Goal: Task Accomplishment & Management: Manage account settings

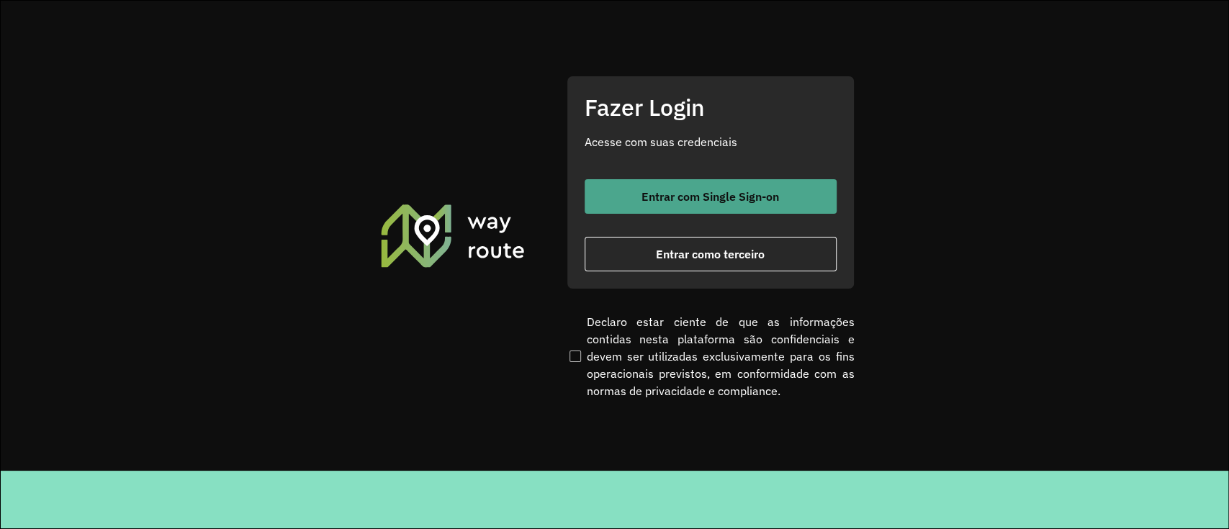
click at [645, 184] on button "Entrar com Single Sign-on" at bounding box center [711, 196] width 252 height 35
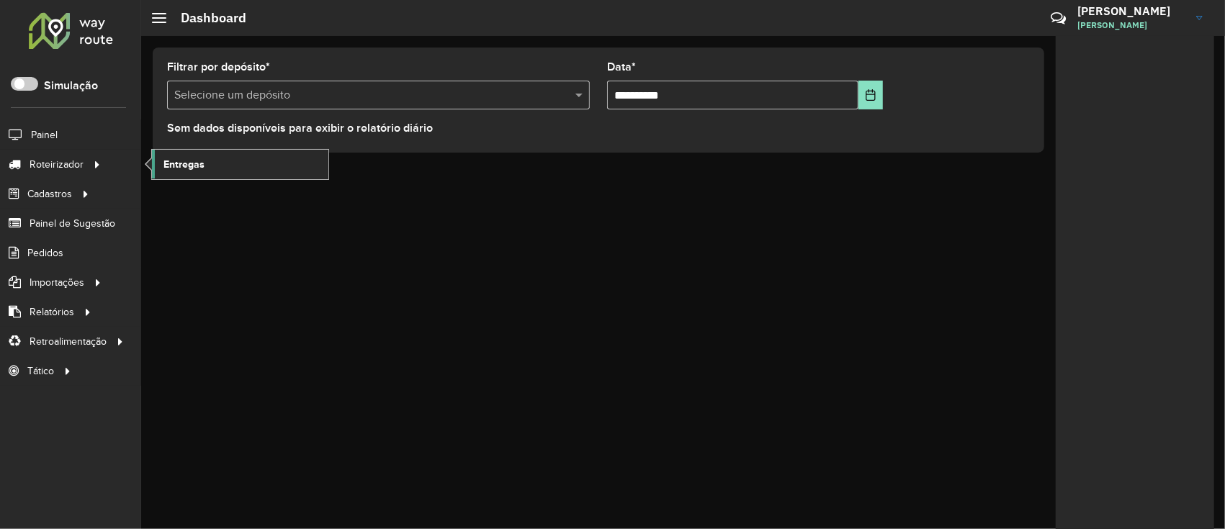
click at [181, 166] on span "Entregas" at bounding box center [183, 164] width 41 height 15
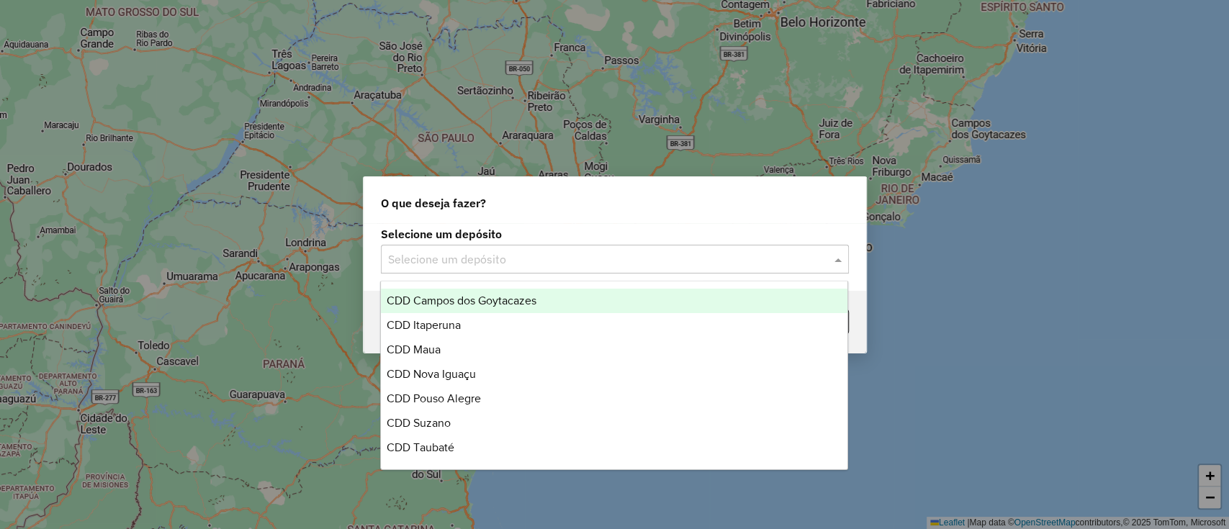
click at [560, 266] on input "text" at bounding box center [600, 259] width 425 height 17
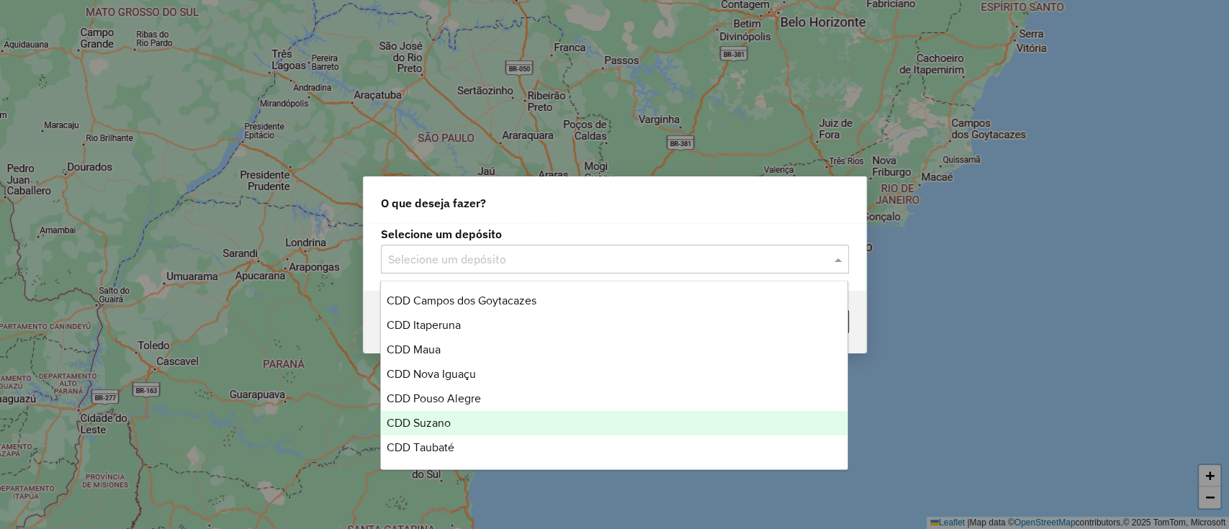
click at [488, 426] on div "CDD Suzano" at bounding box center [614, 423] width 467 height 24
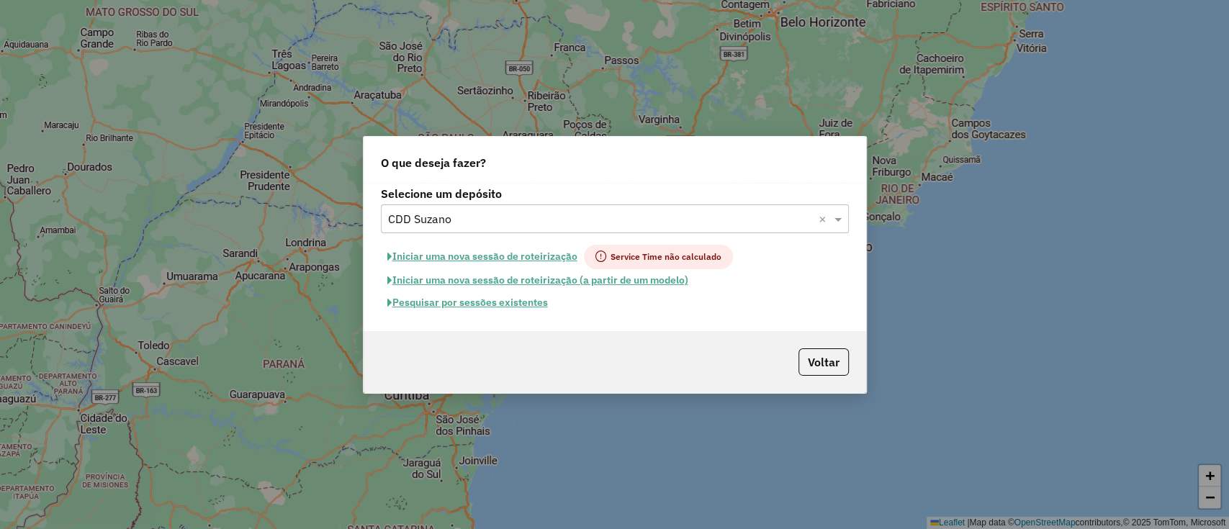
click at [543, 302] on button "Pesquisar por sessões existentes" at bounding box center [468, 303] width 174 height 22
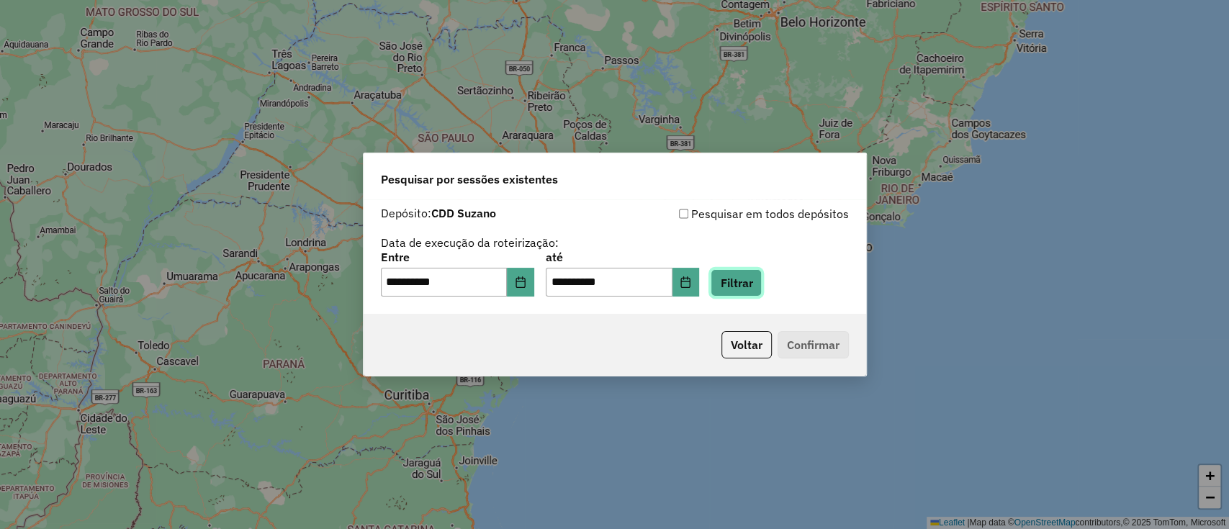
click at [759, 274] on button "Filtrar" at bounding box center [736, 282] width 51 height 27
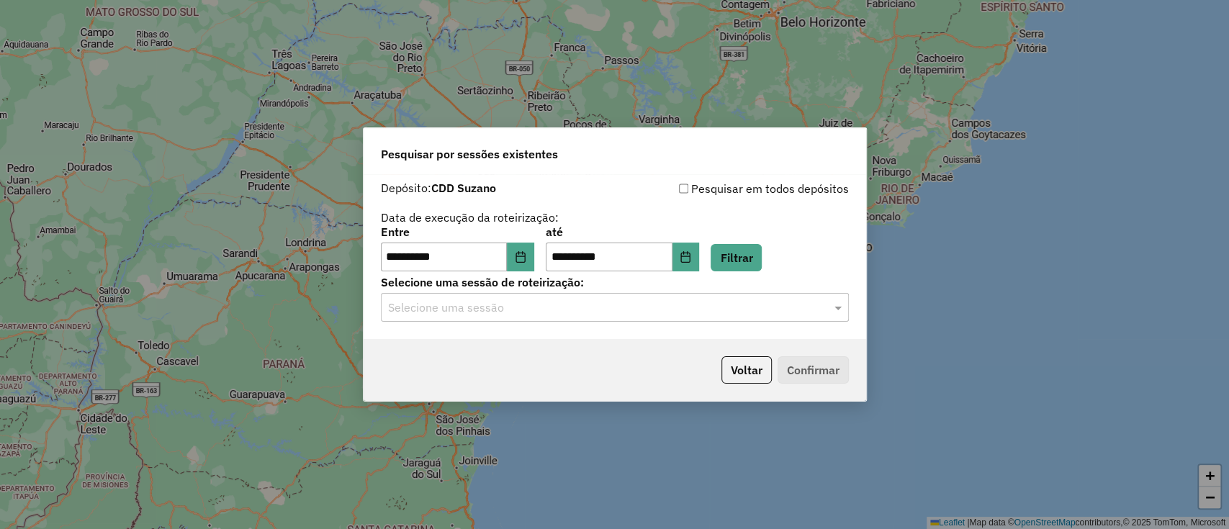
click at [611, 309] on input "text" at bounding box center [600, 308] width 425 height 17
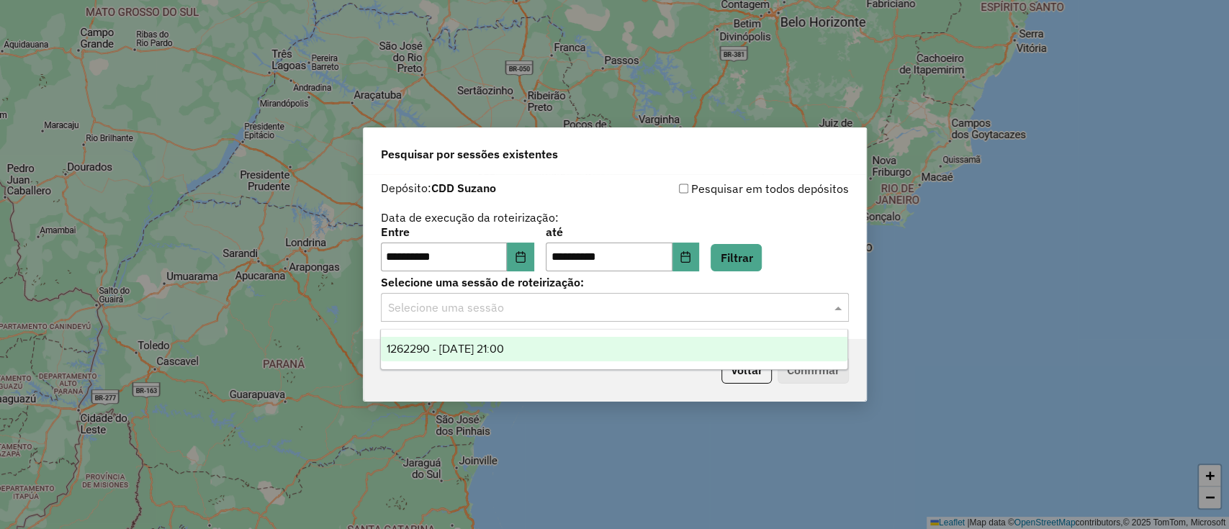
click at [601, 345] on div "1262290 - 09/09/2025 21:00" at bounding box center [614, 349] width 467 height 24
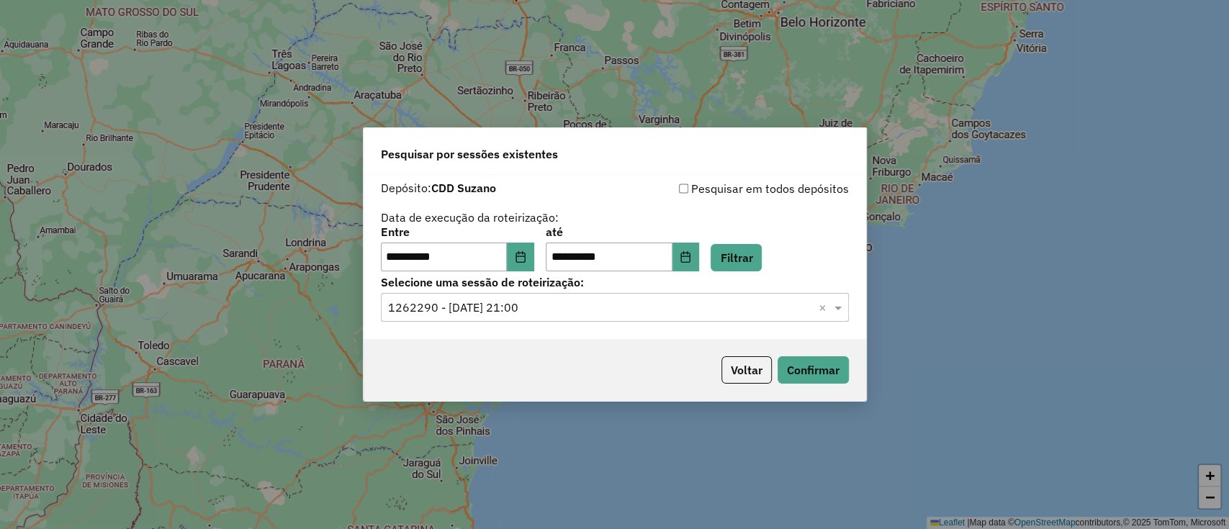
click at [853, 361] on div "Voltar Confirmar" at bounding box center [615, 370] width 503 height 62
click at [841, 362] on button "Confirmar" at bounding box center [813, 369] width 71 height 27
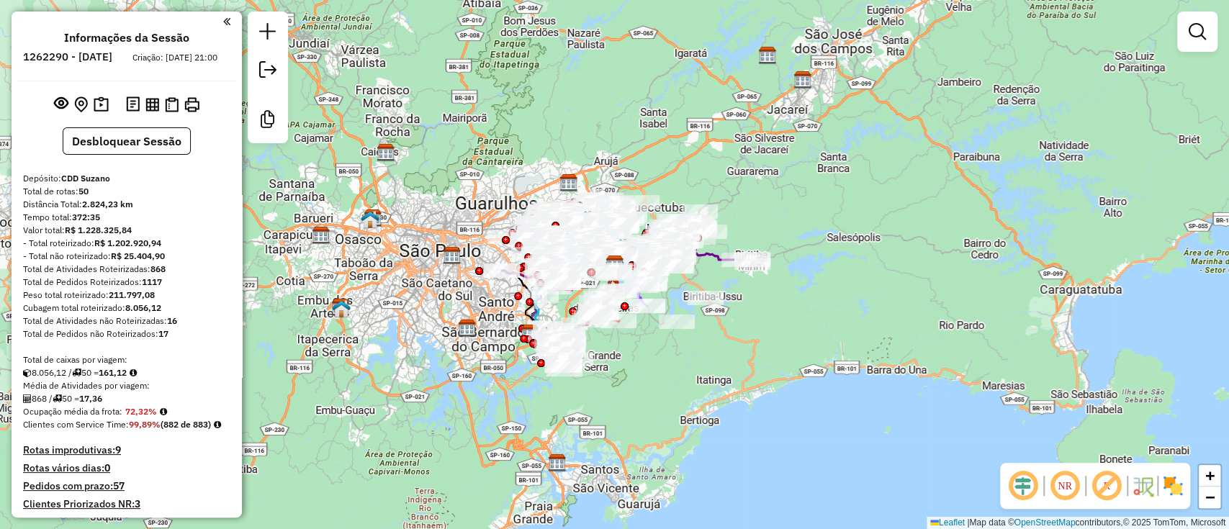
click at [1023, 493] on em at bounding box center [1023, 486] width 35 height 35
click at [1104, 488] on em at bounding box center [1107, 486] width 35 height 35
click at [1172, 478] on img at bounding box center [1173, 486] width 23 height 23
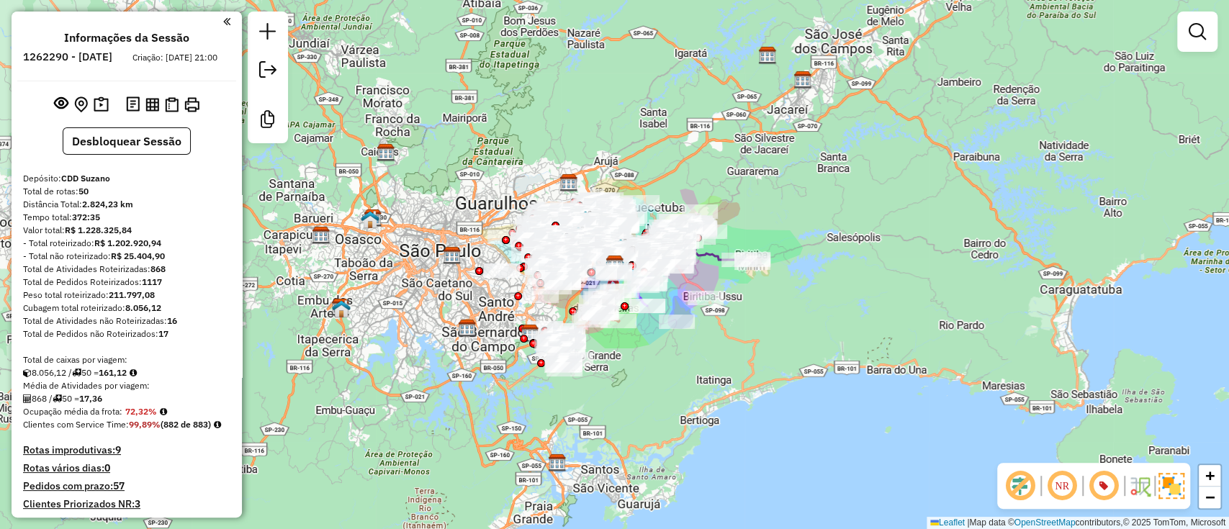
click at [1169, 492] on img at bounding box center [1172, 486] width 26 height 26
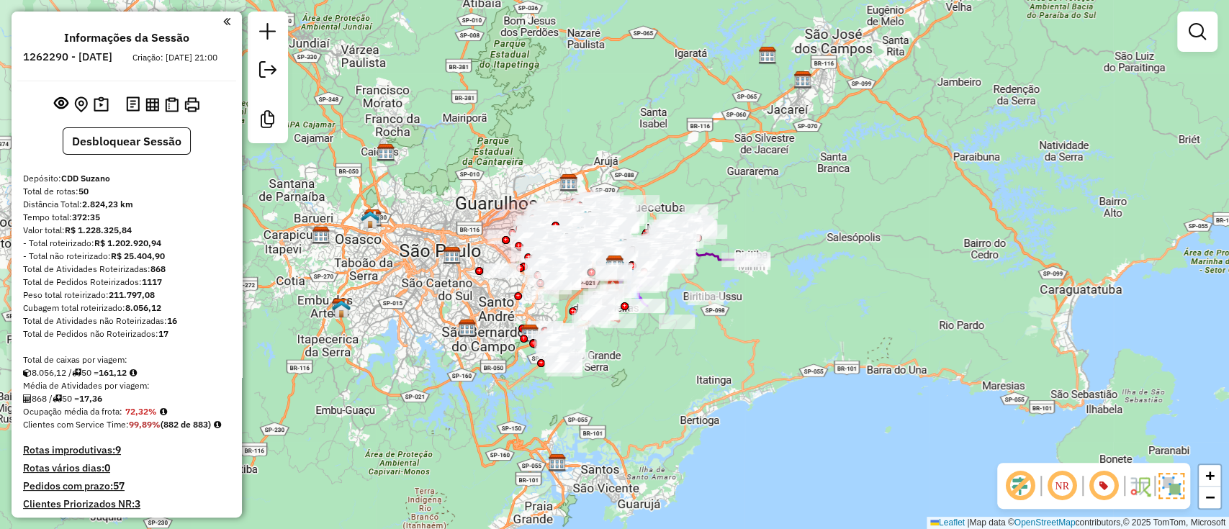
click at [1178, 486] on img at bounding box center [1172, 486] width 26 height 26
click at [1178, 486] on img at bounding box center [1173, 486] width 23 height 23
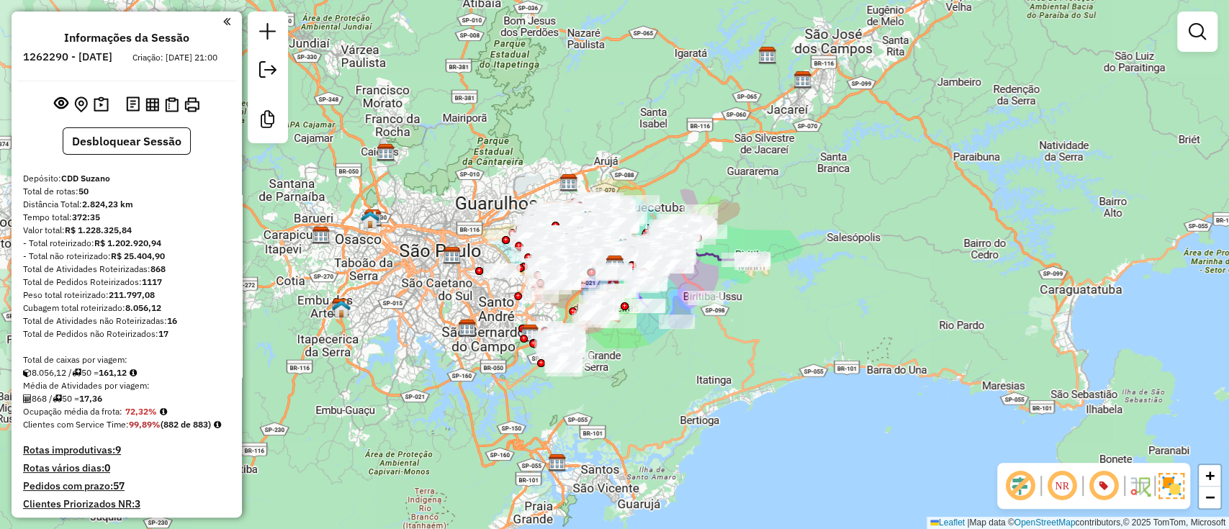
click at [857, 139] on div "Janela de atendimento Grade de atendimento Capacidade Transportadoras Veículos …" at bounding box center [614, 264] width 1229 height 529
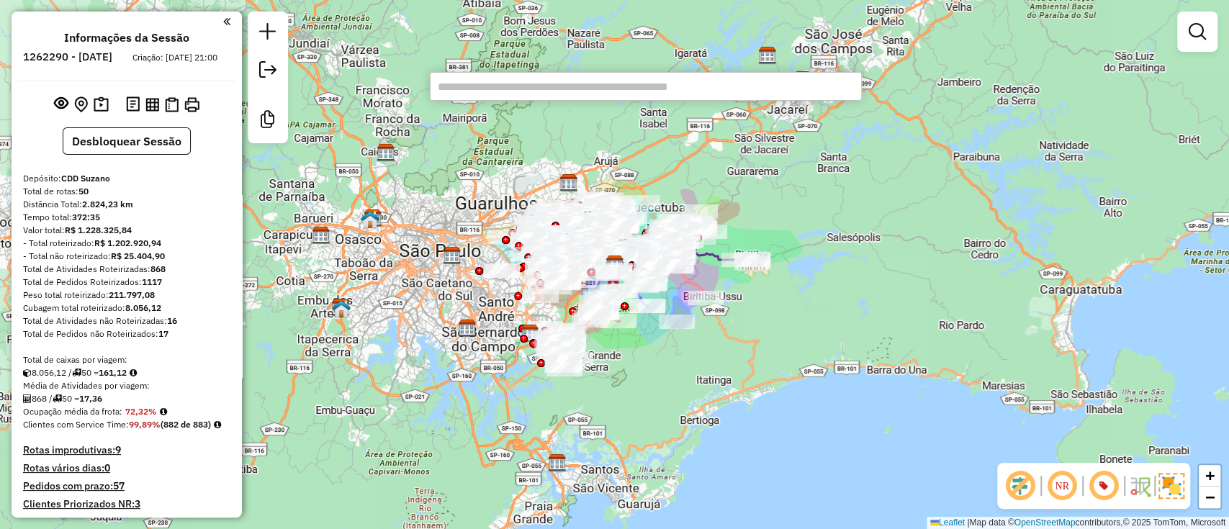
paste input "*****"
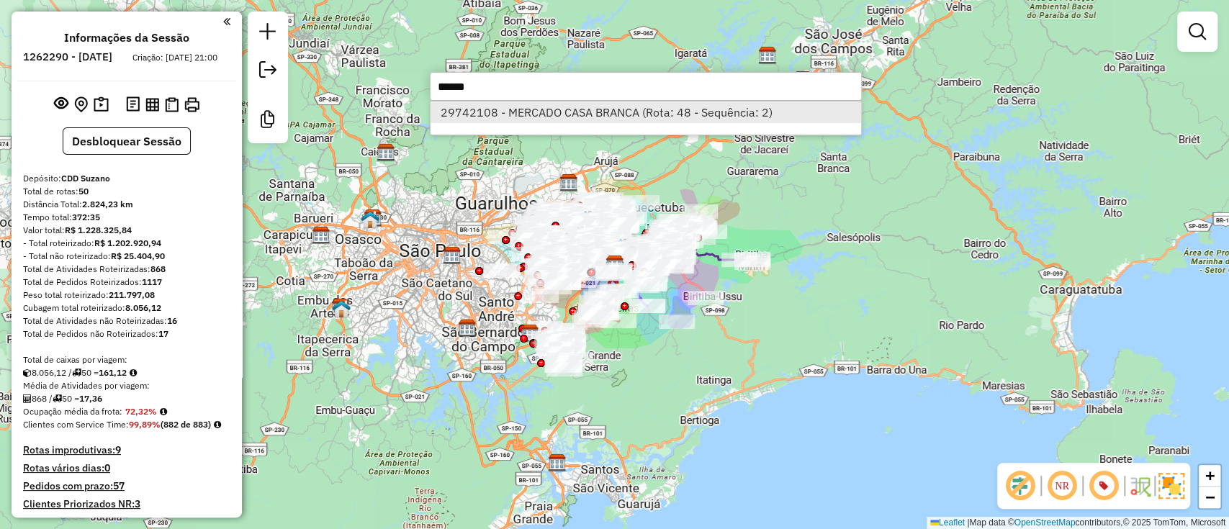
type input "*****"
click at [732, 109] on li "29742108 - MERCADO CASA BRANCA (Rota: 48 - Sequência: 2)" at bounding box center [646, 113] width 431 height 22
select select "**********"
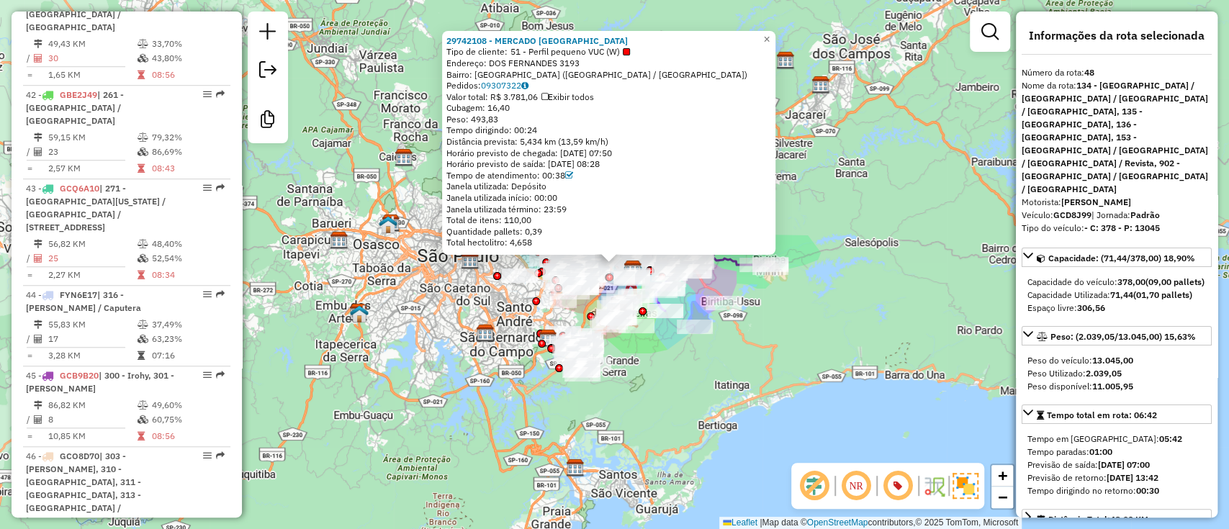
scroll to position [4887, 0]
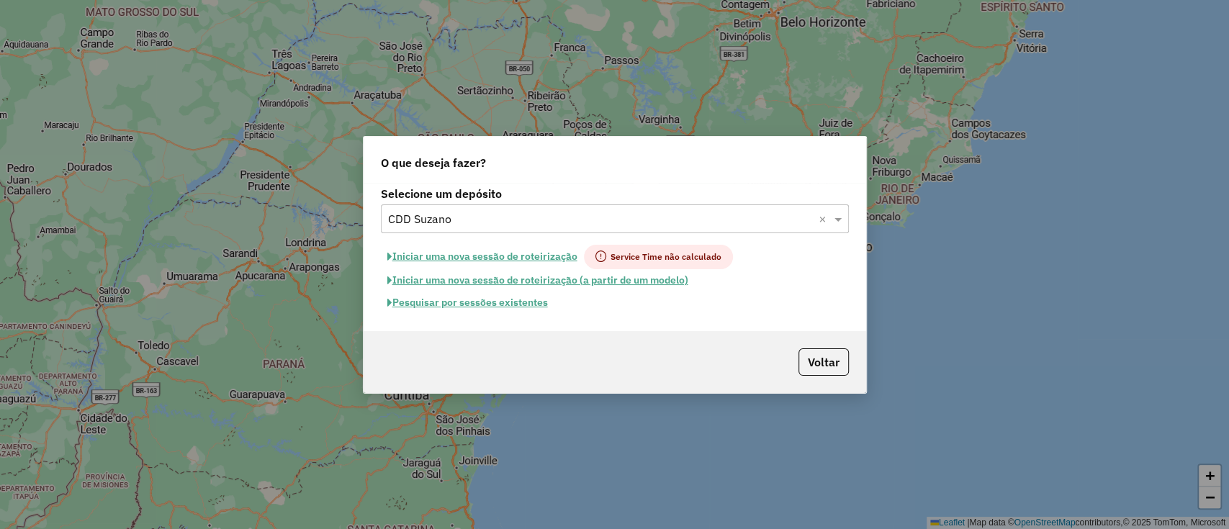
click at [513, 309] on button "Pesquisar por sessões existentes" at bounding box center [468, 303] width 174 height 22
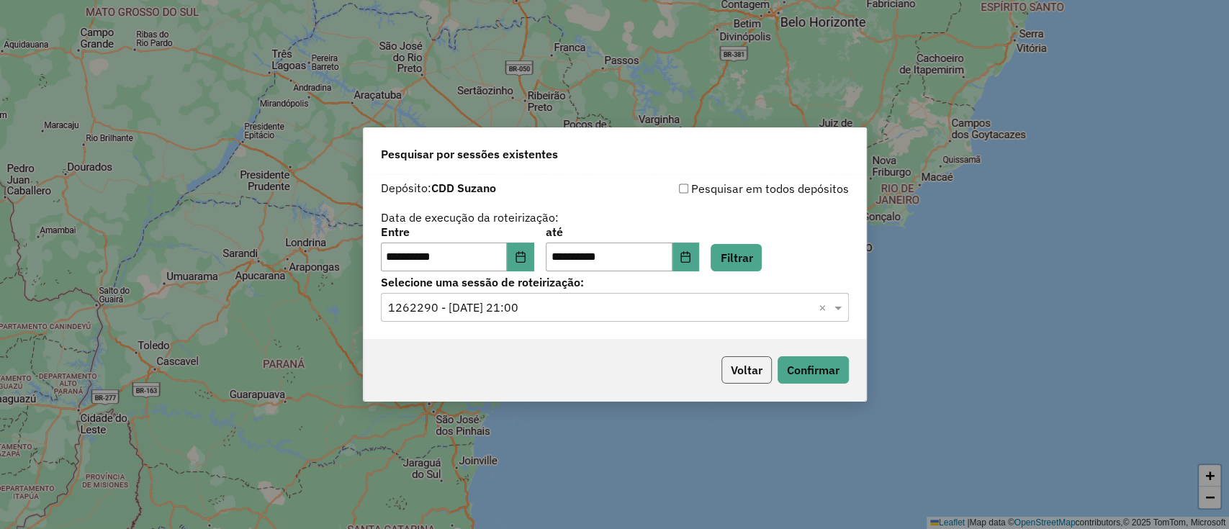
click at [753, 369] on button "Voltar" at bounding box center [747, 369] width 50 height 27
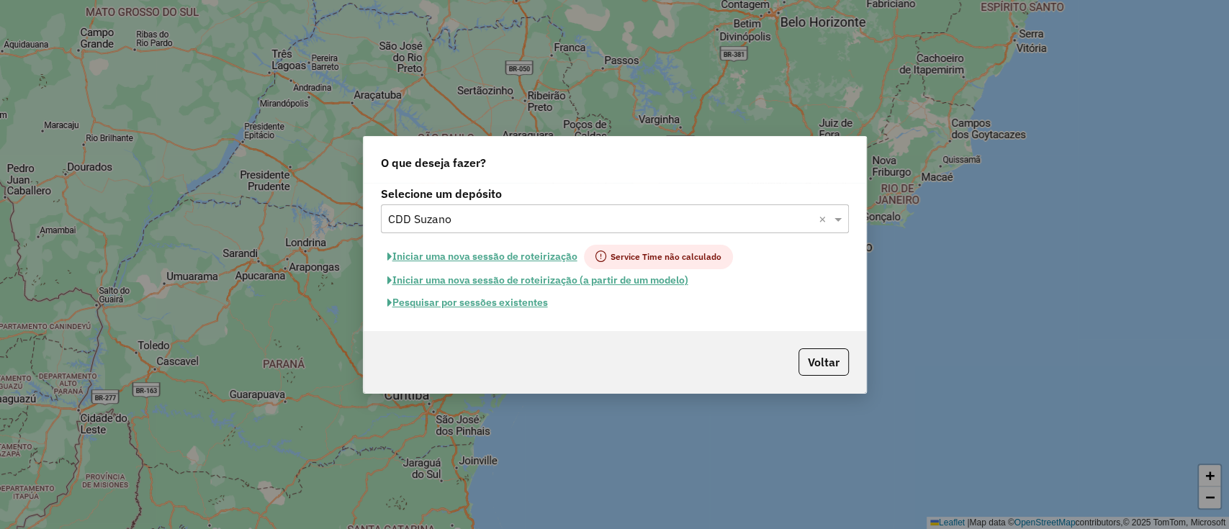
click at [529, 216] on input "text" at bounding box center [600, 219] width 425 height 17
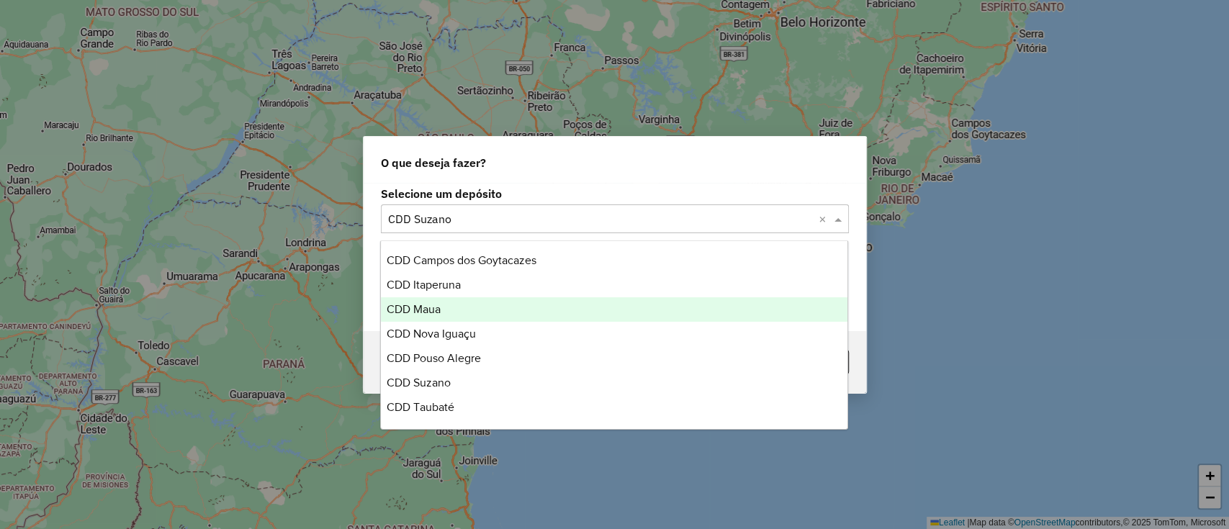
click at [484, 302] on div "CDD Maua" at bounding box center [614, 309] width 467 height 24
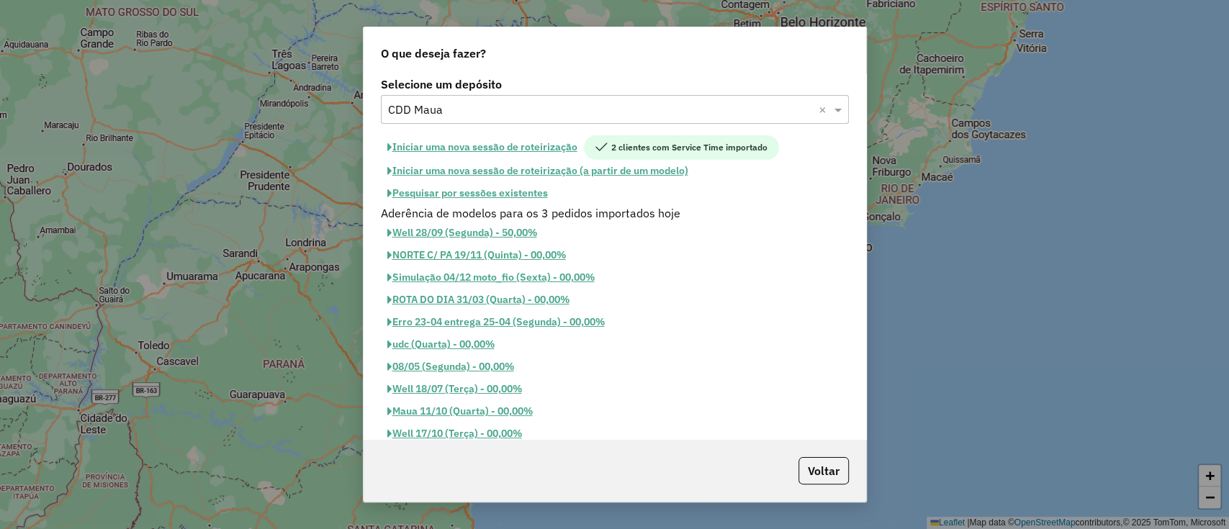
click at [507, 195] on button "Pesquisar por sessões existentes" at bounding box center [468, 193] width 174 height 22
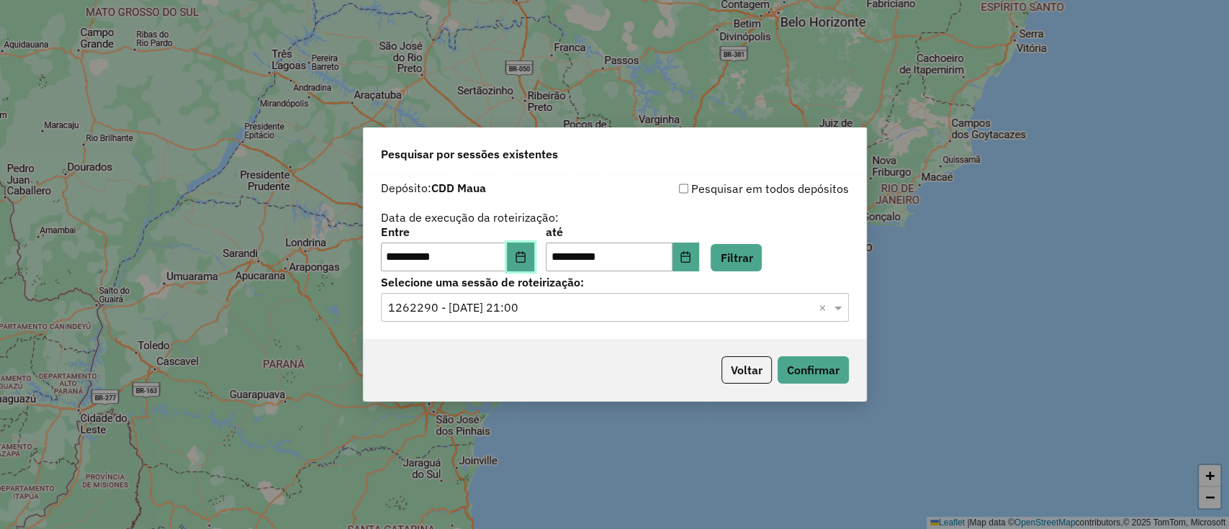
click at [529, 249] on button "Choose Date" at bounding box center [520, 257] width 27 height 29
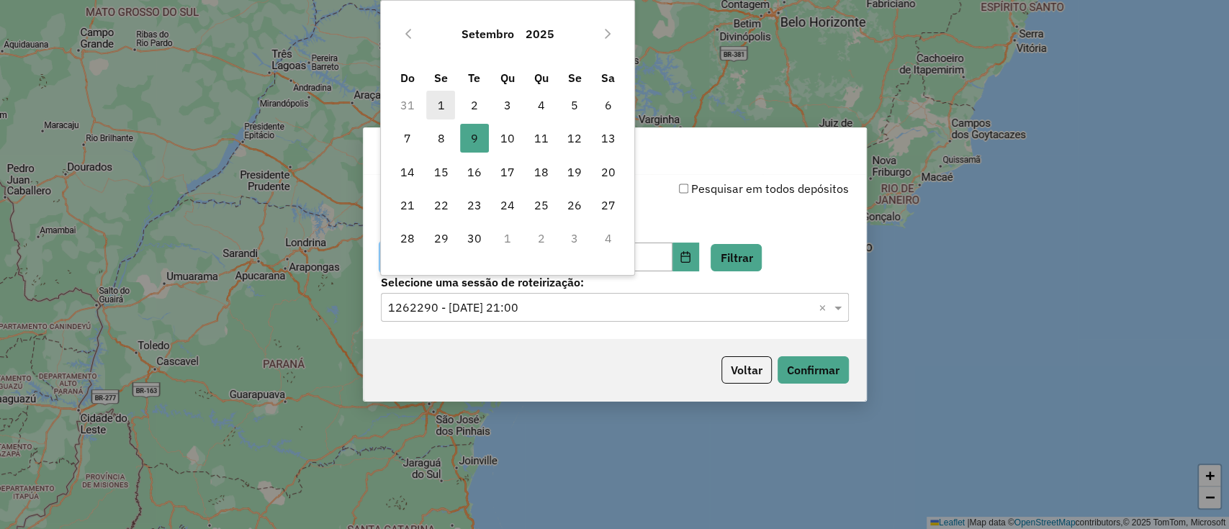
click at [437, 111] on span "1" at bounding box center [440, 105] width 29 height 29
type input "**********"
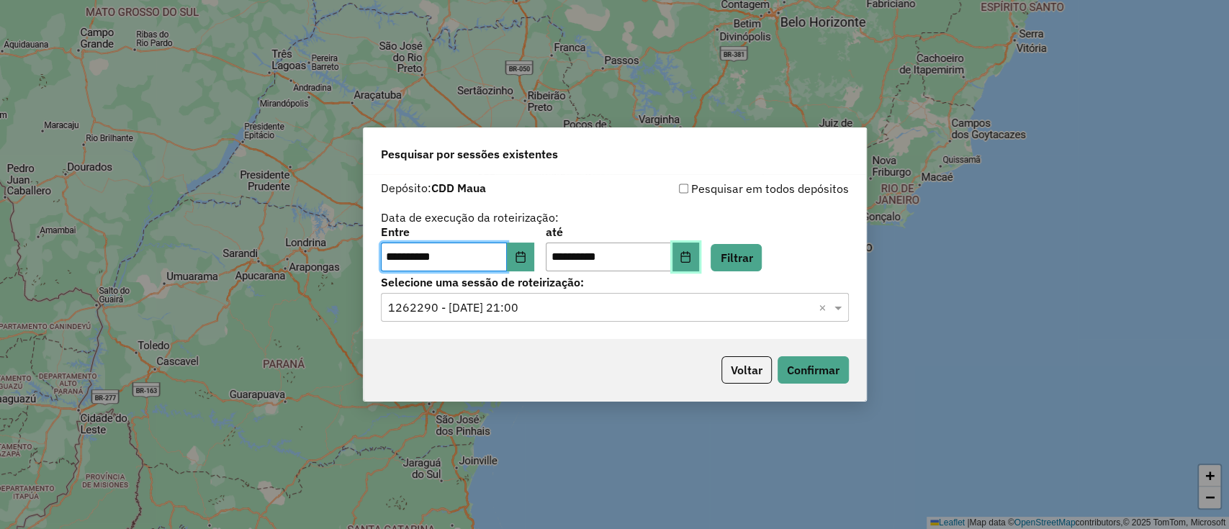
click at [696, 256] on button "Choose Date" at bounding box center [686, 257] width 27 height 29
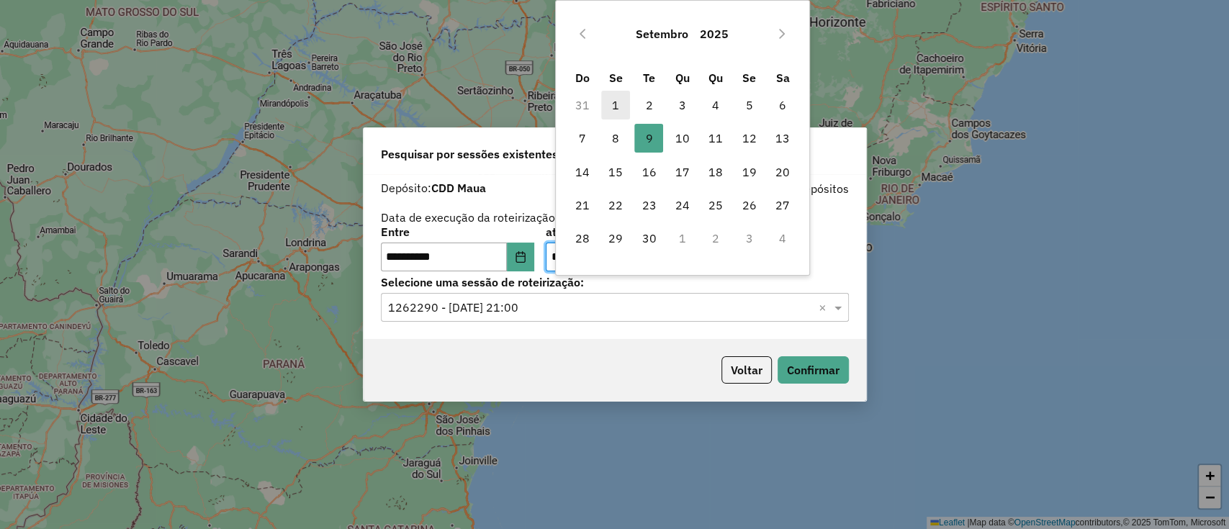
click at [616, 113] on span "1" at bounding box center [615, 105] width 29 height 29
type input "**********"
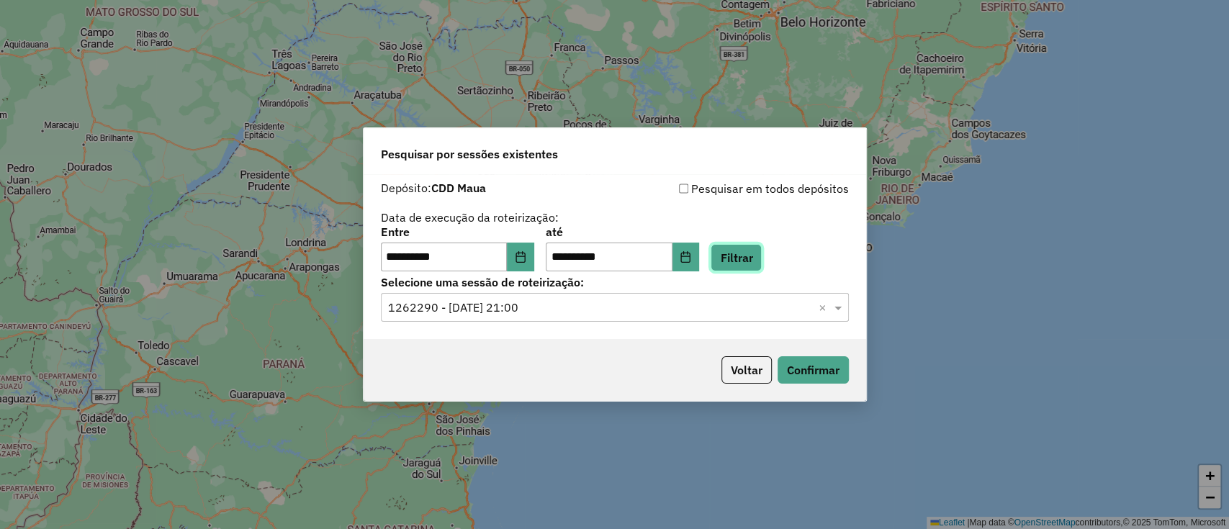
click at [762, 251] on button "Filtrar" at bounding box center [736, 257] width 51 height 27
click at [608, 300] on input "text" at bounding box center [600, 308] width 425 height 17
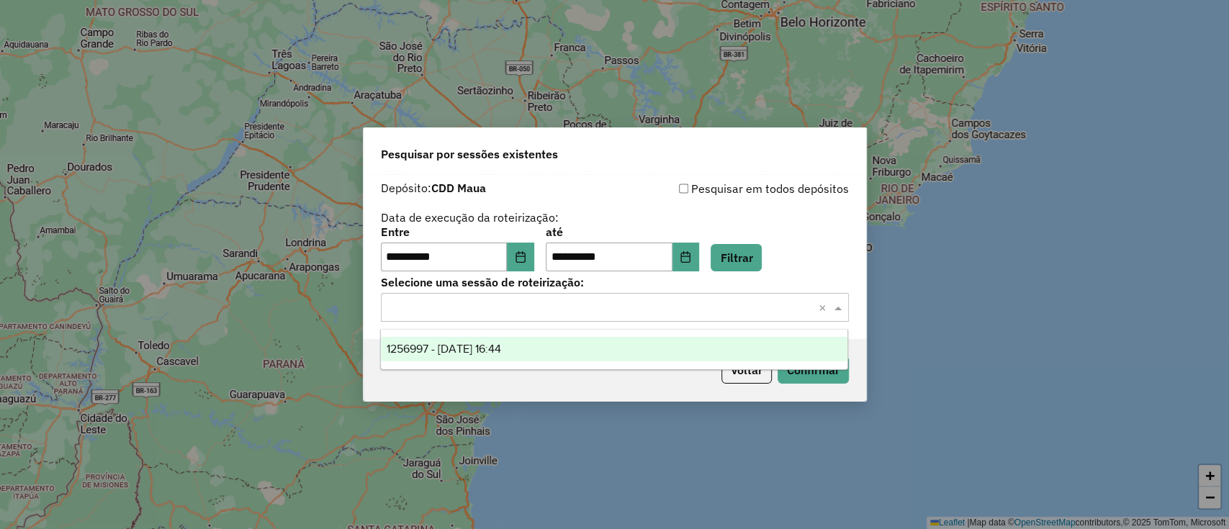
click at [605, 349] on div "1256997 - 01/09/2025 16:44" at bounding box center [614, 349] width 467 height 24
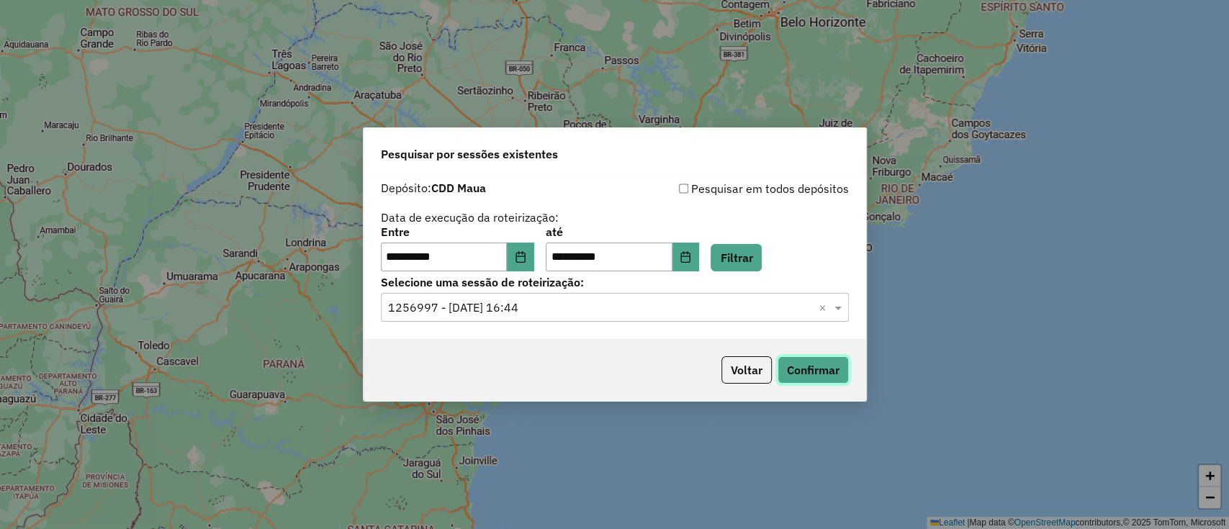
click at [807, 373] on button "Confirmar" at bounding box center [813, 369] width 71 height 27
click at [525, 256] on icon "Choose Date" at bounding box center [520, 257] width 9 height 12
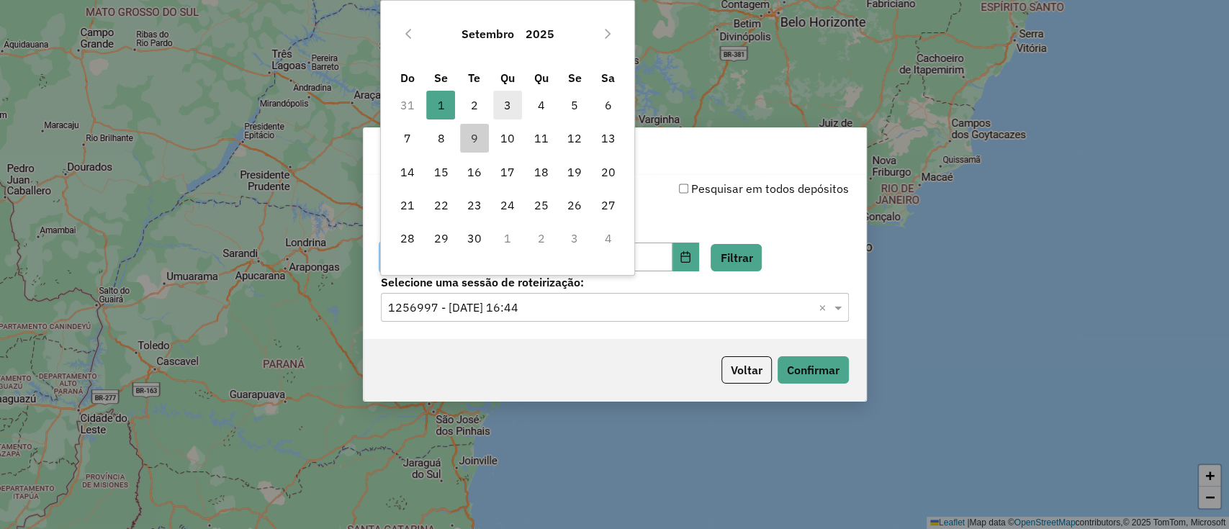
click at [506, 107] on span "3" at bounding box center [507, 105] width 29 height 29
type input "**********"
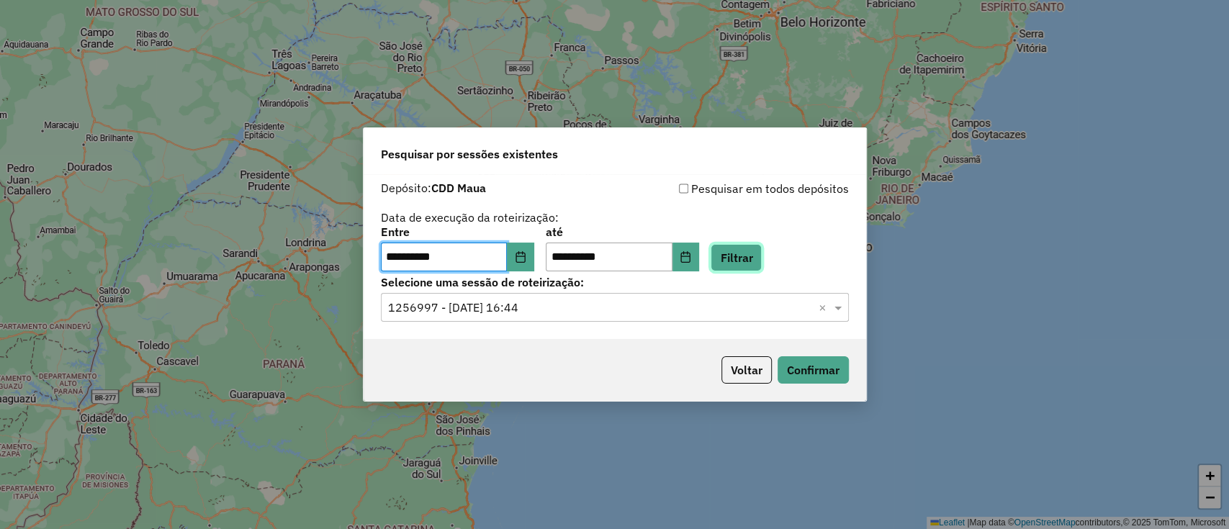
click at [755, 255] on button "Filtrar" at bounding box center [736, 257] width 51 height 27
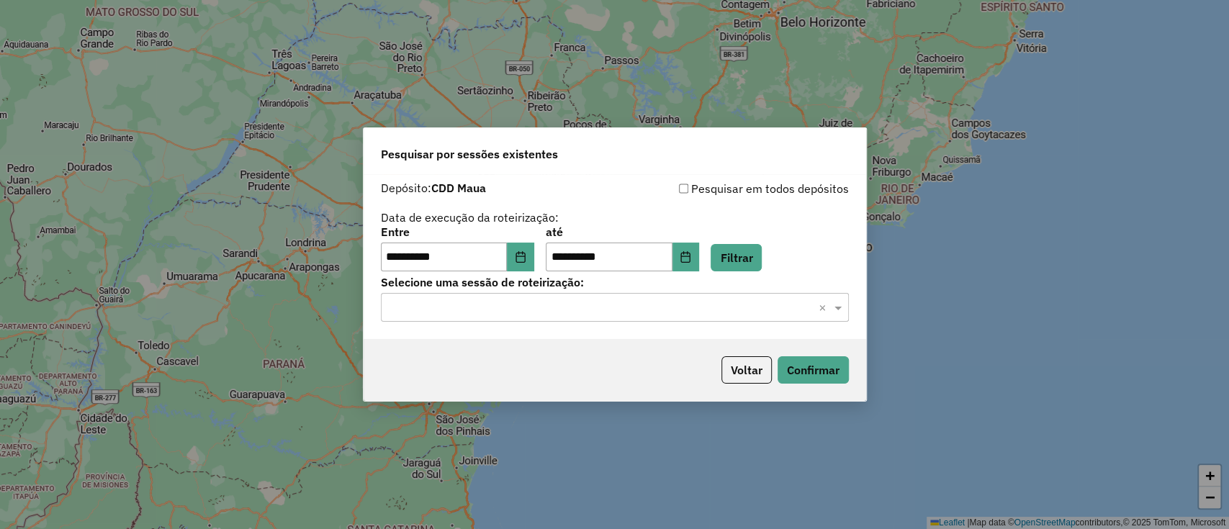
click at [662, 312] on input "text" at bounding box center [600, 308] width 425 height 17
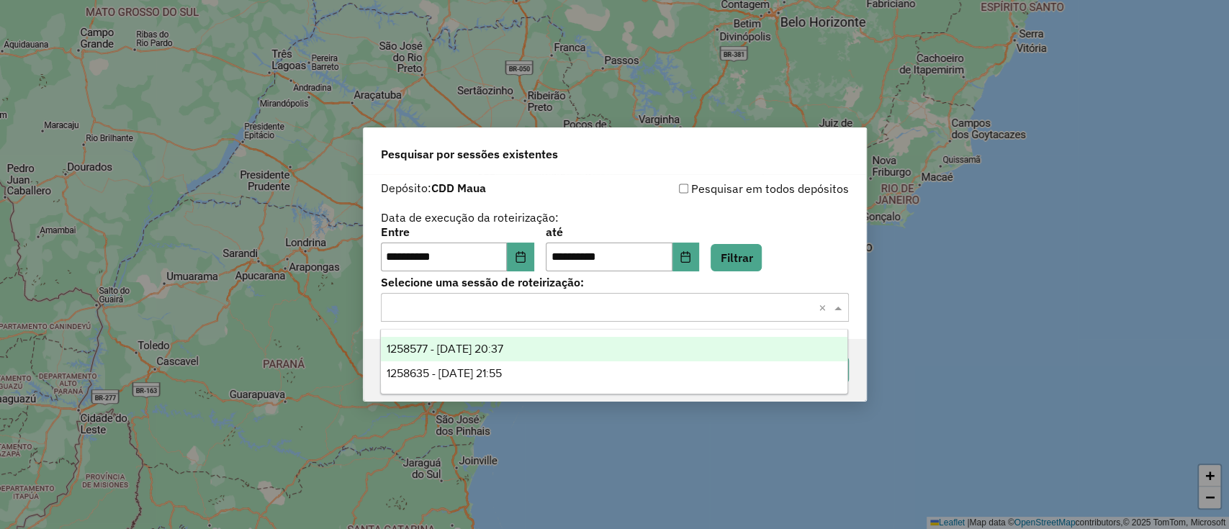
click at [627, 350] on div "1258577 - 03/09/2025 20:37" at bounding box center [614, 349] width 467 height 24
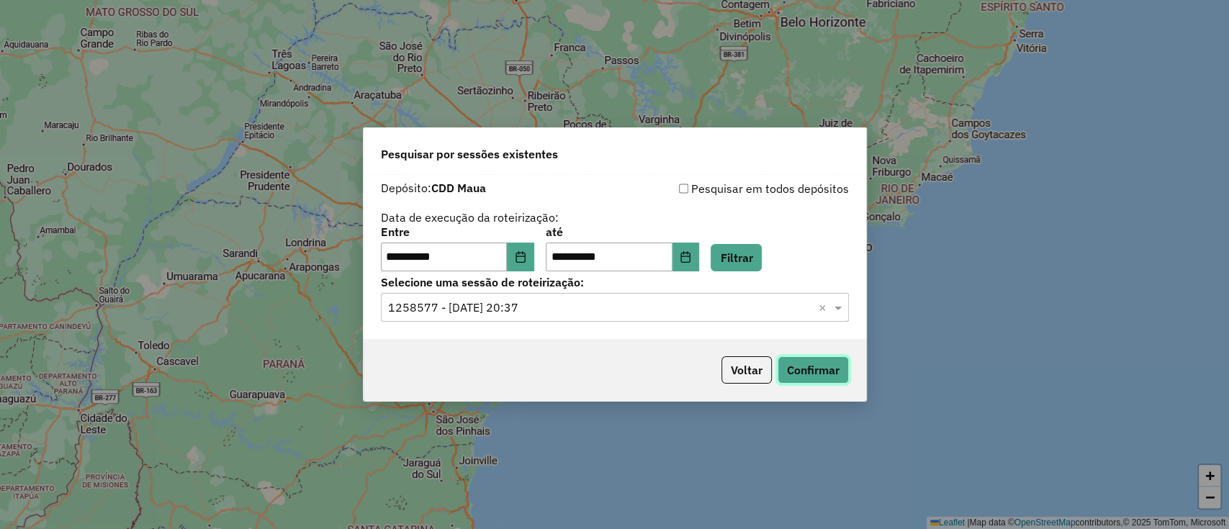
click at [814, 372] on button "Confirmar" at bounding box center [813, 369] width 71 height 27
click at [691, 256] on icon "Choose Date" at bounding box center [686, 257] width 12 height 12
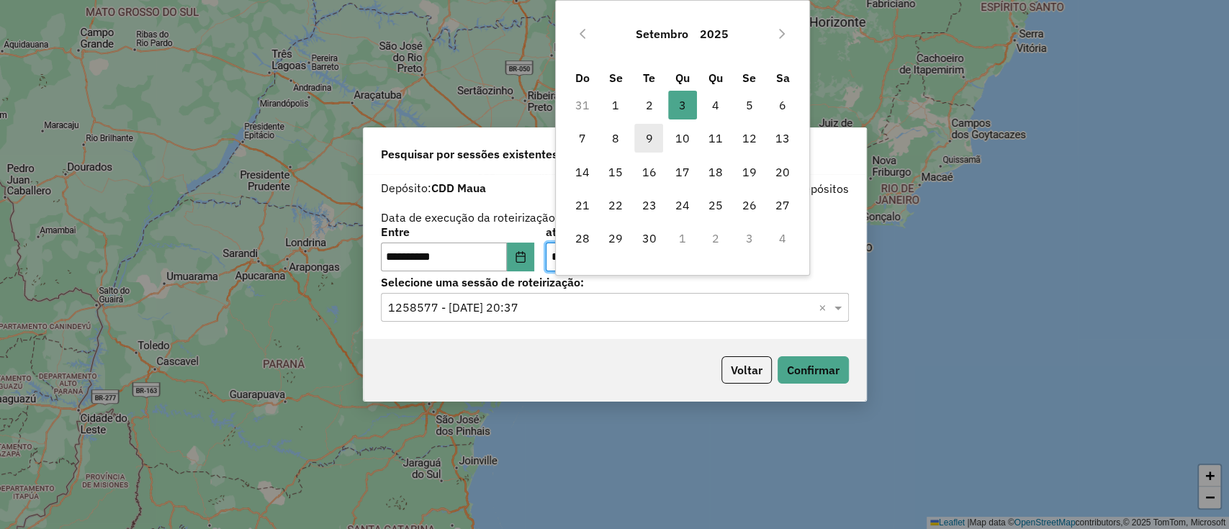
click at [649, 135] on span "9" at bounding box center [648, 138] width 29 height 29
type input "**********"
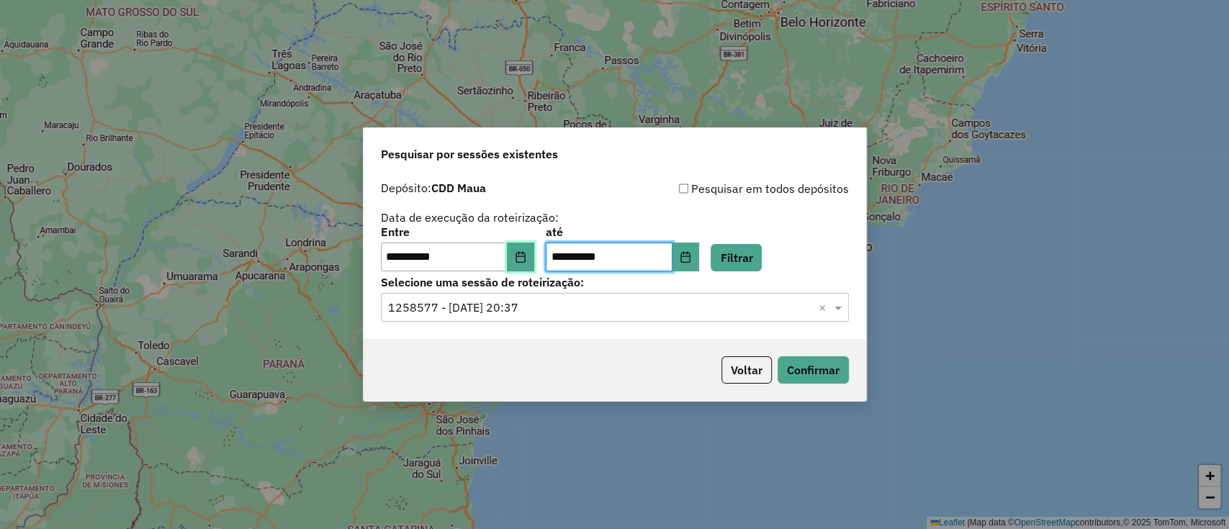
click at [525, 262] on icon "Choose Date" at bounding box center [520, 257] width 9 height 12
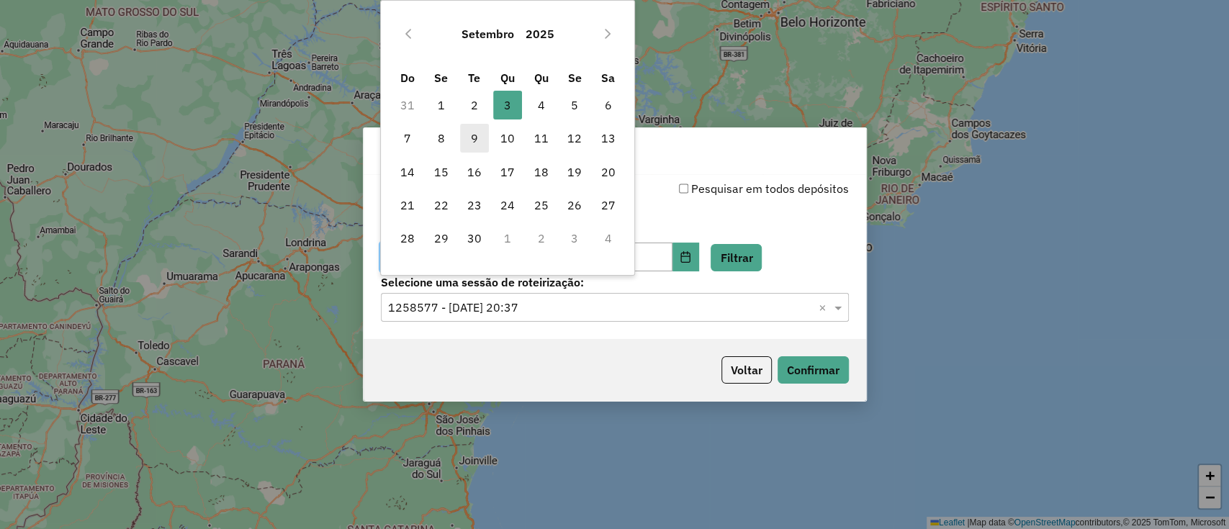
click at [481, 150] on span "9" at bounding box center [474, 138] width 29 height 29
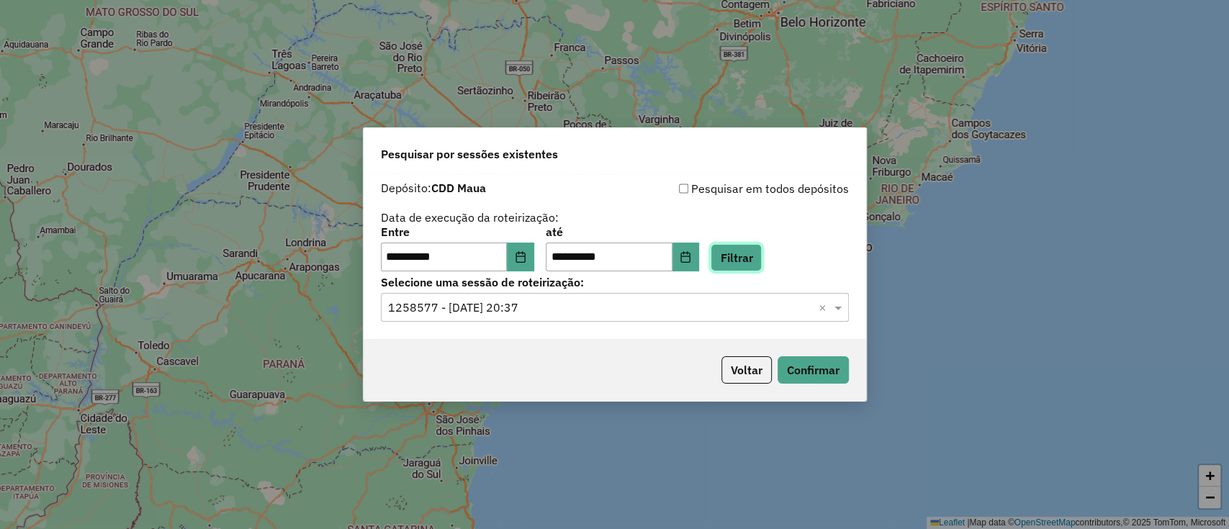
click at [749, 254] on button "Filtrar" at bounding box center [736, 257] width 51 height 27
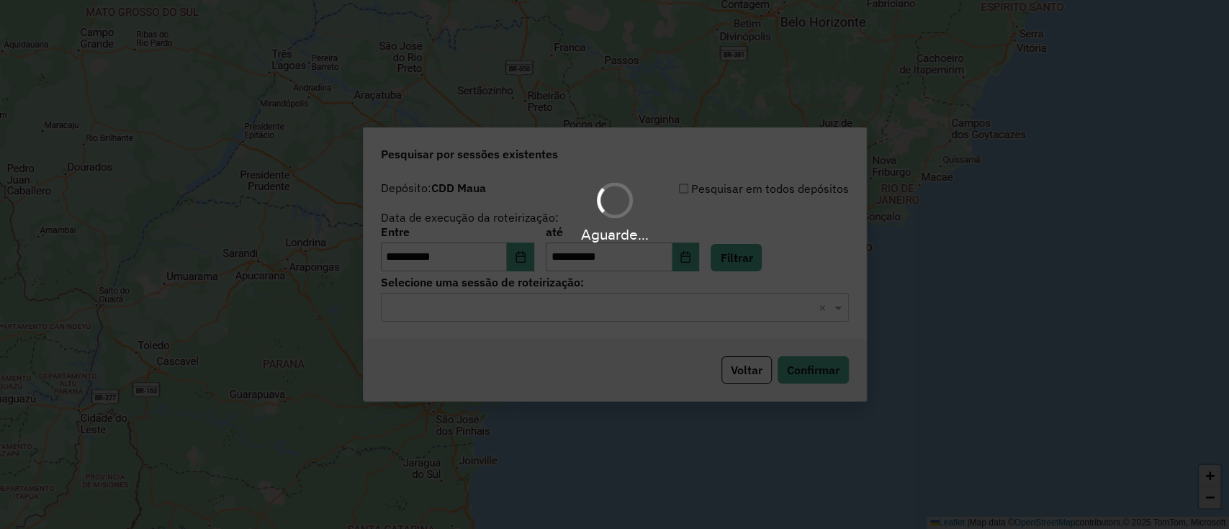
click at [742, 319] on div "Selecione uma sessão × ×" at bounding box center [615, 307] width 468 height 29
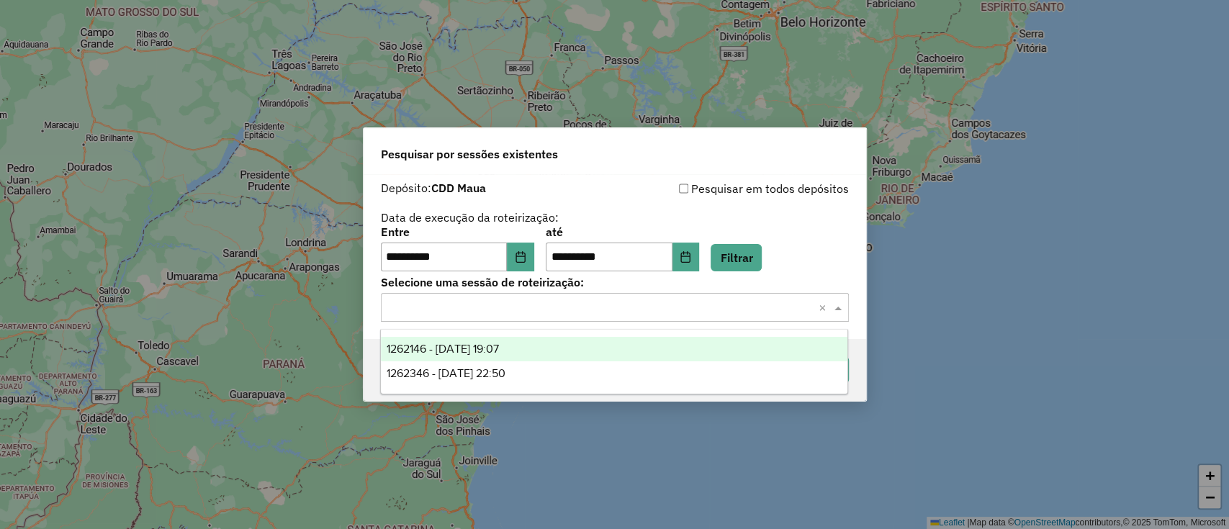
click at [683, 350] on div "1262146 - 09/09/2025 19:07" at bounding box center [614, 349] width 467 height 24
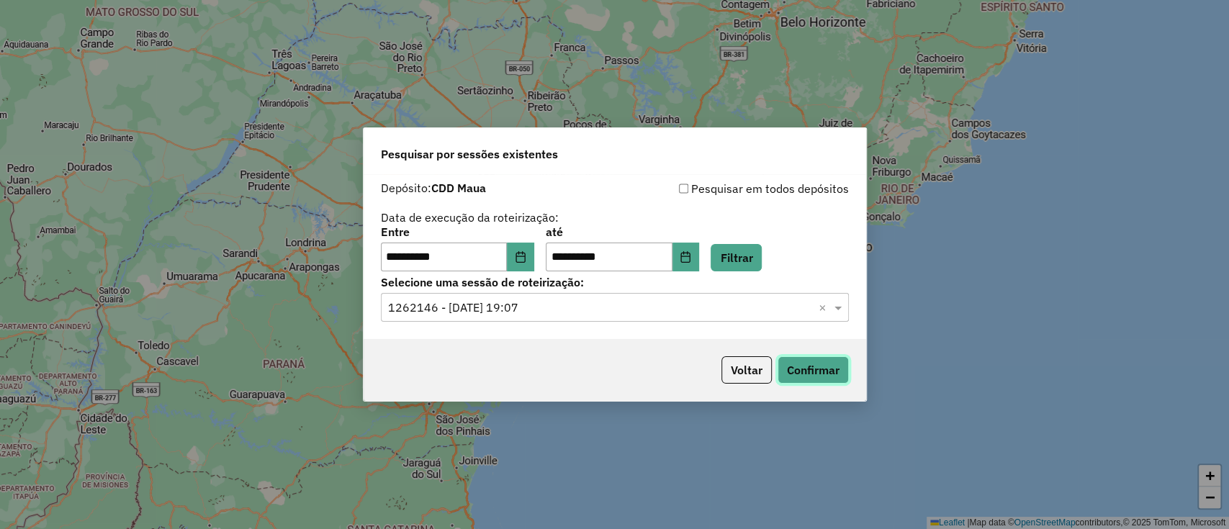
click at [801, 369] on button "Confirmar" at bounding box center [813, 369] width 71 height 27
click at [526, 256] on icon "Choose Date" at bounding box center [521, 257] width 12 height 12
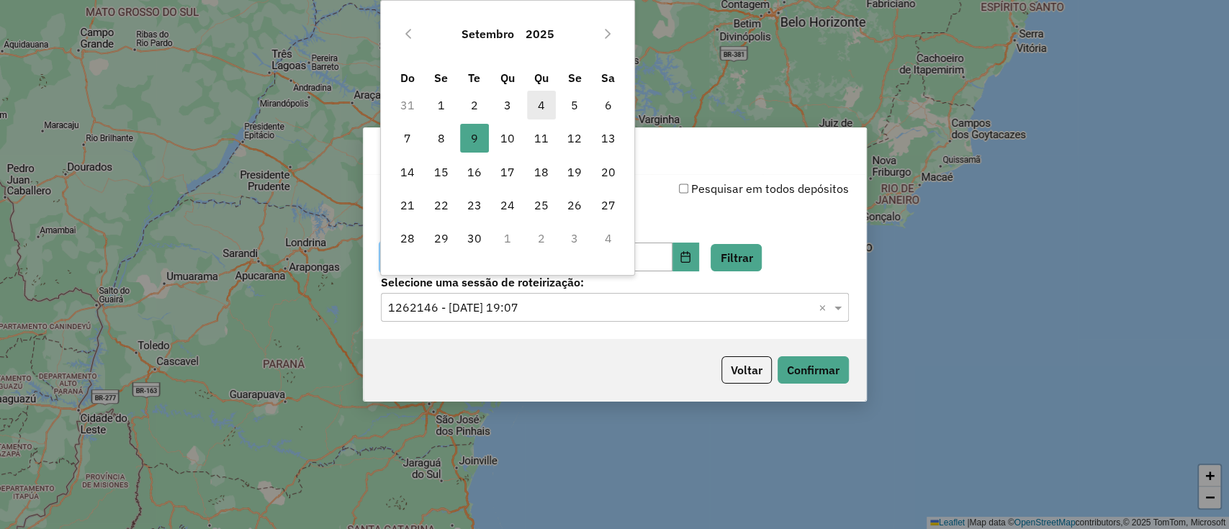
click at [544, 96] on span "4" at bounding box center [541, 105] width 29 height 29
type input "**********"
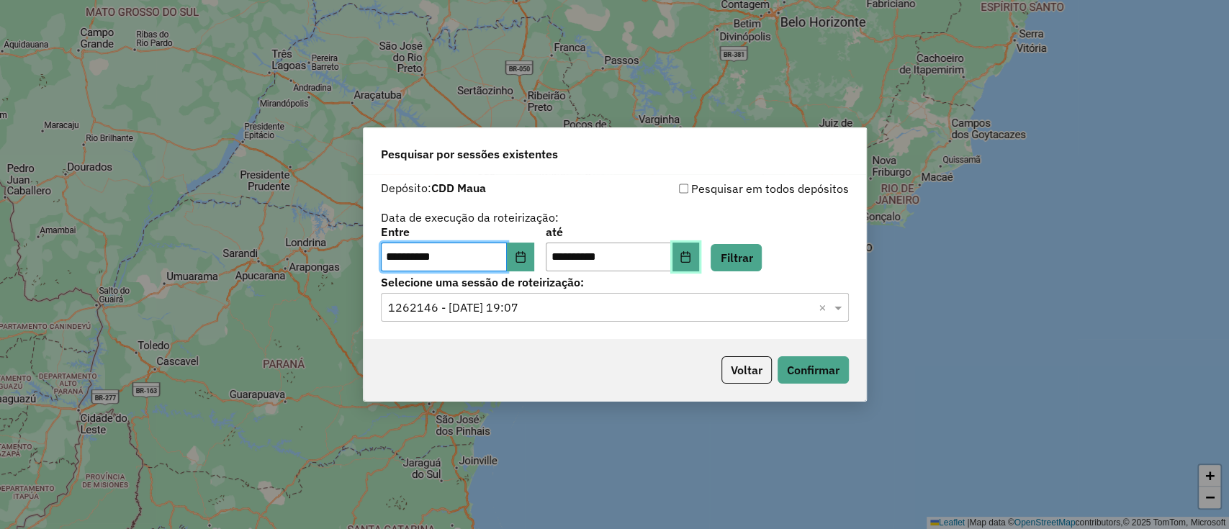
click at [697, 254] on button "Choose Date" at bounding box center [686, 257] width 27 height 29
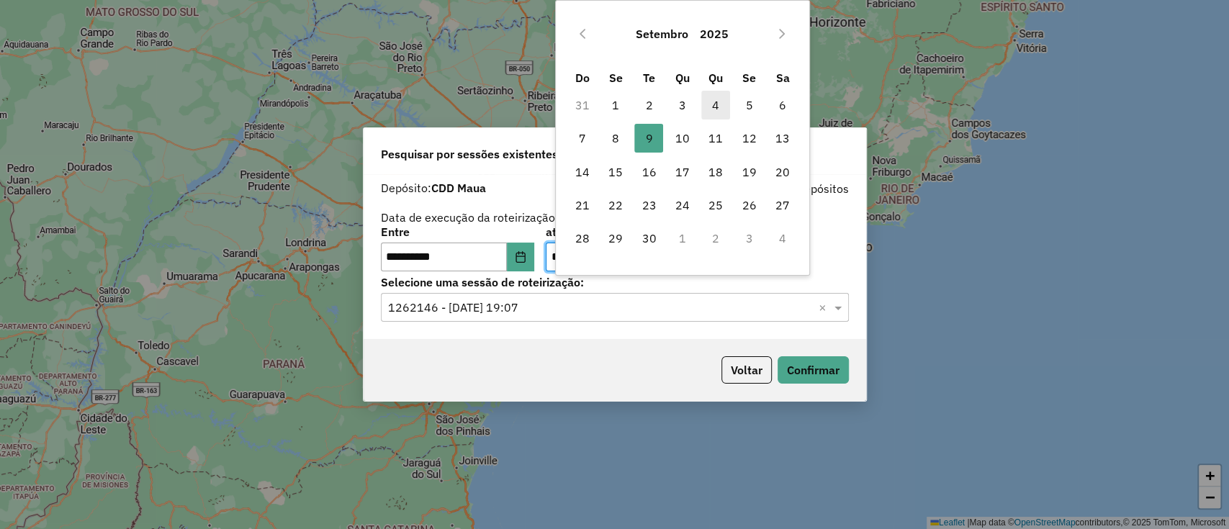
click at [721, 107] on span "4" at bounding box center [715, 105] width 29 height 29
type input "**********"
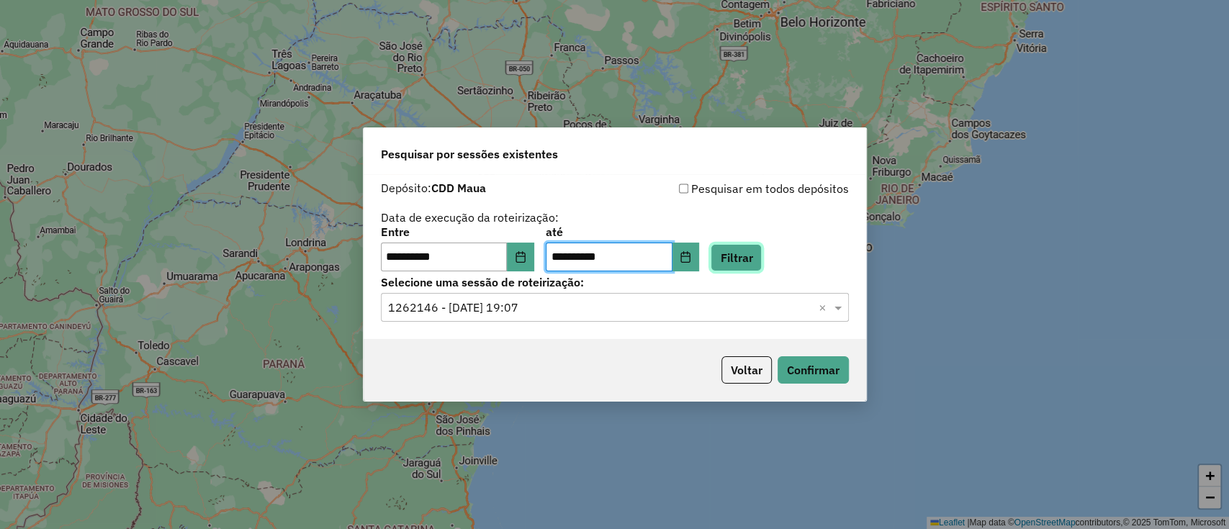
click at [743, 256] on button "Filtrar" at bounding box center [736, 257] width 51 height 27
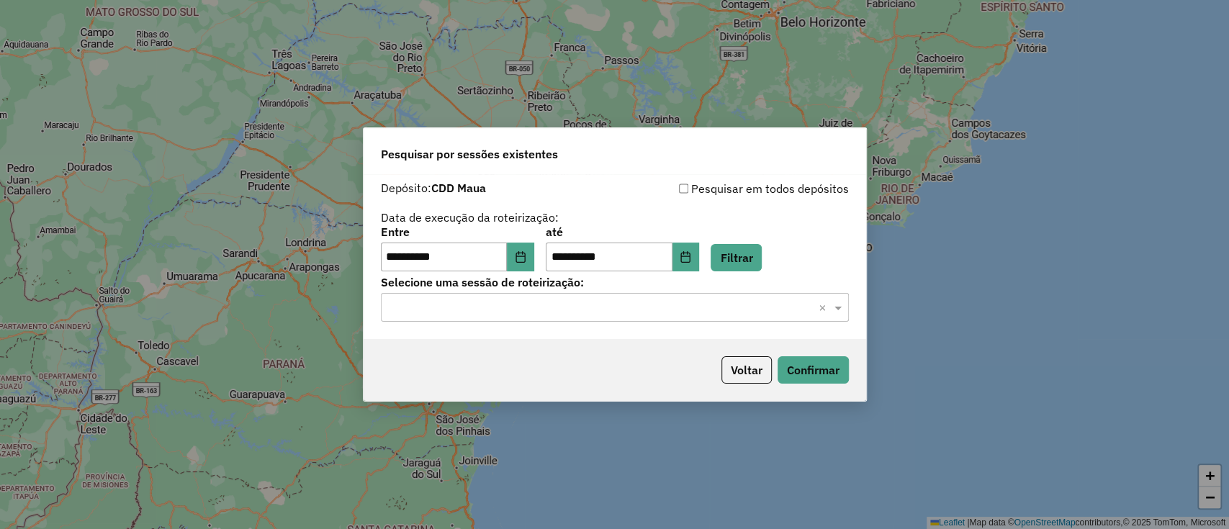
click at [662, 310] on input "text" at bounding box center [600, 308] width 425 height 17
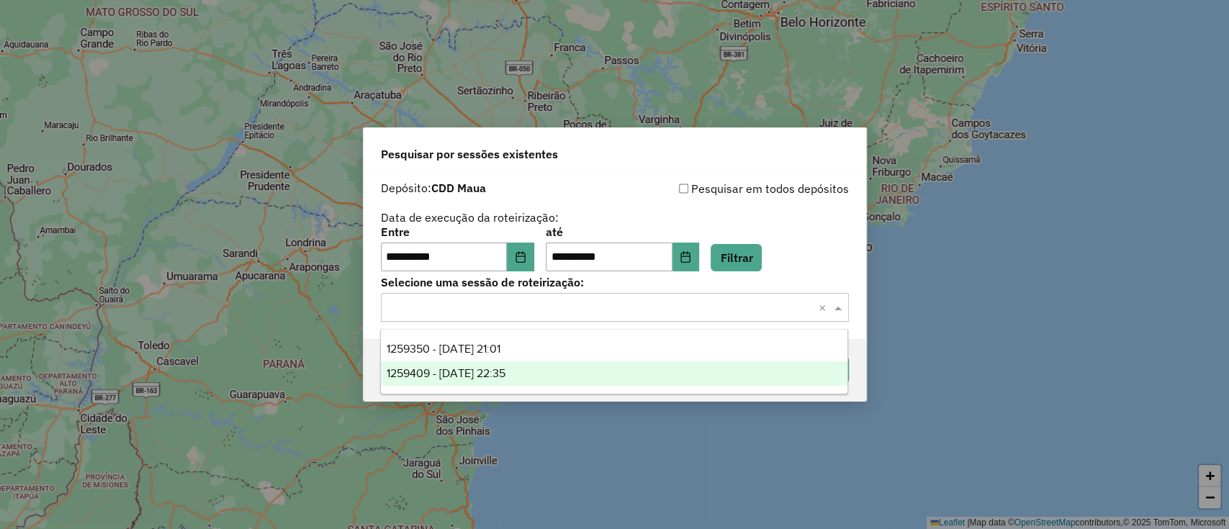
click at [628, 361] on div "1259409 - 04/09/2025 22:35" at bounding box center [614, 373] width 467 height 24
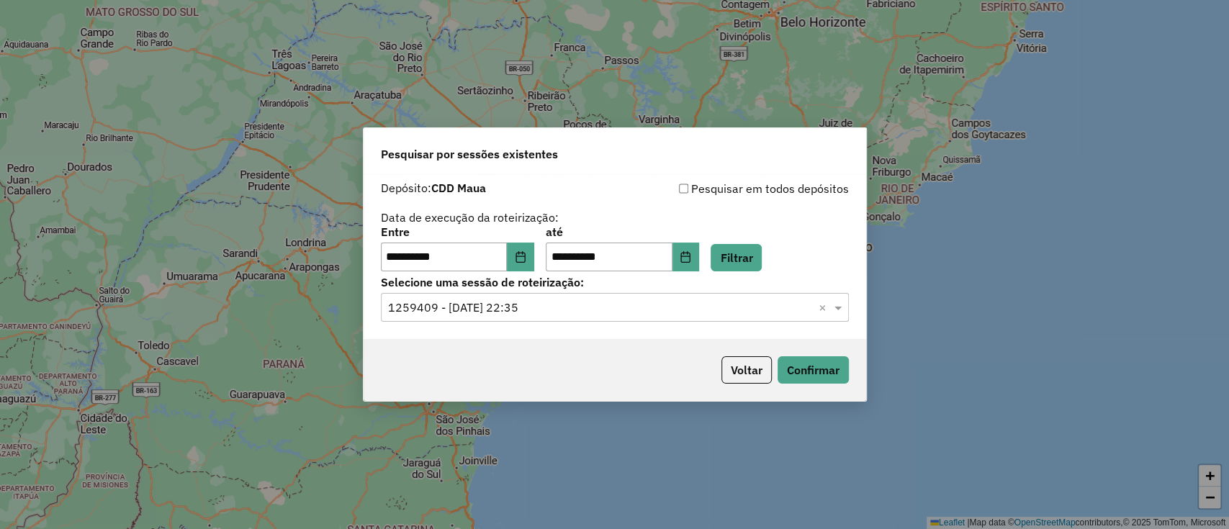
click at [771, 305] on input "text" at bounding box center [600, 308] width 425 height 17
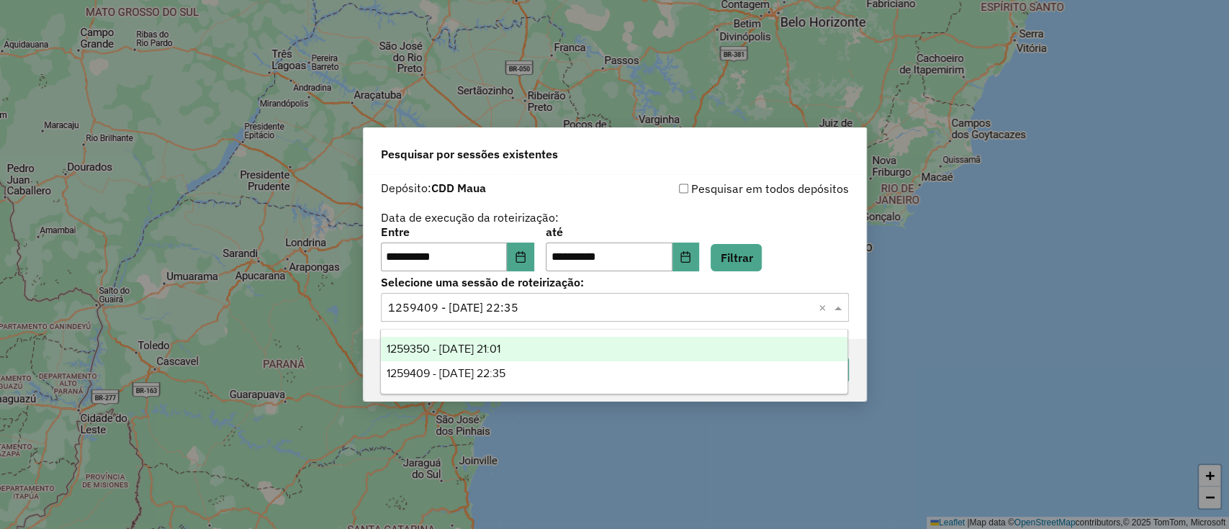
click at [682, 338] on div "1259350 - 04/09/2025 21:01" at bounding box center [614, 349] width 467 height 24
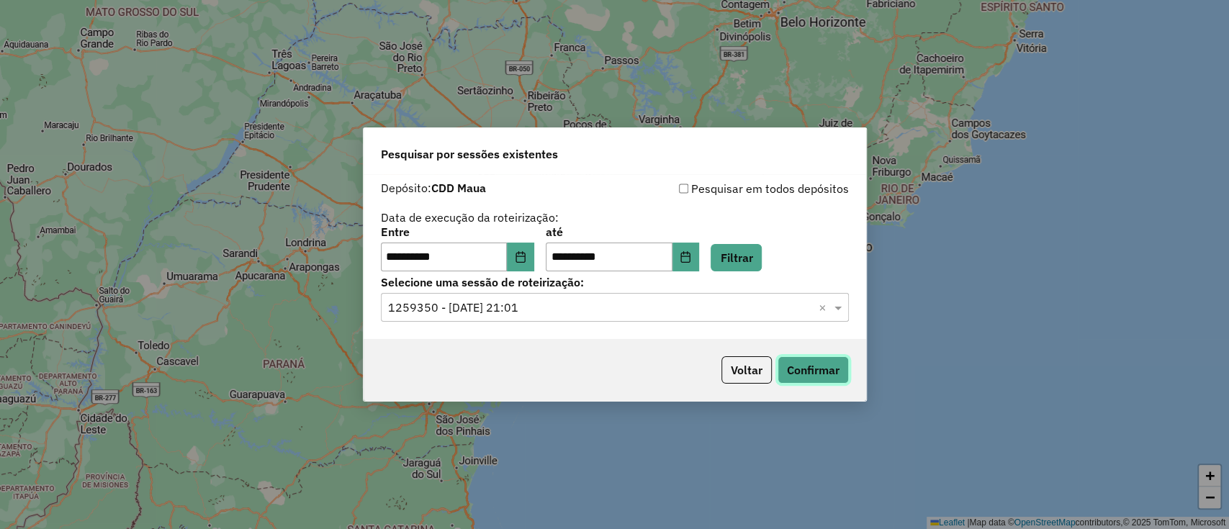
click at [840, 377] on button "Confirmar" at bounding box center [813, 369] width 71 height 27
click at [536, 271] on div "**********" at bounding box center [615, 256] width 503 height 165
click at [534, 243] on button "Choose Date" at bounding box center [520, 257] width 27 height 29
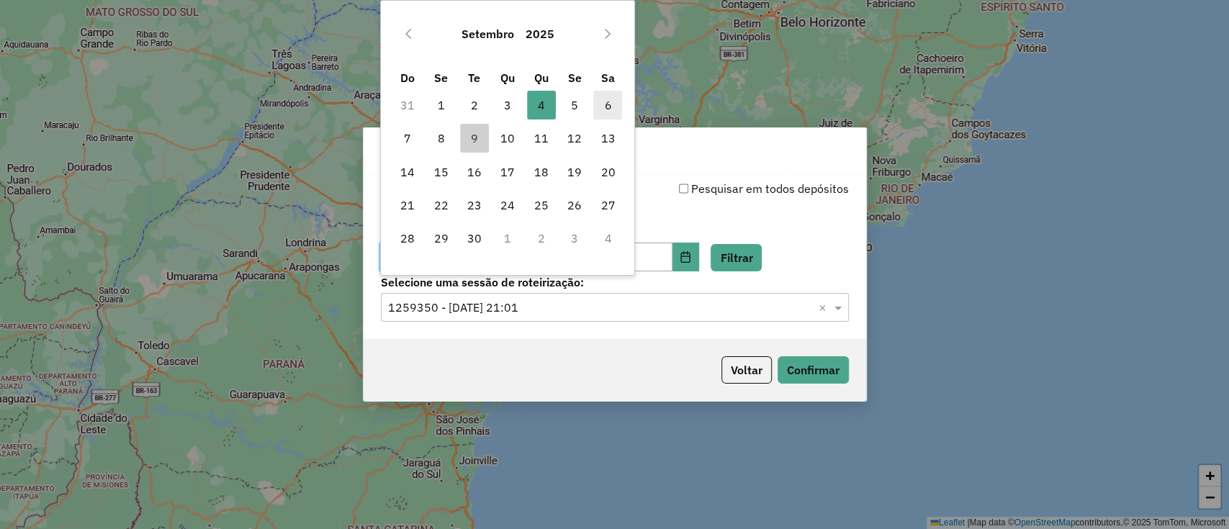
click at [613, 100] on span "6" at bounding box center [607, 105] width 29 height 29
type input "**********"
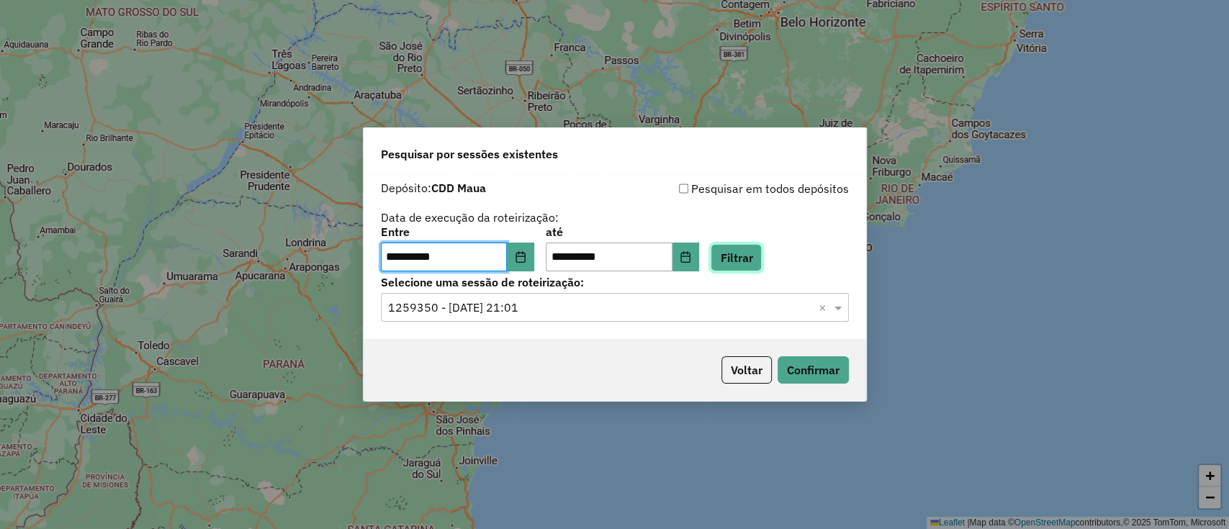
click at [762, 261] on button "Filtrar" at bounding box center [736, 257] width 51 height 27
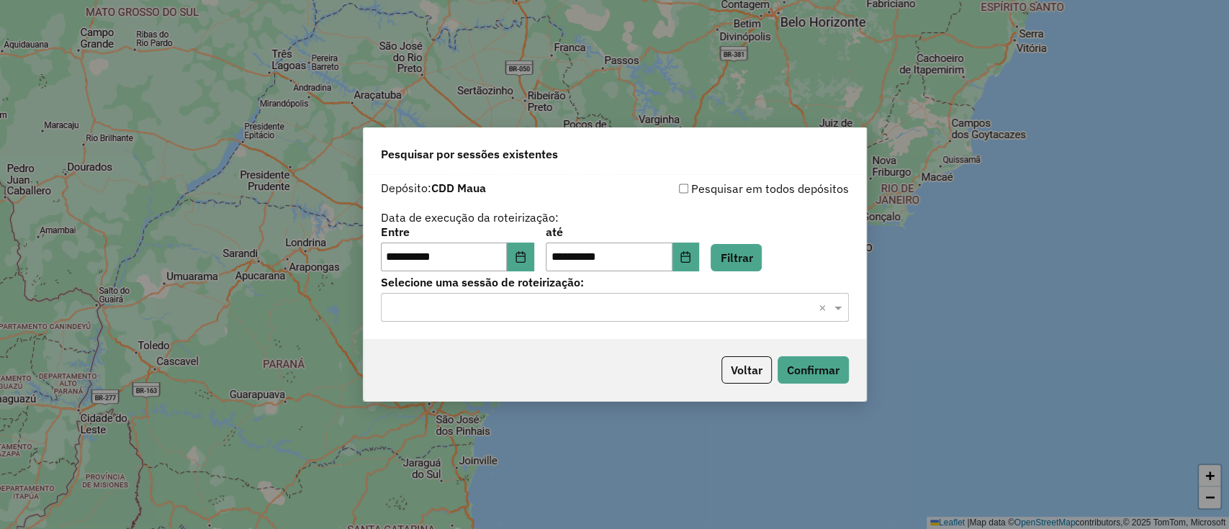
click at [720, 302] on input "text" at bounding box center [600, 308] width 425 height 17
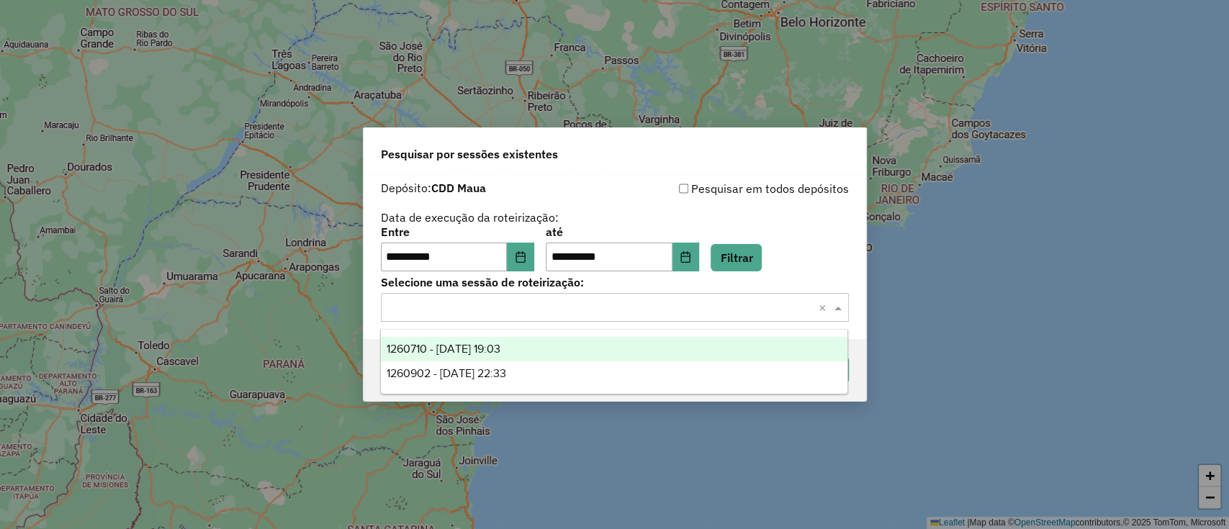
click at [633, 340] on div "1260710 - 06/09/2025 19:03" at bounding box center [614, 349] width 467 height 24
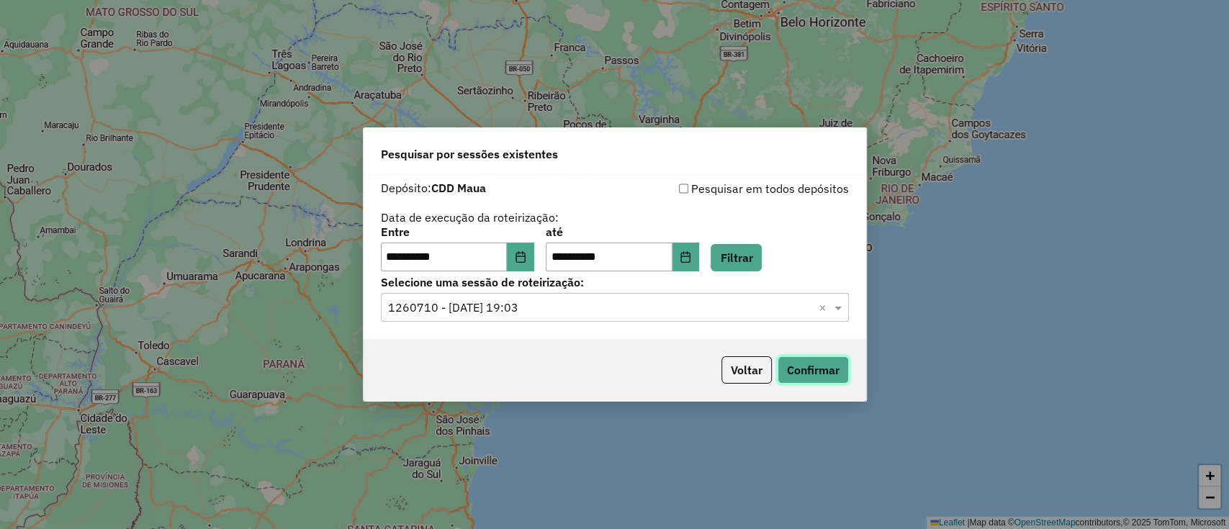
click at [788, 370] on button "Confirmar" at bounding box center [813, 369] width 71 height 27
click at [743, 354] on div "Voltar Confirmar" at bounding box center [615, 370] width 503 height 62
click at [743, 358] on button "Voltar" at bounding box center [747, 369] width 50 height 27
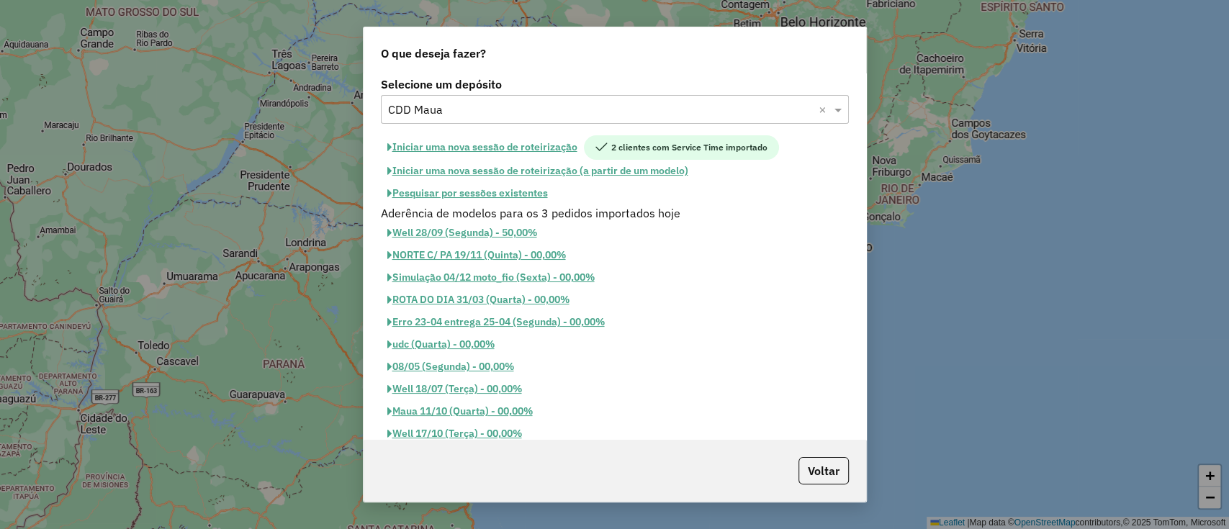
click at [534, 114] on input "text" at bounding box center [600, 110] width 425 height 17
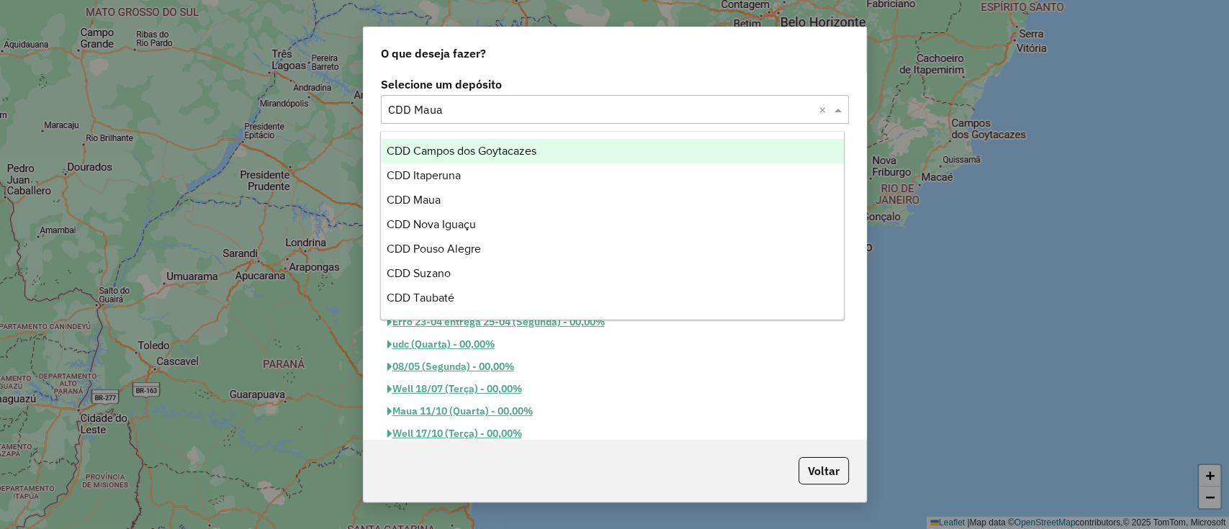
click at [513, 153] on span "CDD Campos dos Goytacazes" at bounding box center [462, 151] width 150 height 12
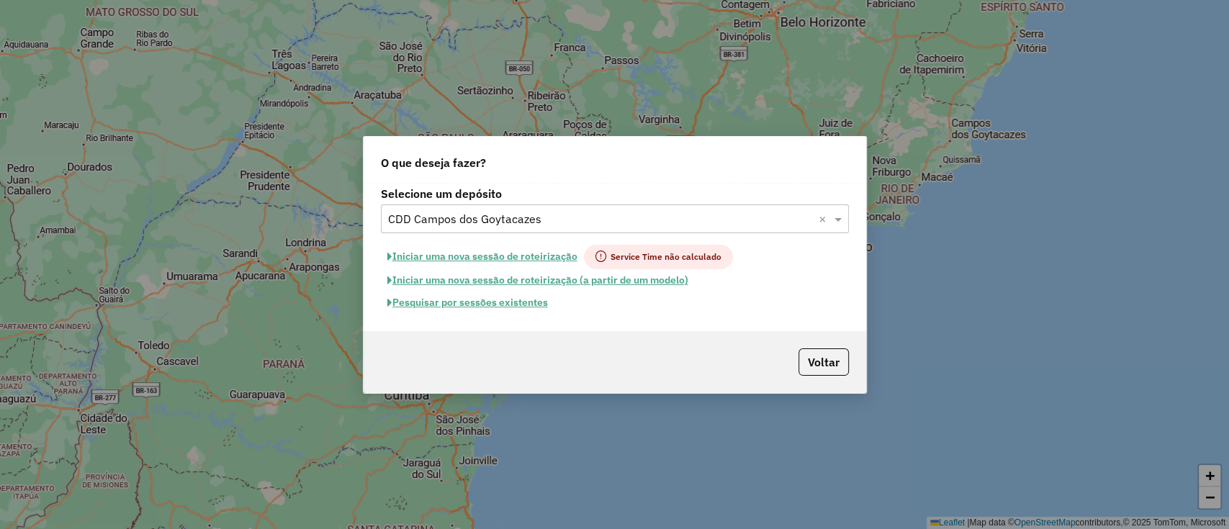
click at [506, 298] on button "Pesquisar por sessões existentes" at bounding box center [468, 303] width 174 height 22
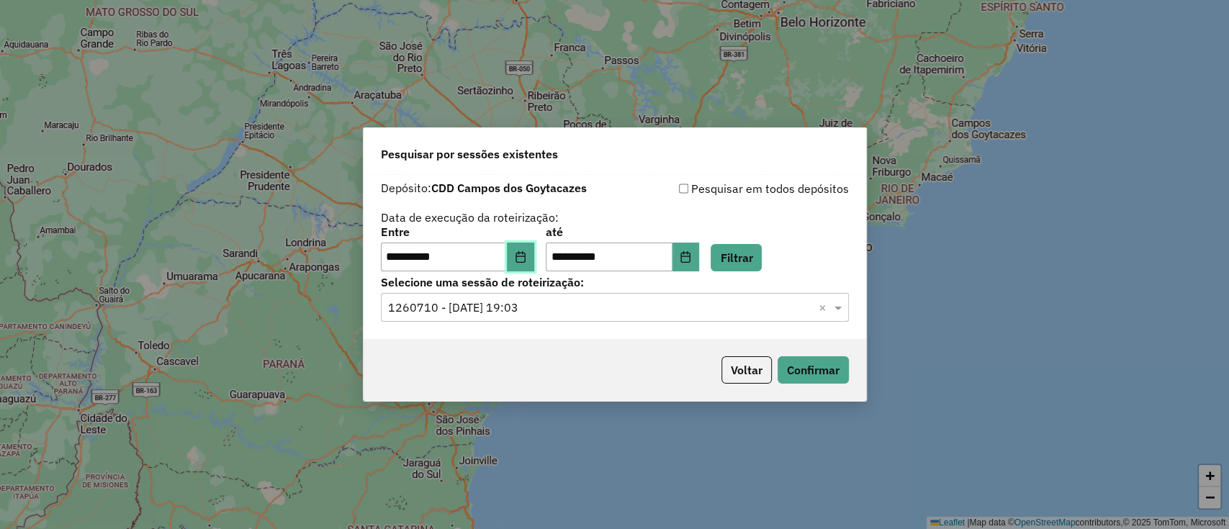
click at [526, 259] on icon "Choose Date" at bounding box center [521, 257] width 12 height 12
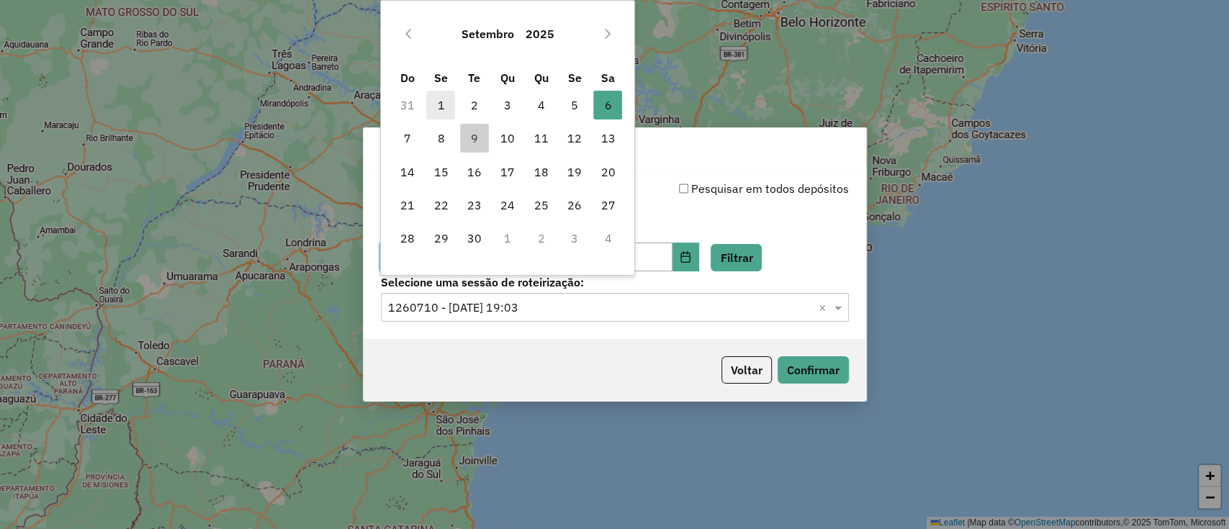
click at [439, 110] on span "1" at bounding box center [440, 105] width 29 height 29
type input "**********"
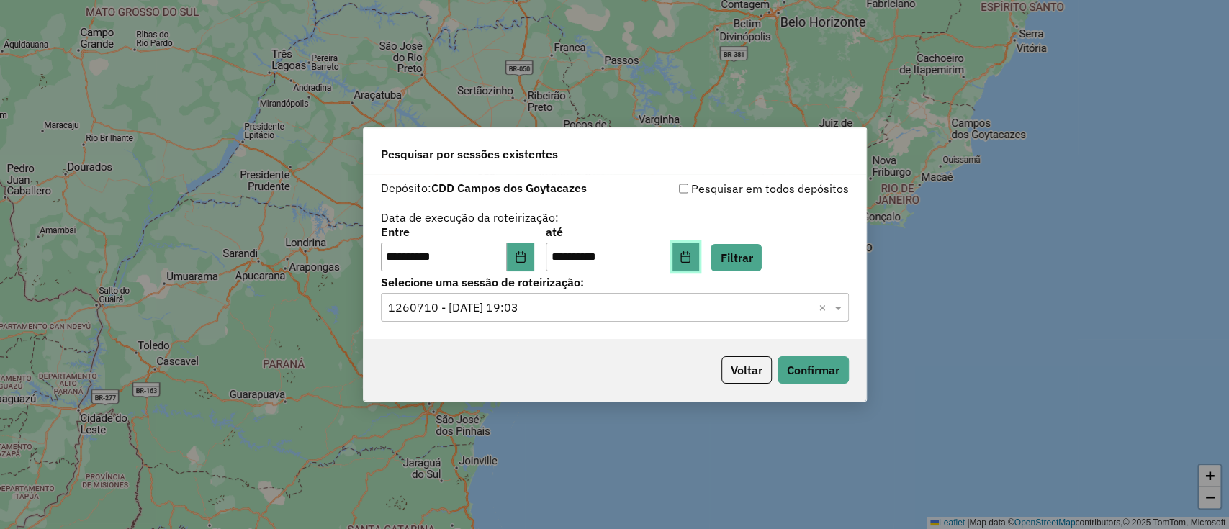
click at [691, 251] on icon "Choose Date" at bounding box center [686, 257] width 12 height 12
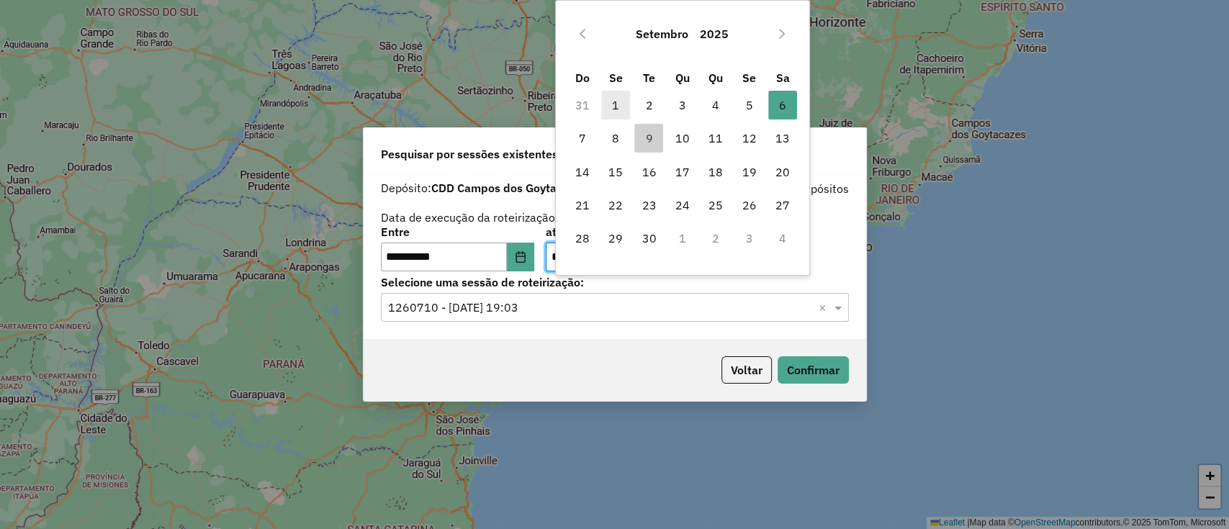
click at [607, 105] on span "1" at bounding box center [615, 105] width 29 height 29
type input "**********"
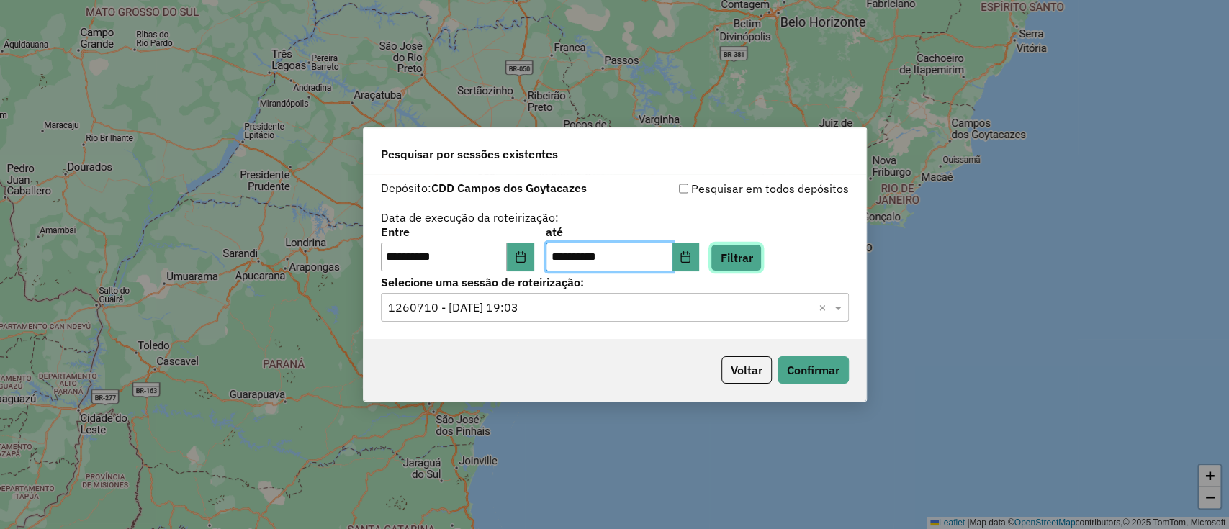
click at [758, 247] on button "Filtrar" at bounding box center [736, 257] width 51 height 27
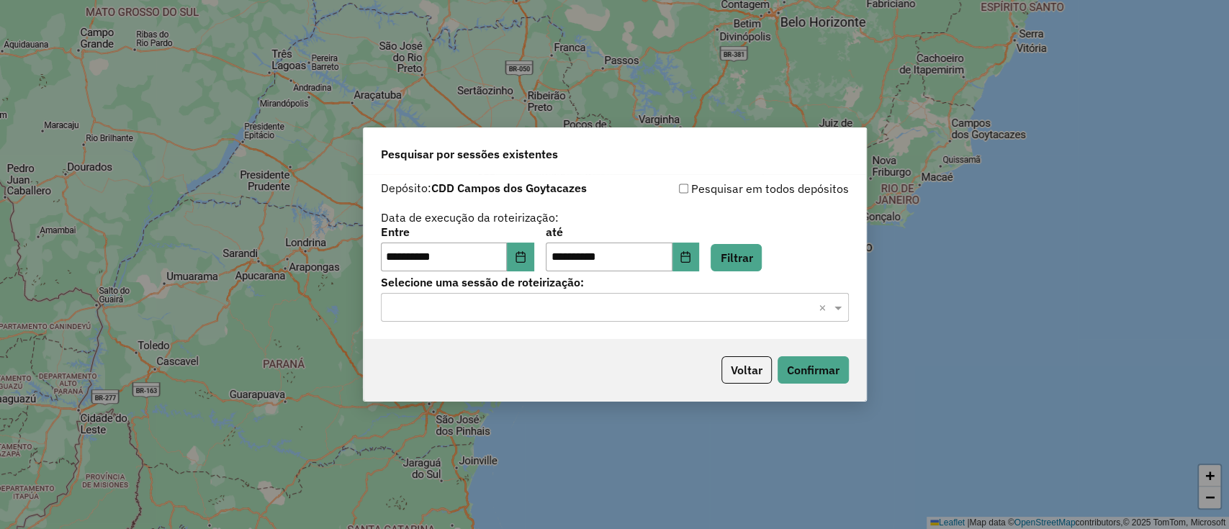
click at [719, 306] on input "text" at bounding box center [600, 308] width 425 height 17
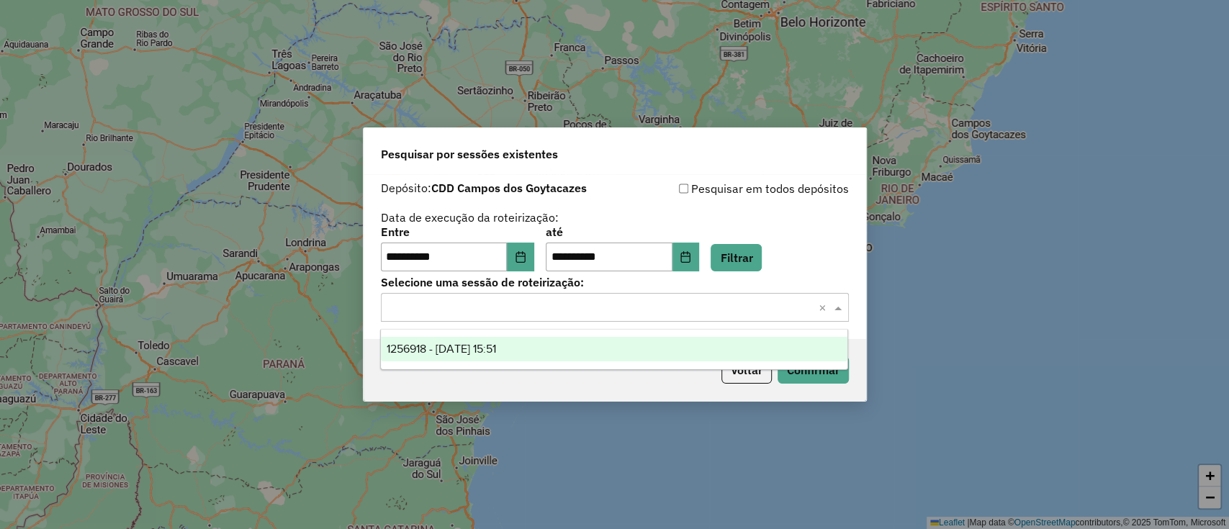
click at [689, 354] on div "1256918 - 01/09/2025 15:51" at bounding box center [614, 349] width 467 height 24
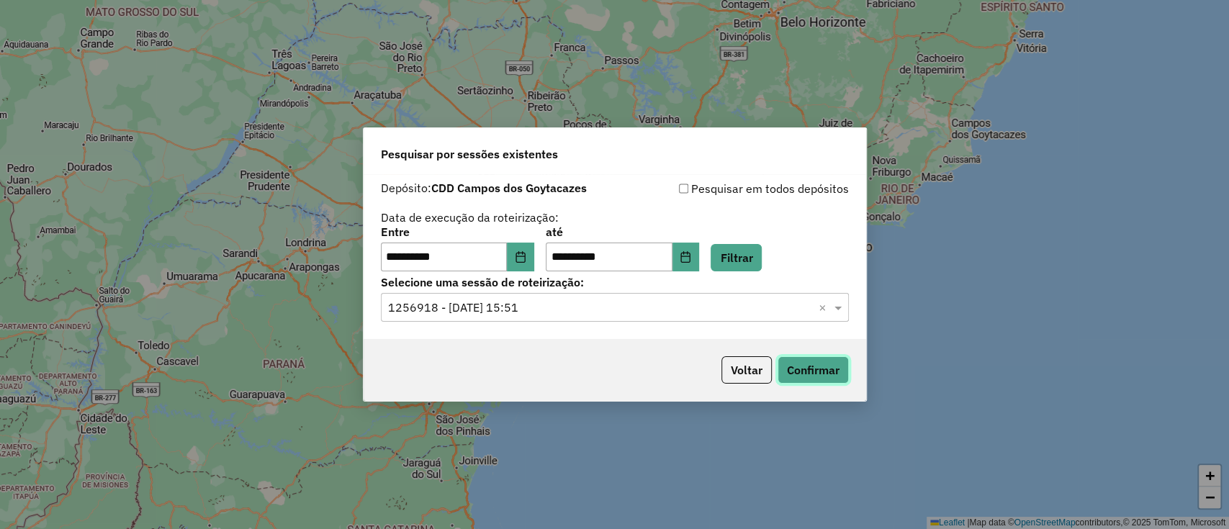
click at [800, 368] on button "Confirmar" at bounding box center [813, 369] width 71 height 27
click at [525, 253] on icon "Choose Date" at bounding box center [520, 257] width 9 height 12
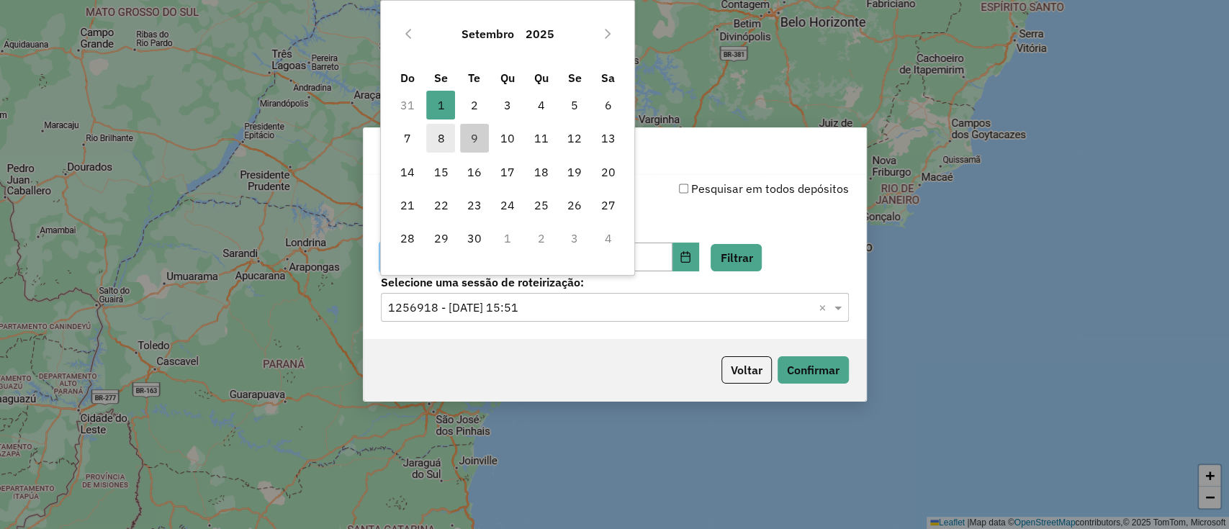
click at [449, 138] on span "8" at bounding box center [440, 138] width 29 height 29
type input "**********"
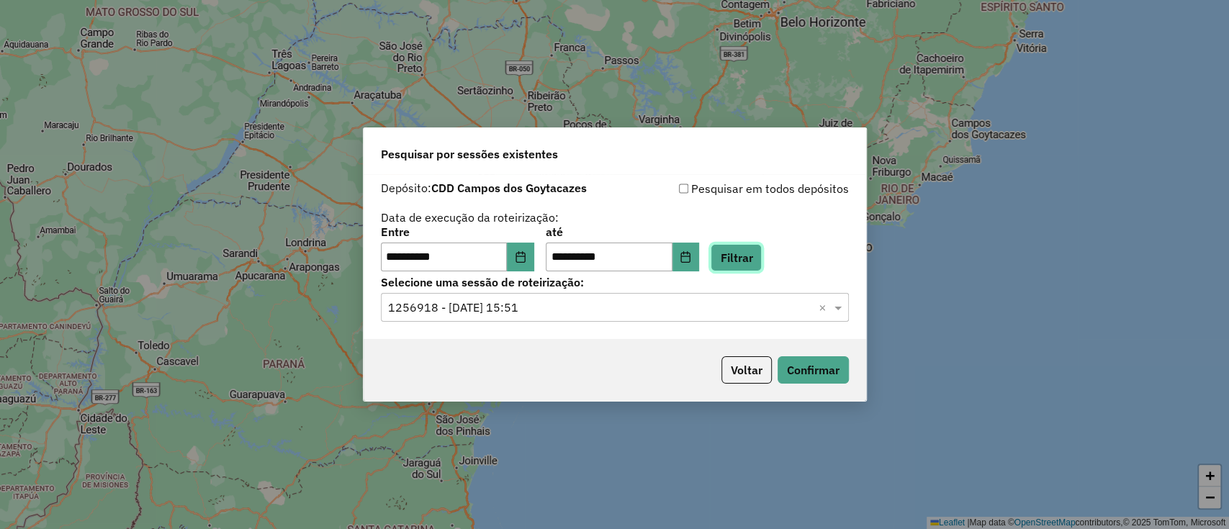
click at [740, 258] on button "Filtrar" at bounding box center [736, 257] width 51 height 27
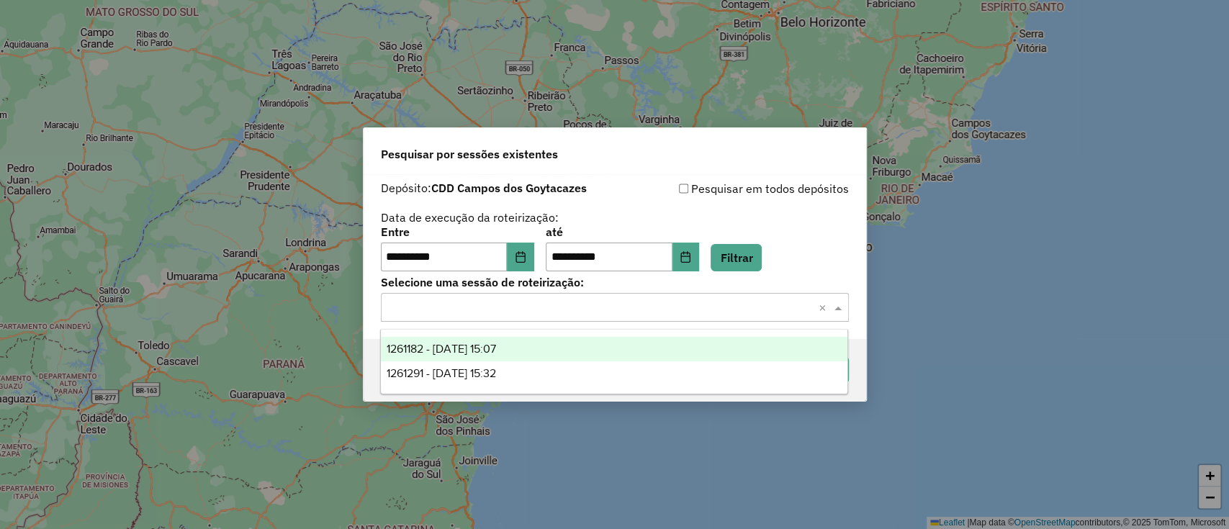
click at [599, 305] on input "text" at bounding box center [600, 308] width 425 height 17
click at [590, 346] on div "1261182 - 08/09/2025 15:07" at bounding box center [614, 349] width 467 height 24
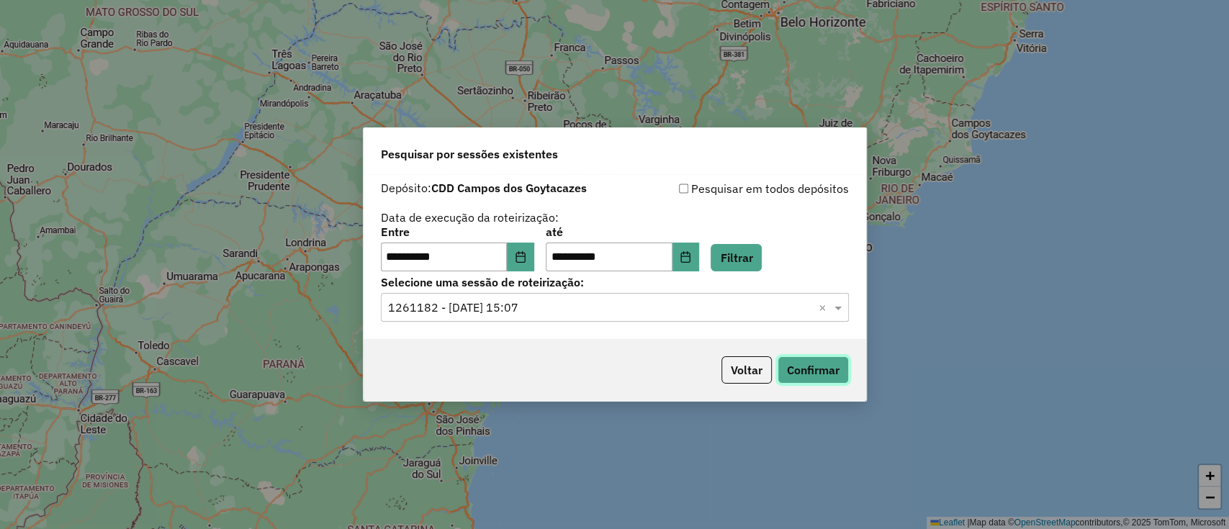
click at [814, 364] on button "Confirmar" at bounding box center [813, 369] width 71 height 27
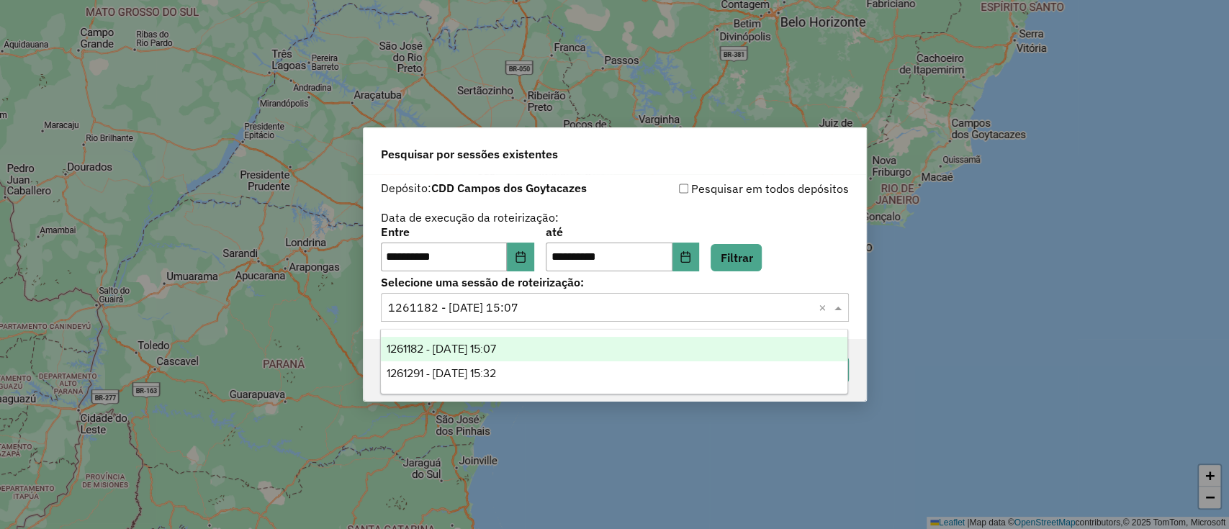
click at [570, 307] on input "text" at bounding box center [600, 308] width 425 height 17
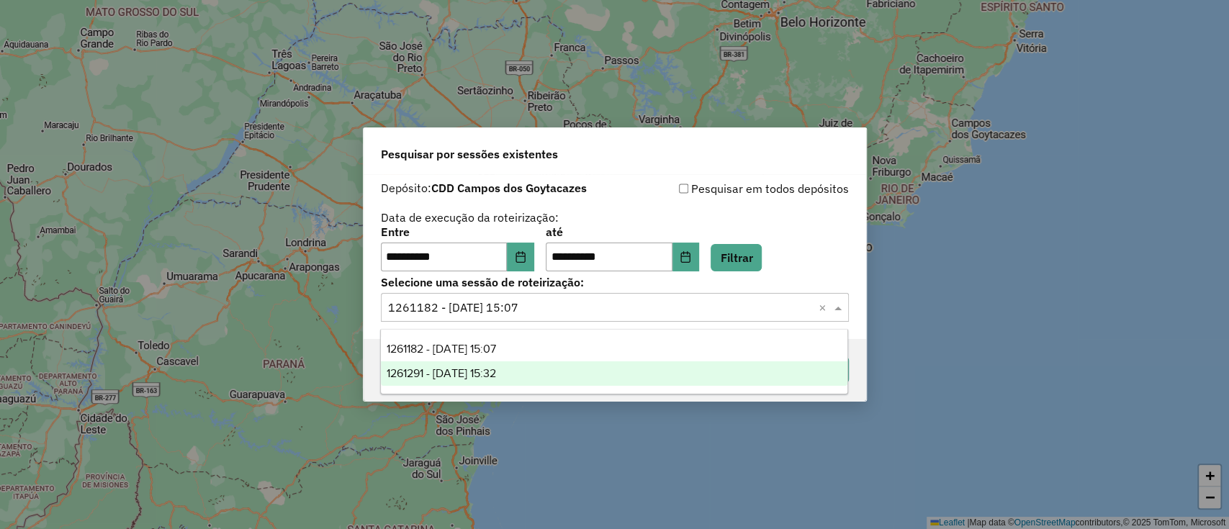
click at [572, 377] on div "1261291 - 08/09/2025 15:32" at bounding box center [614, 373] width 467 height 24
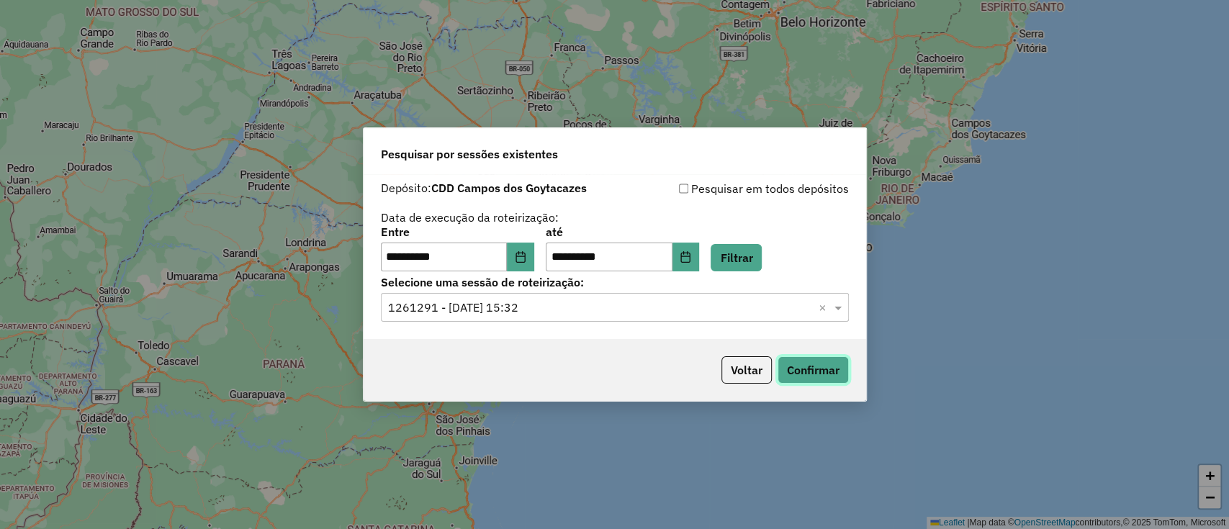
click at [786, 381] on button "Confirmar" at bounding box center [813, 369] width 71 height 27
click at [534, 253] on button "Choose Date" at bounding box center [520, 257] width 27 height 29
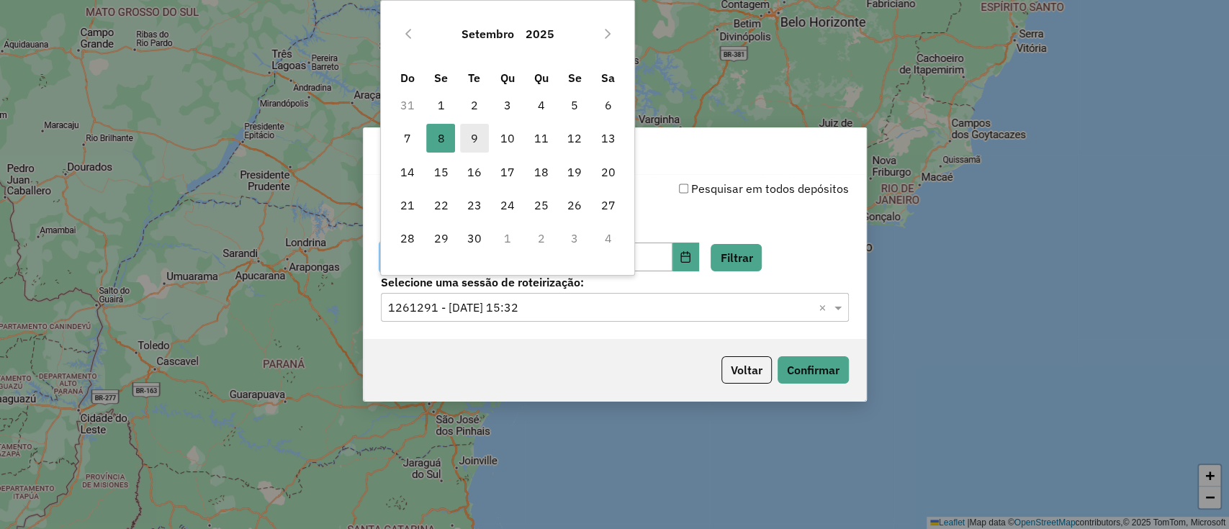
click at [472, 132] on span "9" at bounding box center [474, 138] width 29 height 29
type input "**********"
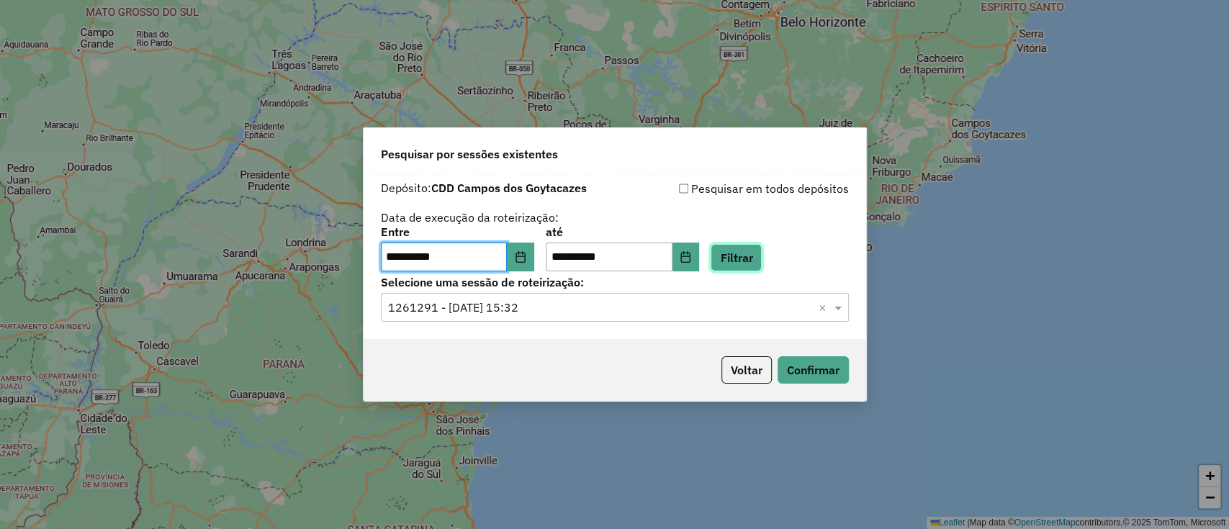
click at [743, 260] on button "Filtrar" at bounding box center [736, 257] width 51 height 27
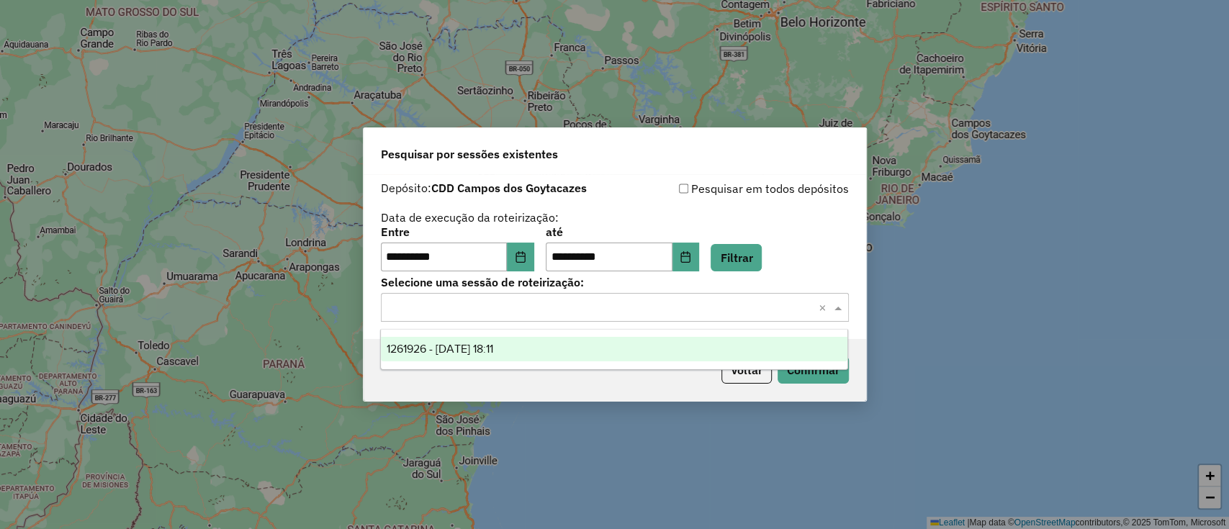
click at [646, 313] on input "text" at bounding box center [600, 308] width 425 height 17
click at [626, 349] on div "1261926 - 09/09/2025 18:11" at bounding box center [614, 349] width 467 height 24
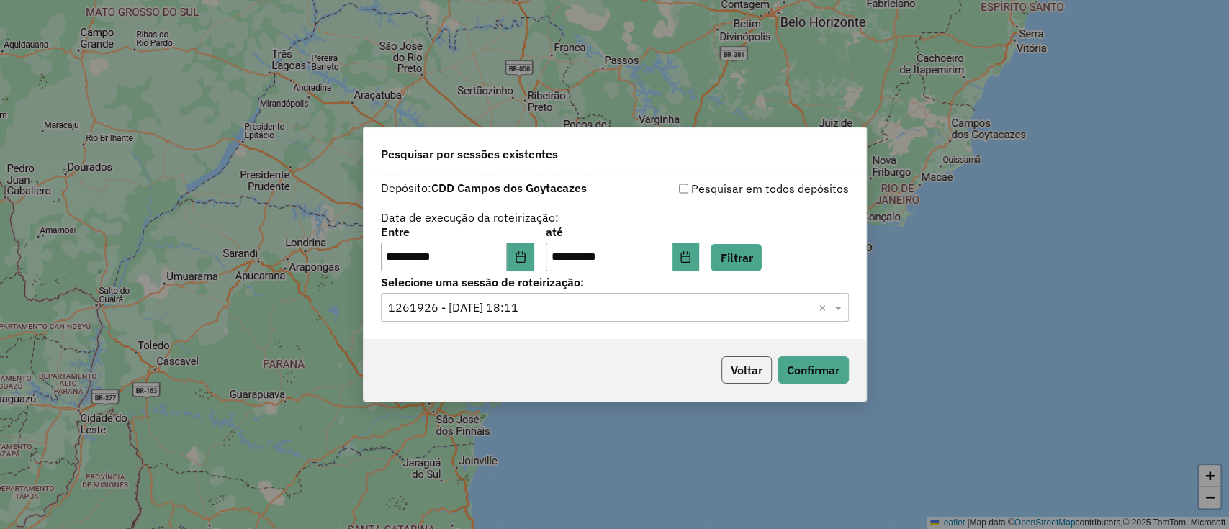
click at [770, 377] on button "Voltar" at bounding box center [747, 369] width 50 height 27
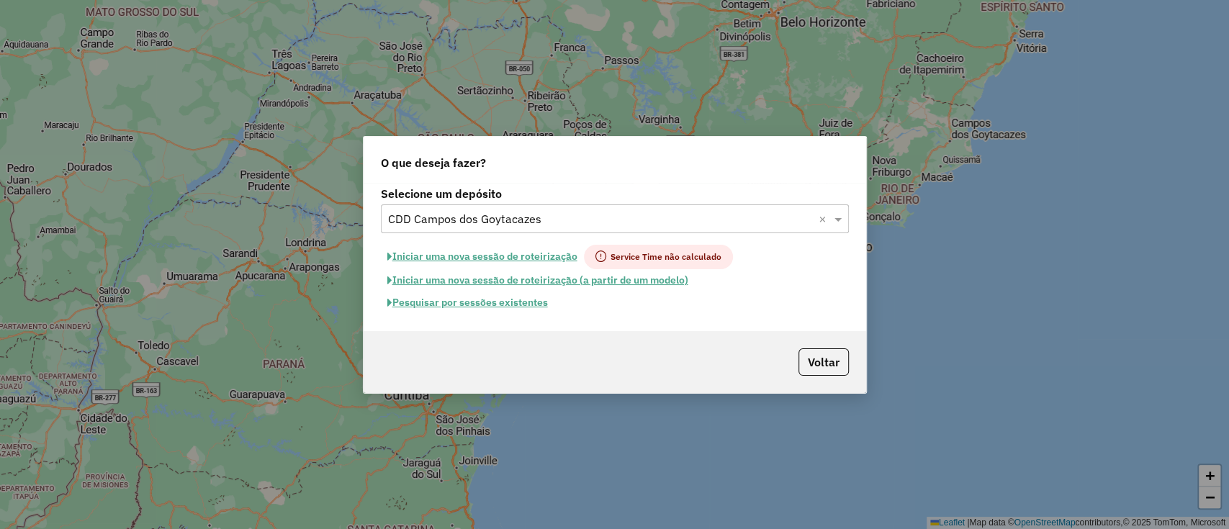
click at [492, 300] on button "Pesquisar por sessões existentes" at bounding box center [468, 303] width 174 height 22
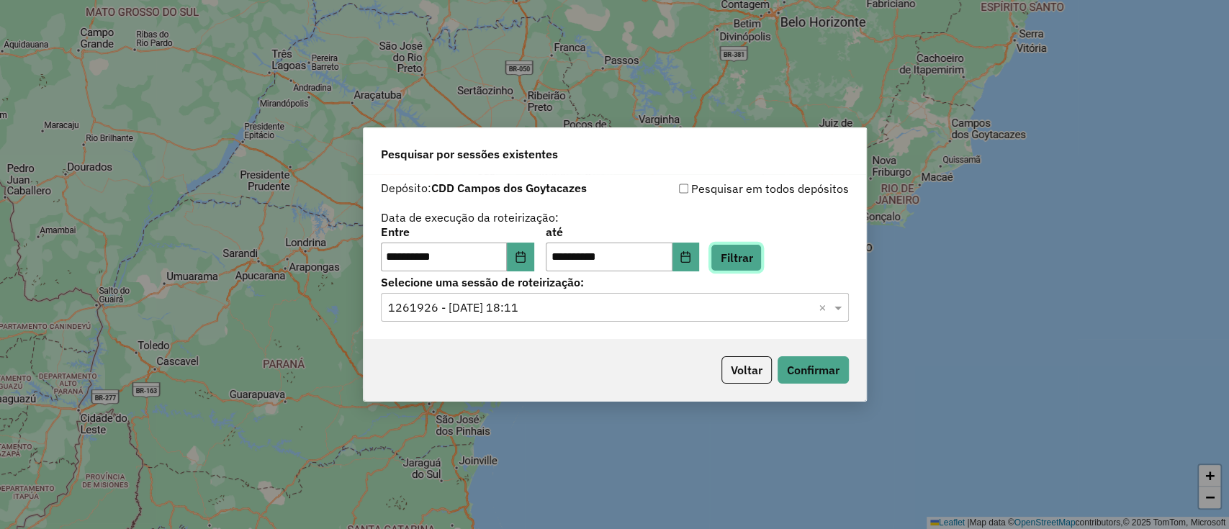
click at [754, 251] on button "Filtrar" at bounding box center [736, 257] width 51 height 27
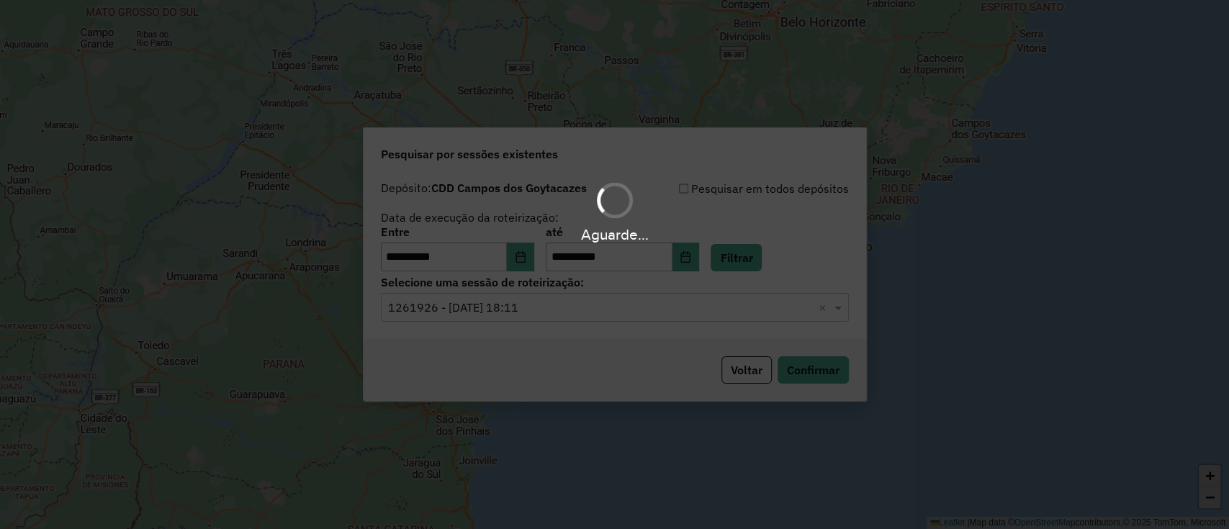
click at [741, 310] on hb-app "**********" at bounding box center [614, 264] width 1229 height 529
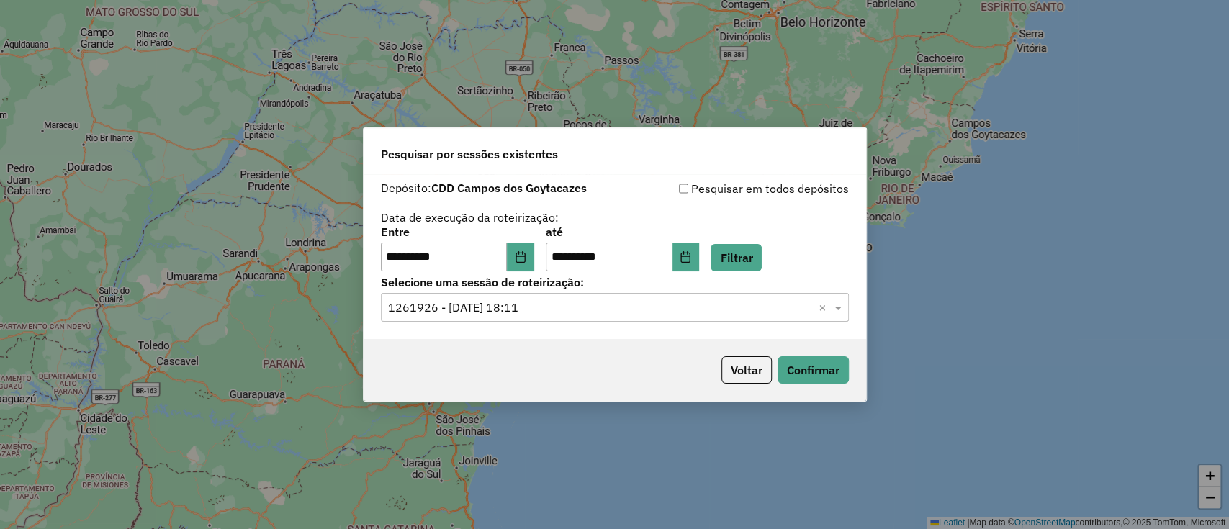
click at [778, 308] on input "text" at bounding box center [600, 308] width 425 height 17
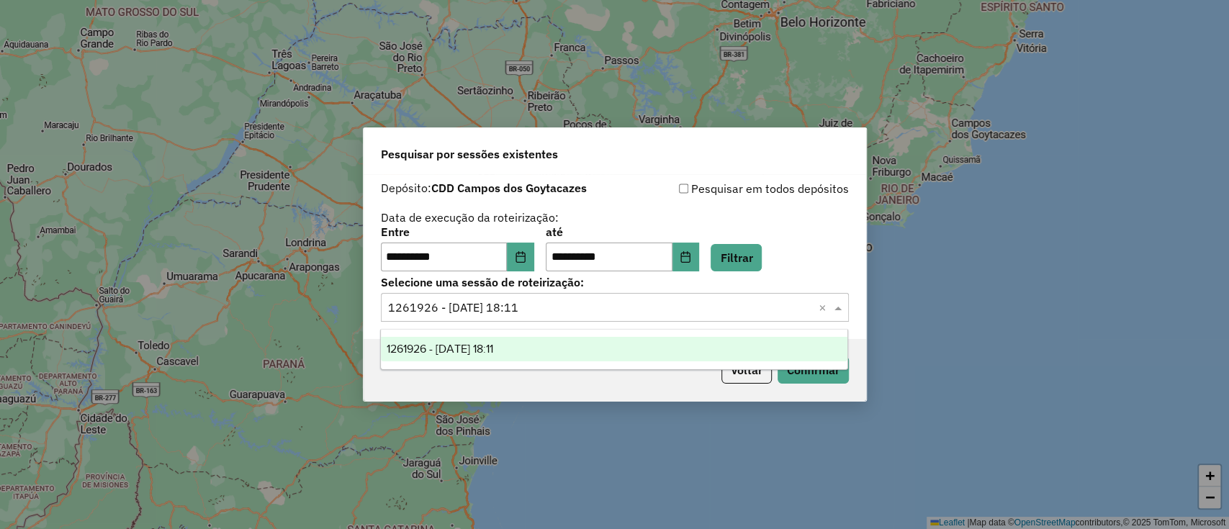
click at [776, 354] on div "1261926 - 09/09/2025 18:11" at bounding box center [614, 349] width 467 height 24
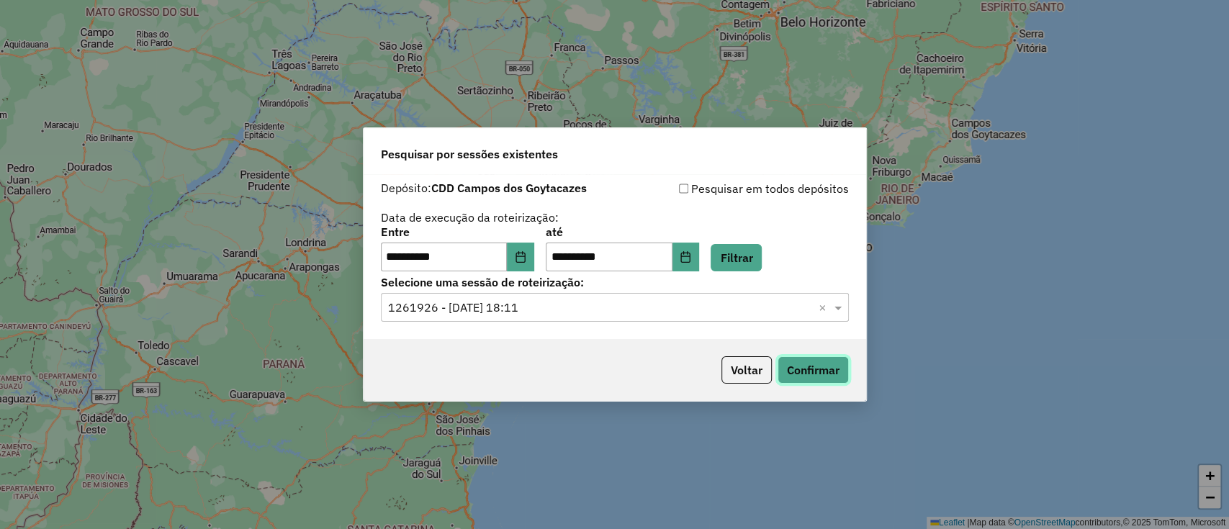
click at [824, 366] on button "Confirmar" at bounding box center [813, 369] width 71 height 27
click at [812, 380] on button "Confirmar" at bounding box center [813, 369] width 71 height 27
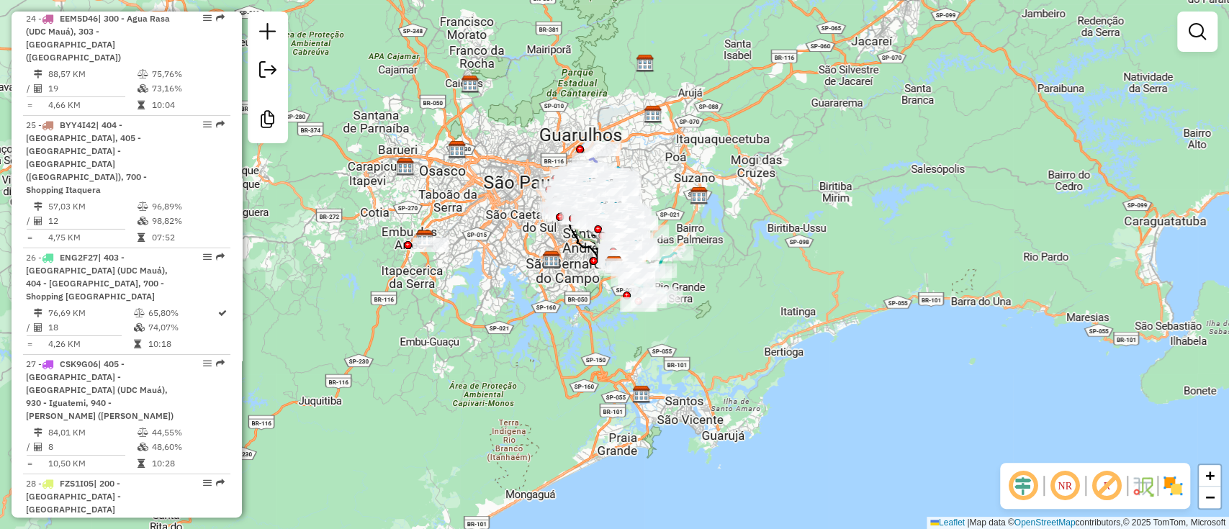
scroll to position [3307, 0]
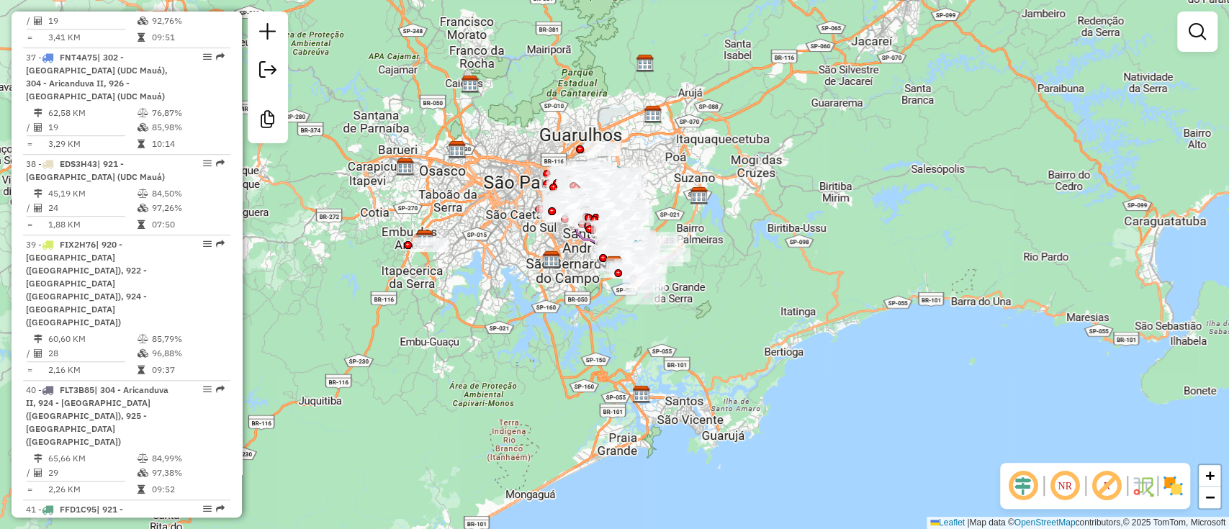
scroll to position [4321, 0]
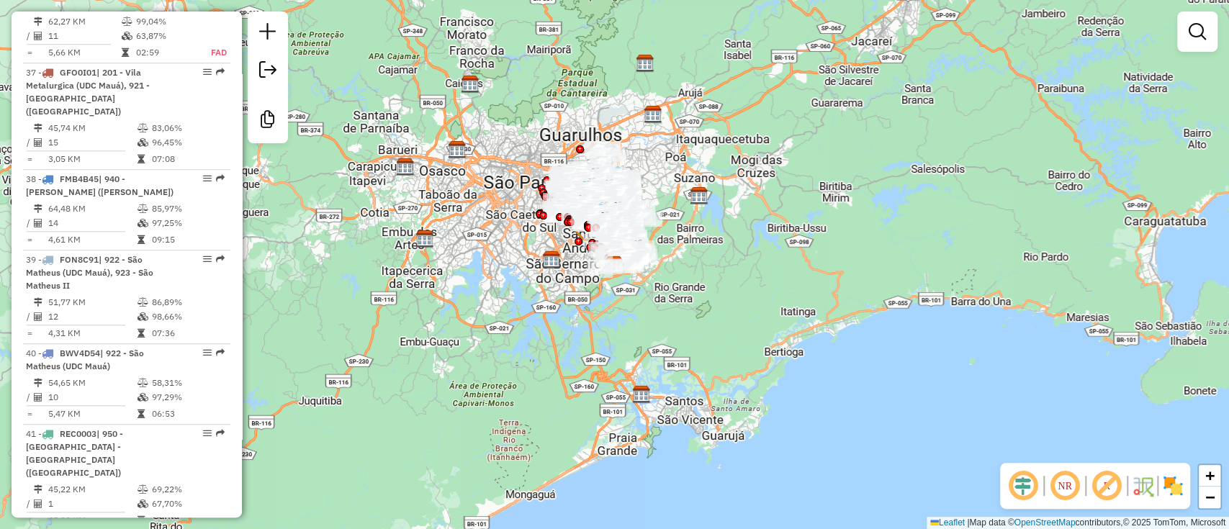
scroll to position [4512, 0]
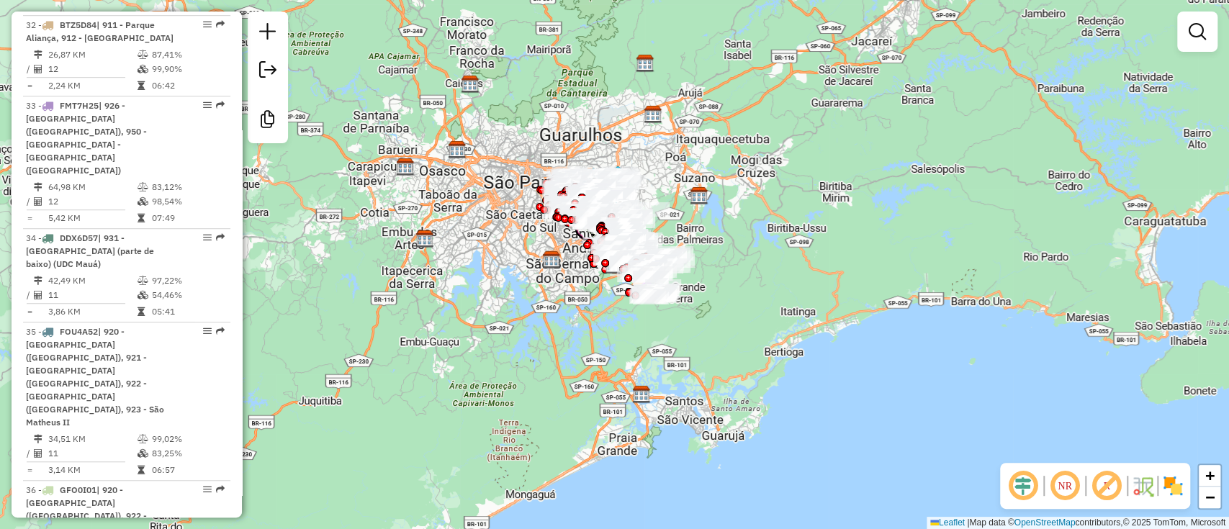
scroll to position [4321, 0]
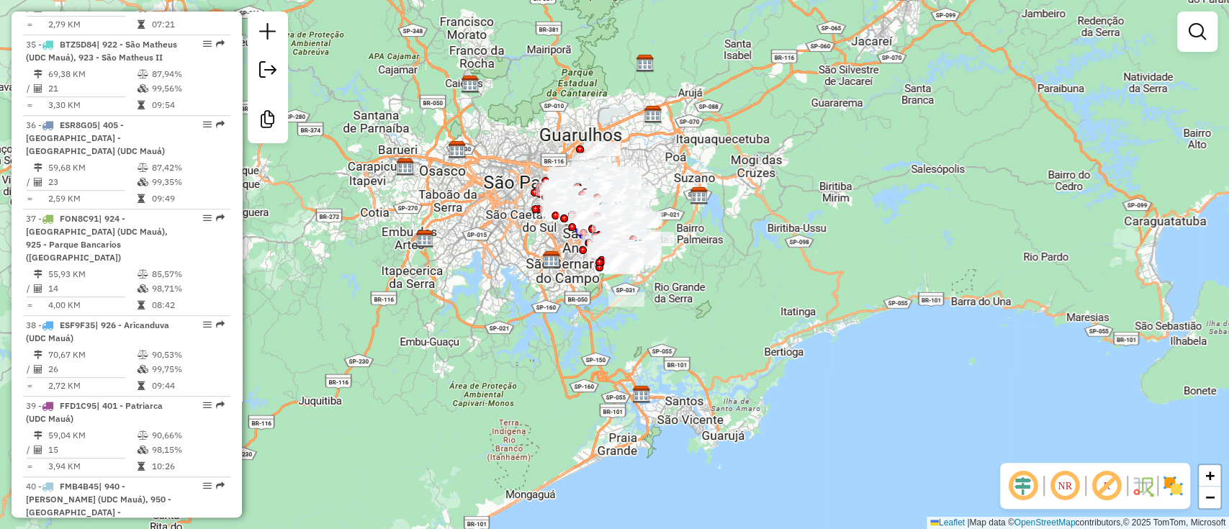
scroll to position [4199, 0]
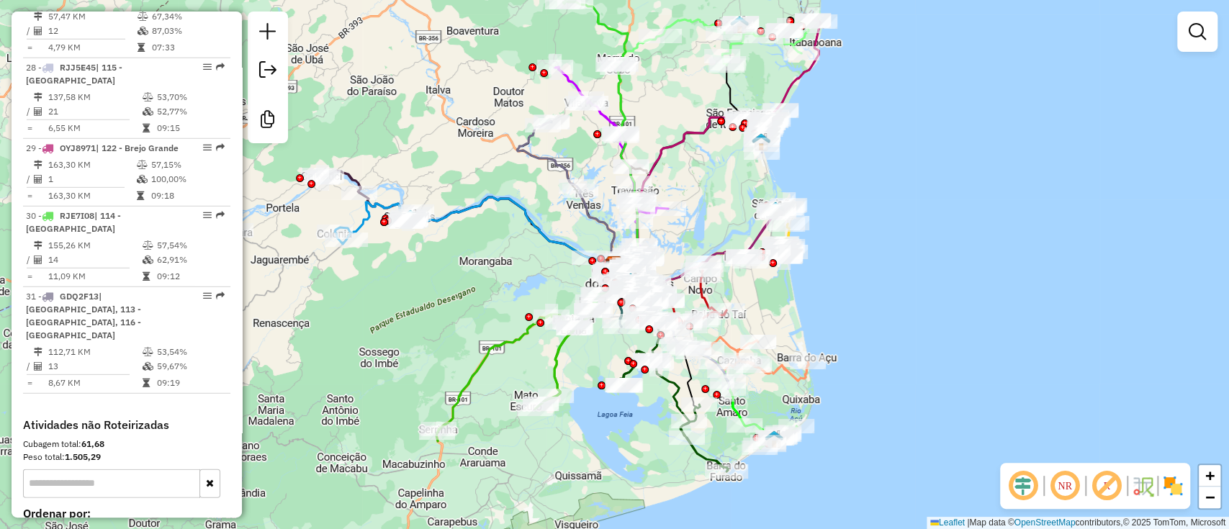
scroll to position [2688, 0]
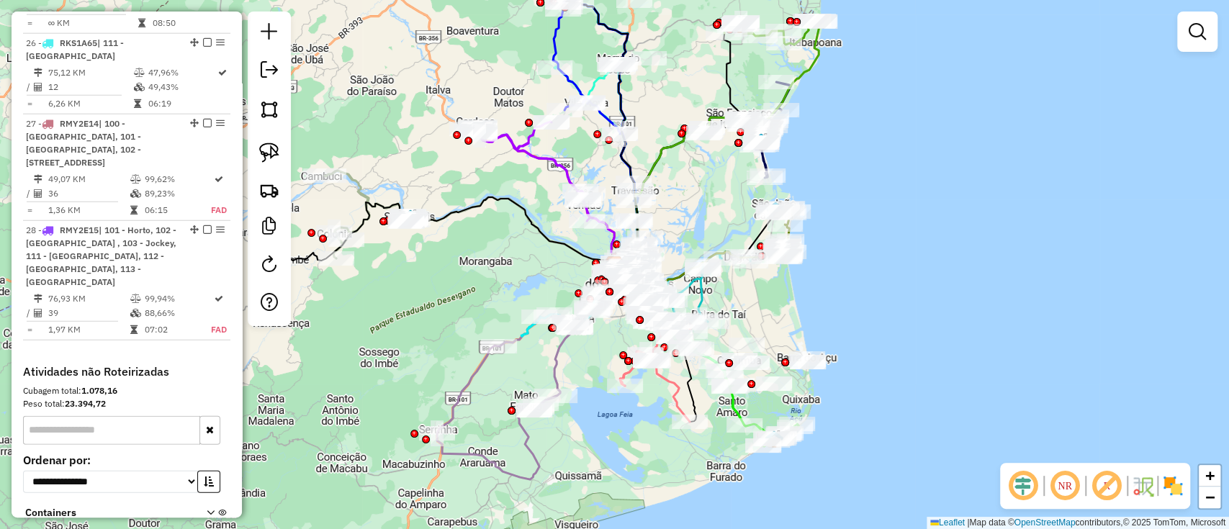
scroll to position [2496, 0]
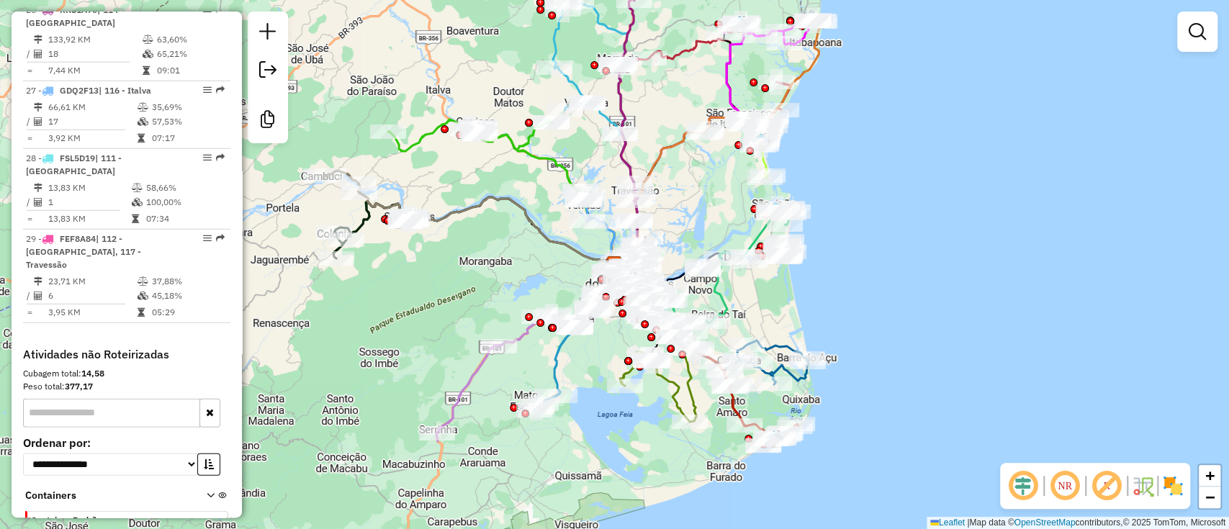
scroll to position [2592, 0]
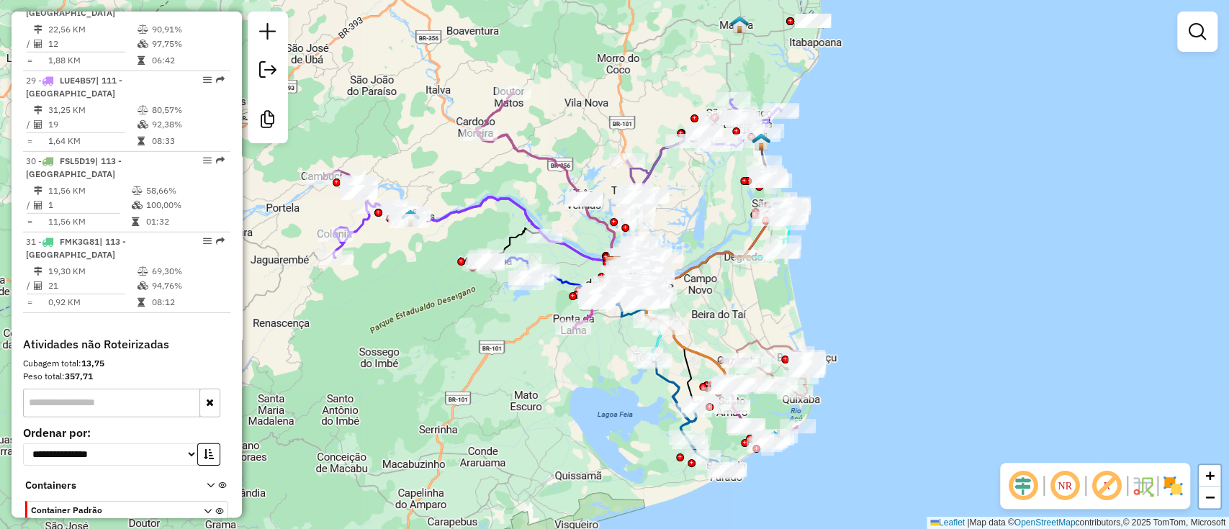
scroll to position [2880, 0]
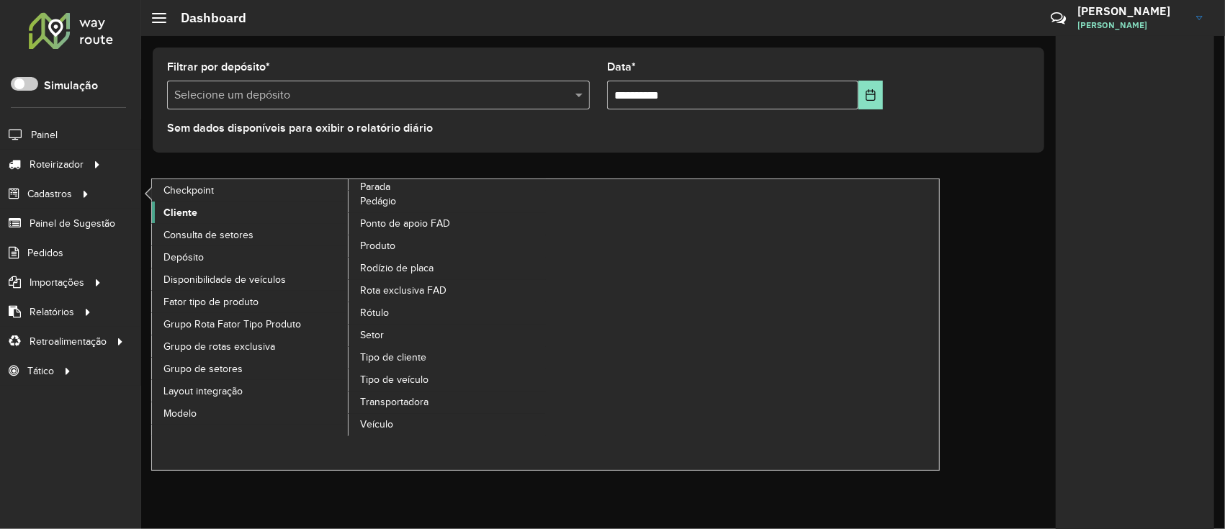
click at [203, 216] on link "Cliente" at bounding box center [250, 213] width 197 height 22
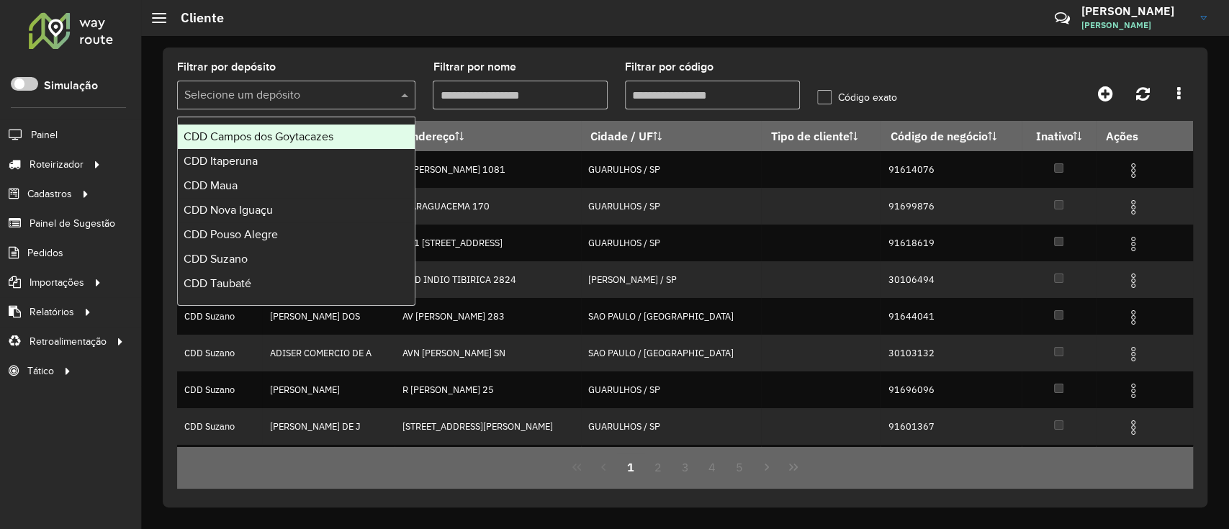
click at [288, 99] on input "text" at bounding box center [281, 95] width 195 height 17
click at [289, 143] on div "CDD Campos dos Goytacazes" at bounding box center [296, 137] width 237 height 24
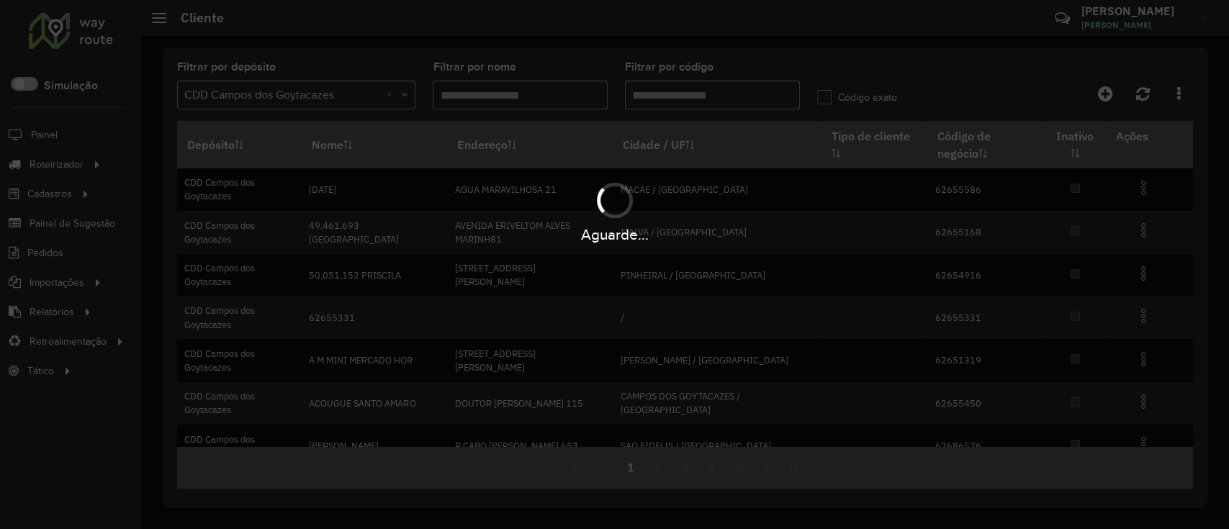
click at [668, 96] on div "Aguarde..." at bounding box center [614, 264] width 1229 height 529
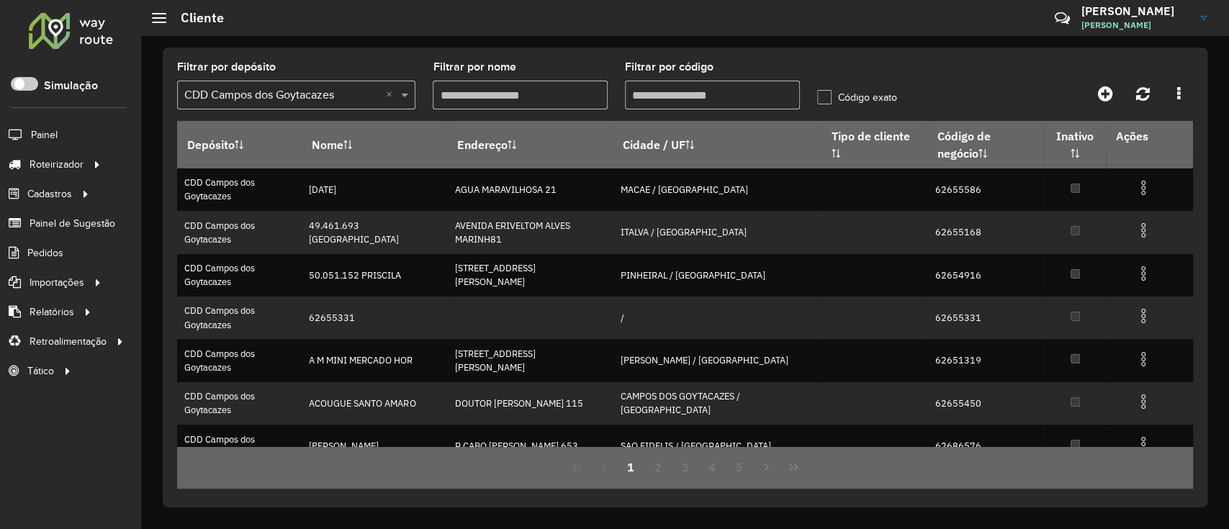
click at [668, 96] on input "Filtrar por código" at bounding box center [712, 95] width 175 height 29
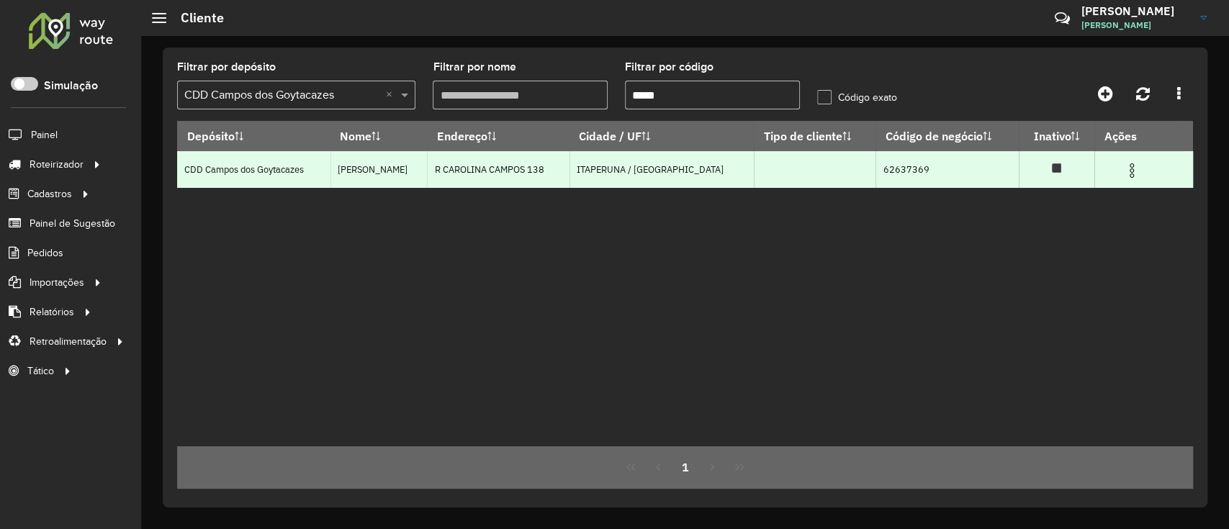
click at [1133, 171] on img at bounding box center [1131, 170] width 17 height 17
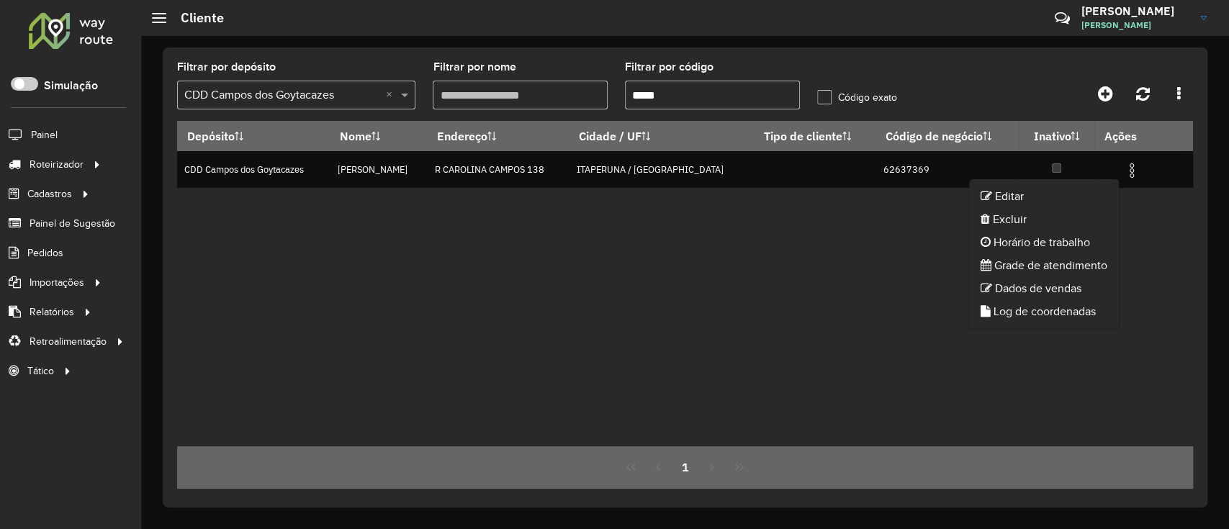
click at [700, 103] on input "*****" at bounding box center [712, 95] width 175 height 29
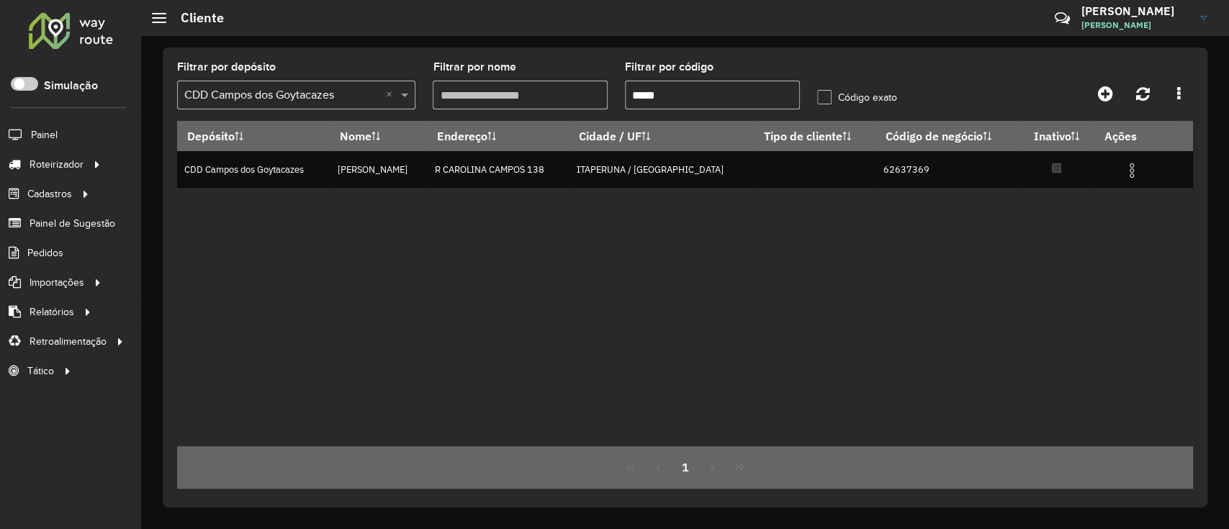
click at [653, 97] on input "*****" at bounding box center [712, 95] width 175 height 29
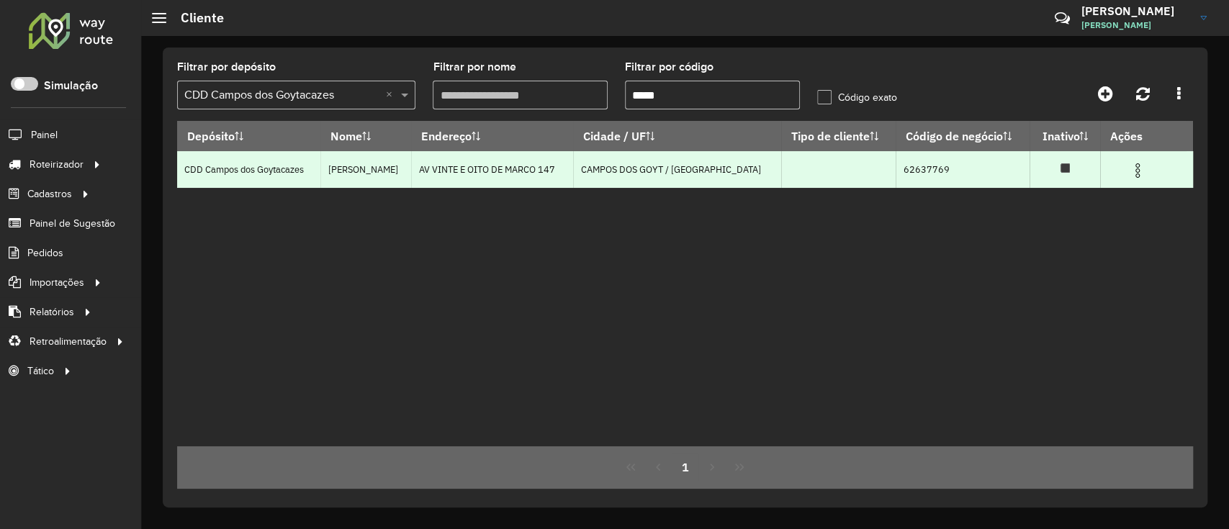
type input "*****"
click at [1132, 173] on img at bounding box center [1137, 170] width 17 height 17
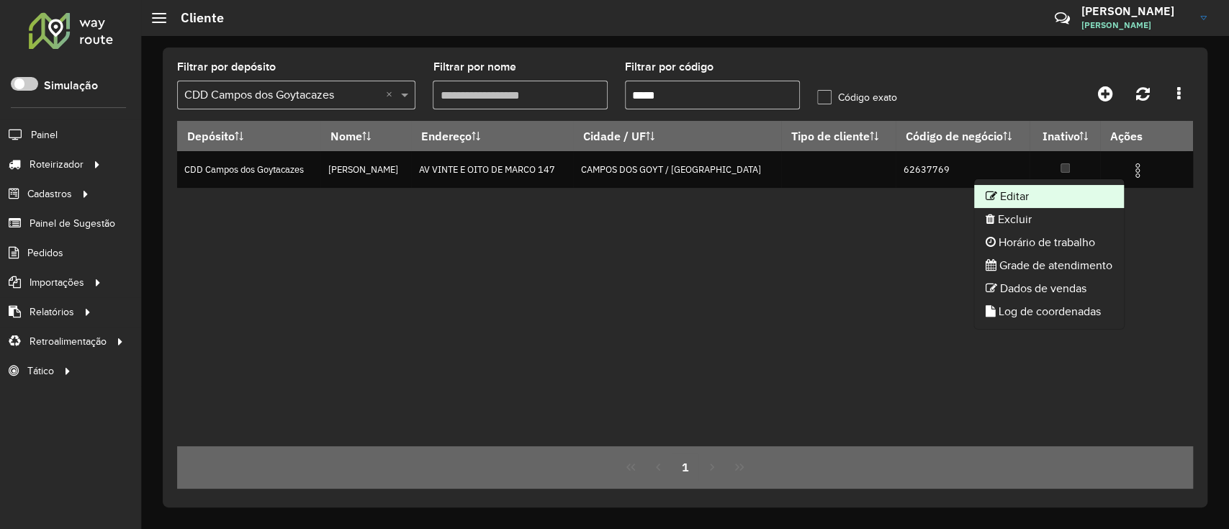
click at [1058, 187] on li "Editar" at bounding box center [1049, 196] width 150 height 23
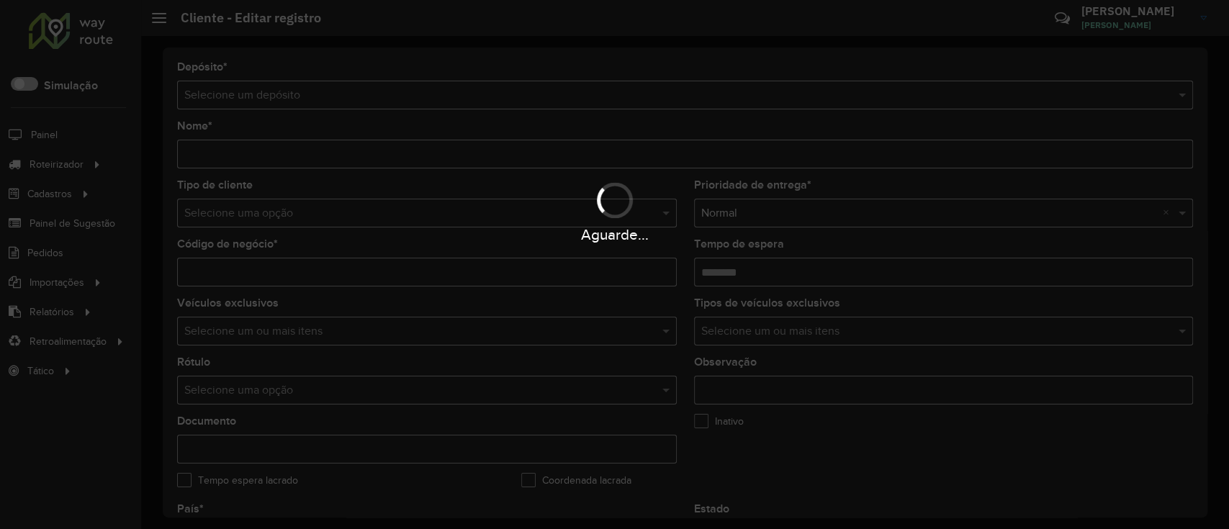
type input "**********"
type input "********"
type input "**********"
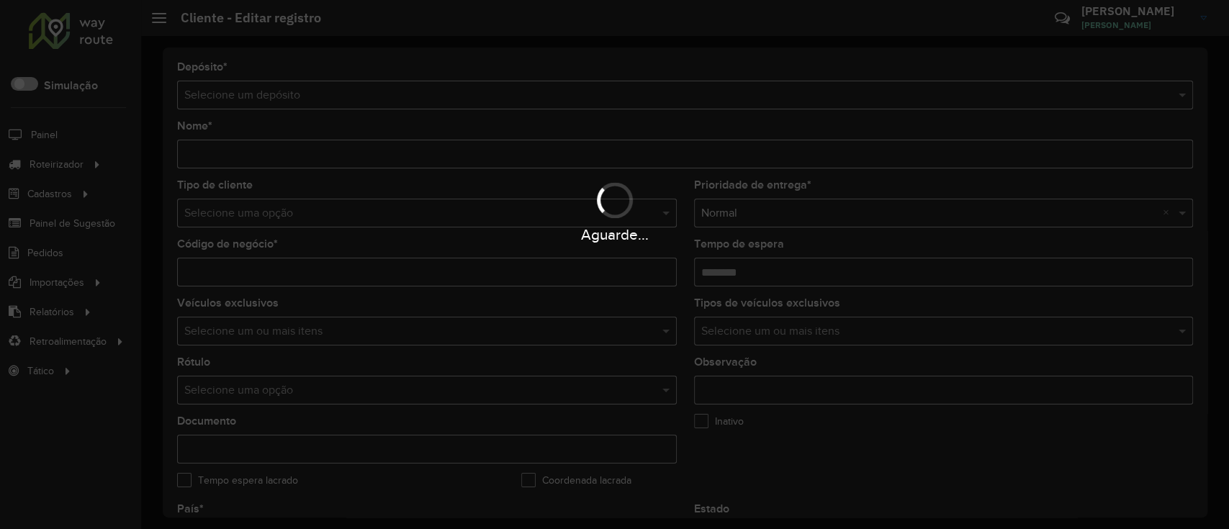
type input "******"
type input "********"
type input "**********"
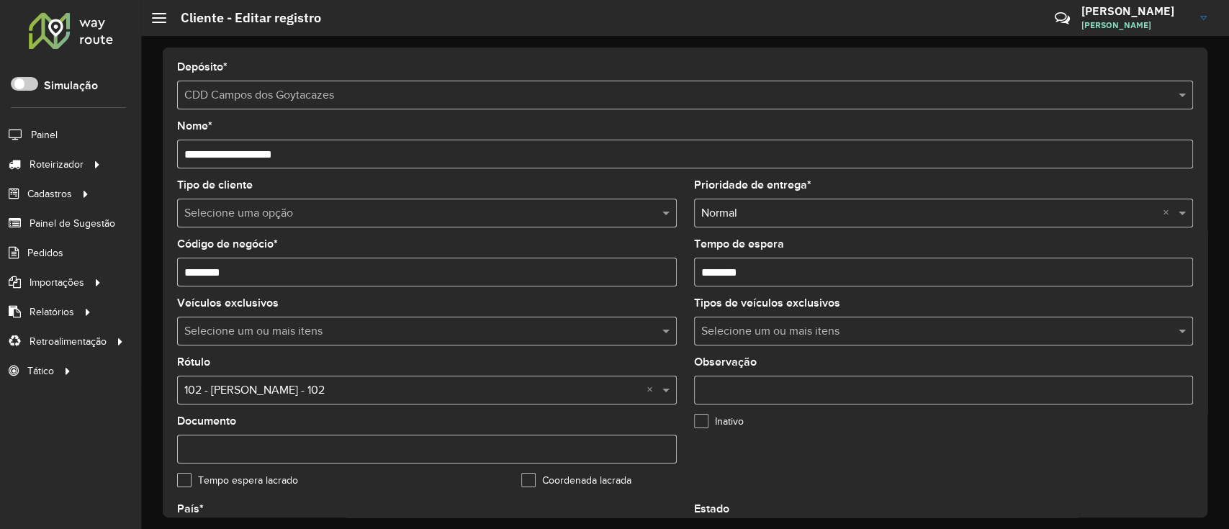
click at [268, 210] on input "text" at bounding box center [412, 213] width 457 height 17
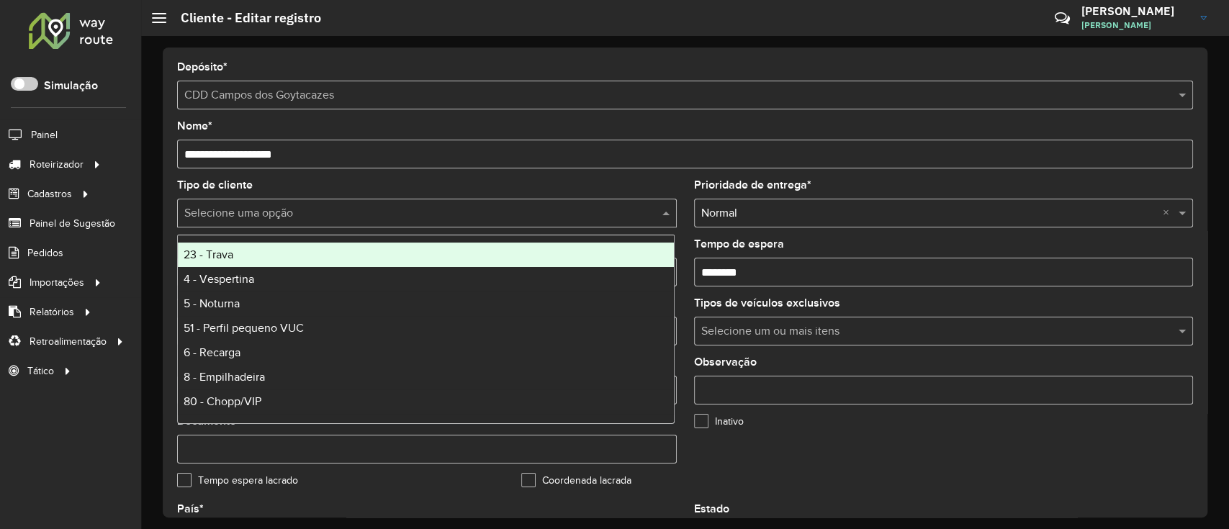
type input "*"
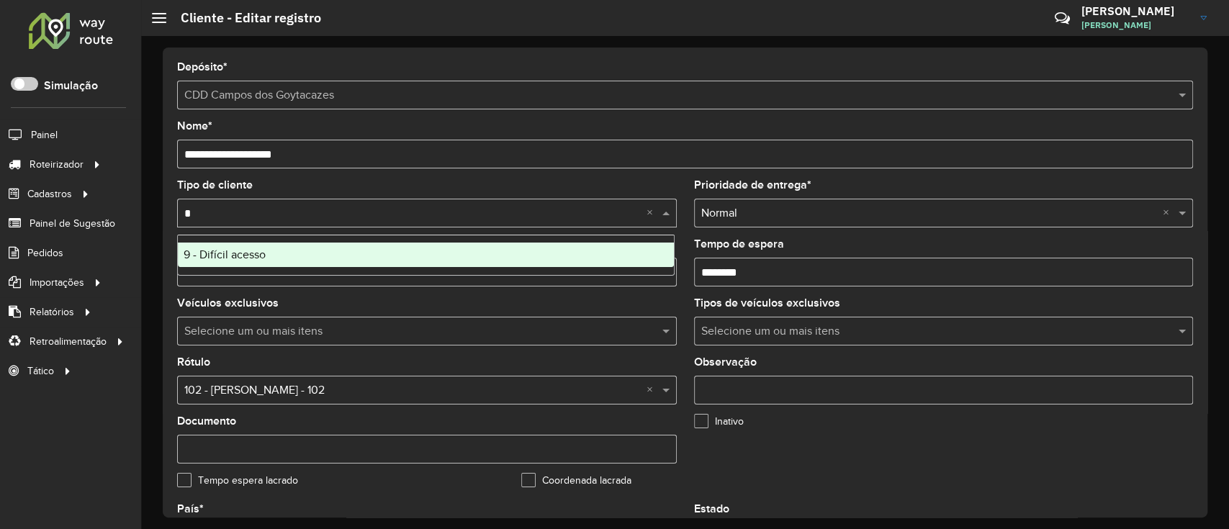
click at [277, 253] on div "9 - Difícil acesso" at bounding box center [426, 255] width 496 height 24
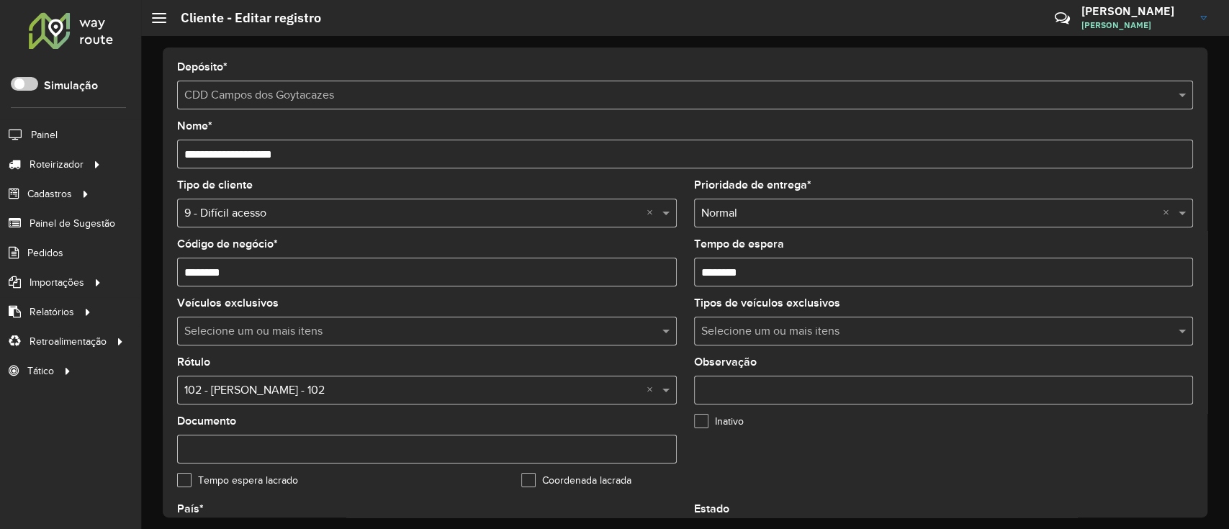
click at [305, 392] on input "text" at bounding box center [412, 390] width 457 height 17
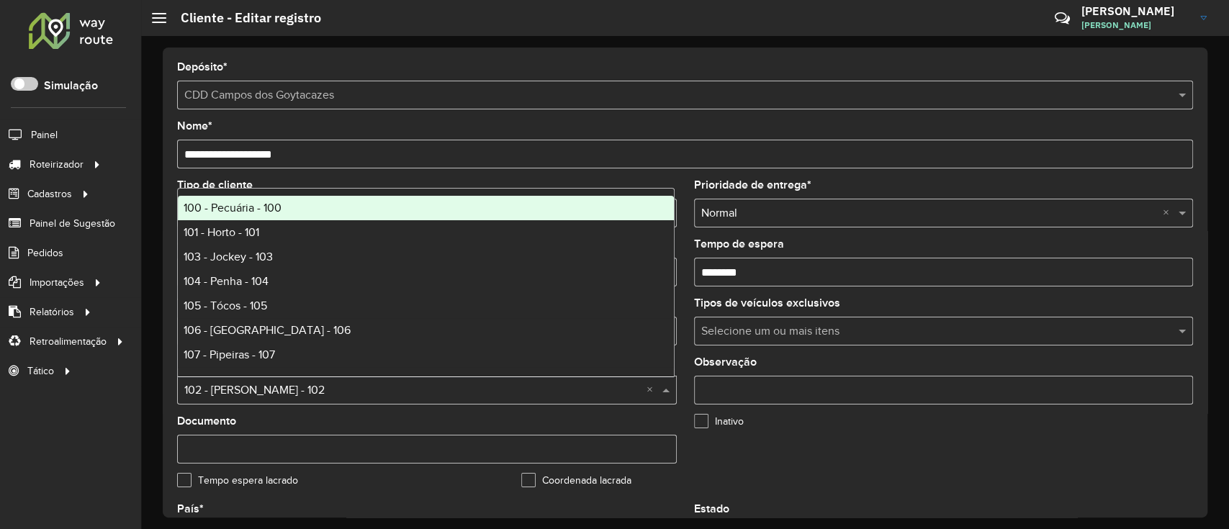
type input "*"
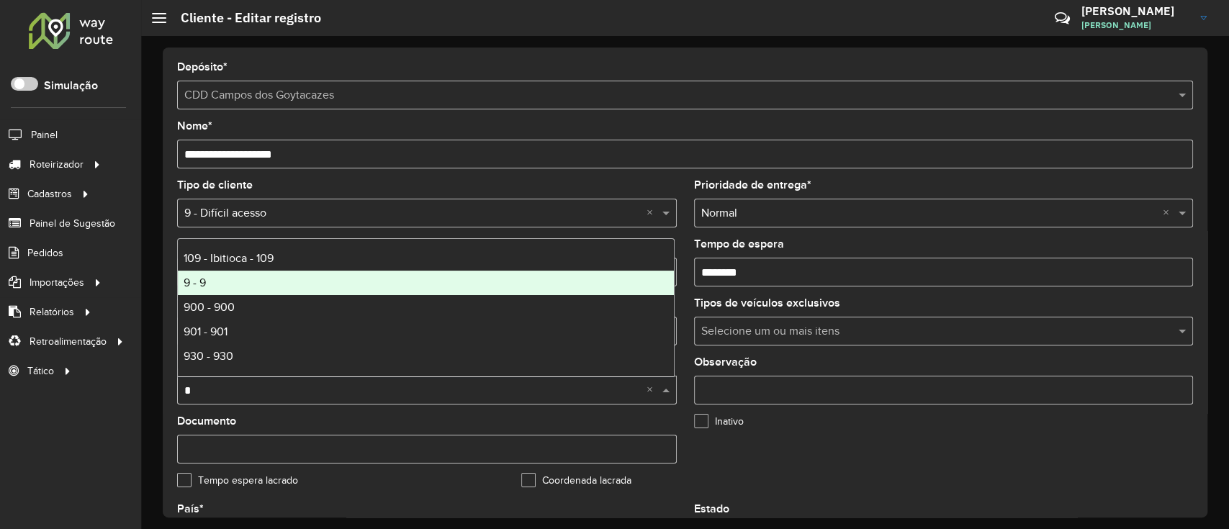
click at [300, 286] on div "9 - 9" at bounding box center [426, 283] width 496 height 24
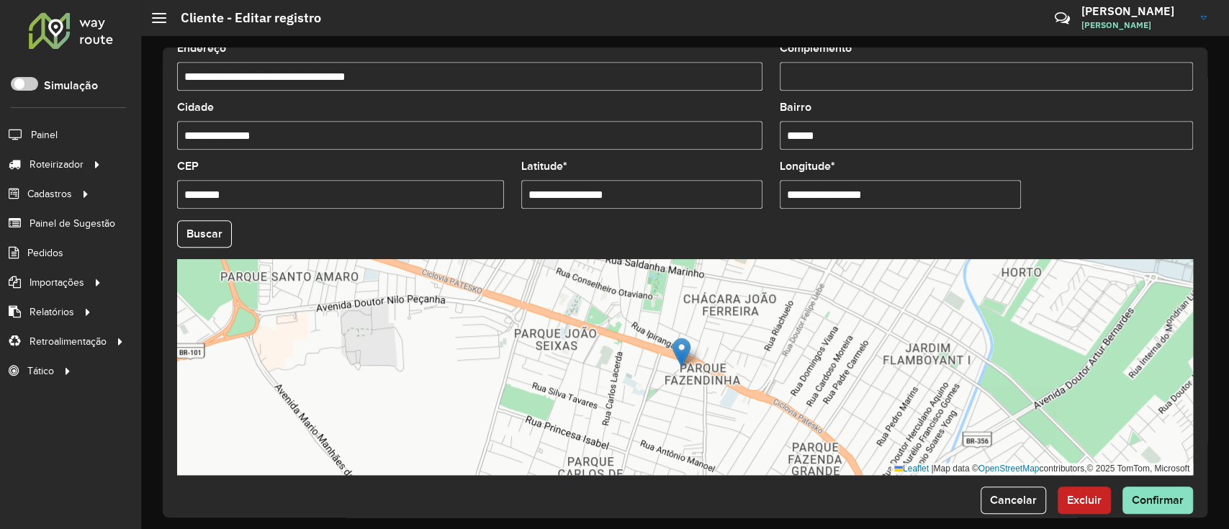
scroll to position [542, 0]
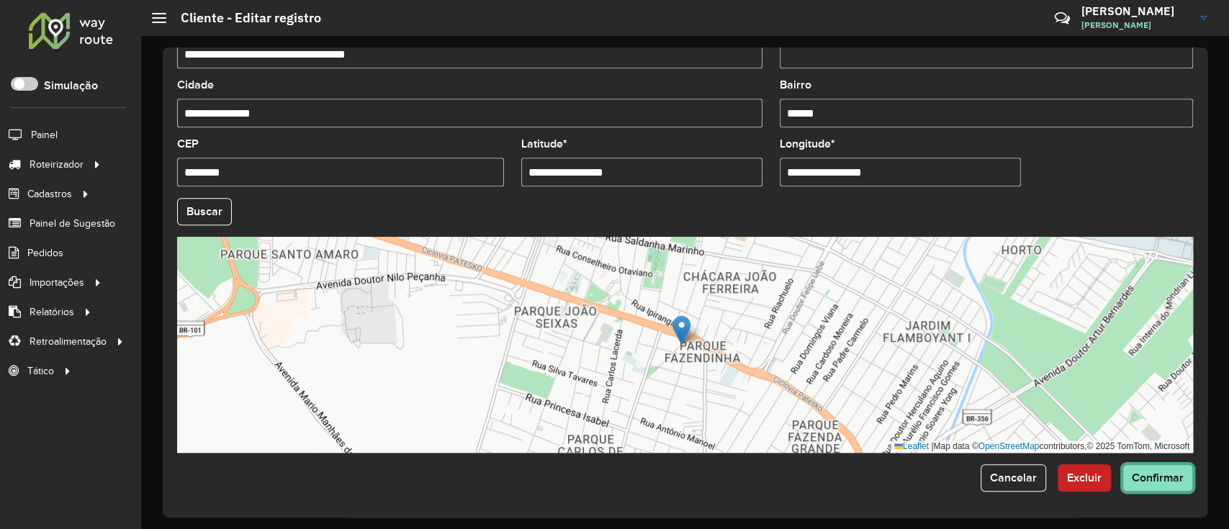
click at [1158, 480] on span "Confirmar" at bounding box center [1158, 478] width 52 height 12
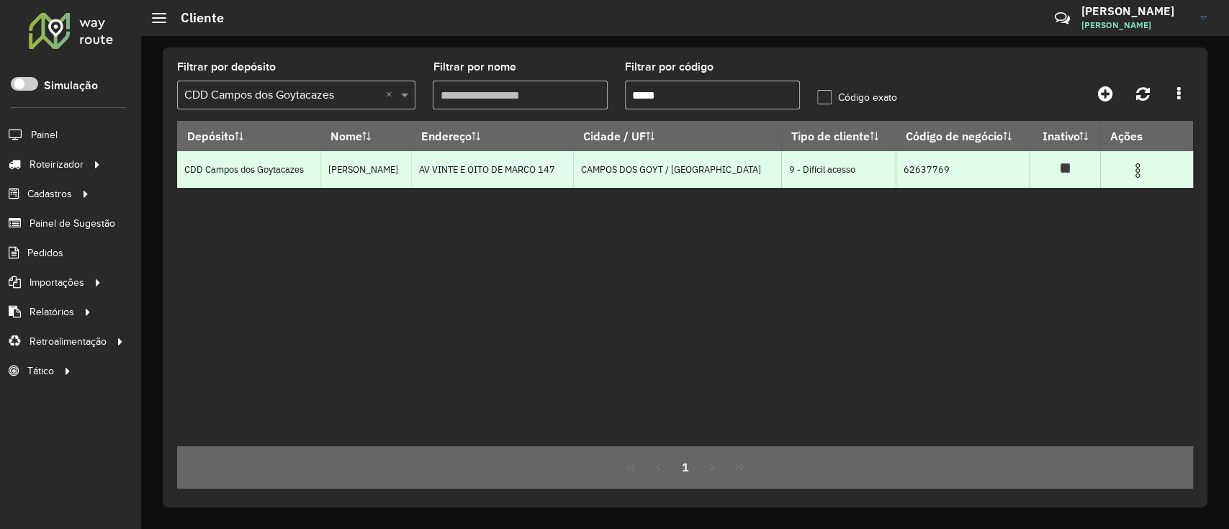
click at [1133, 176] on img at bounding box center [1137, 170] width 17 height 17
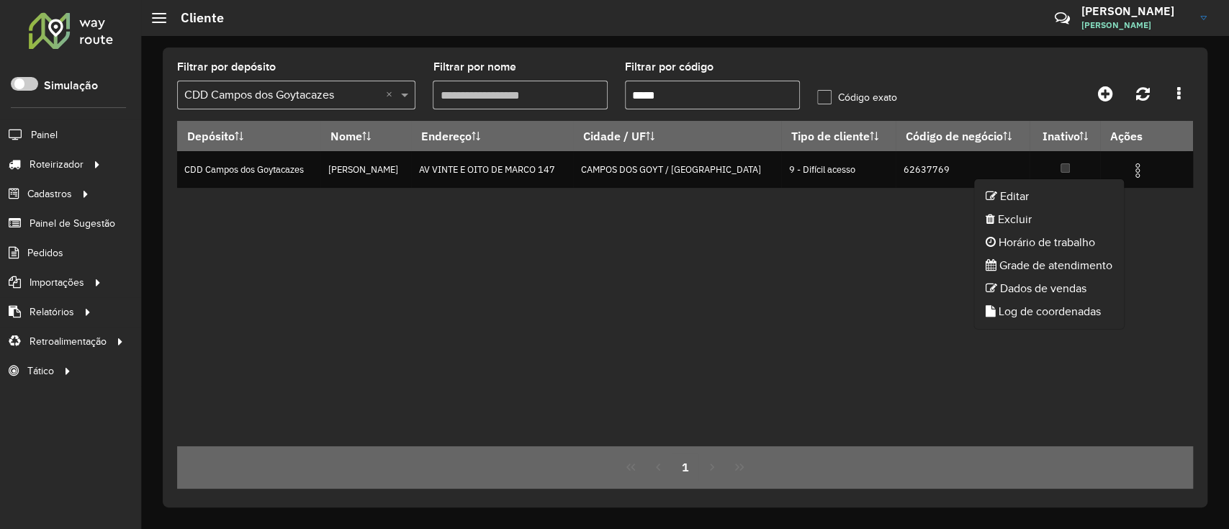
click at [782, 297] on div "Depósito Nome Endereço Cidade / UF Tipo de cliente Código de negócio Inativo Aç…" at bounding box center [685, 283] width 1016 height 325
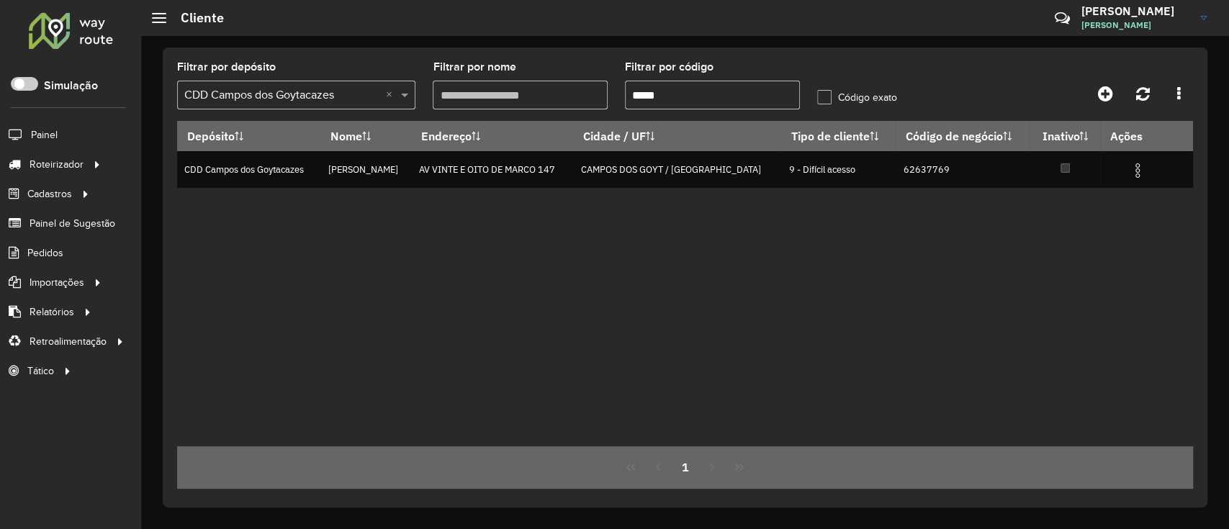
click at [719, 354] on div "Depósito Nome Endereço Cidade / UF Tipo de cliente Código de negócio Inativo Aç…" at bounding box center [685, 283] width 1016 height 325
click at [726, 96] on input "*****" at bounding box center [712, 95] width 175 height 29
type input "*"
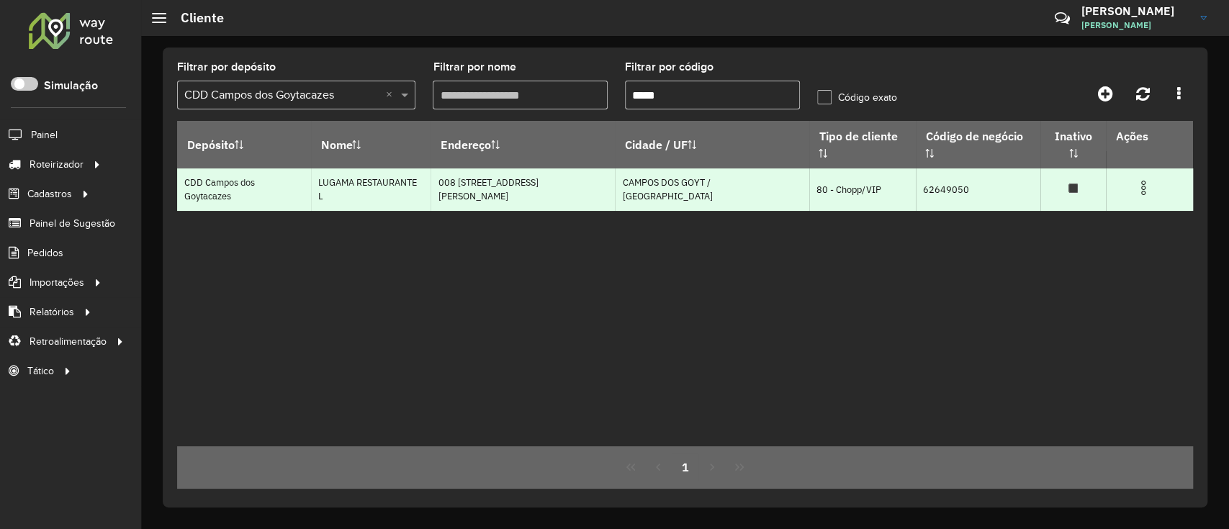
type input "*****"
click at [1135, 182] on td at bounding box center [1150, 187] width 86 height 36
click at [1135, 179] on img at bounding box center [1143, 187] width 17 height 17
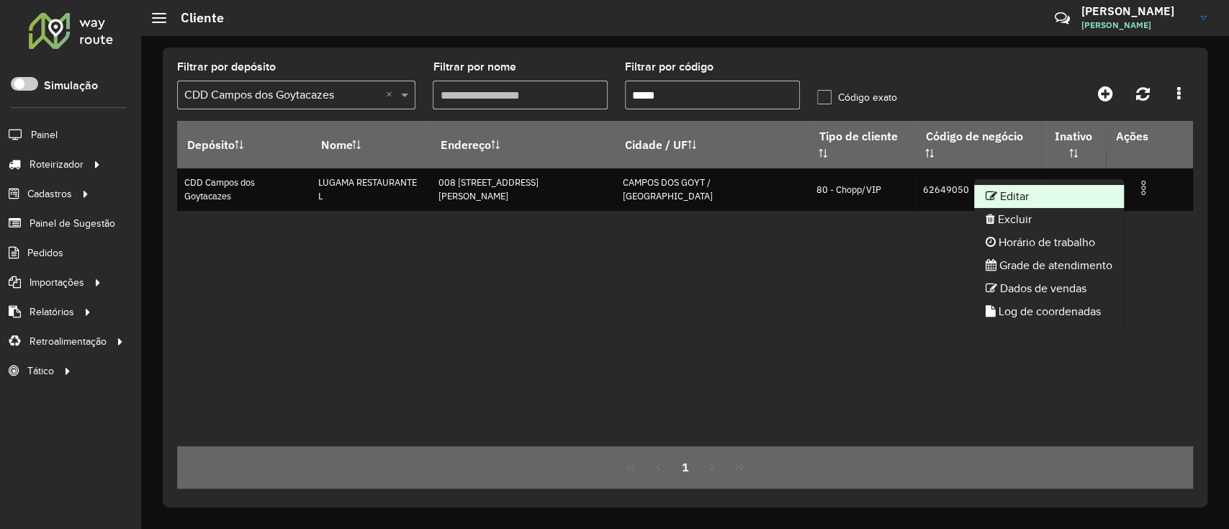
click at [1092, 195] on li "Editar" at bounding box center [1049, 196] width 150 height 23
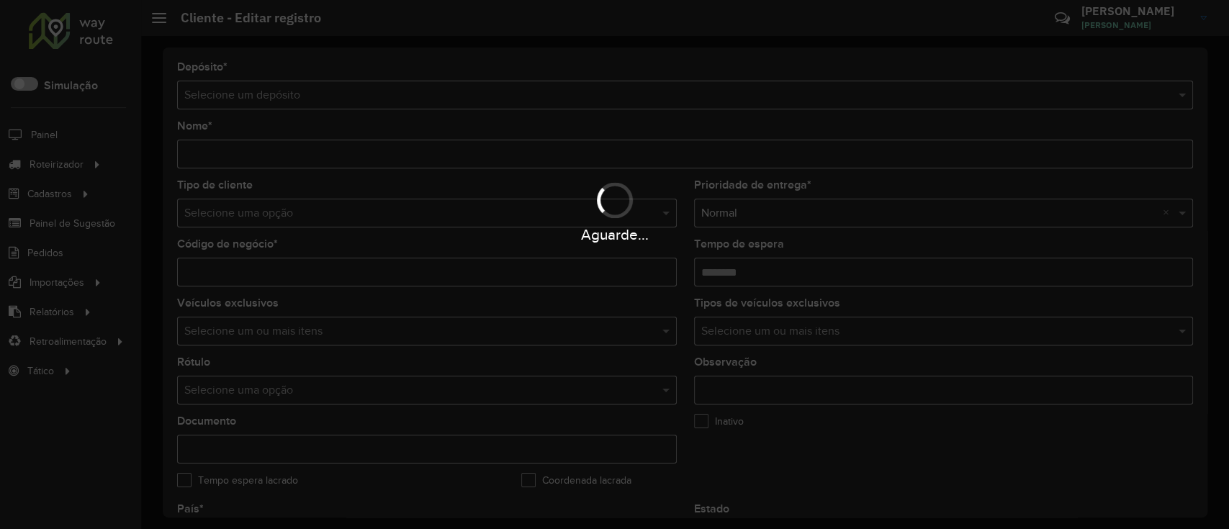
type input "**********"
type input "********"
type input "**********"
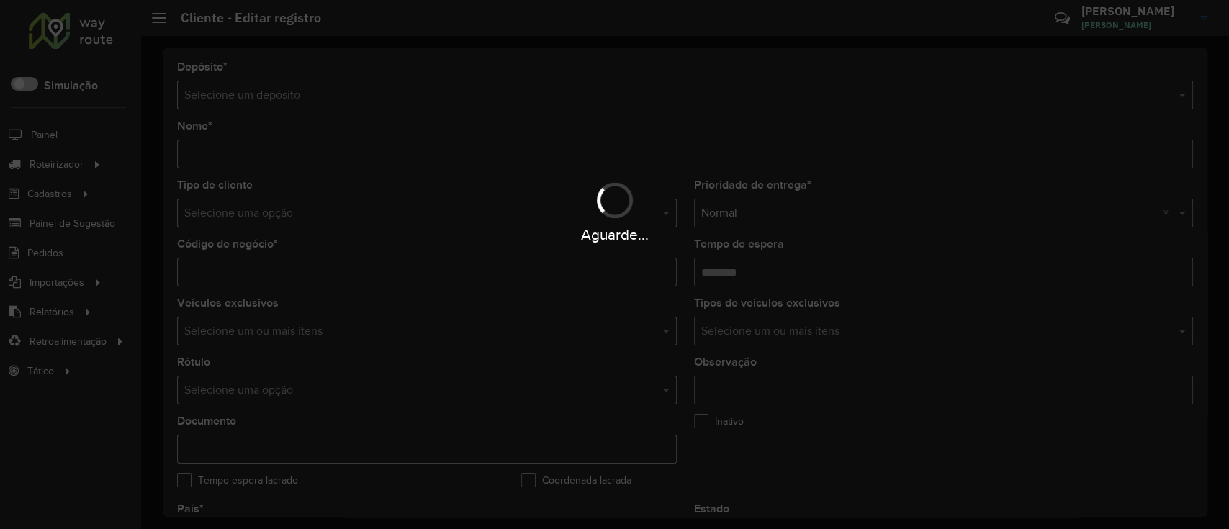
type input "**********"
type input "********"
type input "**********"
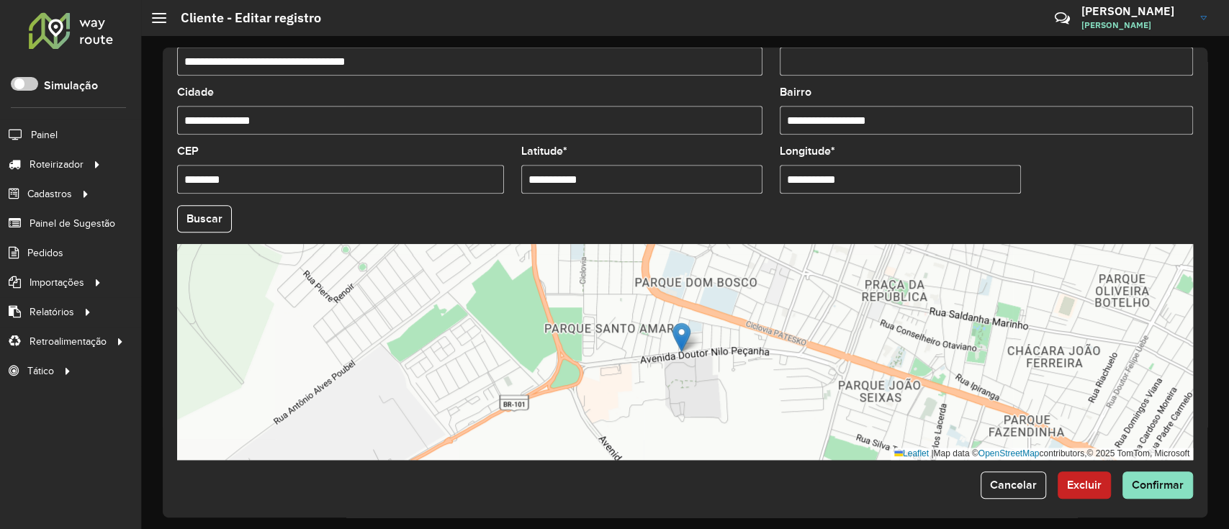
scroll to position [542, 0]
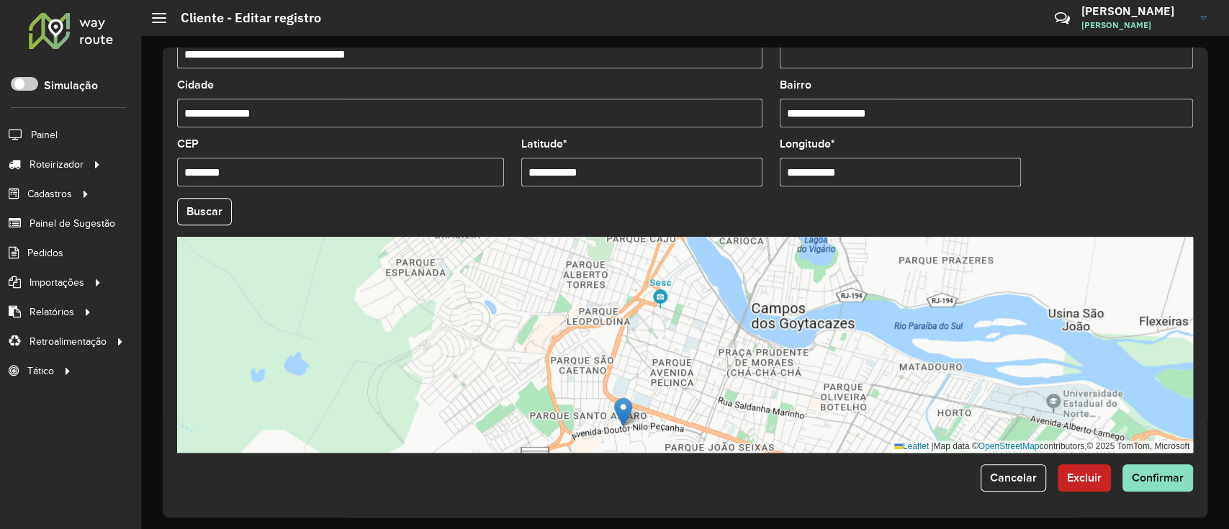
drag, startPoint x: 858, startPoint y: 364, endPoint x: 724, endPoint y: 399, distance: 139.2
click at [724, 399] on div "Leaflet | Map data © OpenStreetMap contributors,© 2025 TomTom, Microsoft" at bounding box center [685, 345] width 1016 height 216
drag, startPoint x: 727, startPoint y: 373, endPoint x: 733, endPoint y: 358, distance: 16.5
click at [733, 358] on div "Leaflet | Map data © OpenStreetMap contributors,© 2025 TomTom, Microsoft" at bounding box center [685, 345] width 1016 height 216
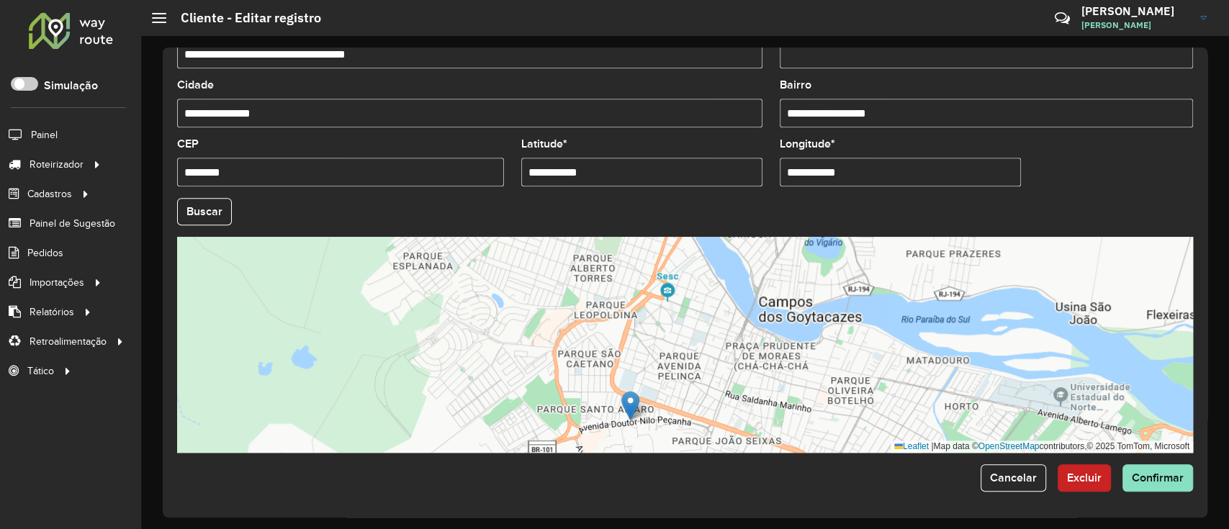
drag, startPoint x: 572, startPoint y: 291, endPoint x: 565, endPoint y: 376, distance: 85.2
click at [565, 376] on div "Leaflet | Map data © OpenStreetMap contributors,© 2025 TomTom, Microsoft" at bounding box center [685, 345] width 1016 height 216
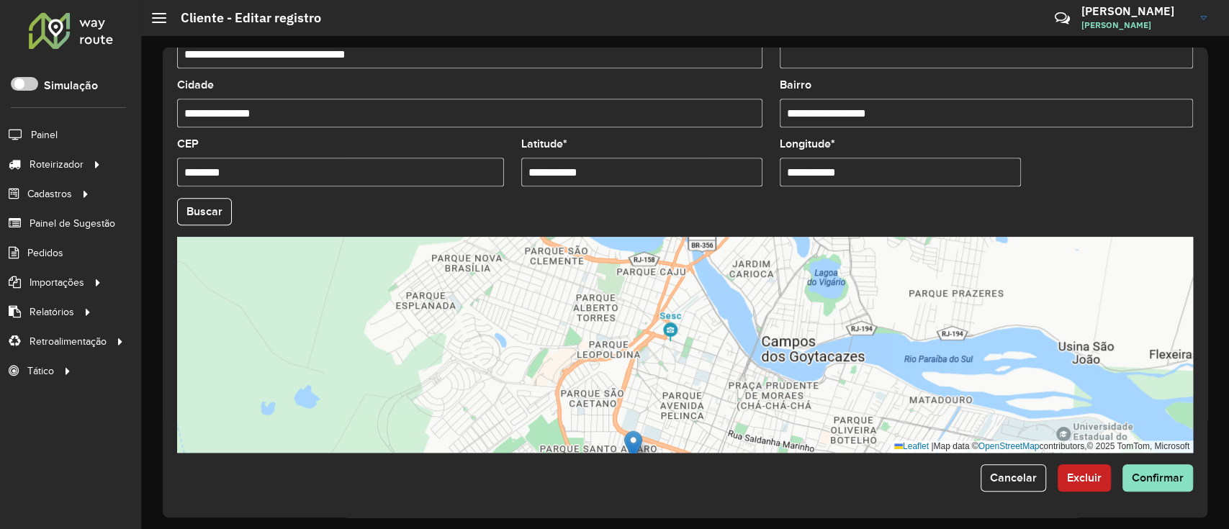
drag, startPoint x: 731, startPoint y: 381, endPoint x: 742, endPoint y: 325, distance: 56.5
click at [740, 331] on div "Leaflet | Map data © OpenStreetMap contributors,© 2025 TomTom, Microsoft" at bounding box center [685, 345] width 1016 height 216
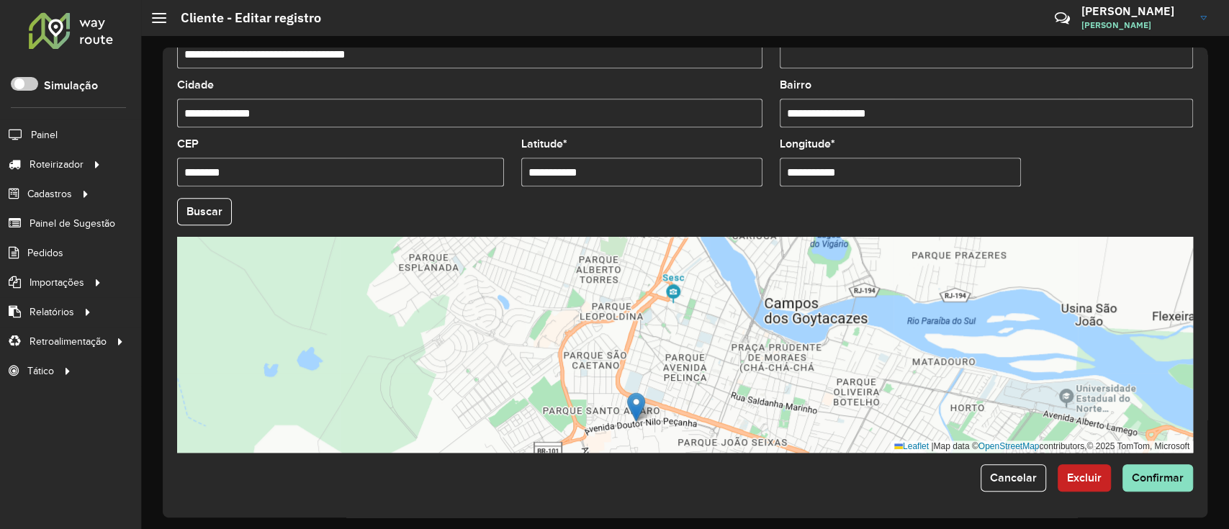
drag, startPoint x: 648, startPoint y: 431, endPoint x: 666, endPoint y: 372, distance: 61.7
click at [666, 373] on div "Leaflet | Map data © OpenStreetMap contributors,© 2025 TomTom, Microsoft" at bounding box center [685, 345] width 1016 height 216
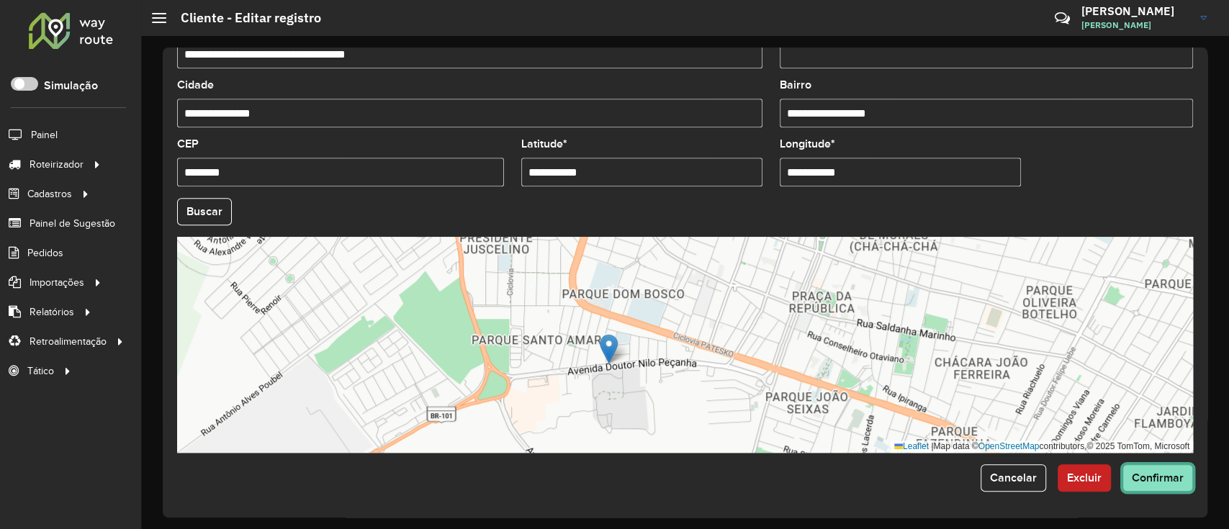
click at [1167, 488] on button "Confirmar" at bounding box center [1158, 477] width 71 height 27
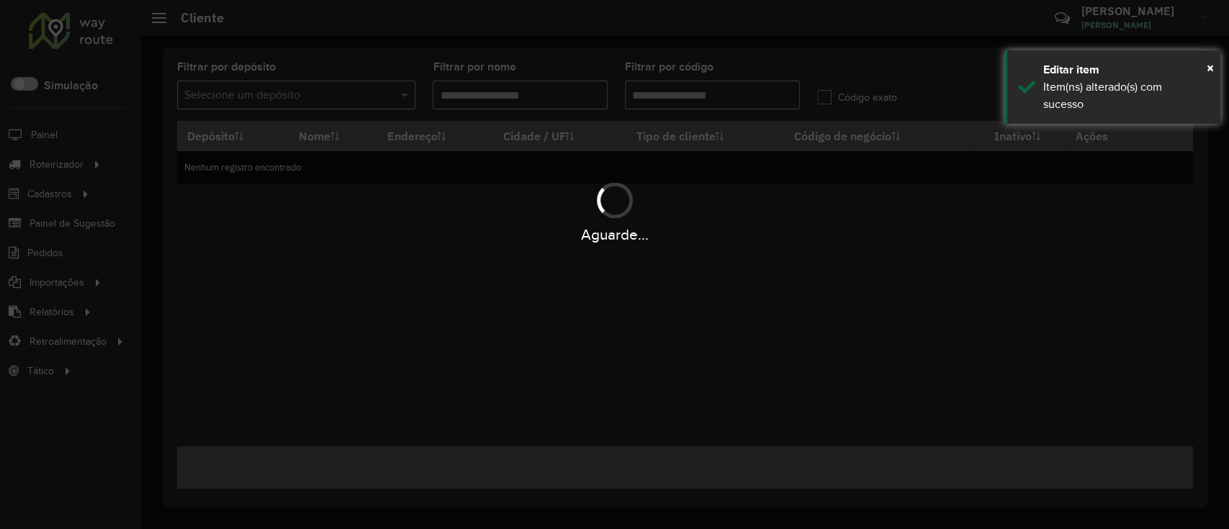
type input "*****"
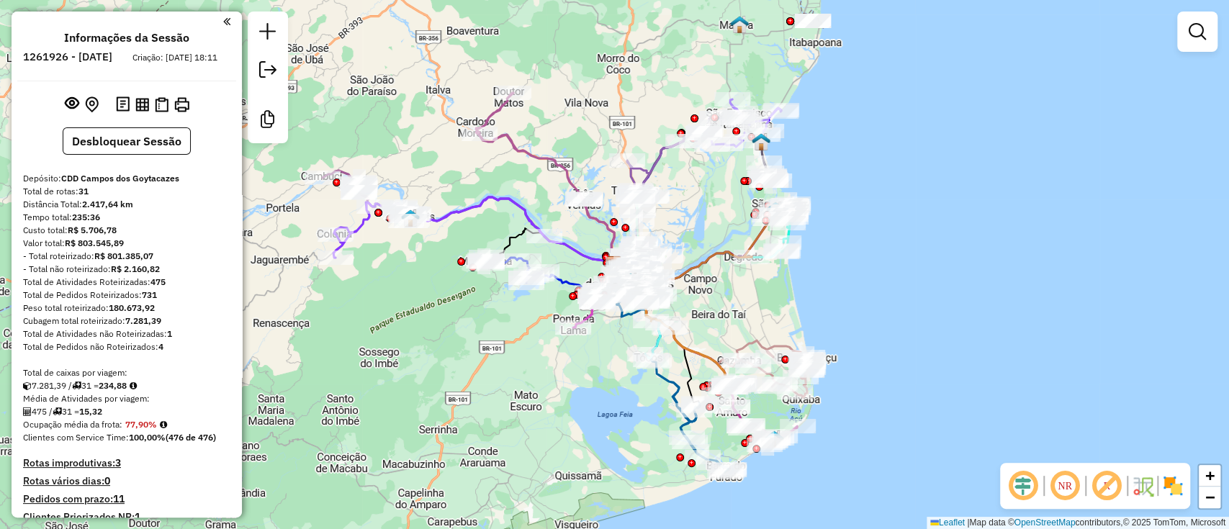
click at [1025, 485] on em at bounding box center [1023, 486] width 35 height 35
click at [1108, 485] on em at bounding box center [1107, 486] width 35 height 35
click at [1167, 482] on img at bounding box center [1173, 486] width 23 height 23
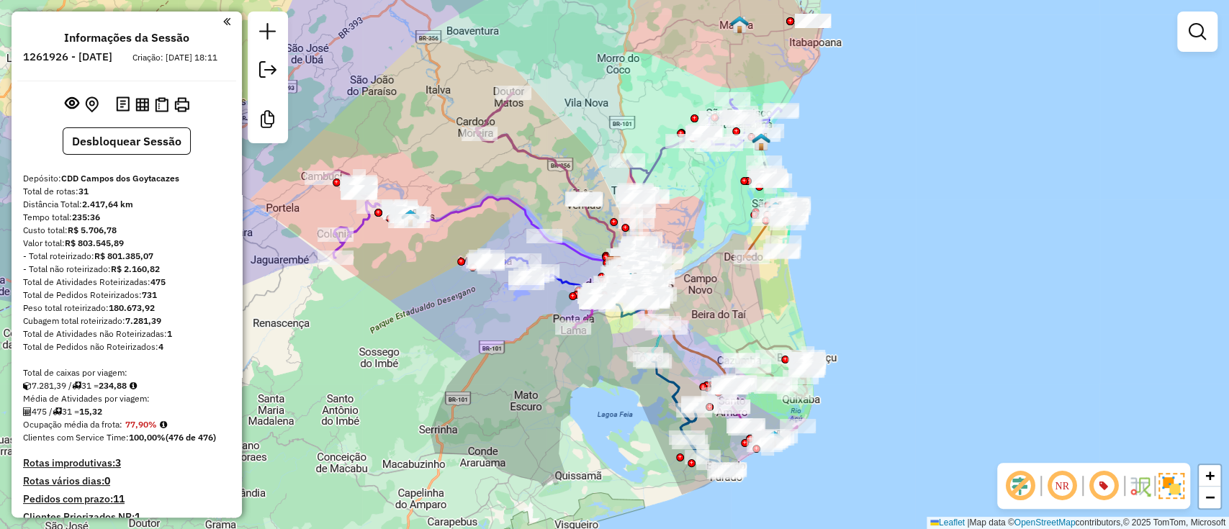
drag, startPoint x: 958, startPoint y: 193, endPoint x: 1018, endPoint y: 156, distance: 70.5
click at [1018, 156] on div "Janela de atendimento Grade de atendimento Capacidade Transportadoras Veículos …" at bounding box center [614, 264] width 1229 height 529
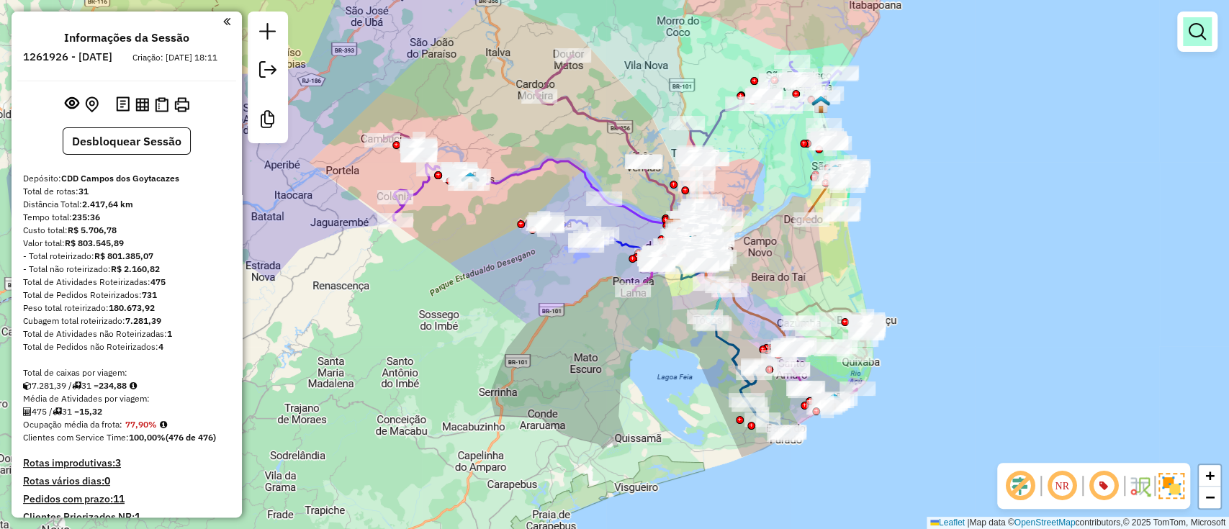
click at [1190, 30] on em at bounding box center [1197, 31] width 17 height 17
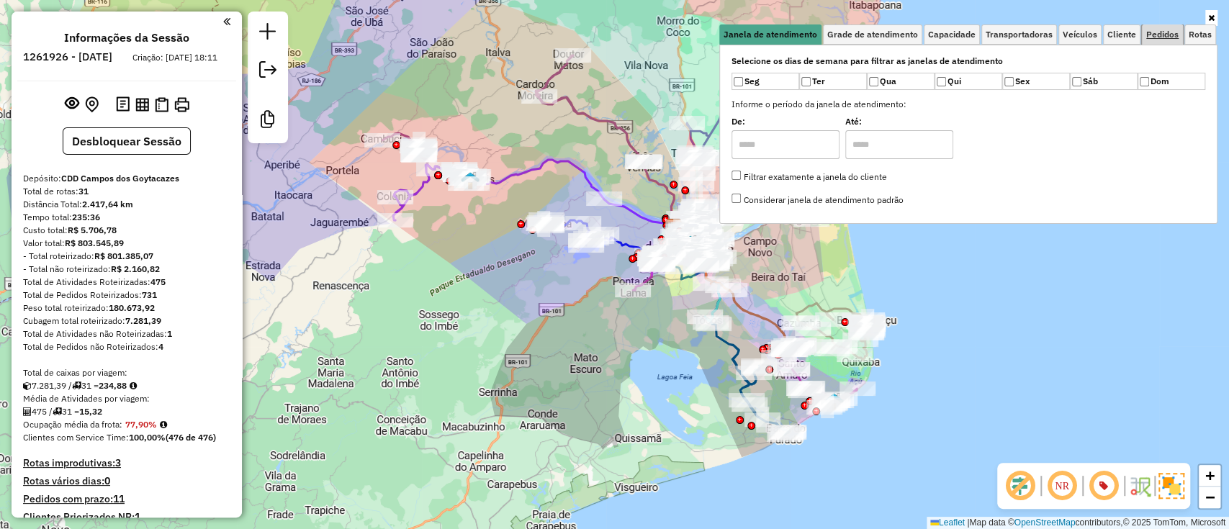
click at [1156, 32] on span "Pedidos" at bounding box center [1162, 34] width 32 height 9
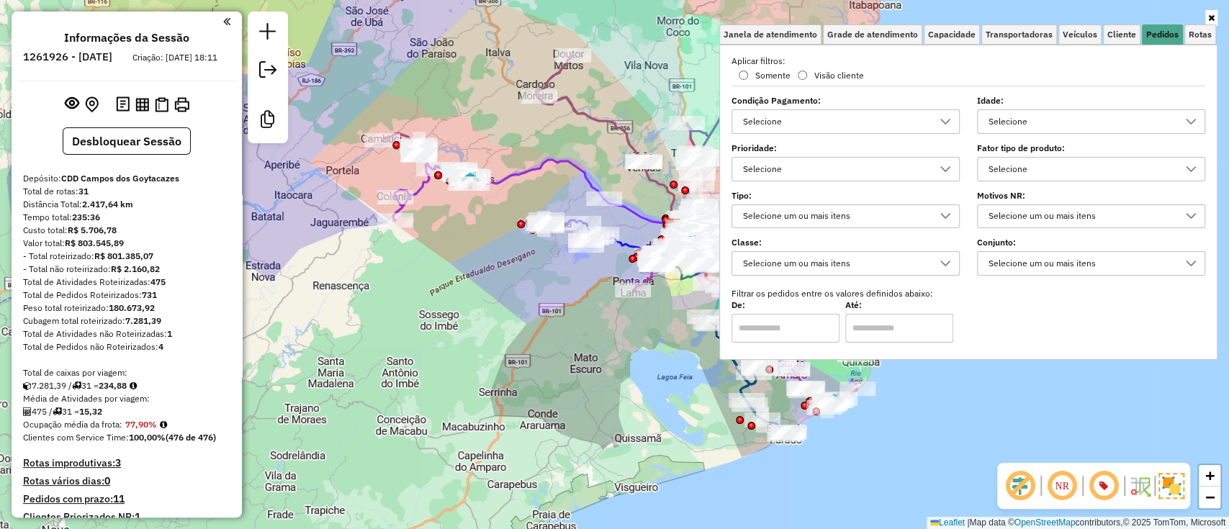
click at [800, 270] on div "Selecione um ou mais itens" at bounding box center [835, 263] width 194 height 23
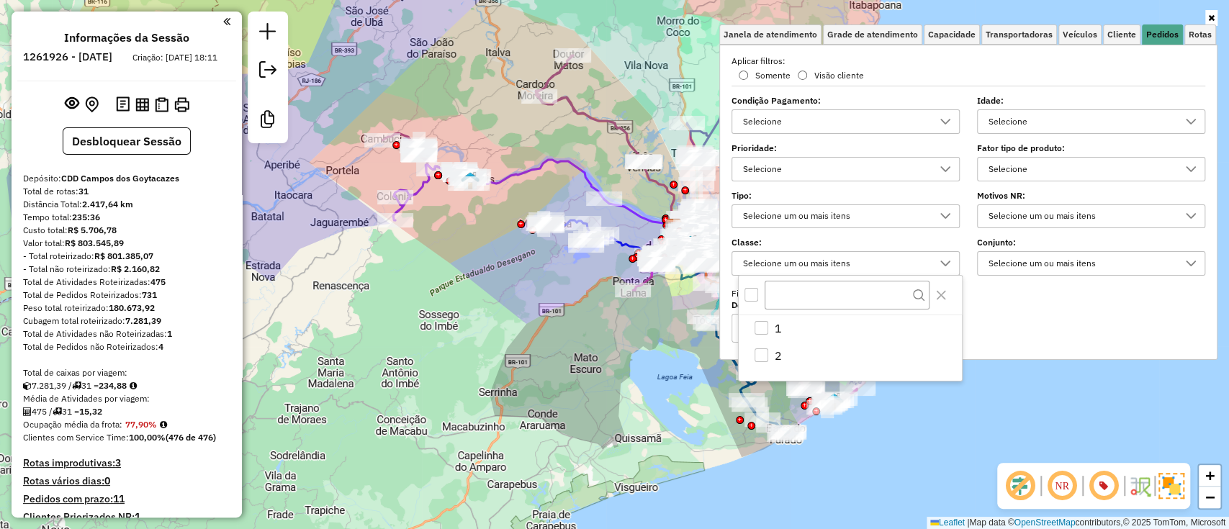
click at [819, 222] on div "Selecione um ou mais itens" at bounding box center [835, 216] width 194 height 23
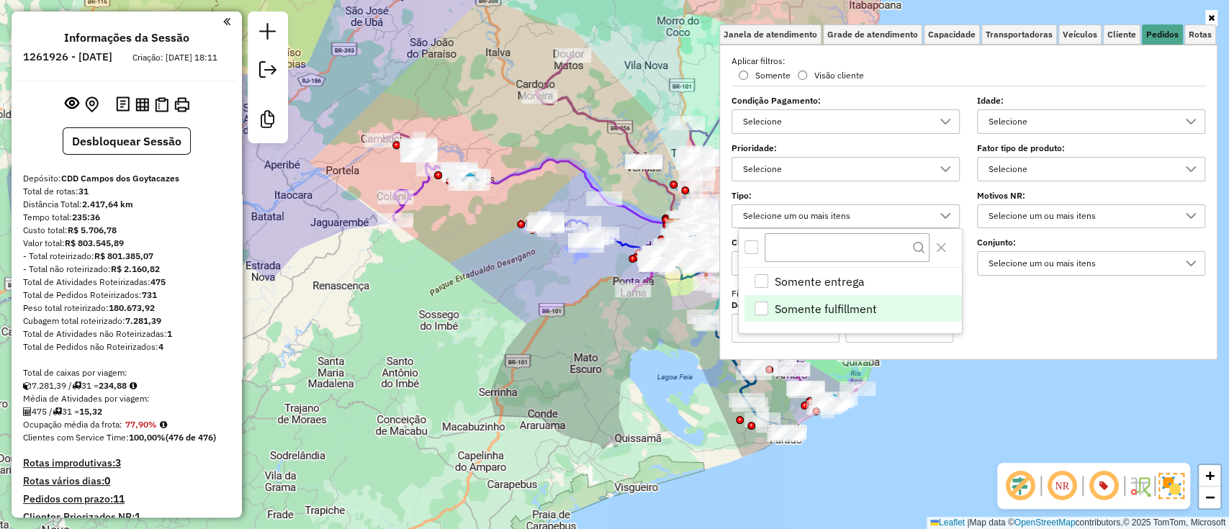
click at [822, 308] on span "Somente fulfillment" at bounding box center [826, 308] width 102 height 17
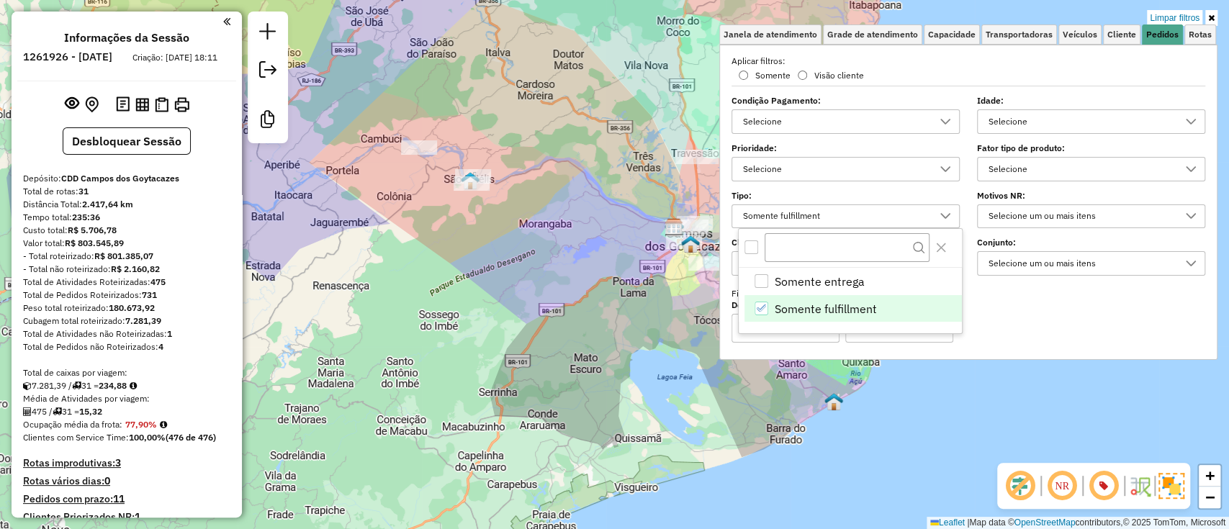
click at [570, 349] on div "Limpar filtros Janela de atendimento Grade de atendimento Capacidade Transporta…" at bounding box center [614, 264] width 1229 height 529
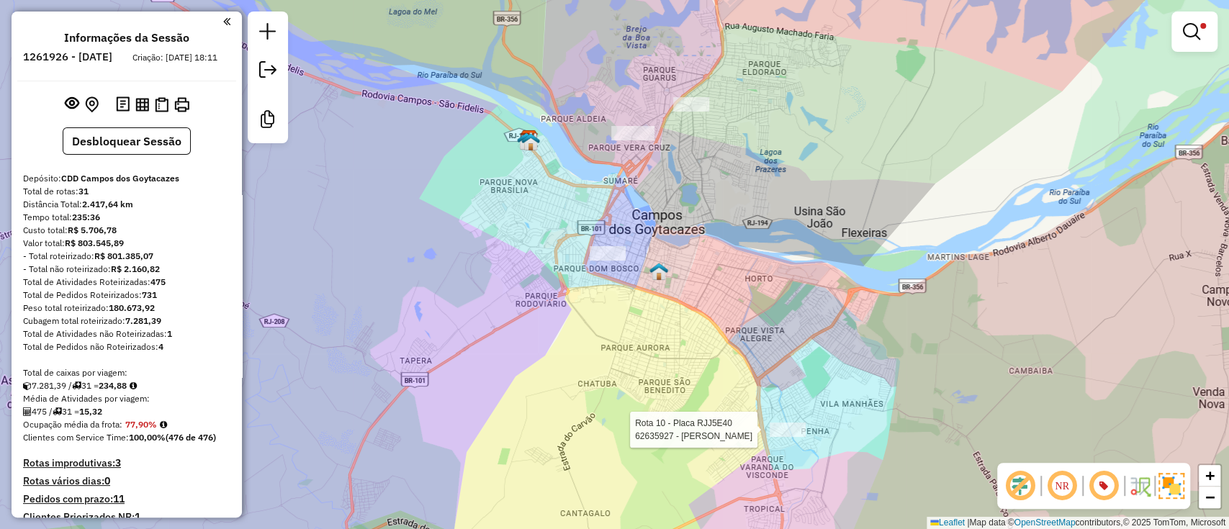
click at [777, 437] on div at bounding box center [788, 430] width 36 height 14
select select "**********"
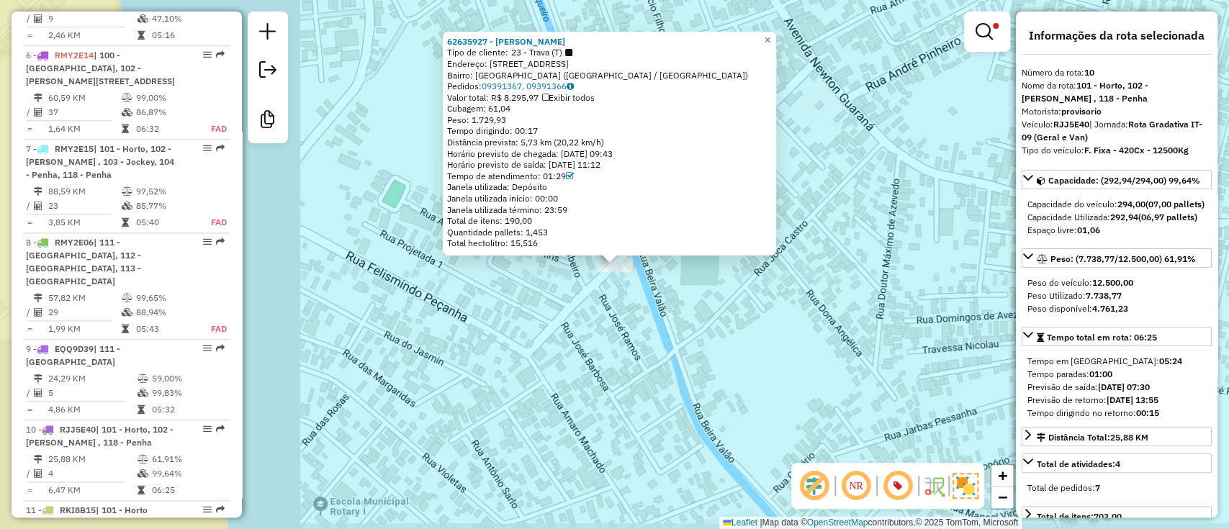
scroll to position [1398, 0]
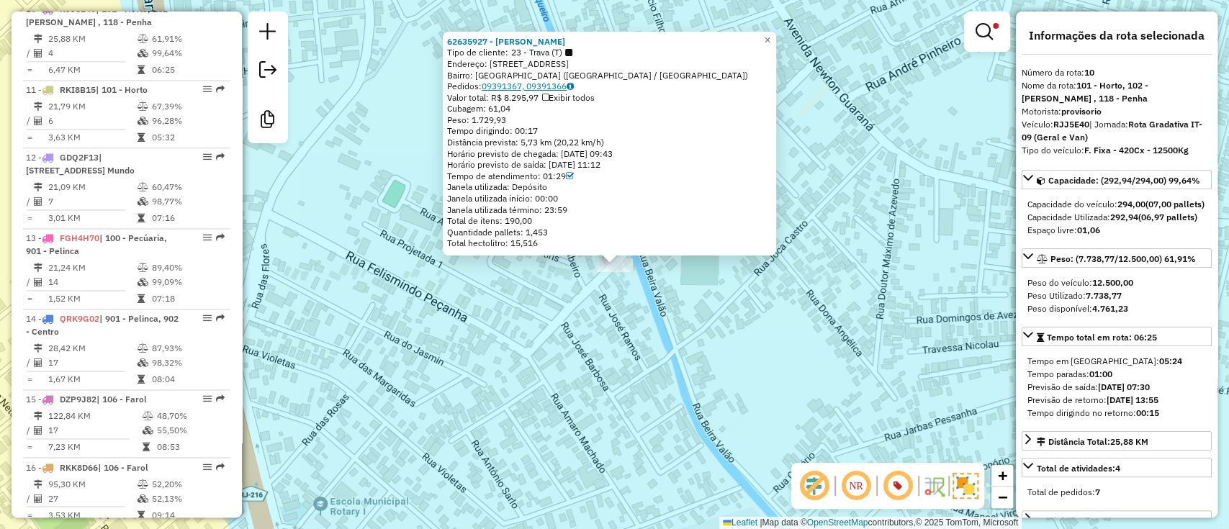
click at [548, 89] on link "09391367, 09391366" at bounding box center [528, 86] width 92 height 11
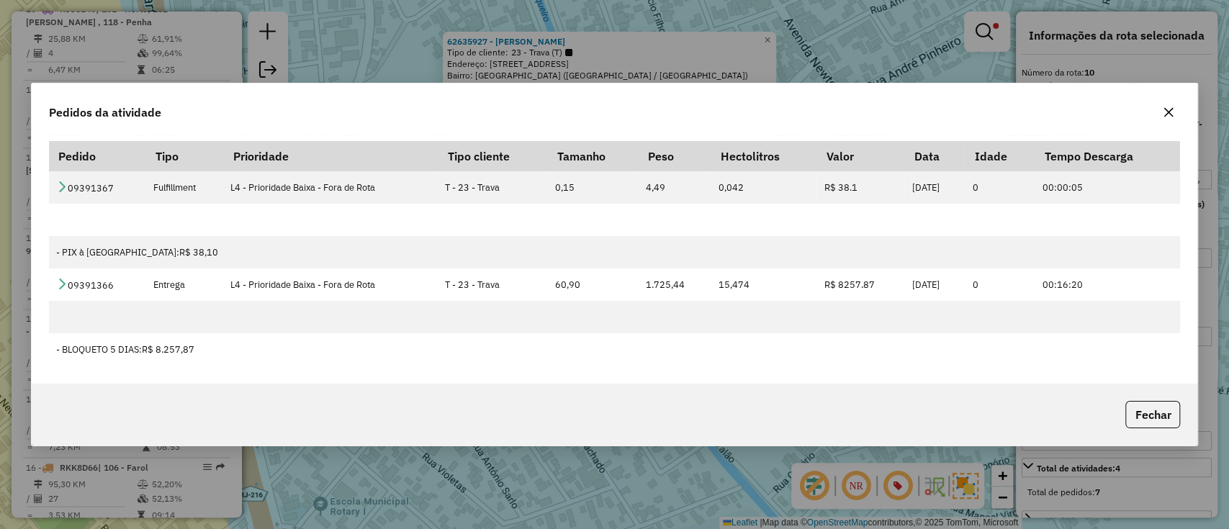
click at [1167, 117] on icon "button" at bounding box center [1169, 113] width 12 height 12
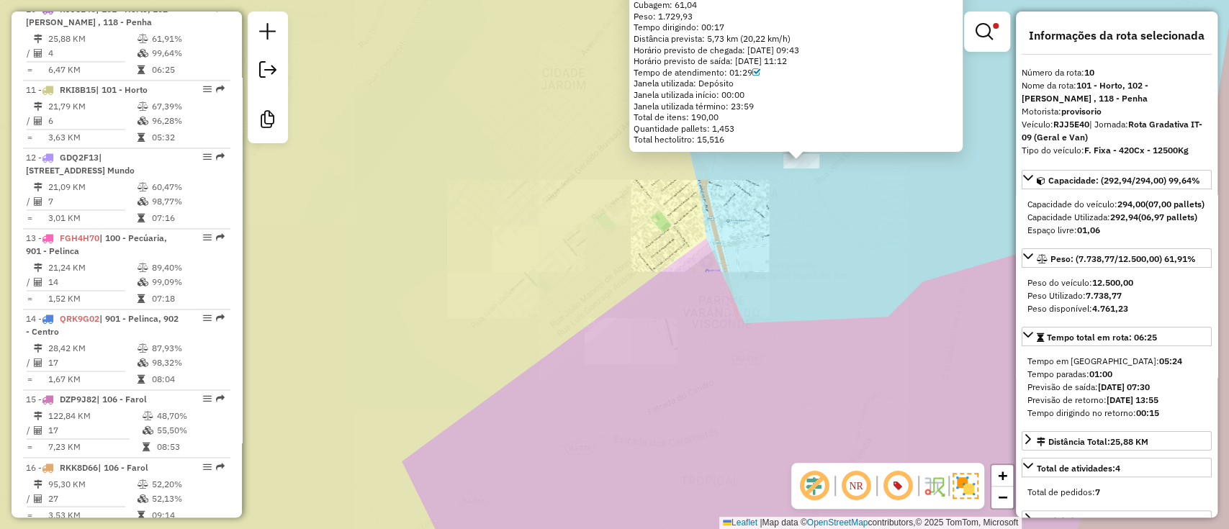
click at [752, 300] on div "62635927 - FRANZ GIOVANNI PAUL Tipo de cliente: 23 - Trava (T) Endereço: R MENI…" at bounding box center [614, 264] width 1229 height 529
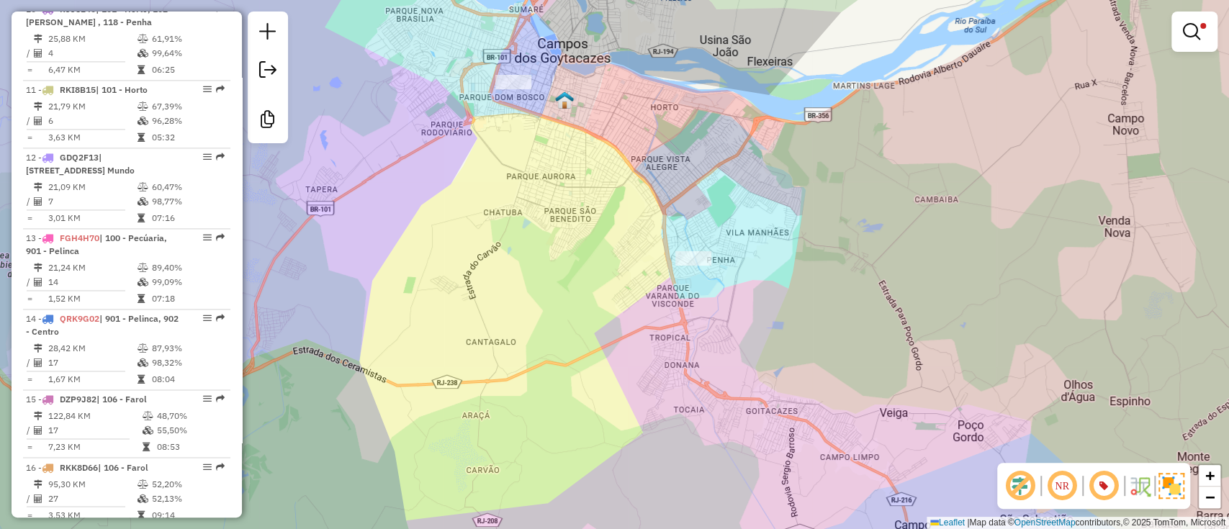
drag, startPoint x: 650, startPoint y: 245, endPoint x: 631, endPoint y: 373, distance: 129.5
click at [631, 373] on div "Limpar filtros Janela de atendimento Grade de atendimento Capacidade Transporta…" at bounding box center [614, 264] width 1229 height 529
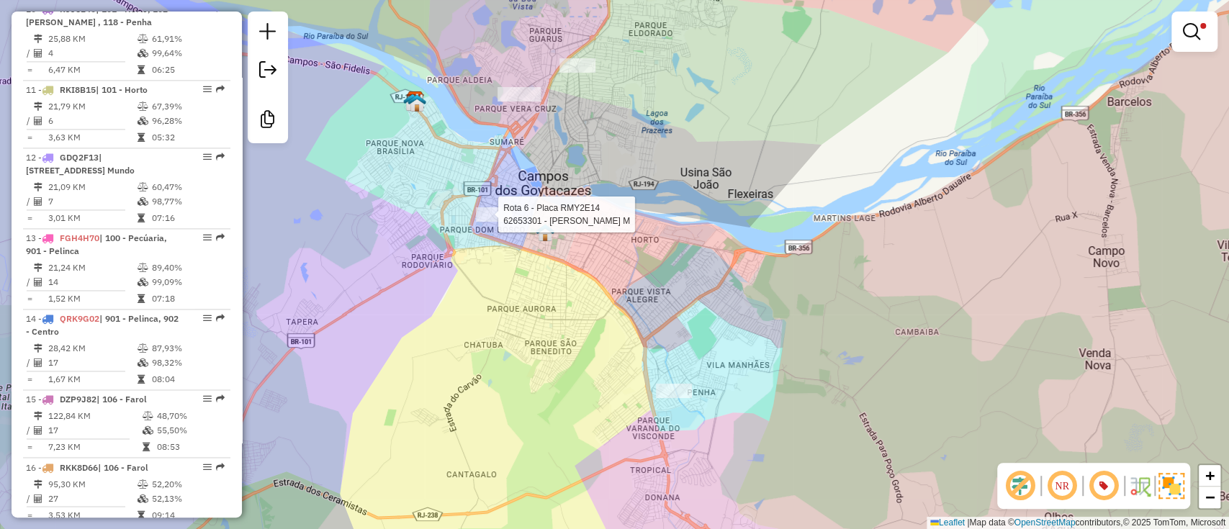
select select "**********"
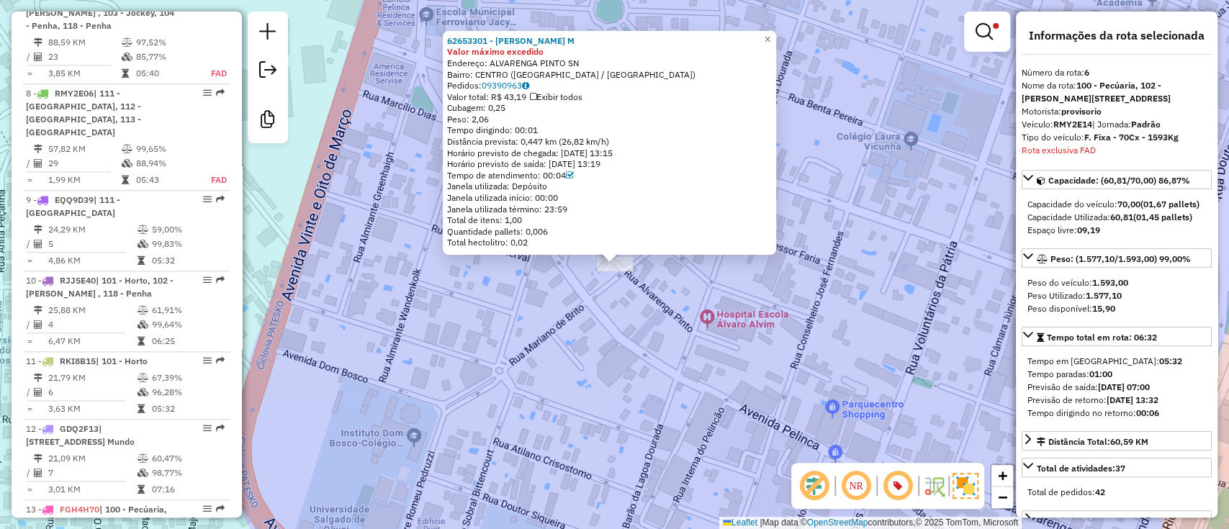
scroll to position [1037, 0]
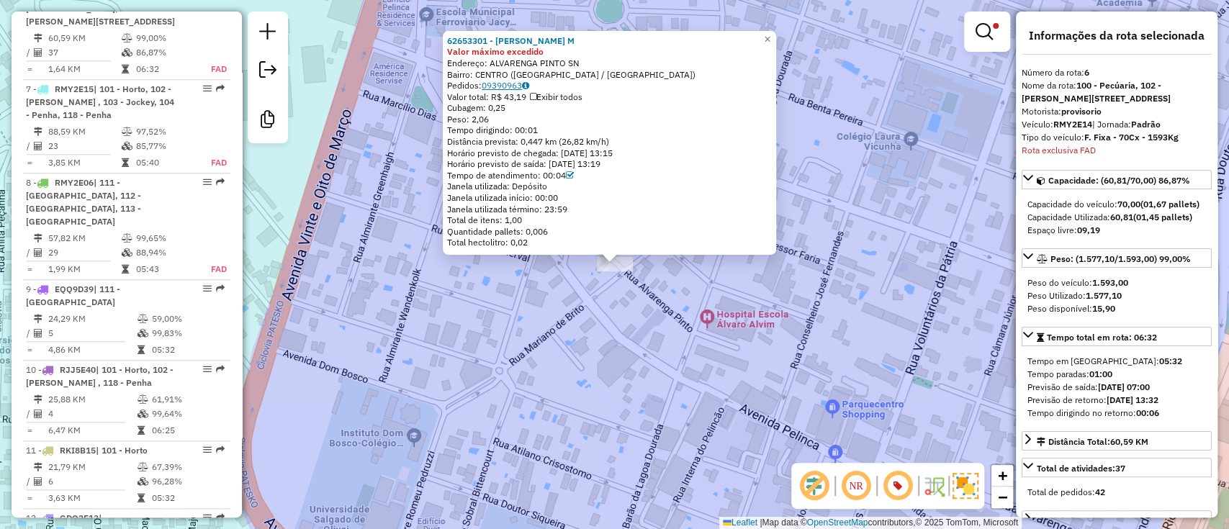
click at [526, 84] on link "09390963" at bounding box center [506, 85] width 48 height 11
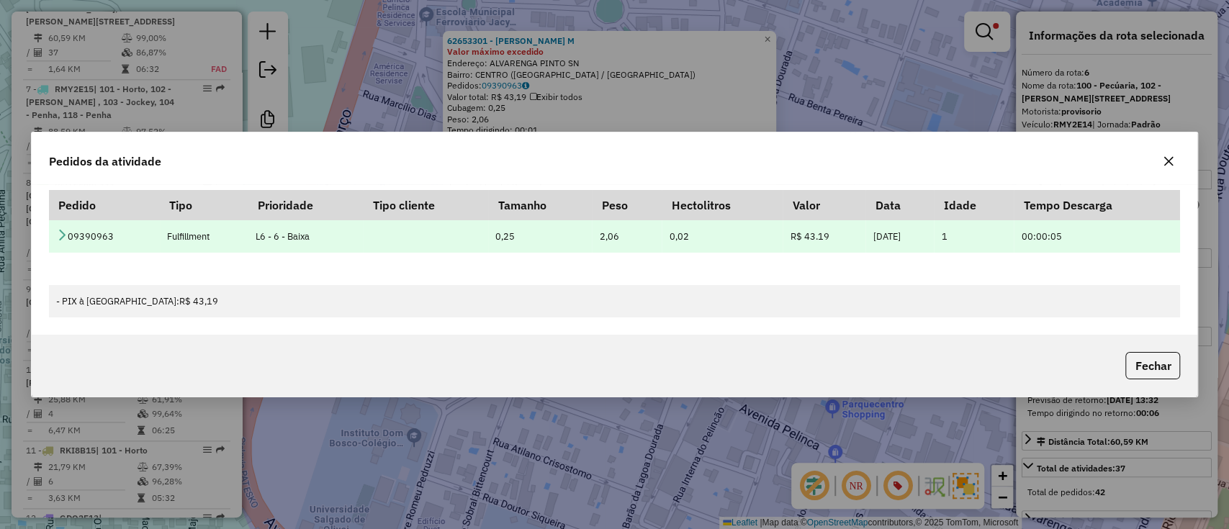
click at [63, 241] on link at bounding box center [62, 236] width 12 height 12
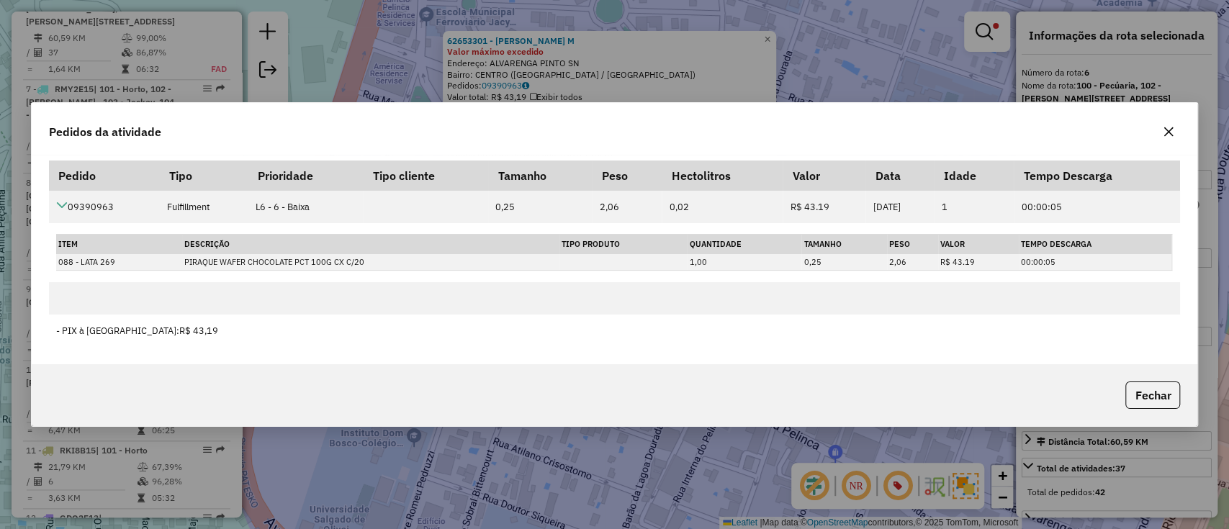
click at [1166, 125] on button "button" at bounding box center [1168, 131] width 23 height 23
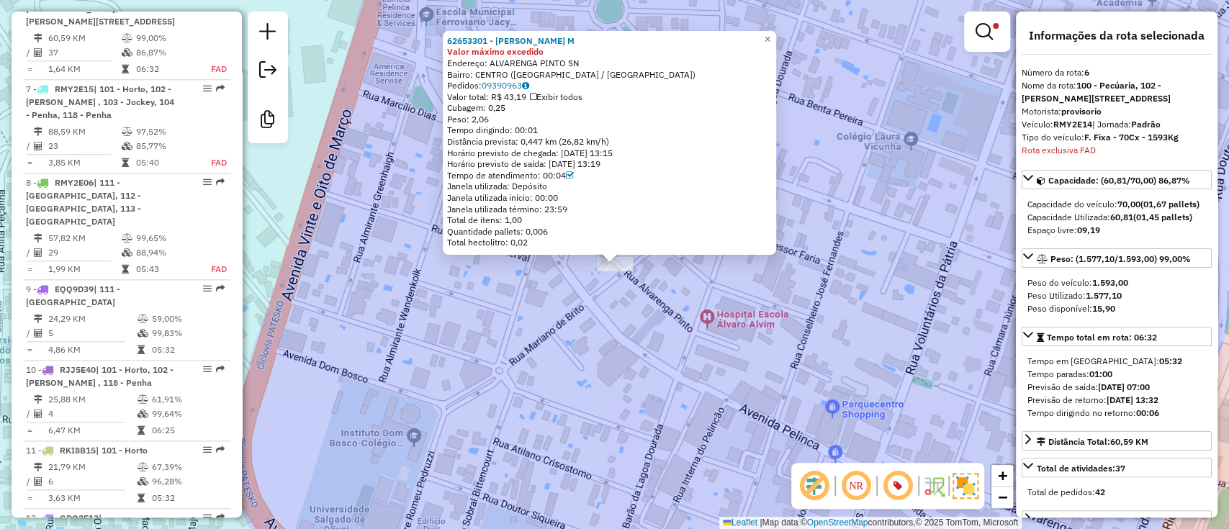
click at [621, 318] on div "62653301 - NALALINO PESSANHA M Valor máximo excedido Endereço: ALVARENGA PINTO …" at bounding box center [614, 264] width 1229 height 529
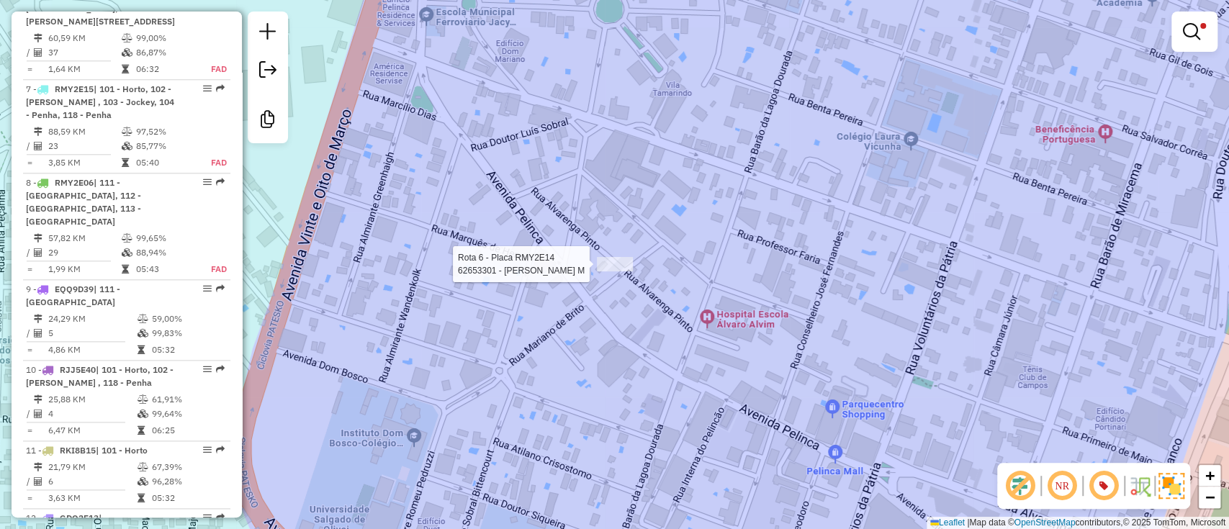
select select "**********"
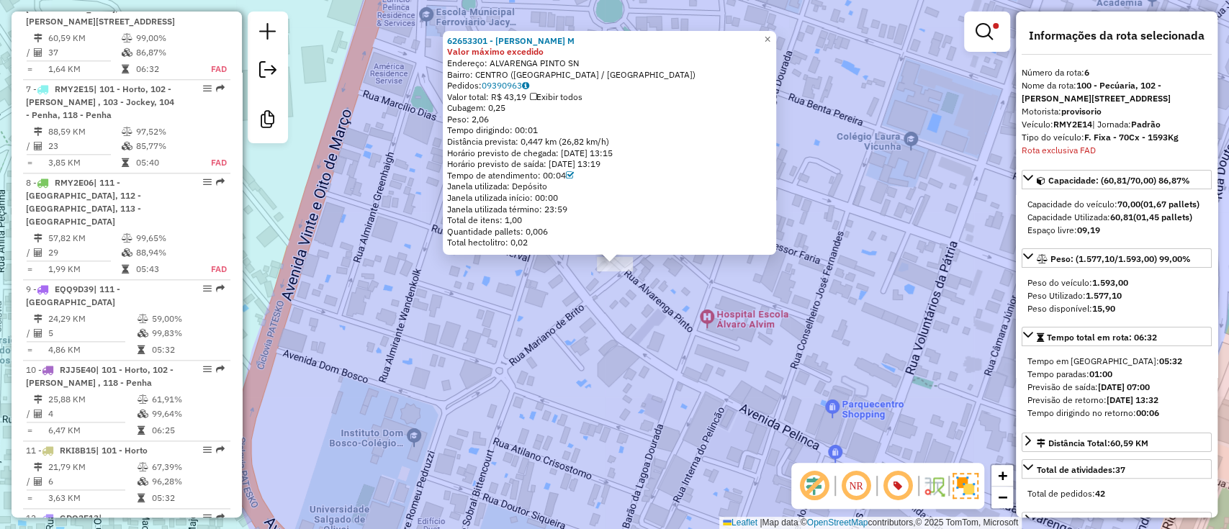
click at [724, 217] on div "Total de itens: 1,00" at bounding box center [609, 221] width 325 height 12
click at [897, 278] on div "62653301 - NALALINO PESSANHA M Valor máximo excedido Endereço: ALVARENGA PINTO …" at bounding box center [614, 264] width 1229 height 529
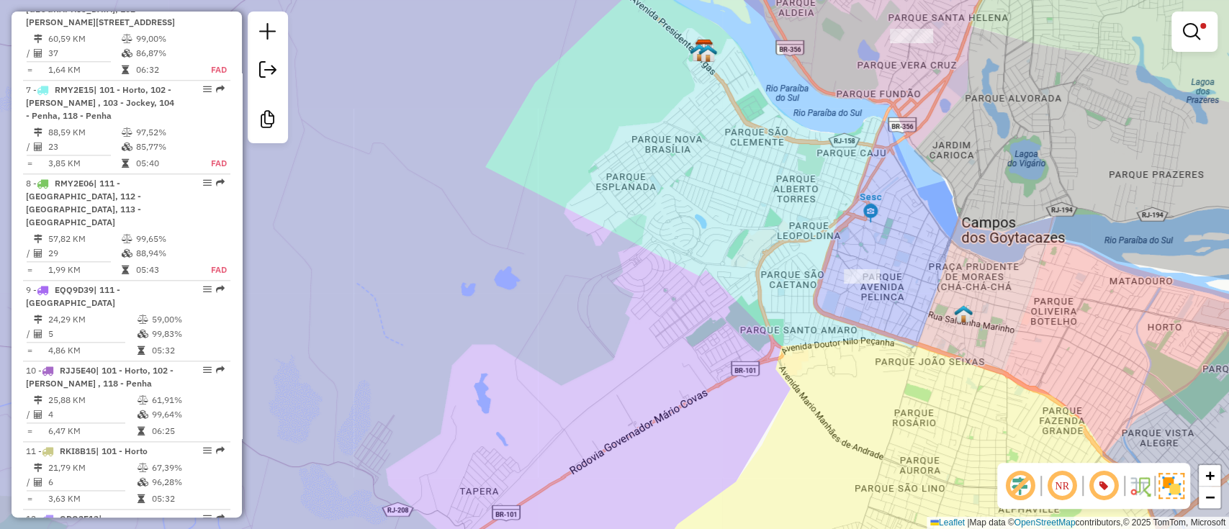
drag, startPoint x: 959, startPoint y: 291, endPoint x: 870, endPoint y: 349, distance: 106.3
click at [870, 349] on div "Limpar filtros Janela de atendimento Grade de atendimento Capacidade Transporta…" at bounding box center [614, 264] width 1229 height 529
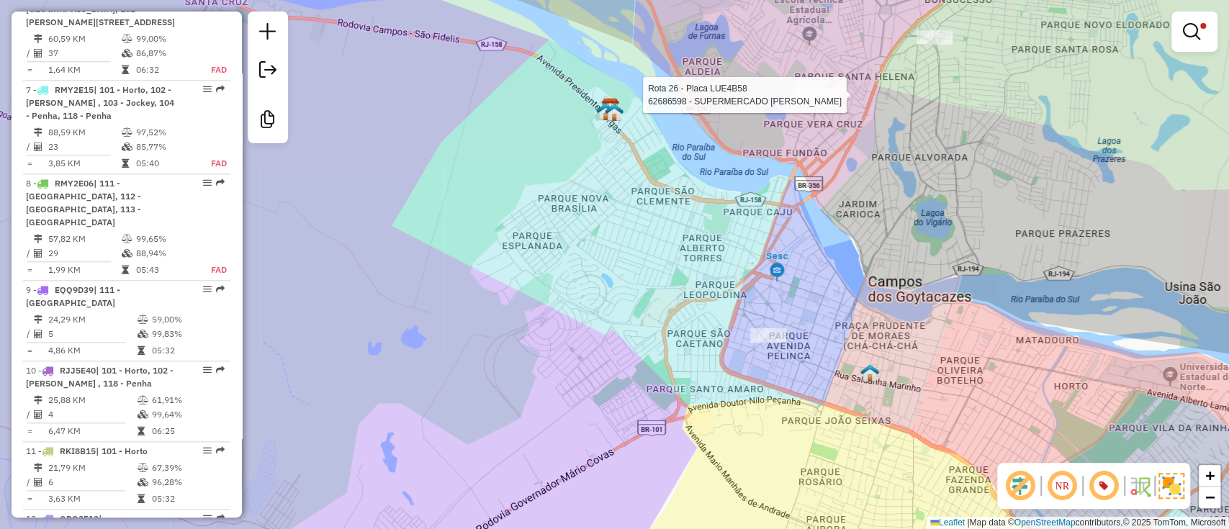
select select "**********"
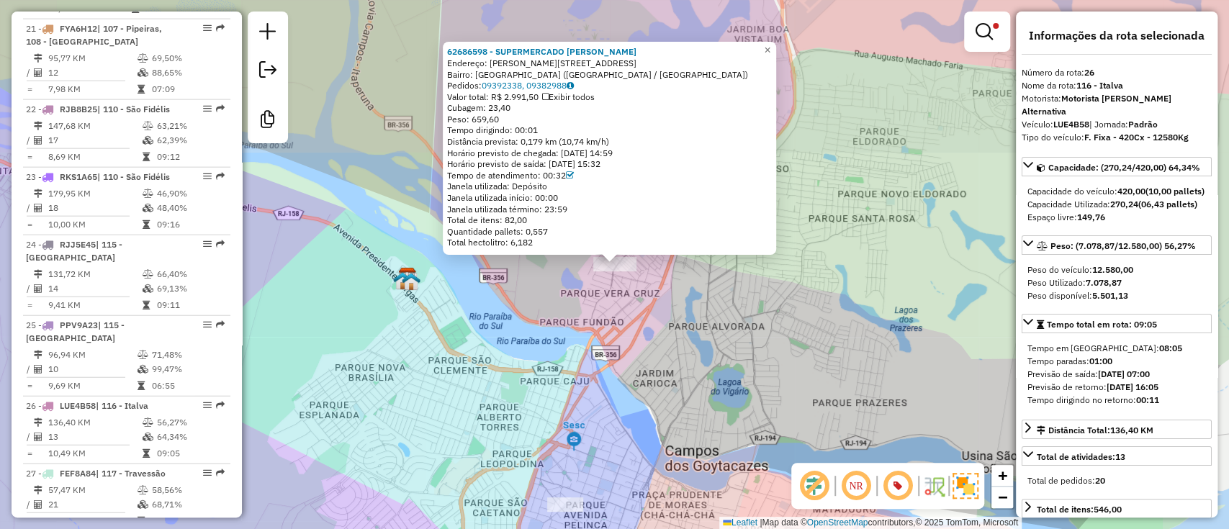
scroll to position [2621, 0]
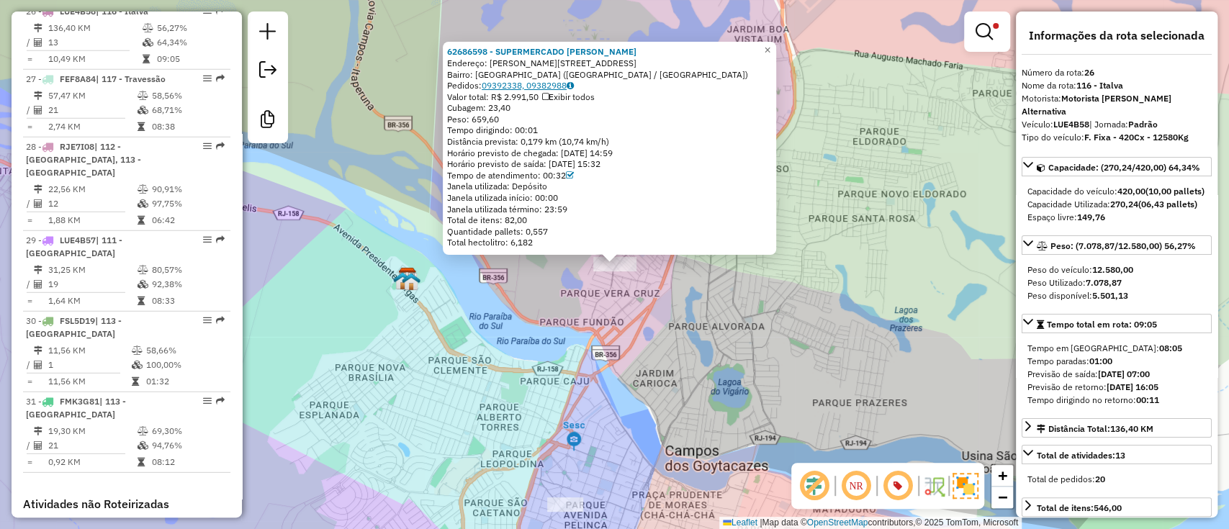
click at [564, 81] on link "09392338, 09382988" at bounding box center [528, 85] width 92 height 11
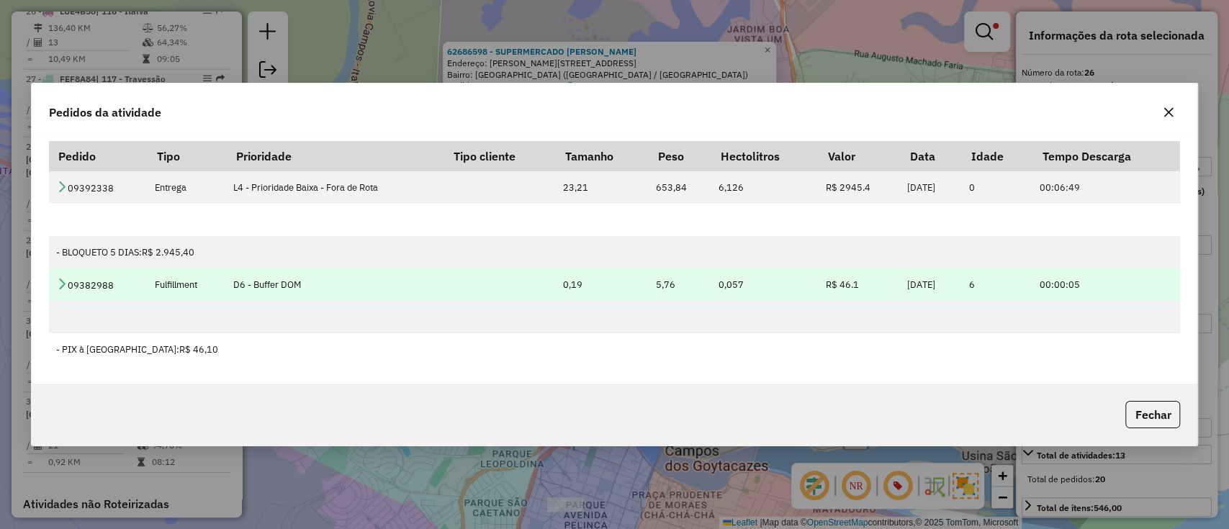
click at [66, 289] on link at bounding box center [62, 285] width 12 height 12
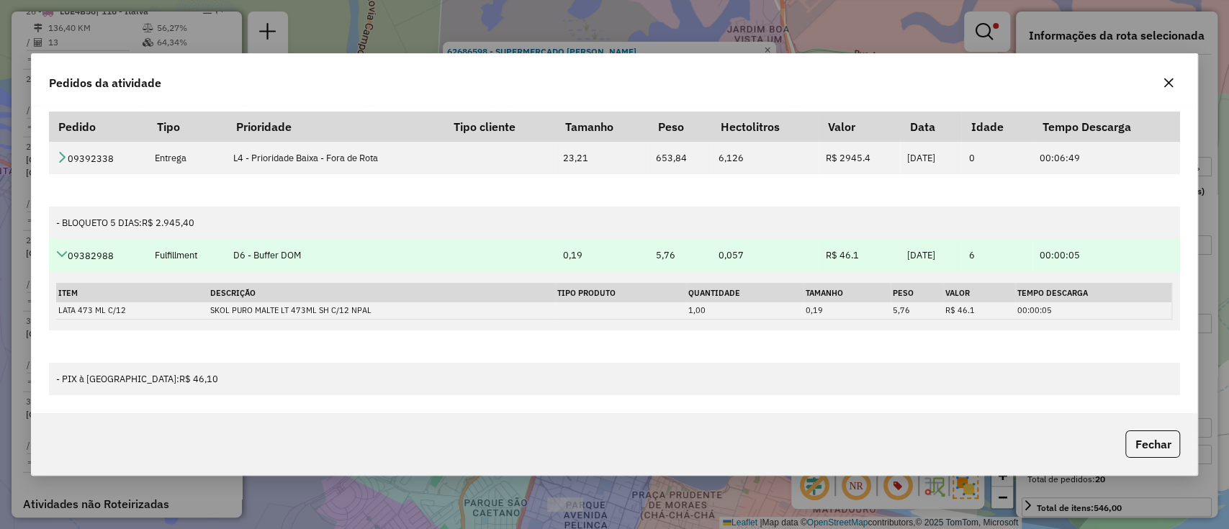
click at [63, 260] on link at bounding box center [62, 256] width 12 height 12
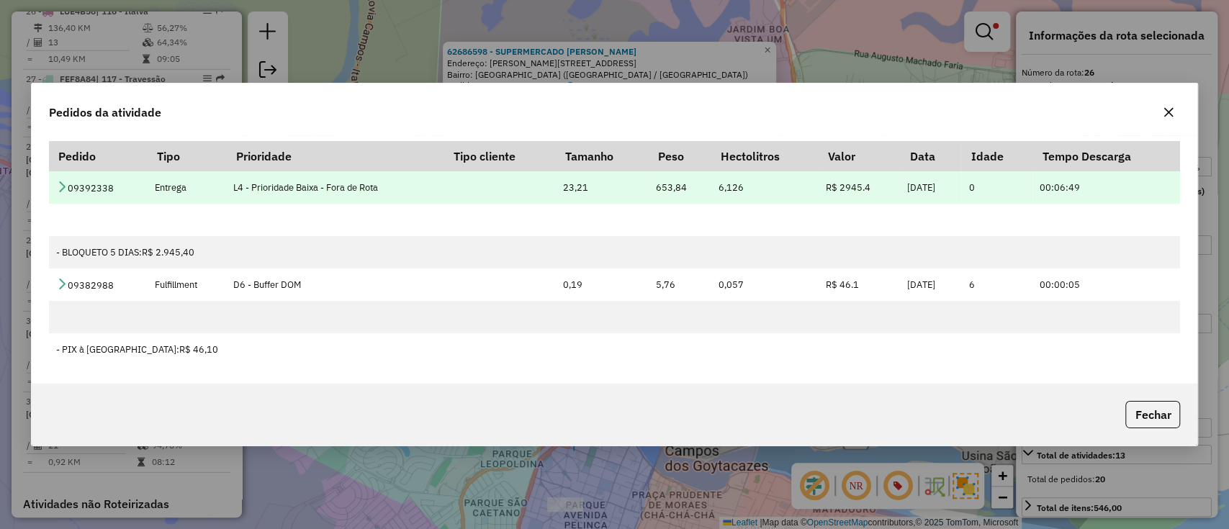
click at [62, 187] on icon at bounding box center [62, 187] width 12 height 12
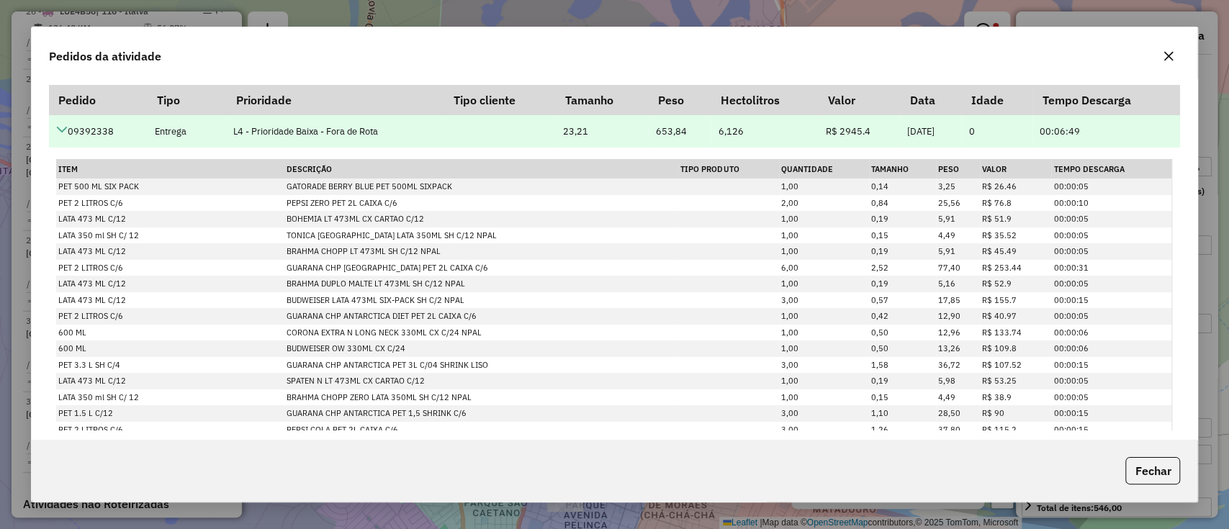
click at [58, 133] on icon at bounding box center [62, 130] width 12 height 12
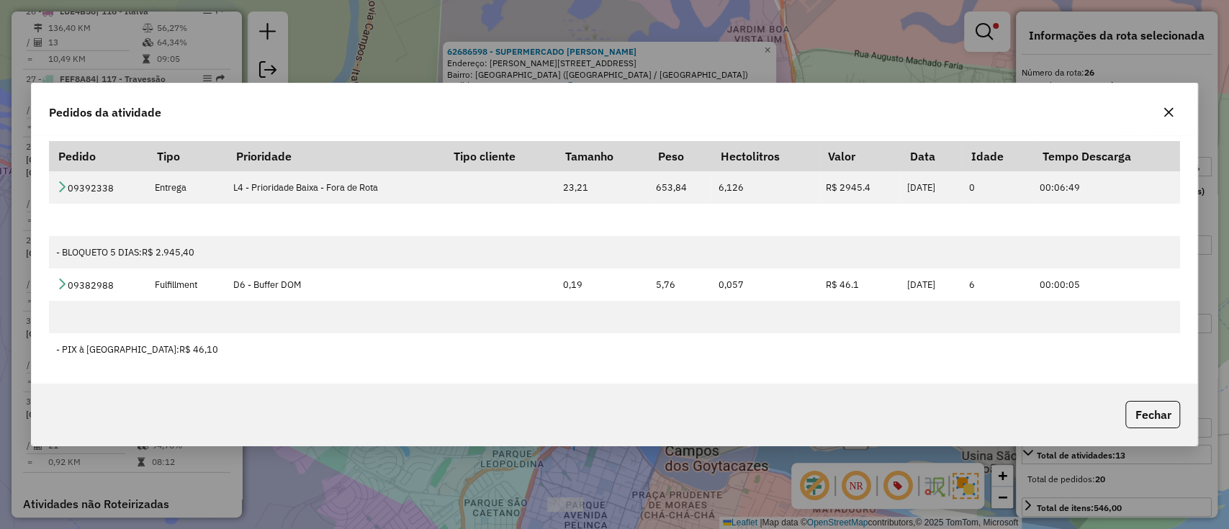
click at [1167, 110] on icon "button" at bounding box center [1168, 112] width 9 height 9
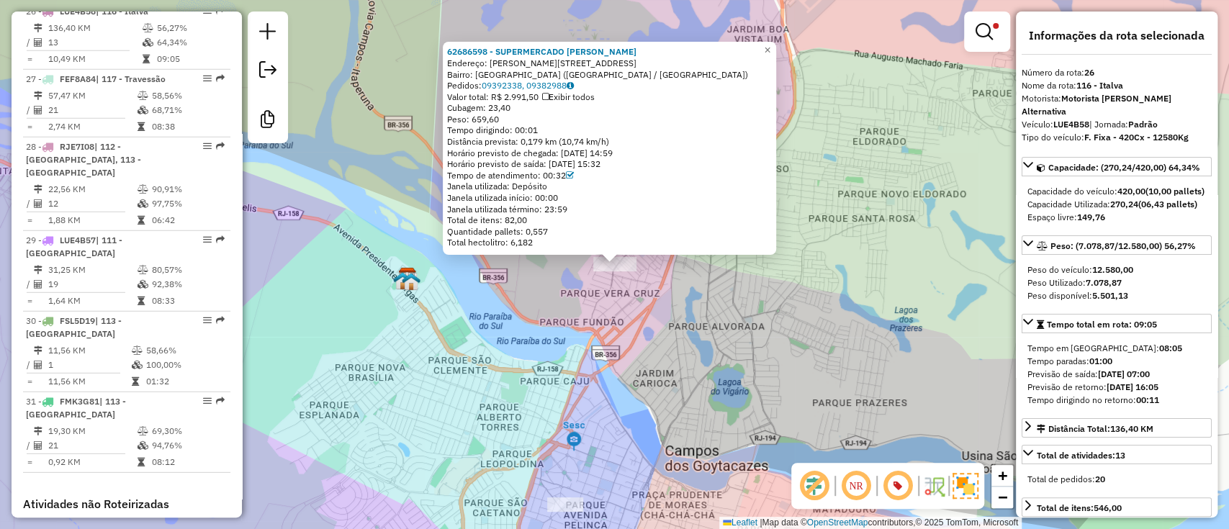
click at [945, 197] on div "62686598 - SUPERMERCADO NAZARIO Endereço: NAZARIO PEREIRA GOMES 370 Bairro: PAR…" at bounding box center [614, 264] width 1229 height 529
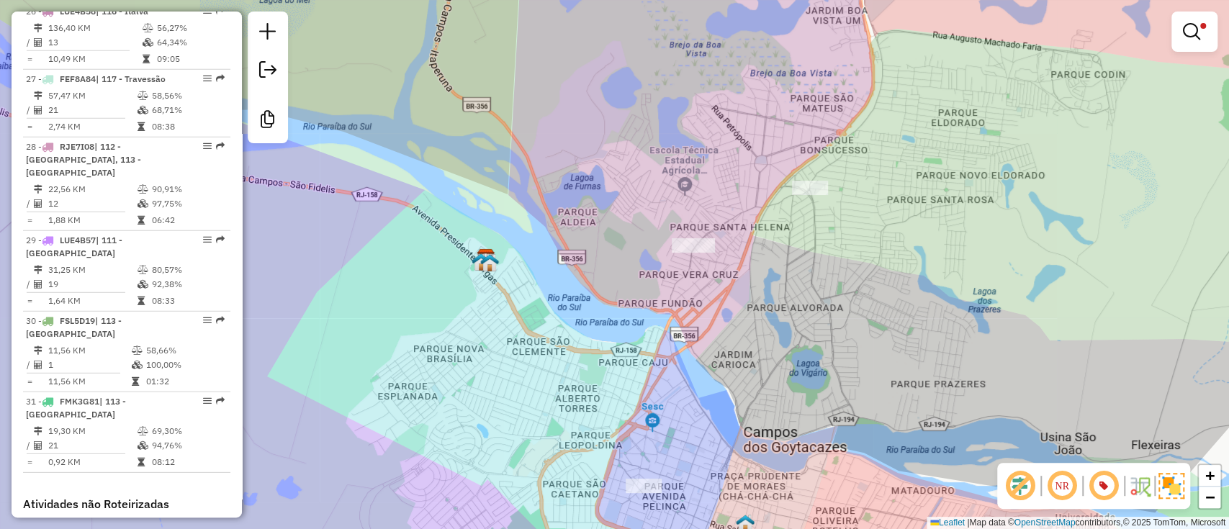
click at [812, 199] on div "Limpar filtros Janela de atendimento Grade de atendimento Capacidade Transporta…" at bounding box center [614, 264] width 1229 height 529
select select "**********"
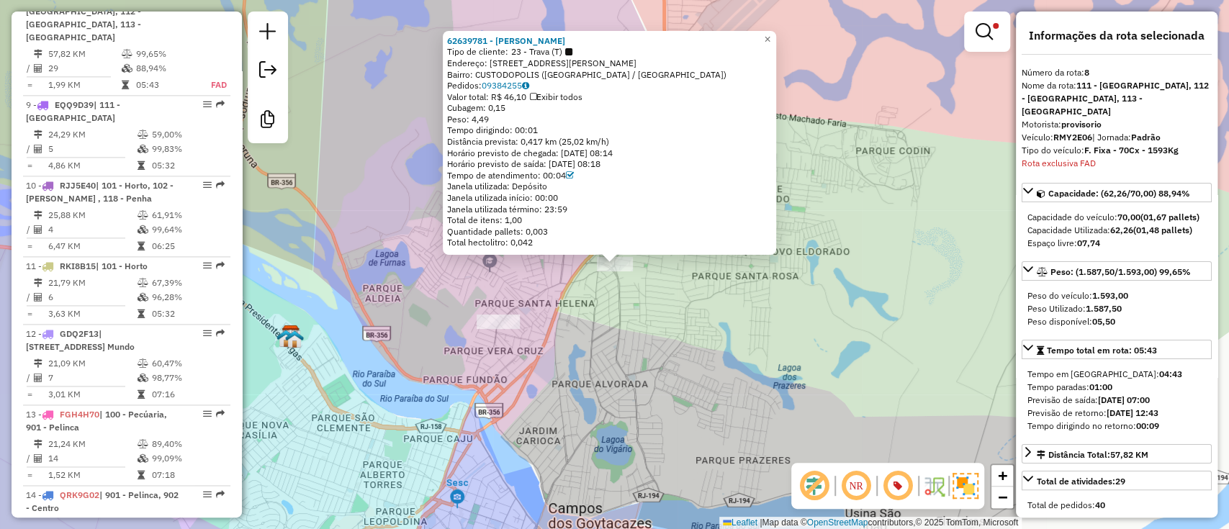
scroll to position [1224, 0]
click at [506, 93] on div "Valor total: R$ 46,10 Exibir todos" at bounding box center [609, 97] width 325 height 12
click at [503, 84] on link "09384255" at bounding box center [506, 85] width 48 height 11
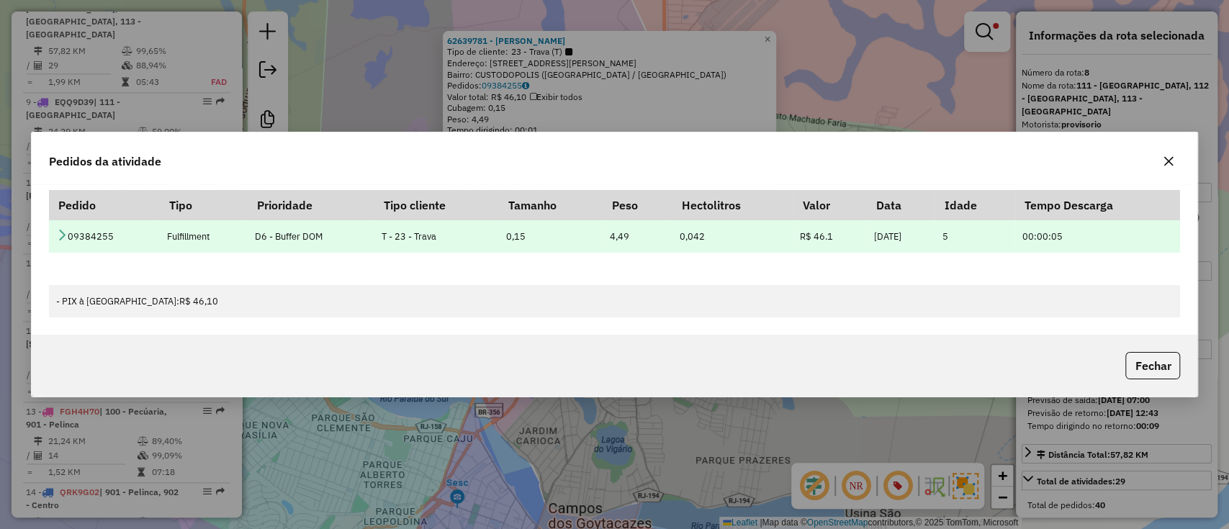
click at [58, 236] on icon at bounding box center [62, 235] width 12 height 12
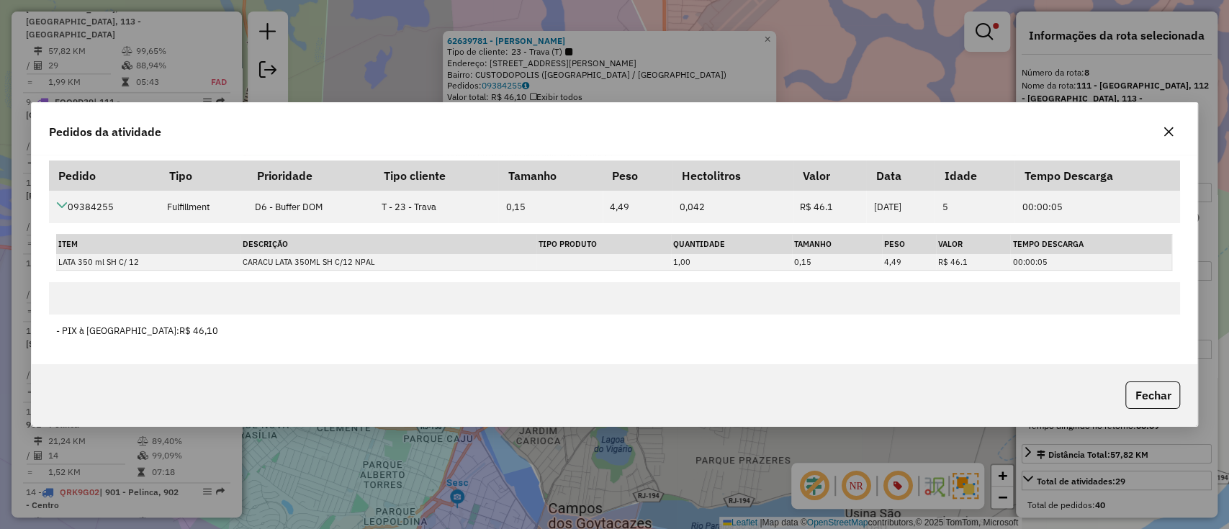
click at [1172, 133] on icon "button" at bounding box center [1169, 132] width 12 height 12
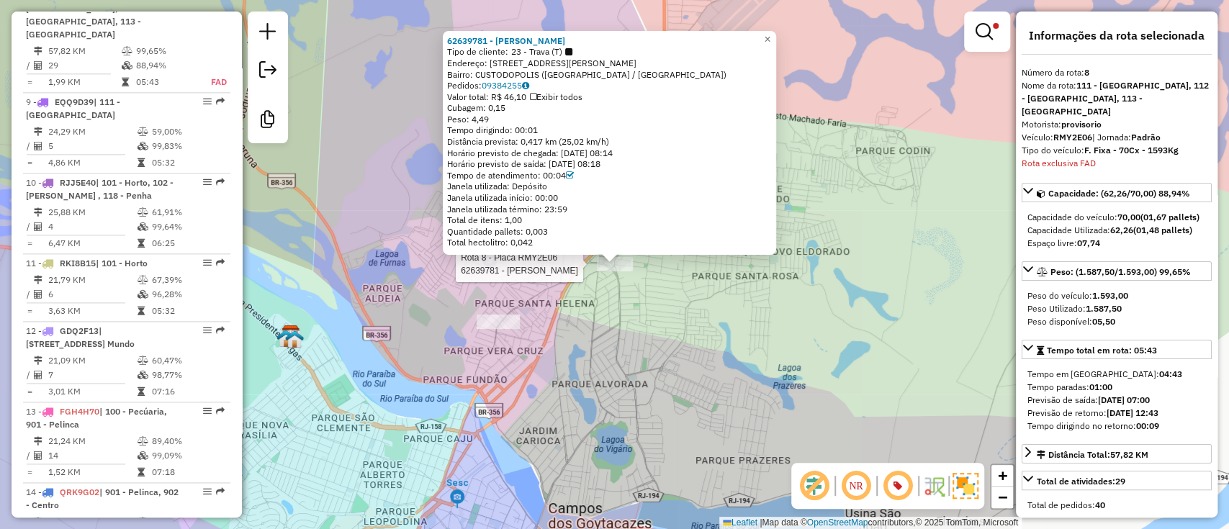
click at [607, 271] on div at bounding box center [615, 264] width 36 height 14
click at [511, 80] on link "09384255" at bounding box center [506, 85] width 48 height 11
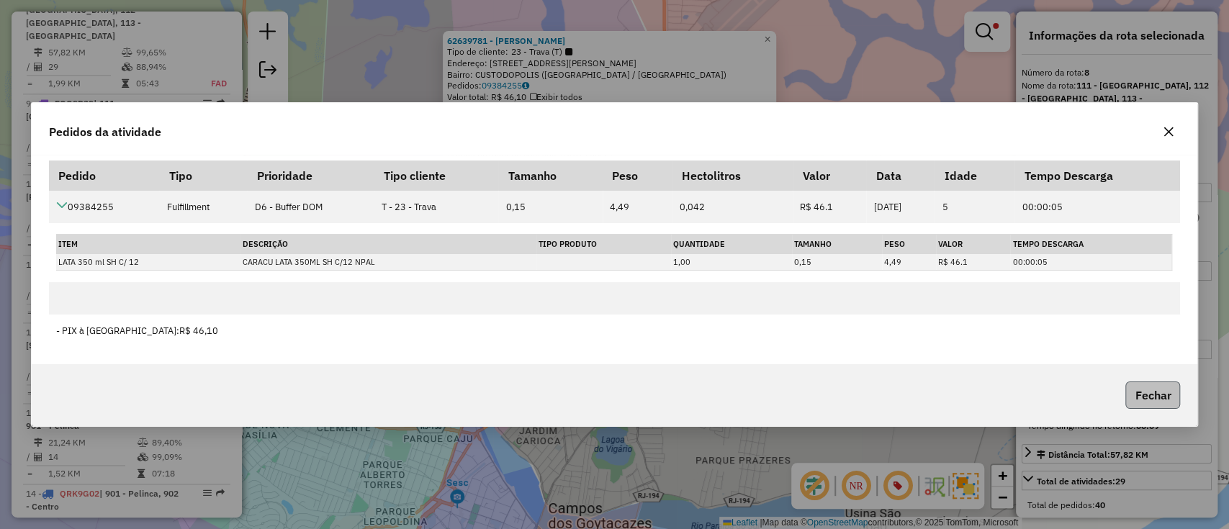
click at [1158, 385] on button "Fechar" at bounding box center [1153, 395] width 55 height 27
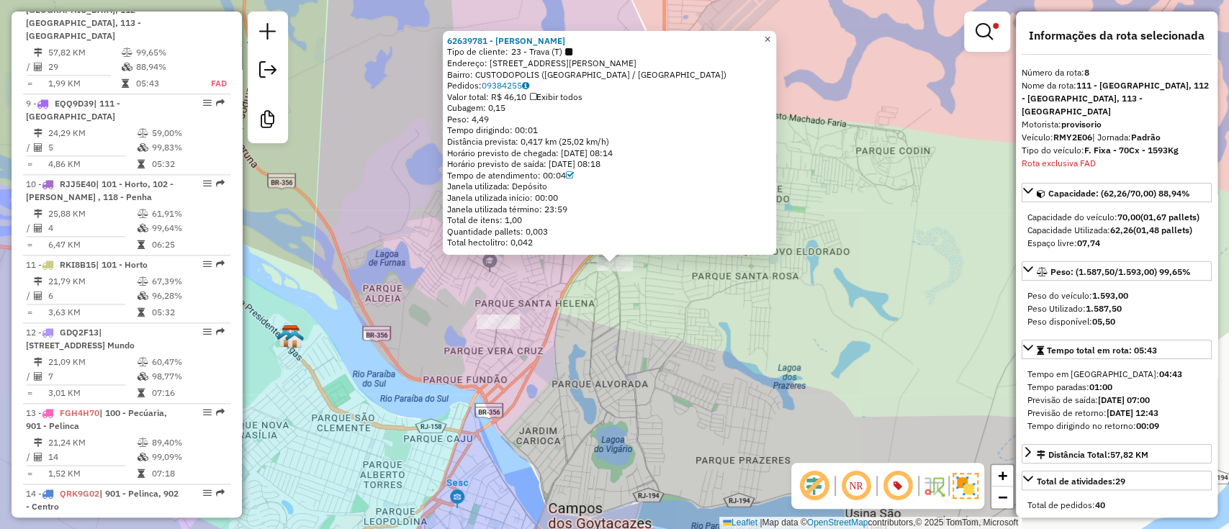
click at [771, 37] on span "×" at bounding box center [767, 39] width 6 height 12
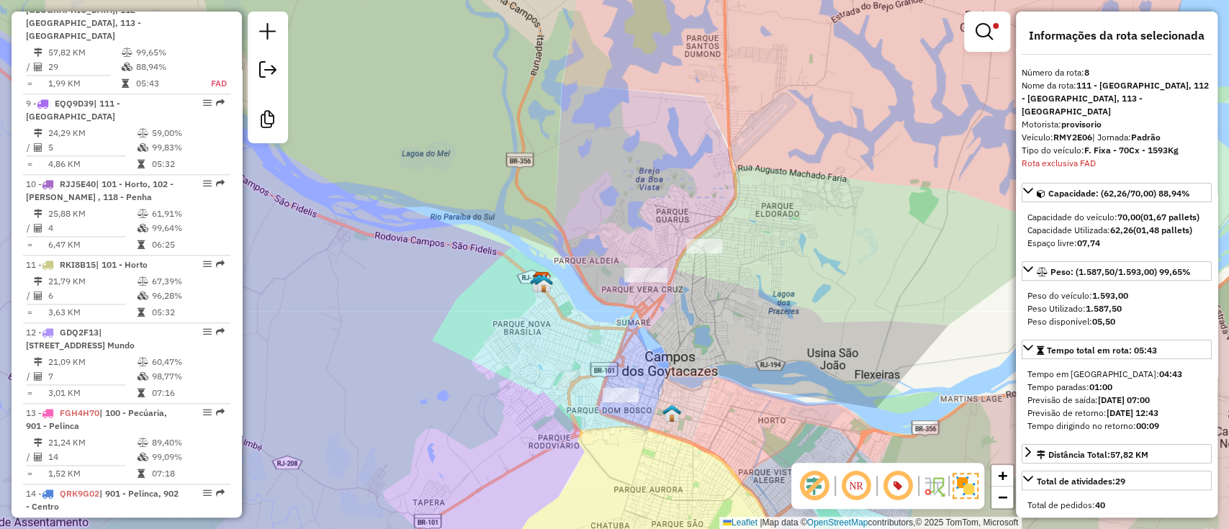
drag, startPoint x: 816, startPoint y: 259, endPoint x: 719, endPoint y: 197, distance: 115.7
click at [734, 210] on div "Limpar filtros Janela de atendimento Grade de atendimento Capacidade Transporta…" at bounding box center [614, 264] width 1229 height 529
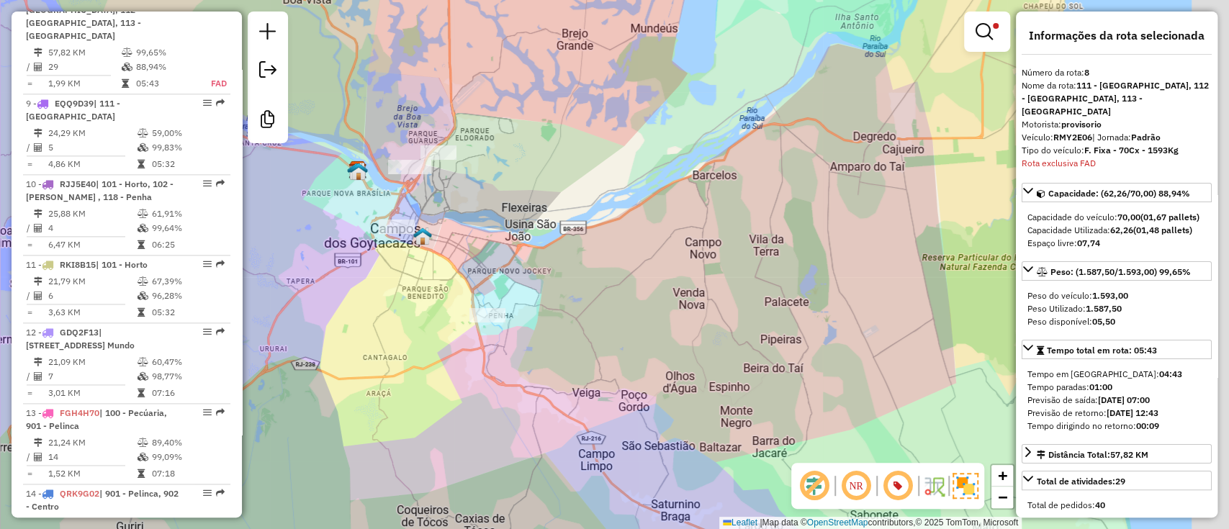
drag, startPoint x: 902, startPoint y: 364, endPoint x: 650, endPoint y: 328, distance: 254.5
click at [650, 331] on div "Limpar filtros Janela de atendimento Grade de atendimento Capacidade Transporta…" at bounding box center [614, 264] width 1229 height 529
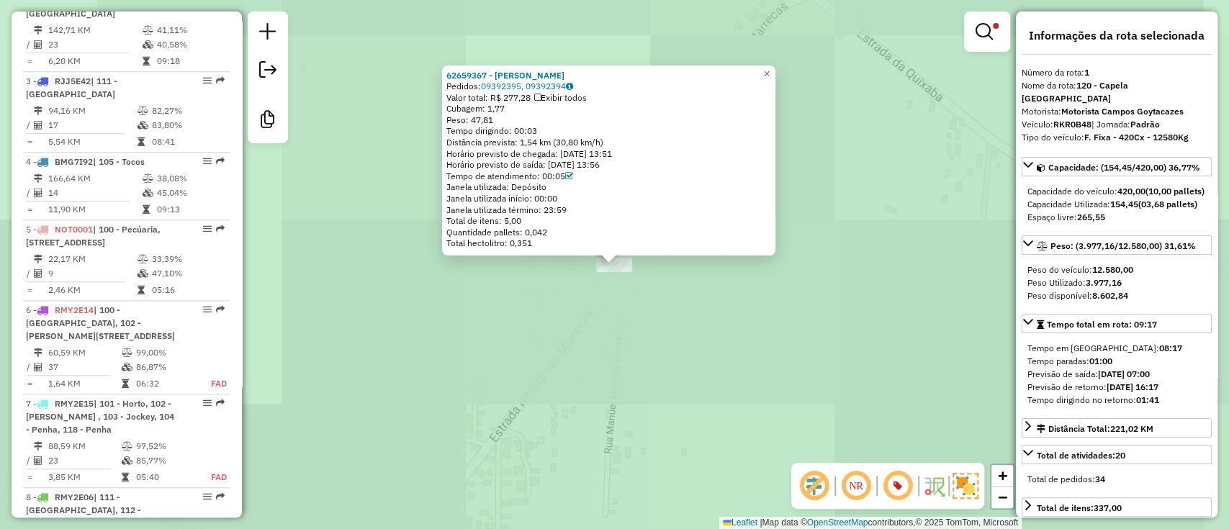
scroll to position [634, 0]
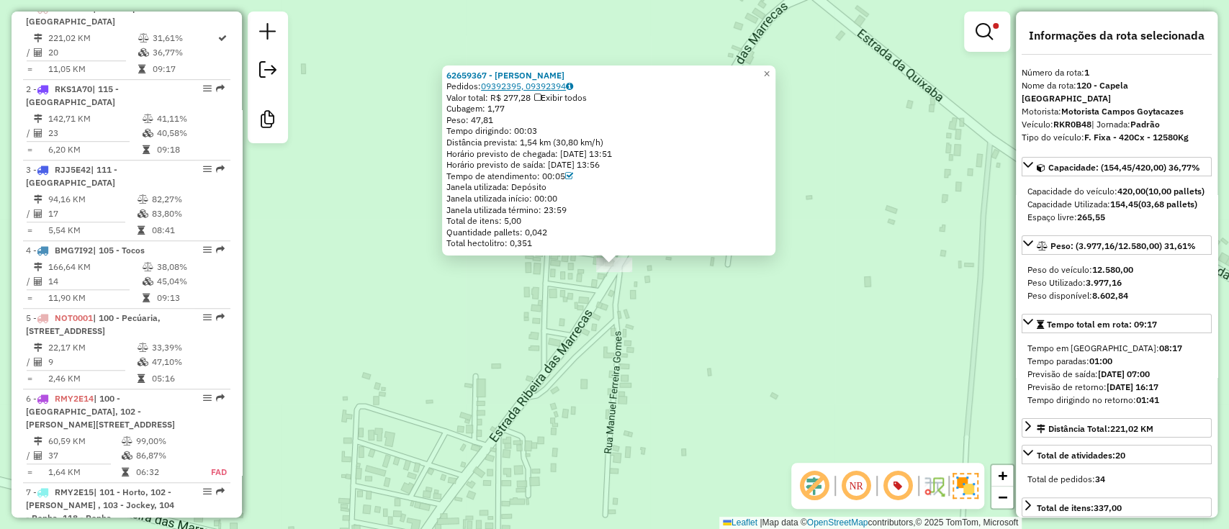
click at [536, 87] on link "09392395, 09392394" at bounding box center [527, 86] width 92 height 11
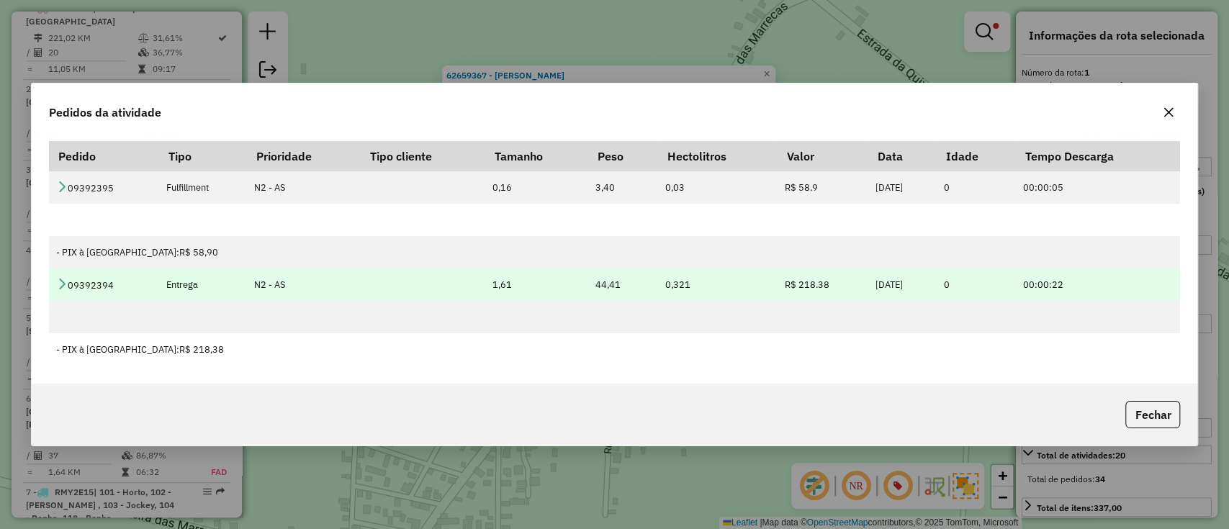
click at [58, 279] on icon at bounding box center [62, 284] width 12 height 12
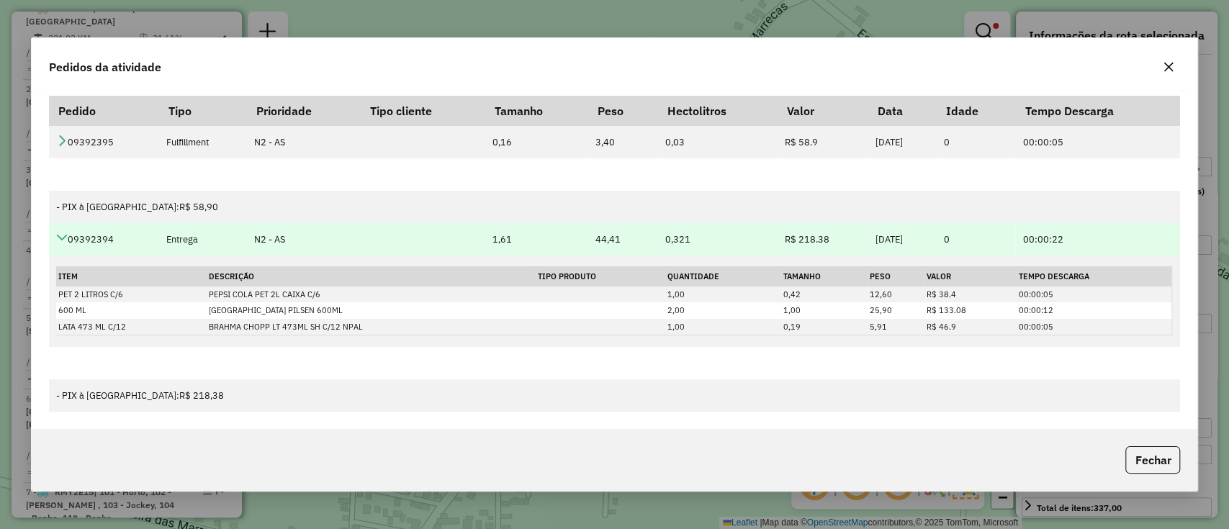
click at [58, 243] on icon at bounding box center [62, 238] width 12 height 12
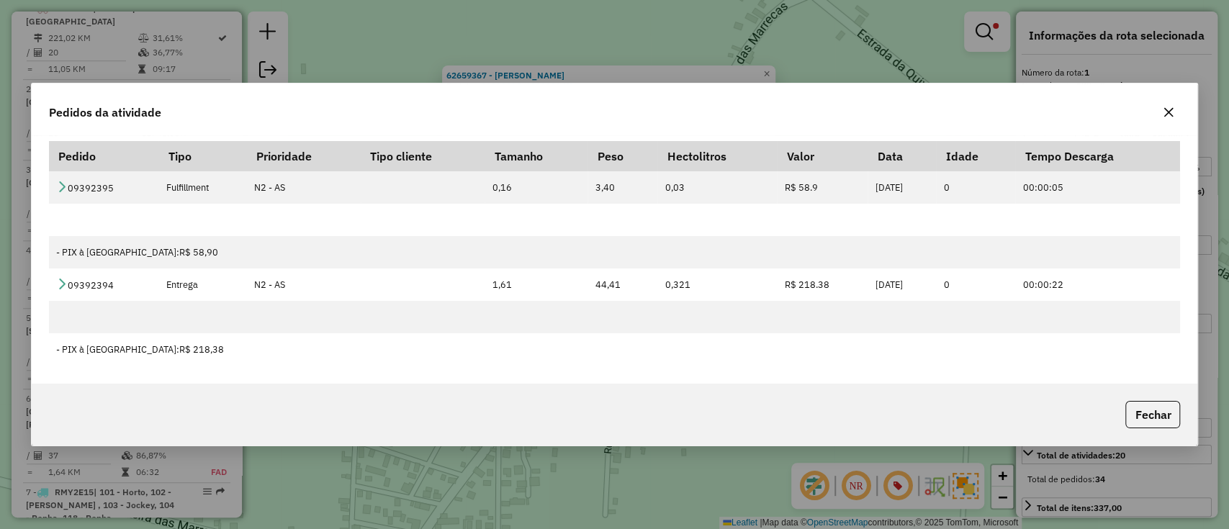
click at [1164, 111] on icon "button" at bounding box center [1169, 113] width 12 height 12
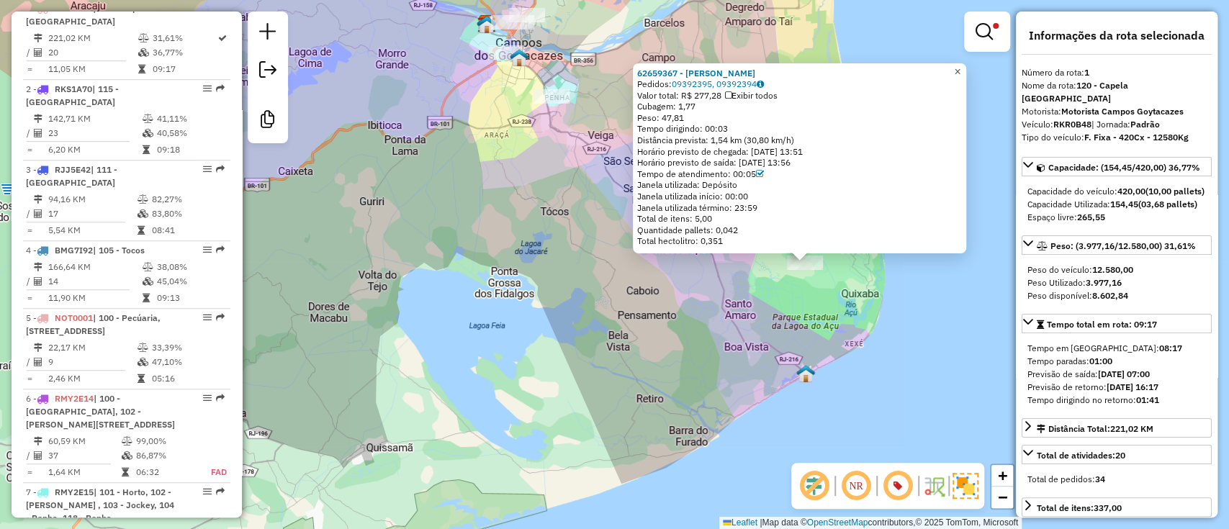
click at [961, 68] on span "×" at bounding box center [957, 72] width 6 height 12
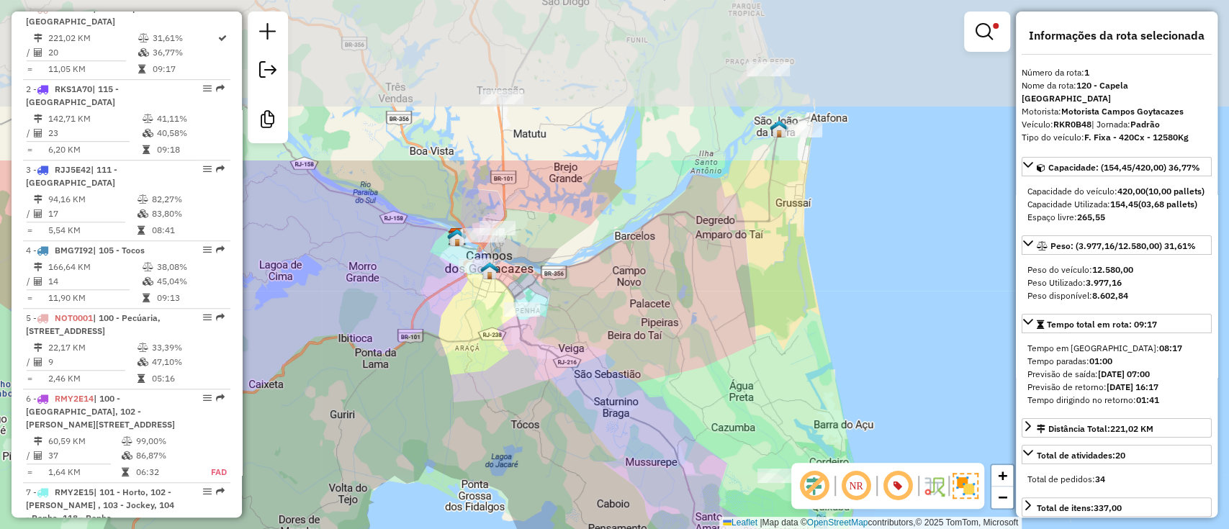
drag, startPoint x: 794, startPoint y: 169, endPoint x: 763, endPoint y: 352, distance: 185.5
click at [763, 352] on div "Limpar filtros Janela de atendimento Grade de atendimento Capacidade Transporta…" at bounding box center [614, 264] width 1229 height 529
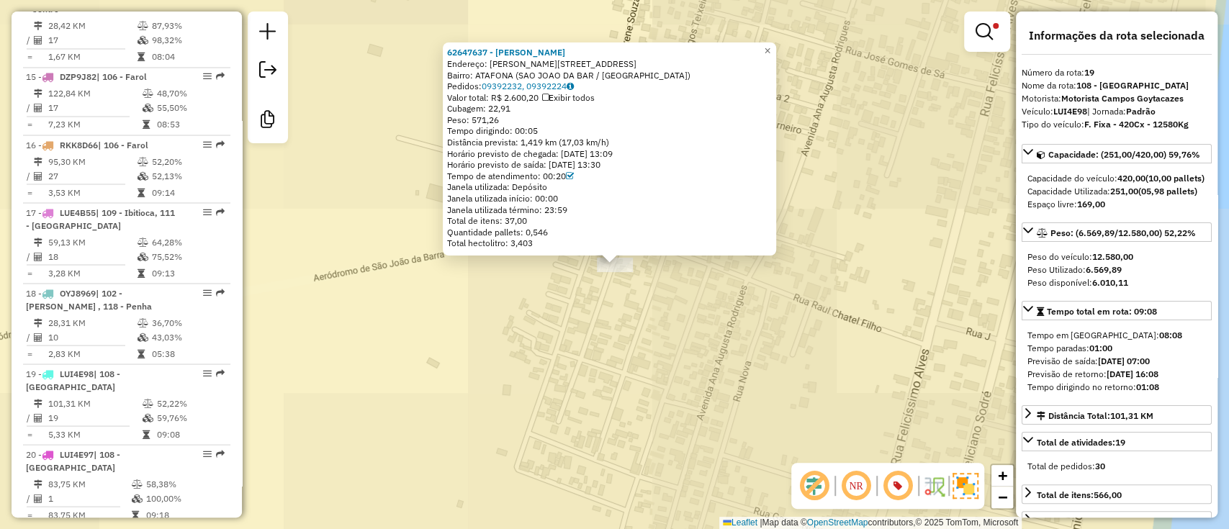
scroll to position [2084, 0]
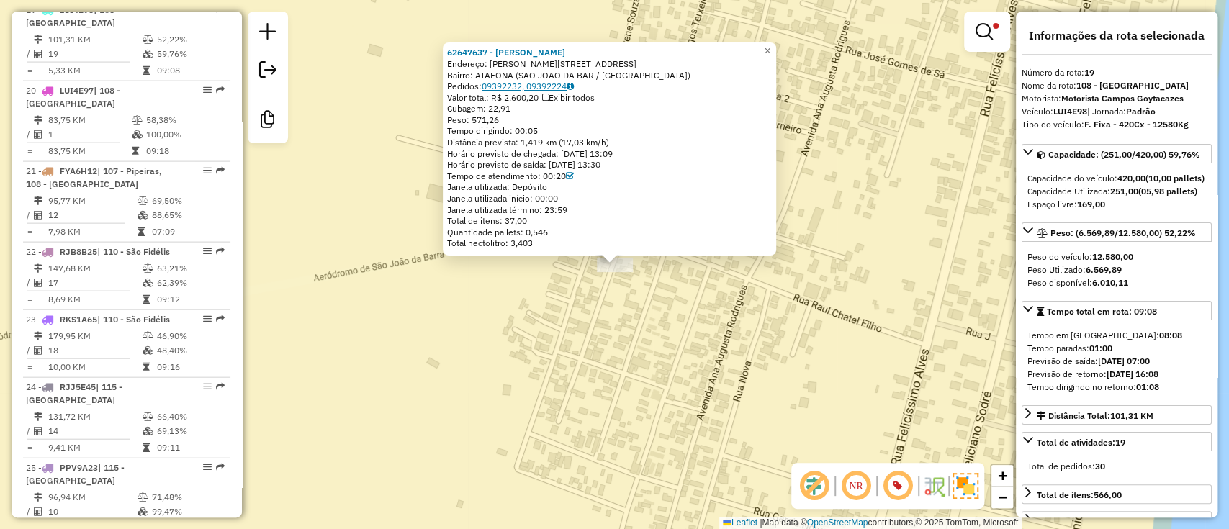
click at [549, 86] on link "09392232, 09392224" at bounding box center [528, 86] width 92 height 11
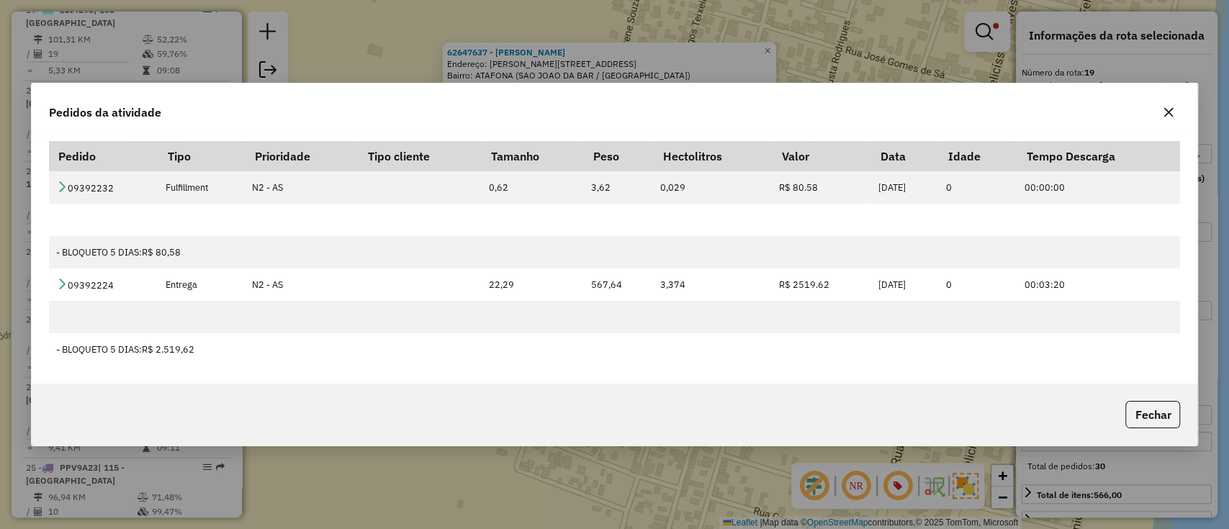
click at [1170, 114] on icon "button" at bounding box center [1168, 112] width 9 height 9
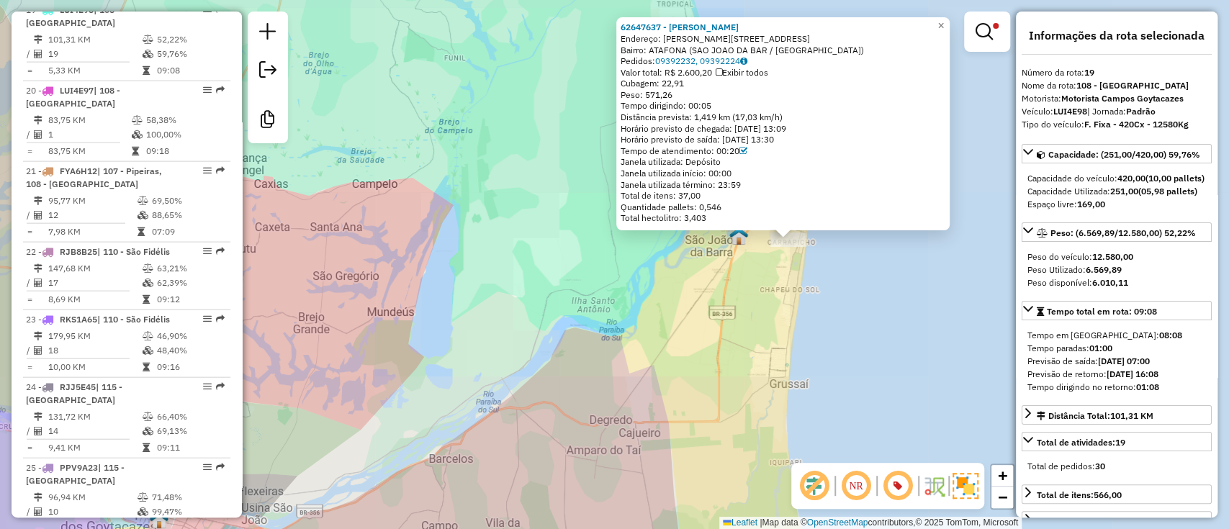
click at [671, 328] on div "Rota 19 - Placa LUI4E98 62647637 - FRANCISCO CARLOS DE 62647637 - FRANCISCO CAR…" at bounding box center [614, 264] width 1229 height 529
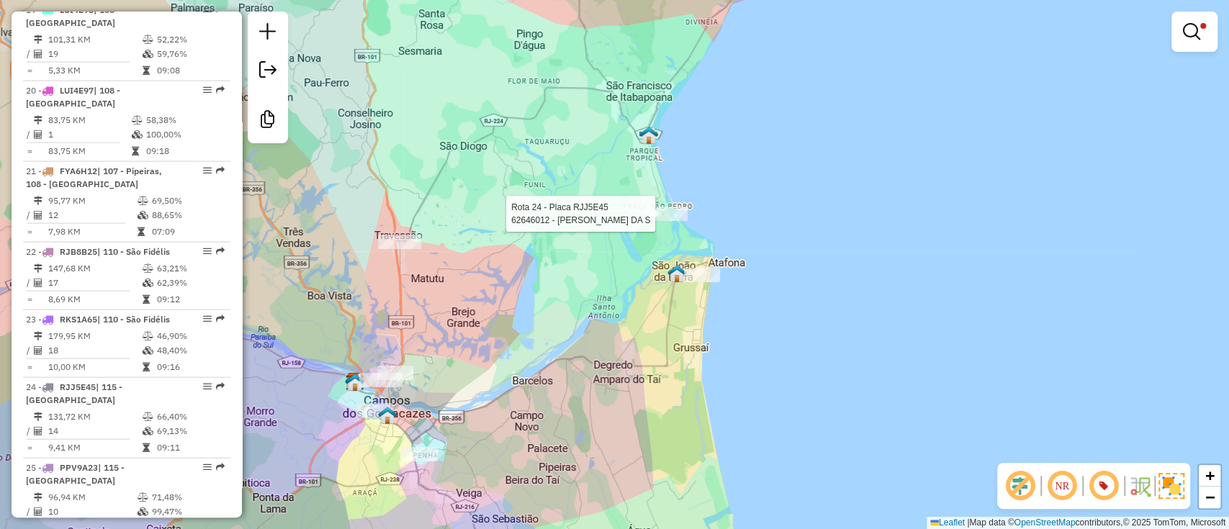
select select "**********"
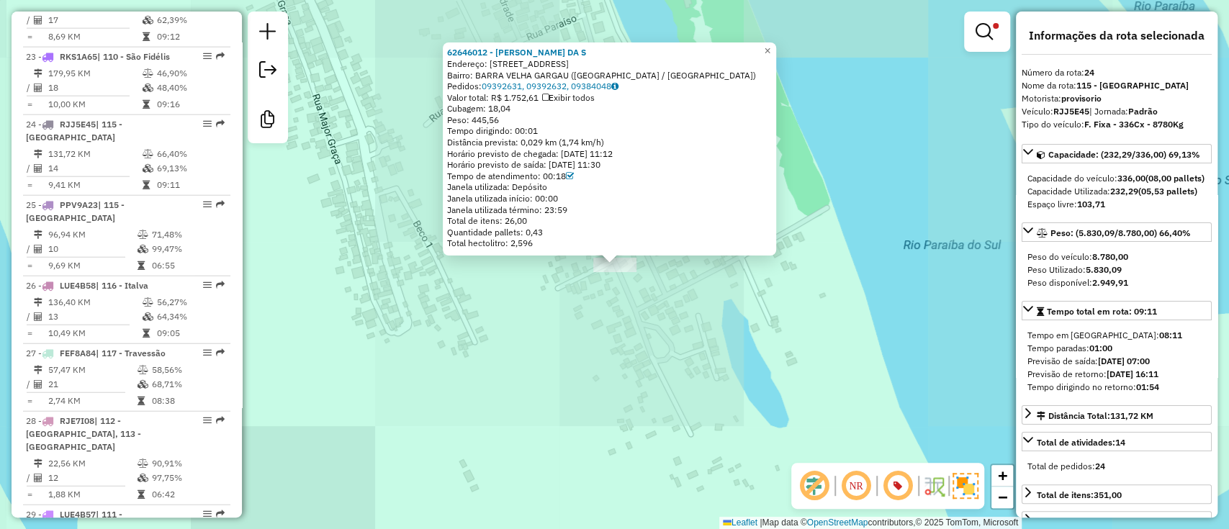
scroll to position [2460, 0]
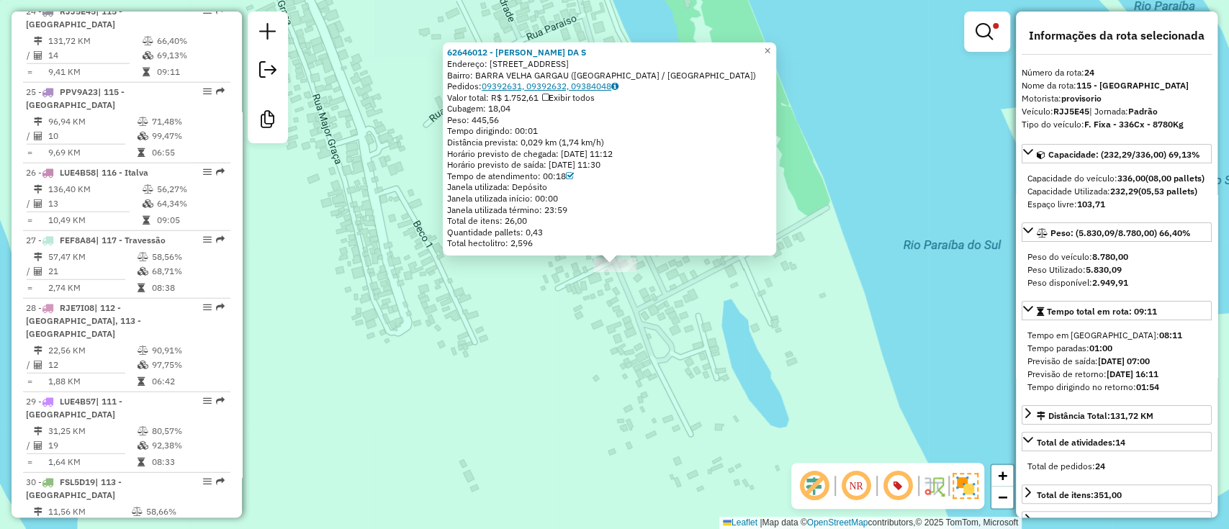
click at [592, 89] on link "09392631, 09392632, 09384048" at bounding box center [550, 86] width 137 height 11
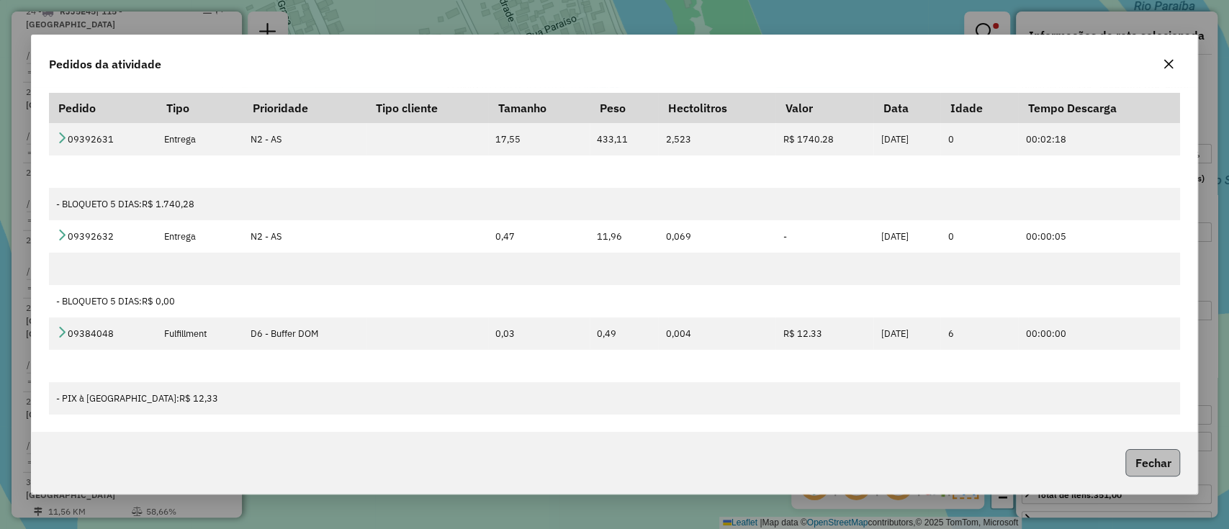
click at [1164, 470] on button "Fechar" at bounding box center [1153, 462] width 55 height 27
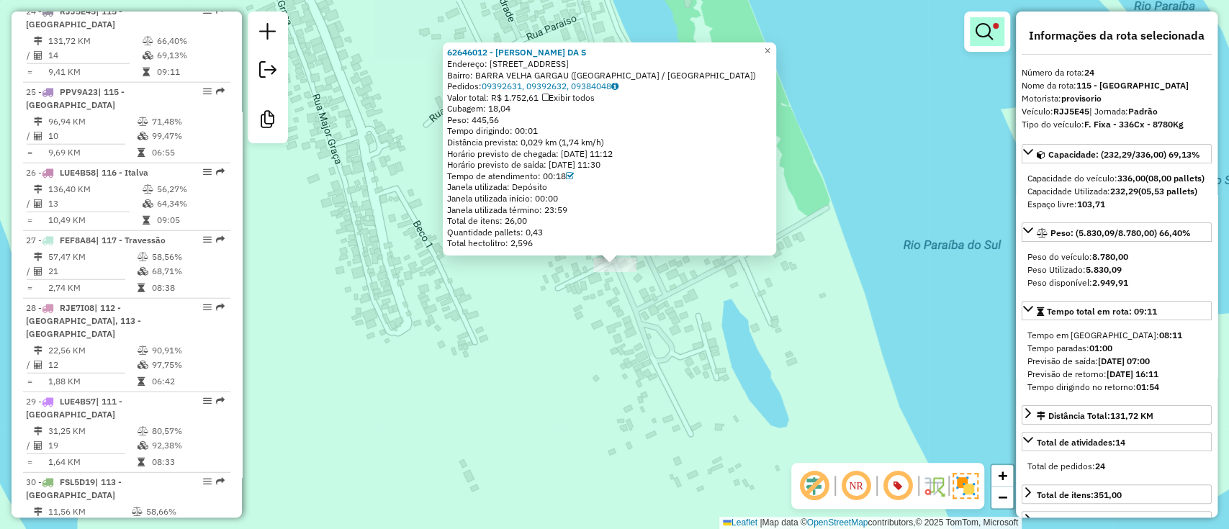
click at [991, 24] on em at bounding box center [984, 31] width 17 height 17
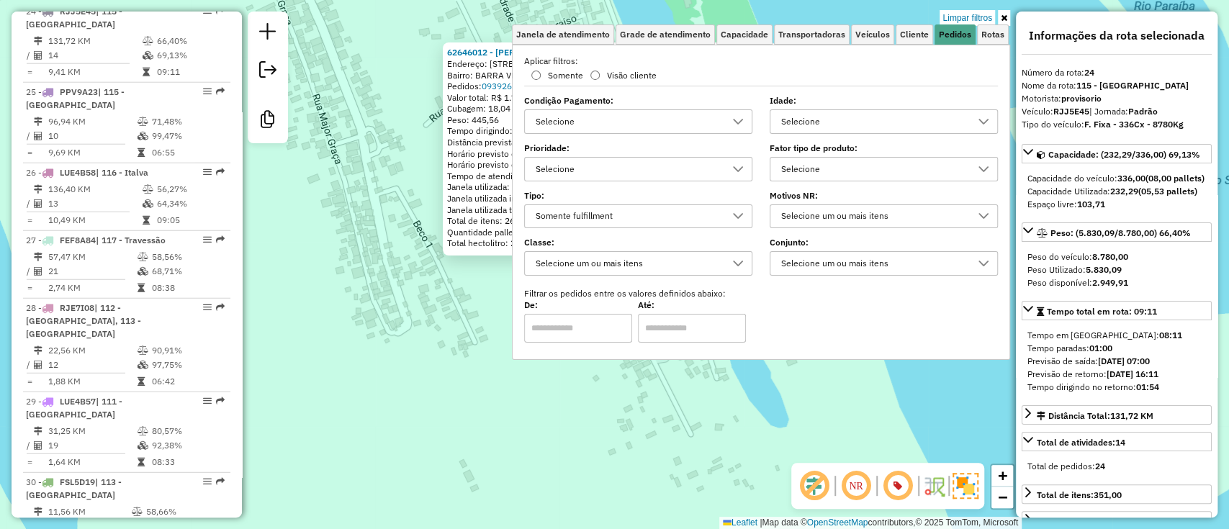
click at [629, 221] on div "Somente fulfillment" at bounding box center [628, 216] width 194 height 23
click at [460, 351] on div "62646012 - IVANILDO DUARTE DA S Endereço: R RUA BARRA VELHA 449 Bairro: BARRA V…" at bounding box center [614, 264] width 1229 height 529
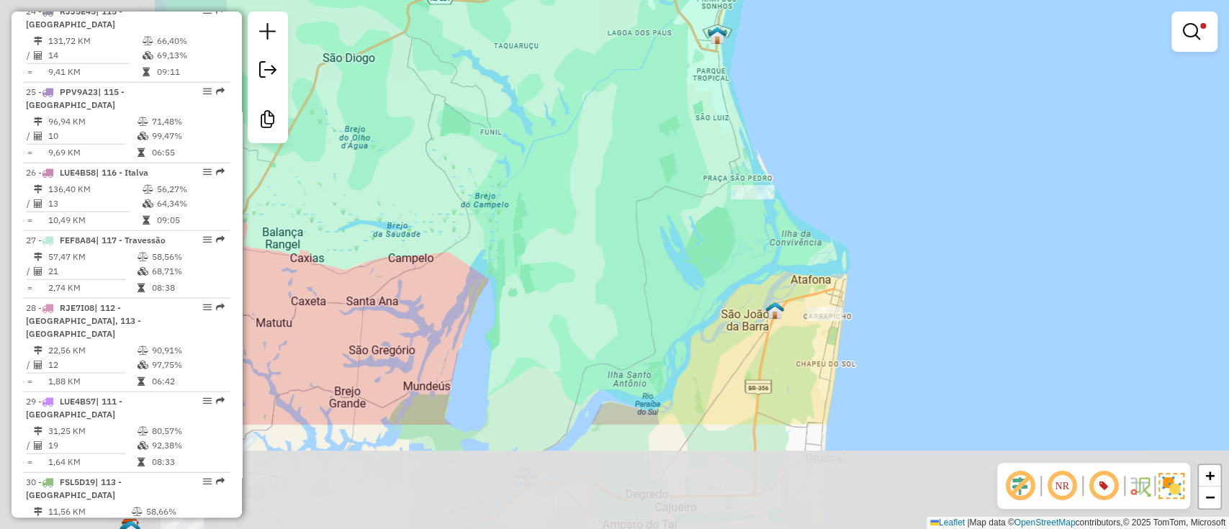
drag, startPoint x: 439, startPoint y: 450, endPoint x: 830, endPoint y: 226, distance: 450.0
click at [809, 245] on div "Limpar filtros Janela de atendimento Grade de atendimento Capacidade Transporta…" at bounding box center [614, 264] width 1229 height 529
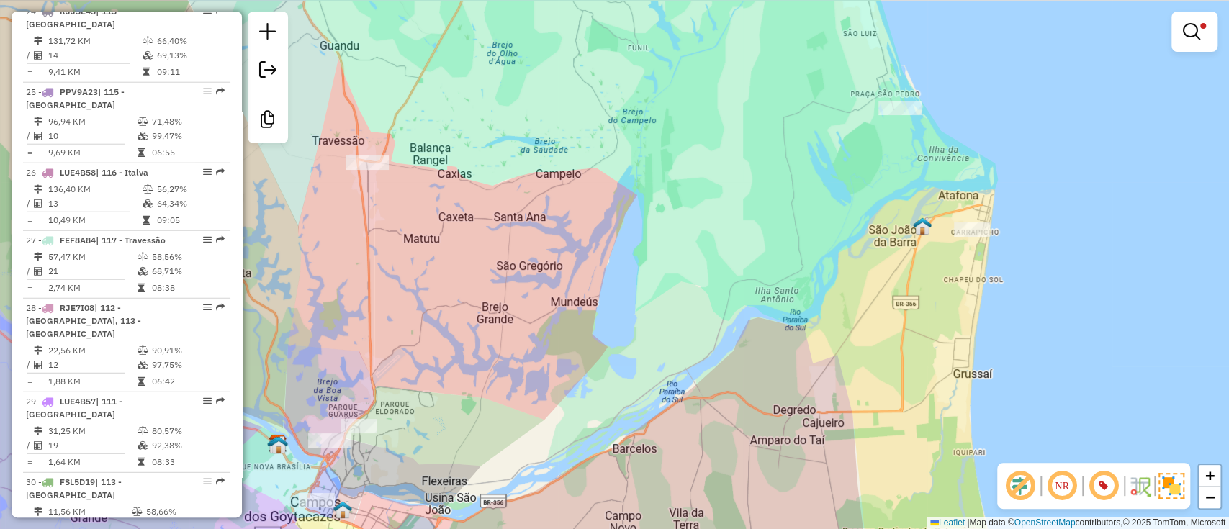
drag, startPoint x: 559, startPoint y: 323, endPoint x: 922, endPoint y: 207, distance: 381.5
click at [901, 212] on div "Limpar filtros Janela de atendimento Grade de atendimento Capacidade Transporta…" at bounding box center [614, 264] width 1229 height 529
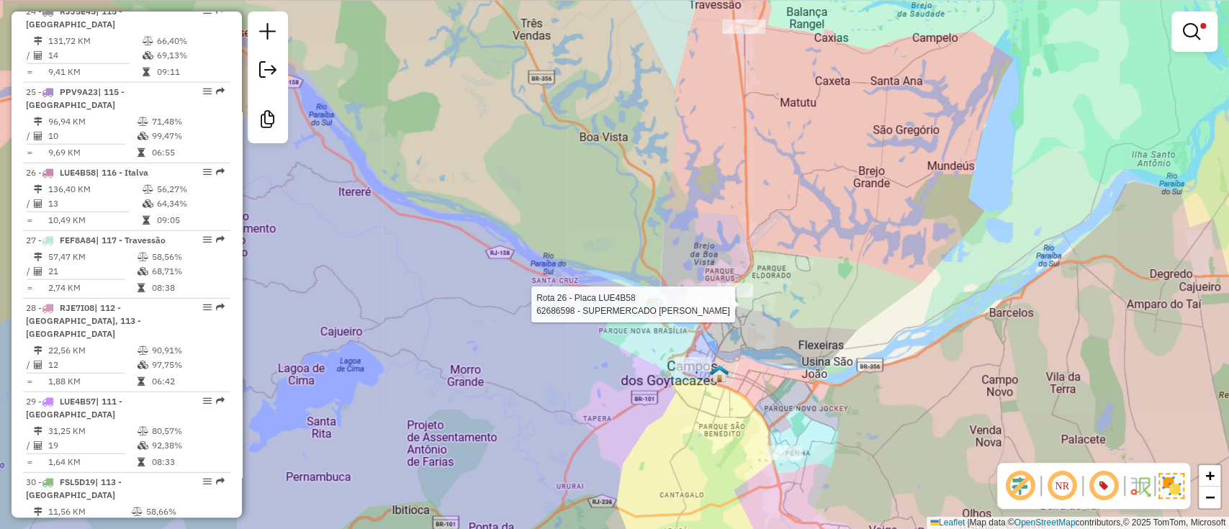
select select "**********"
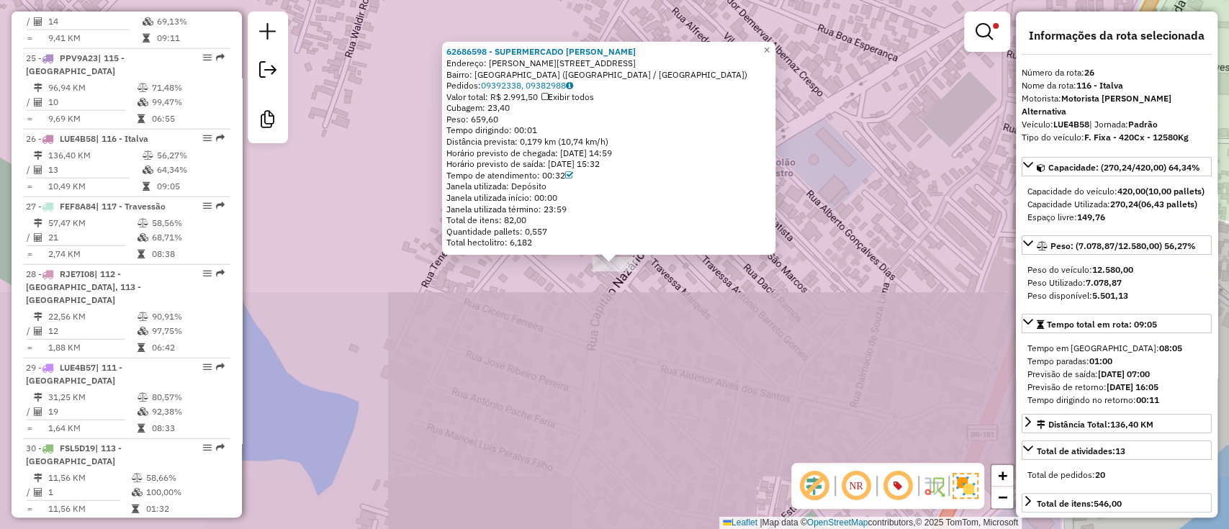
scroll to position [2621, 0]
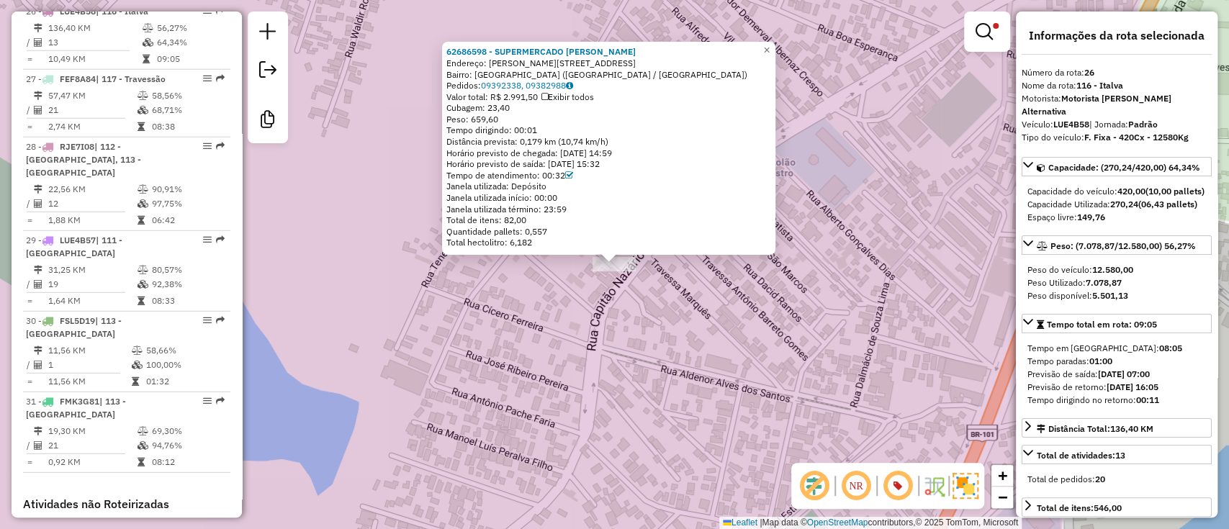
drag, startPoint x: 776, startPoint y: 288, endPoint x: 795, endPoint y: 302, distance: 24.2
click at [773, 287] on div "62686598 - SUPERMERCADO NAZARIO Endereço: NAZARIO PEREIRA GOMES 370 Bairro: PAR…" at bounding box center [614, 264] width 1229 height 529
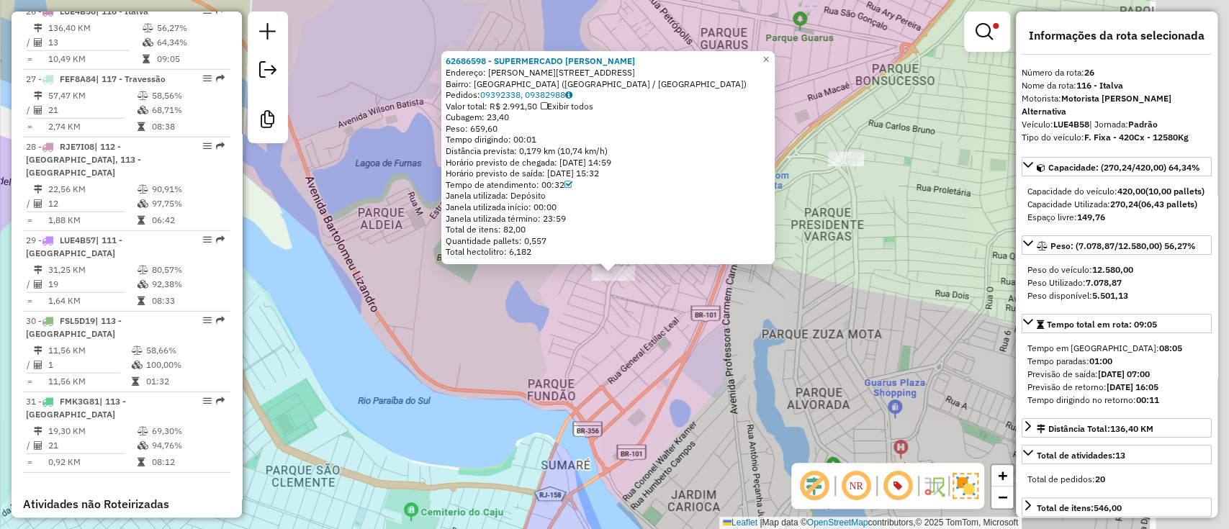
drag, startPoint x: 896, startPoint y: 390, endPoint x: 592, endPoint y: 315, distance: 313.0
click at [625, 325] on div "62686598 - SUPERMERCADO NAZARIO Endereço: NAZARIO PEREIRA GOMES 370 Bairro: PAR…" at bounding box center [614, 264] width 1229 height 529
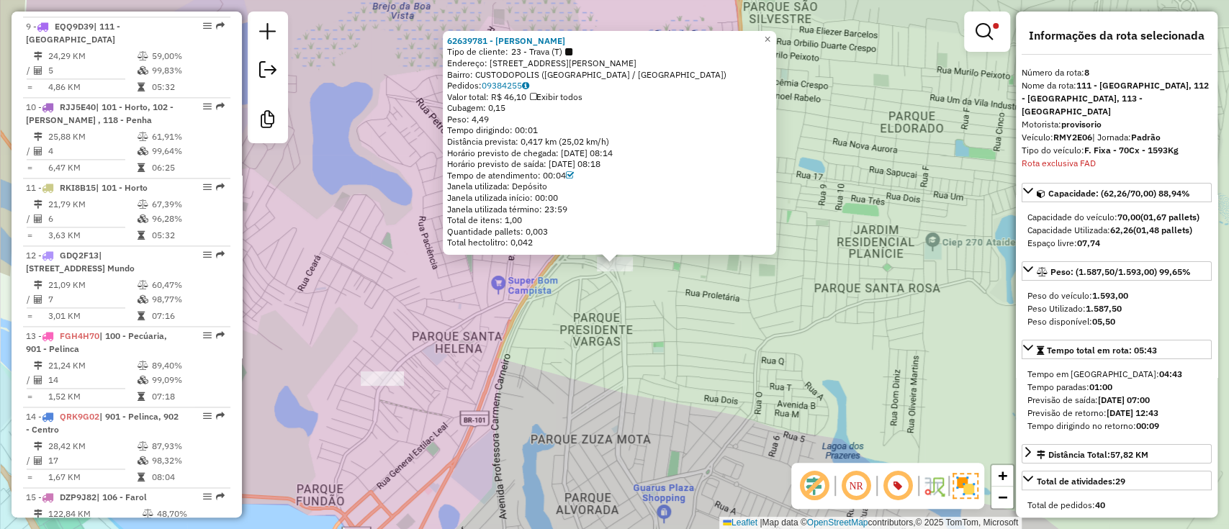
scroll to position [1224, 0]
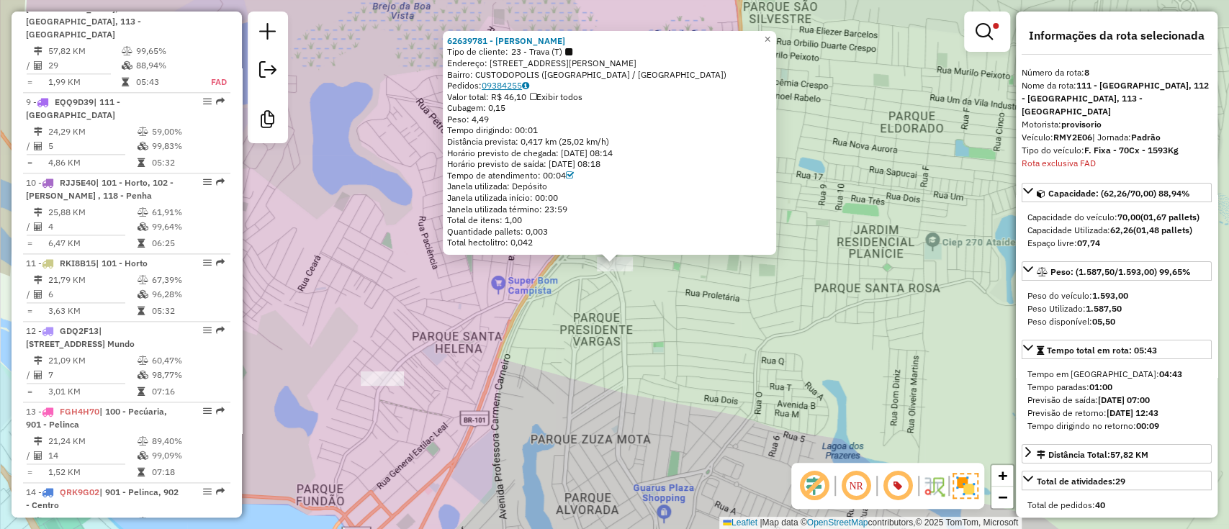
click at [513, 89] on link "09384255" at bounding box center [506, 85] width 48 height 11
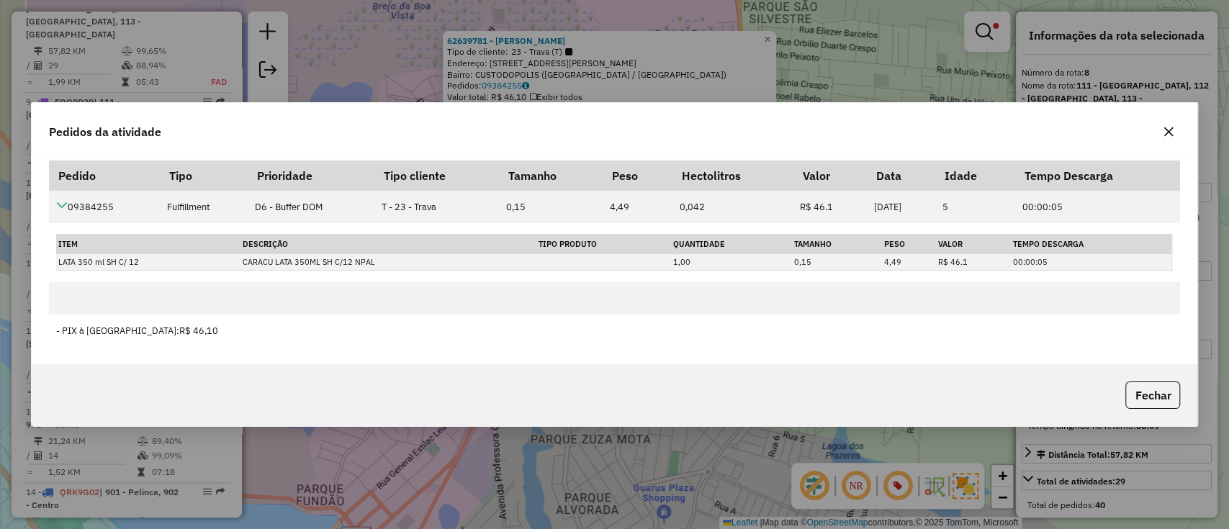
click at [1164, 131] on icon "button" at bounding box center [1169, 132] width 12 height 12
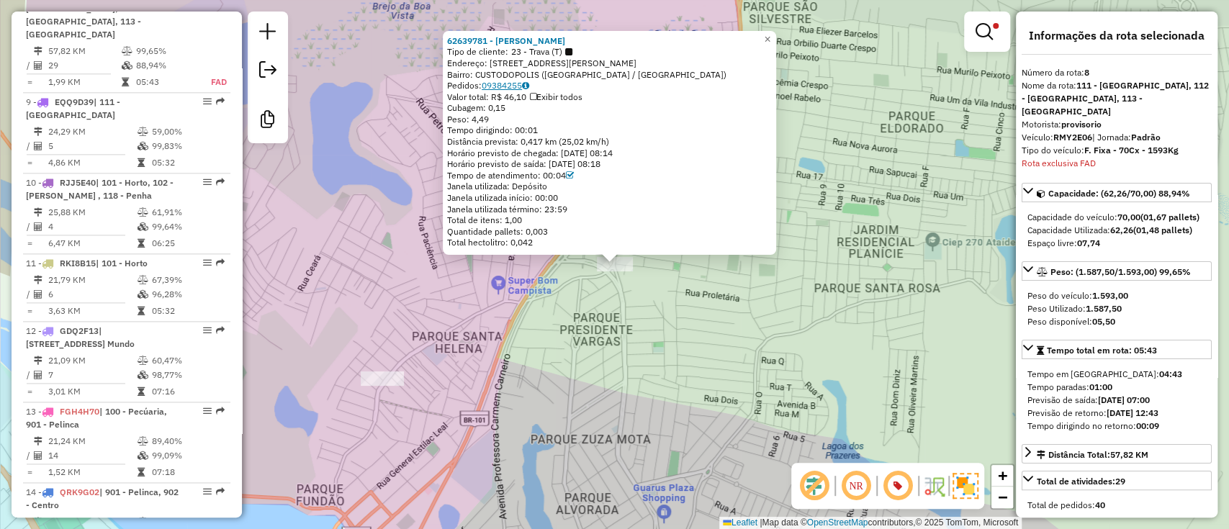
click at [518, 85] on link "09384255" at bounding box center [506, 85] width 48 height 11
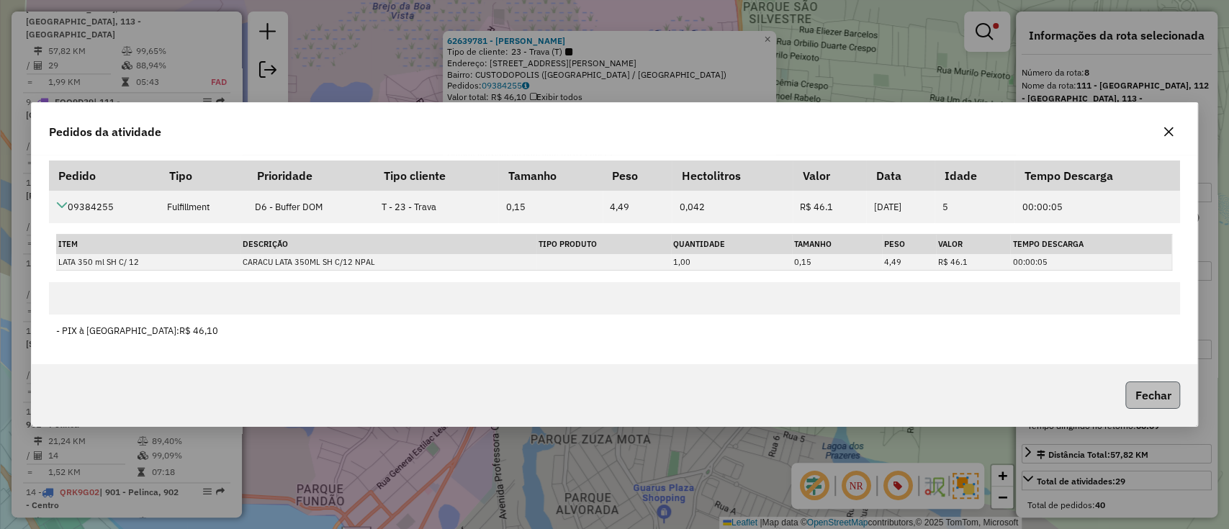
click at [1170, 398] on button "Fechar" at bounding box center [1153, 395] width 55 height 27
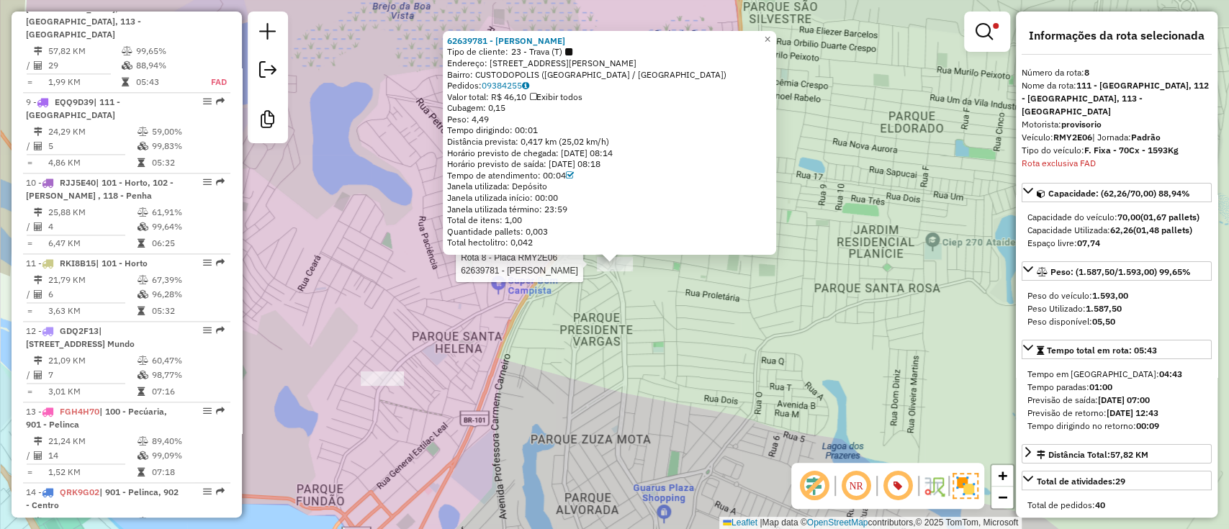
scroll to position [1223, 0]
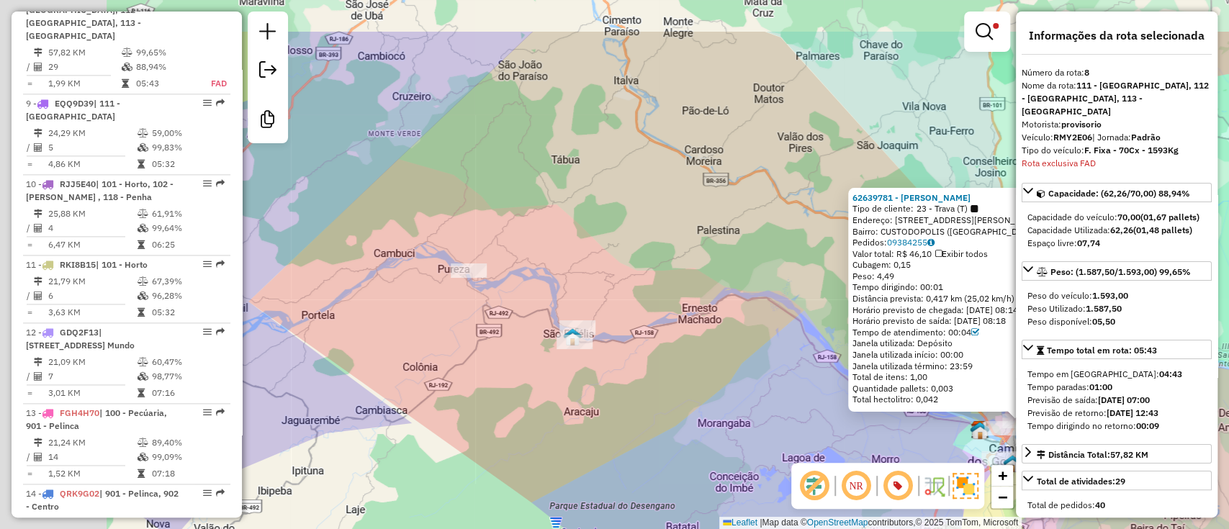
drag, startPoint x: 593, startPoint y: 349, endPoint x: 680, endPoint y: 377, distance: 91.5
click at [681, 377] on div "62639781 - LEANDRO DE OLIVEIRA Tipo de cliente: 23 - Trava (T) Endereço: R JULI…" at bounding box center [614, 264] width 1229 height 529
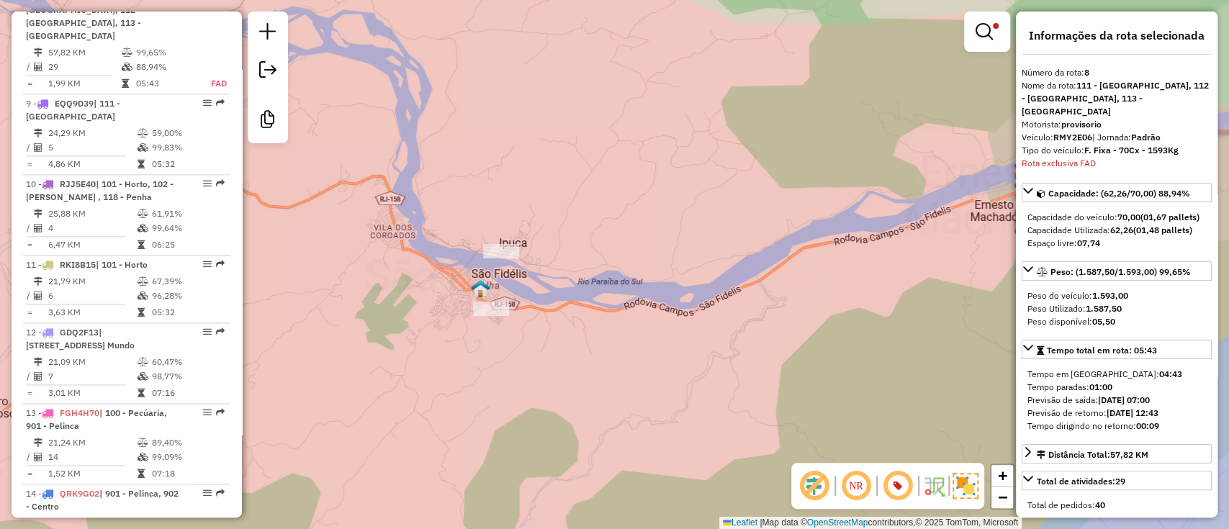
drag, startPoint x: 608, startPoint y: 349, endPoint x: 660, endPoint y: 382, distance: 62.5
click at [660, 382] on div "62639781 - LEANDRO DE OLIVEIRA Tipo de cliente: 23 - Trava (T) Endereço: R JULI…" at bounding box center [614, 264] width 1229 height 529
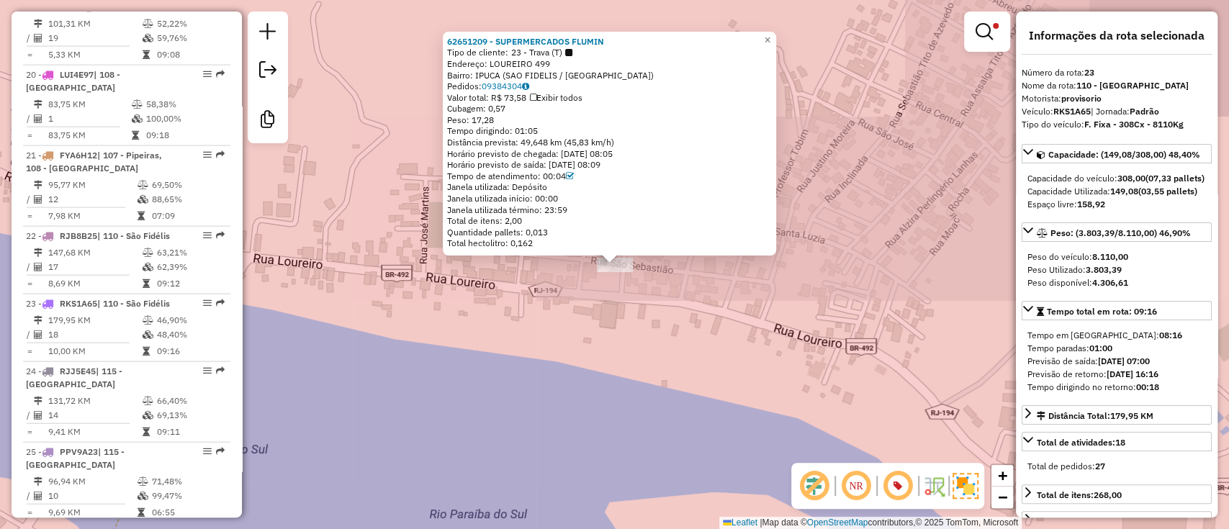
scroll to position [2392, 0]
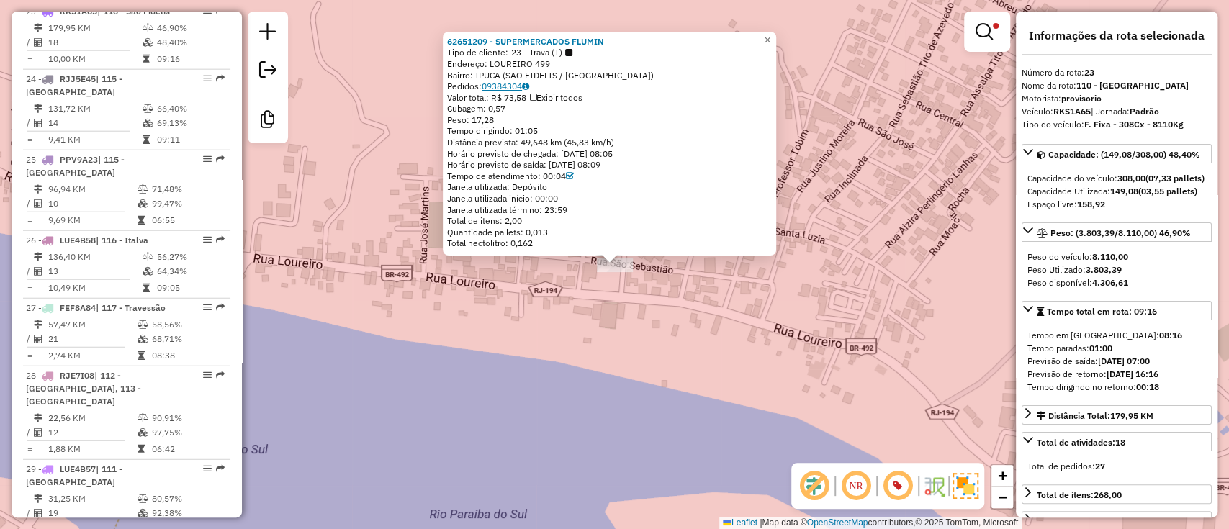
click at [524, 84] on link "09384304" at bounding box center [506, 86] width 48 height 11
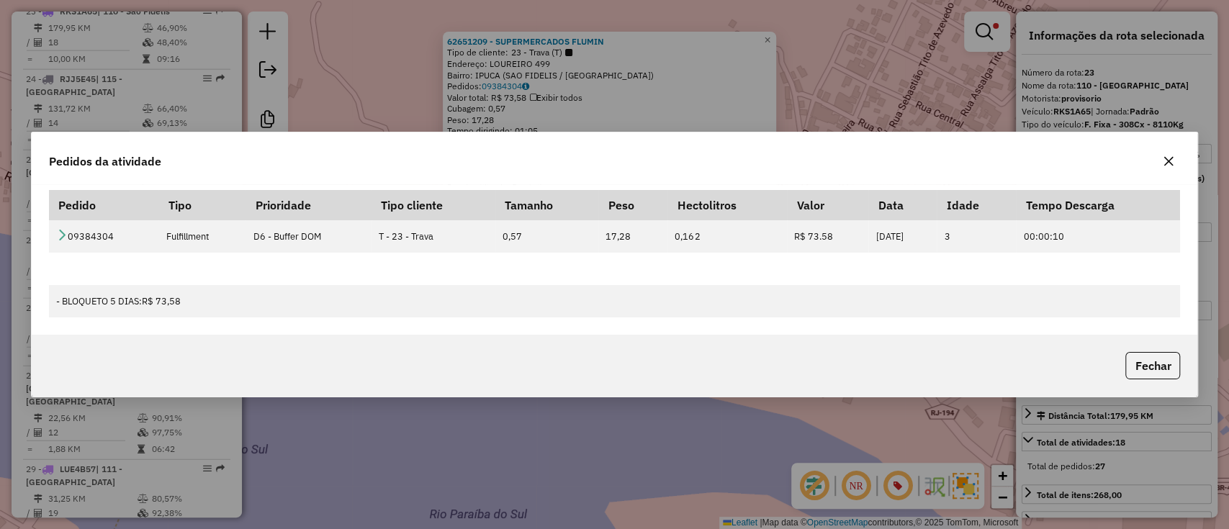
click at [1166, 169] on button "button" at bounding box center [1168, 161] width 23 height 23
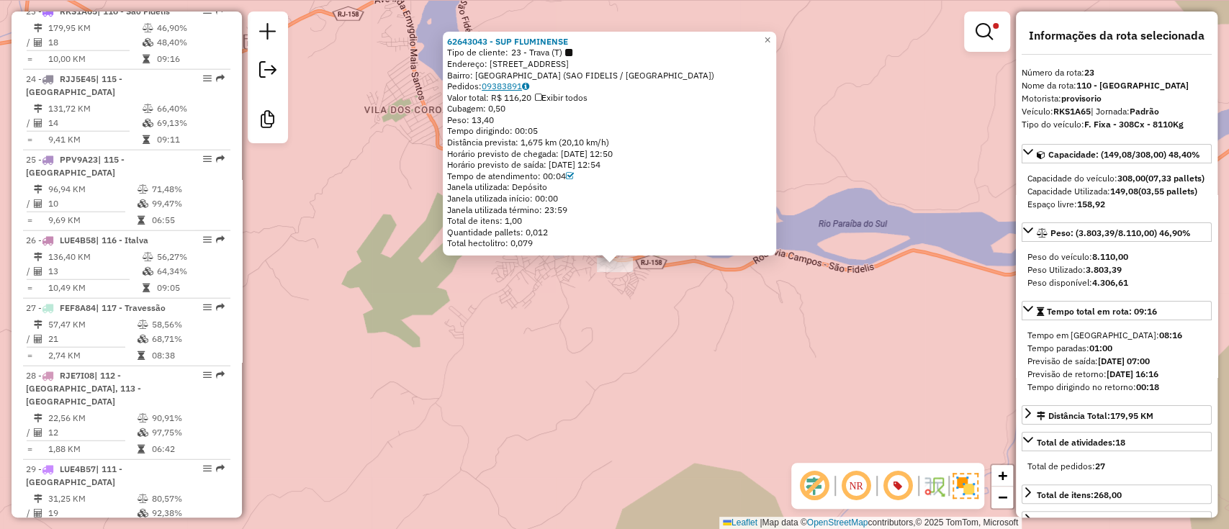
click at [514, 84] on link "09383891" at bounding box center [506, 86] width 48 height 11
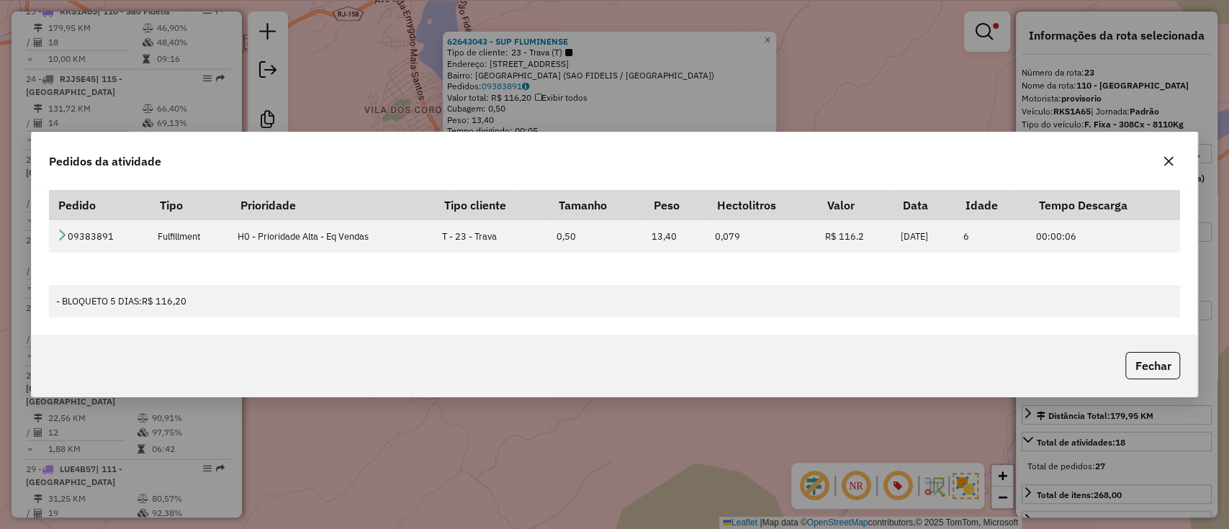
click at [1172, 163] on icon "button" at bounding box center [1169, 162] width 12 height 12
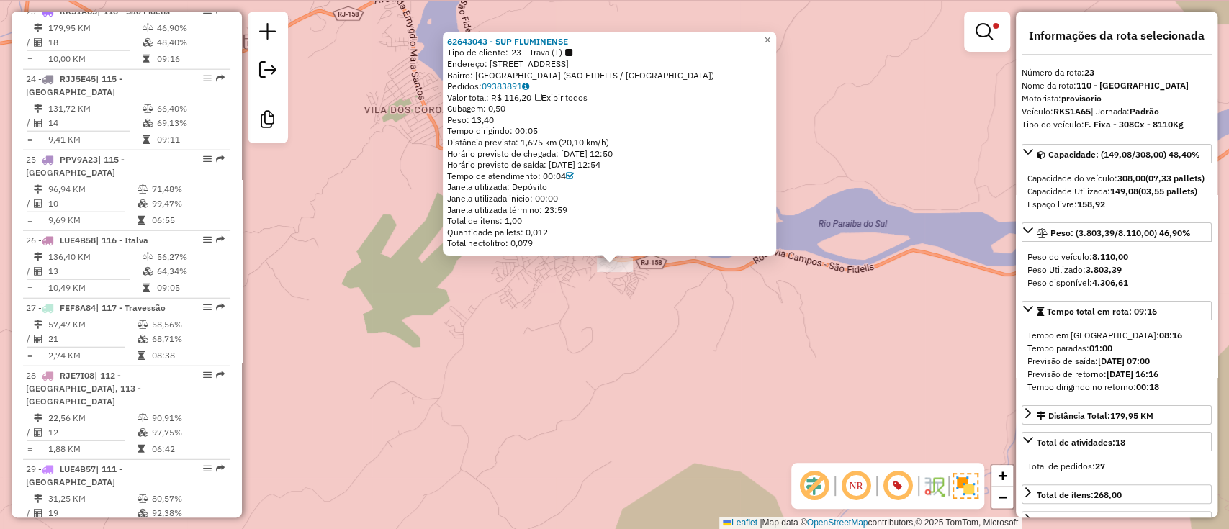
click at [801, 325] on div "62643043 - SUP FLUMINENSE Tipo de cliente: 23 - Trava (T) Endereço: ALZIRO NOVA…" at bounding box center [614, 264] width 1229 height 529
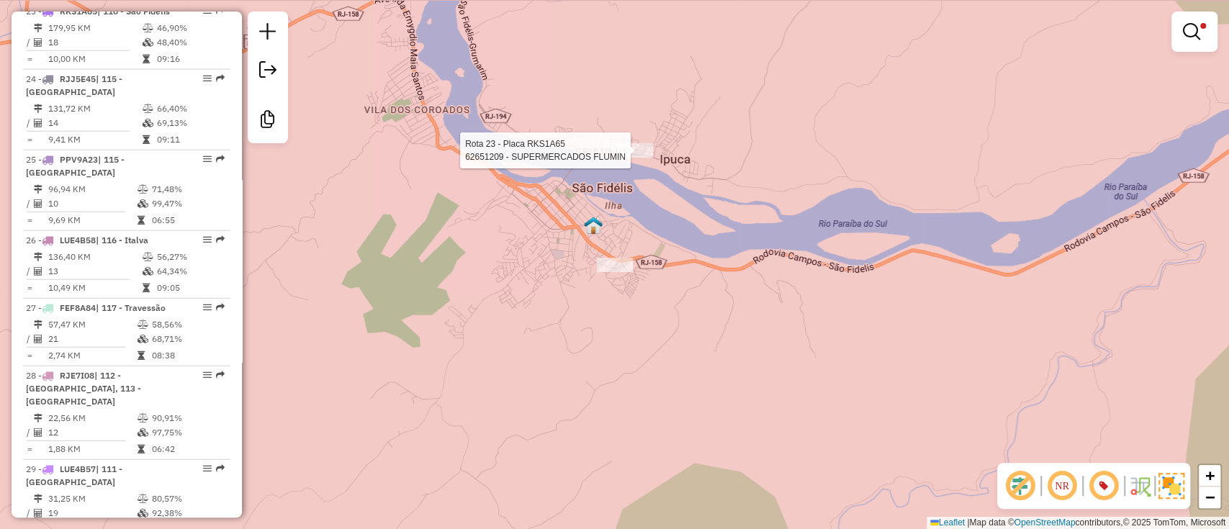
click at [645, 158] on div at bounding box center [635, 150] width 36 height 14
select select "**********"
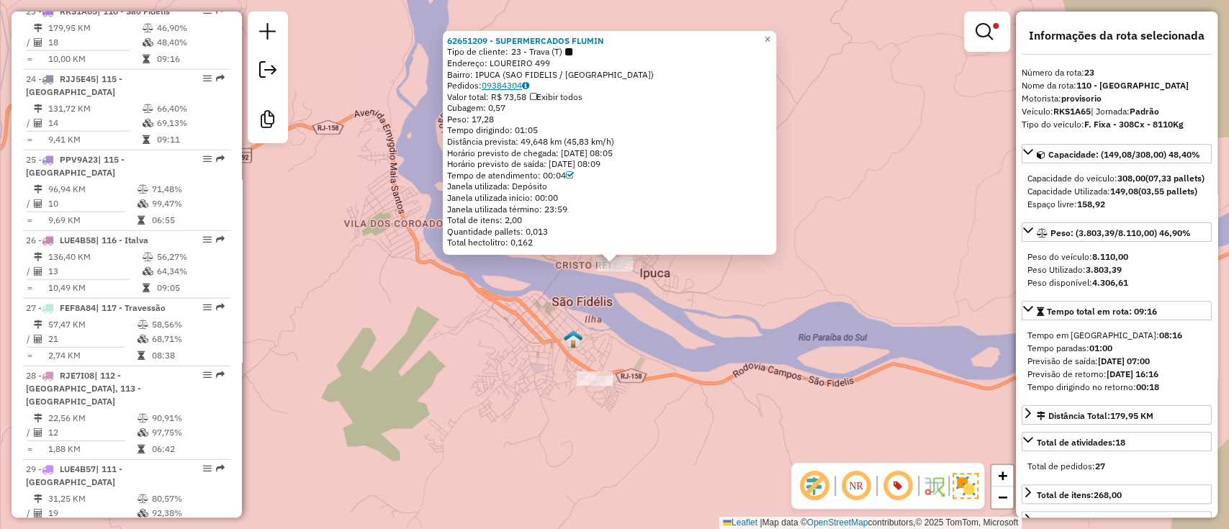
click at [503, 80] on link "09384304" at bounding box center [506, 85] width 48 height 11
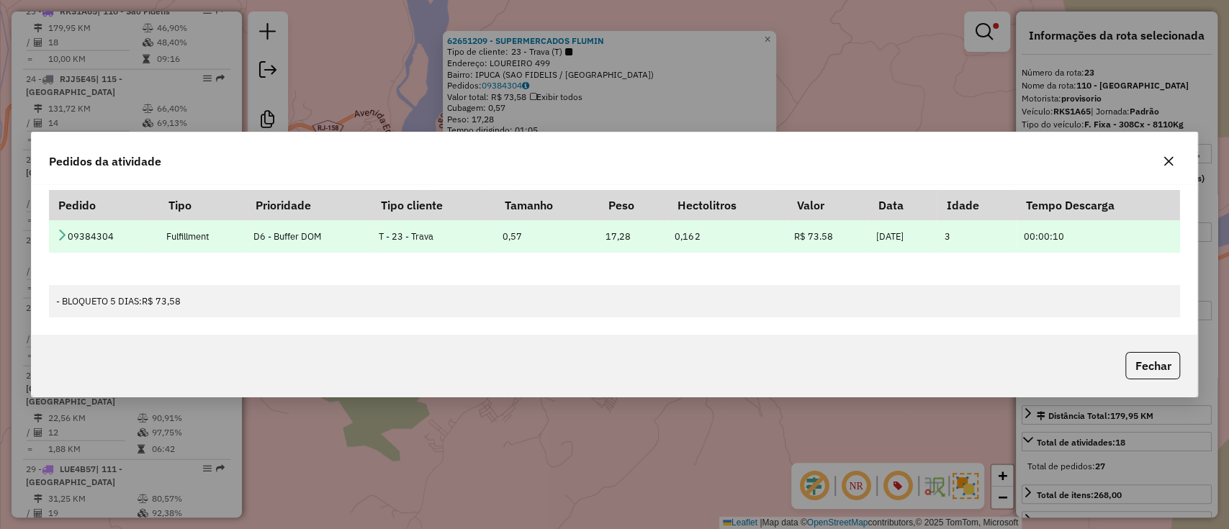
click at [61, 239] on icon at bounding box center [62, 235] width 12 height 12
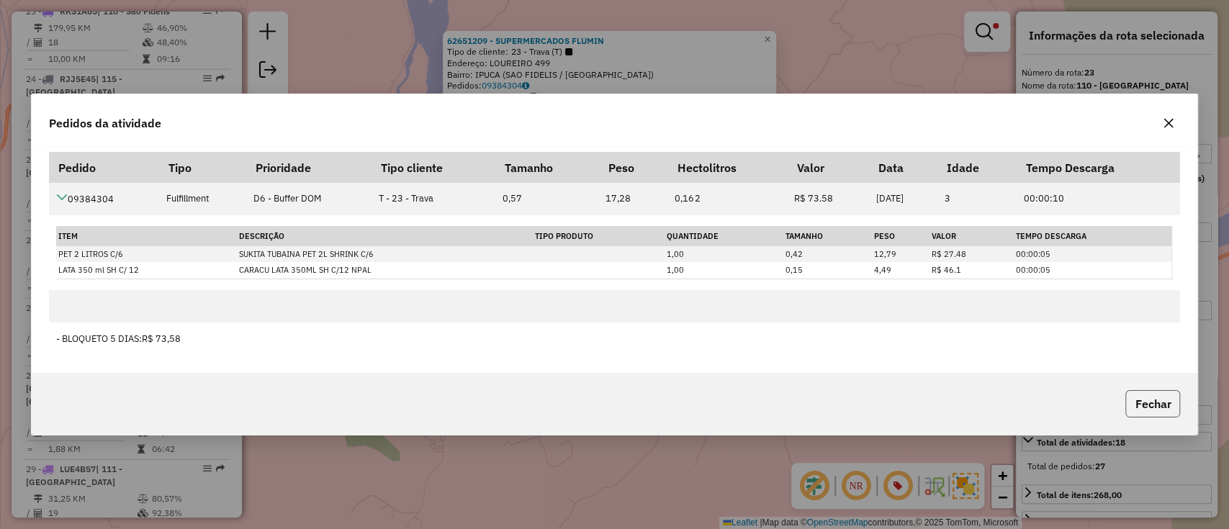
click at [1171, 403] on button "Fechar" at bounding box center [1153, 403] width 55 height 27
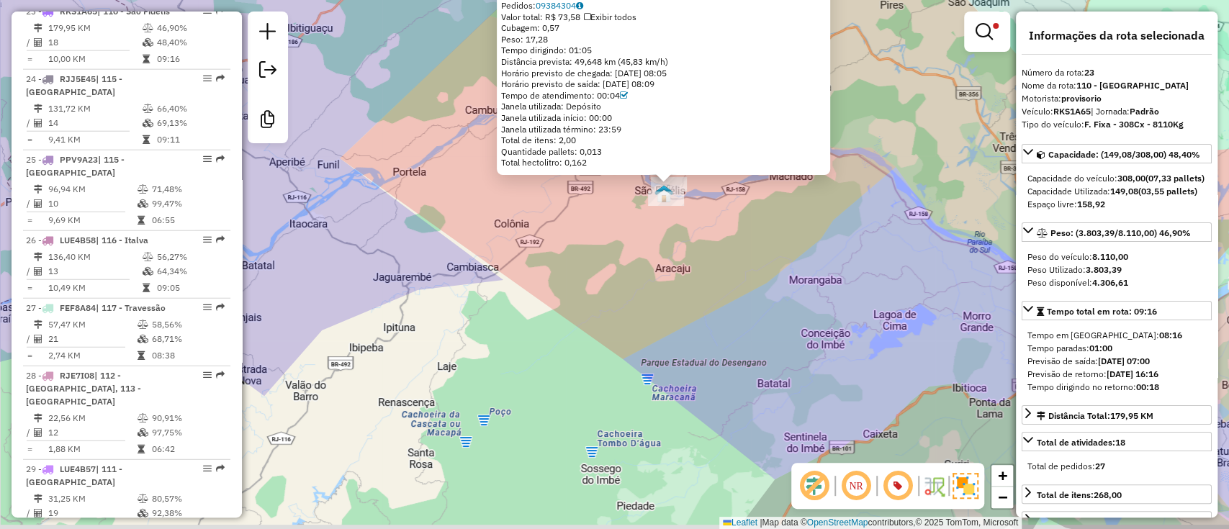
drag, startPoint x: 770, startPoint y: 309, endPoint x: 517, endPoint y: 283, distance: 254.1
click at [519, 283] on div "62651209 - SUPERMERCADOS FLUMIN Tipo de cliente: 23 - Trava (T) Endereço: LOURE…" at bounding box center [614, 264] width 1229 height 529
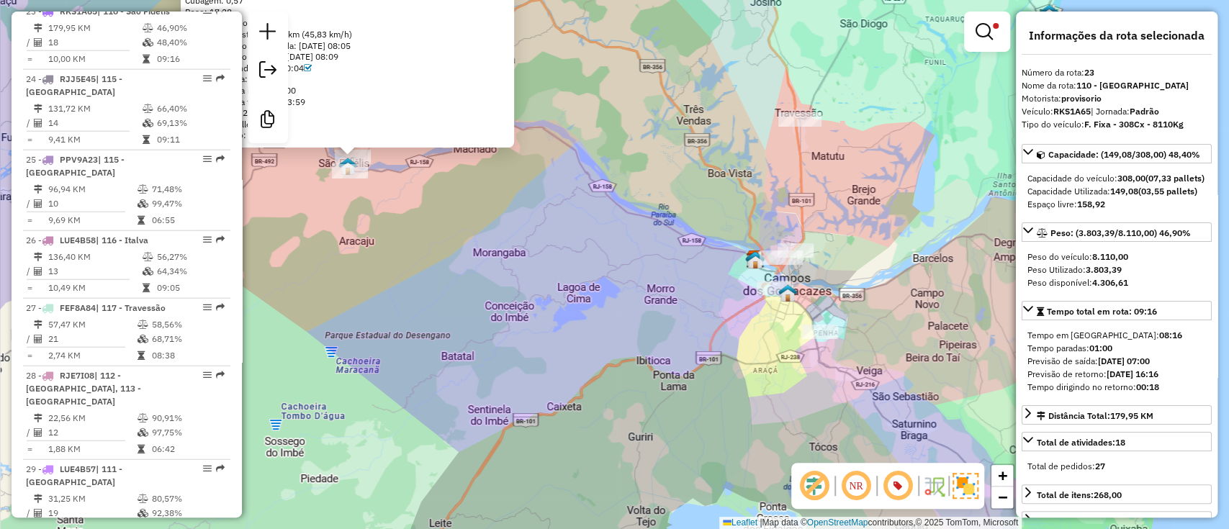
click at [651, 259] on div "62651209 - SUPERMERCADOS FLUMIN Tipo de cliente: 23 - Trava (T) Endereço: LOURE…" at bounding box center [614, 264] width 1229 height 529
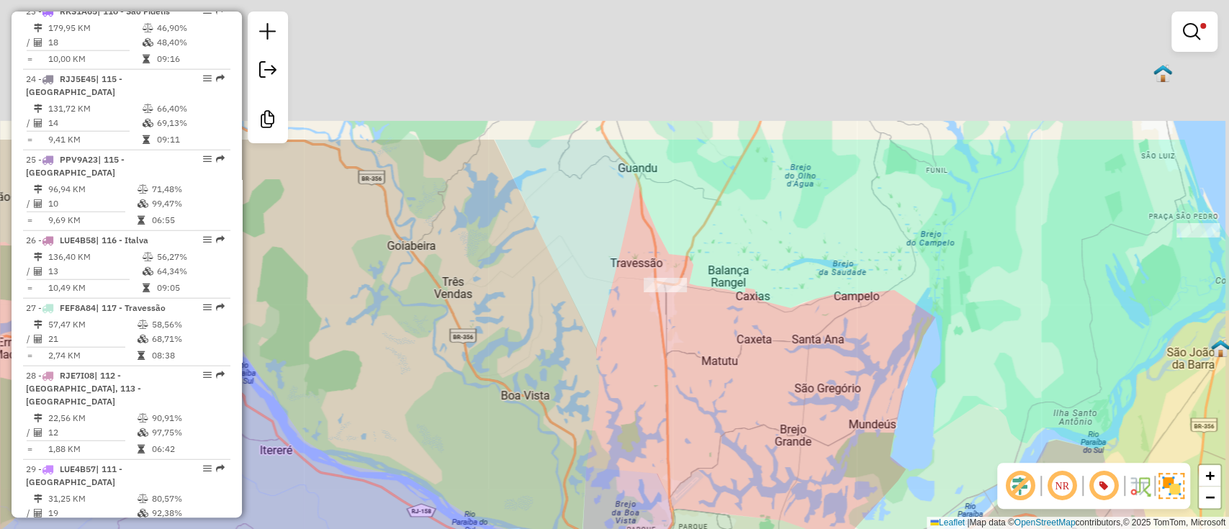
drag, startPoint x: 879, startPoint y: 121, endPoint x: 763, endPoint y: 418, distance: 318.9
click at [763, 418] on div "Limpar filtros Janela de atendimento Grade de atendimento Capacidade Transporta…" at bounding box center [614, 264] width 1229 height 529
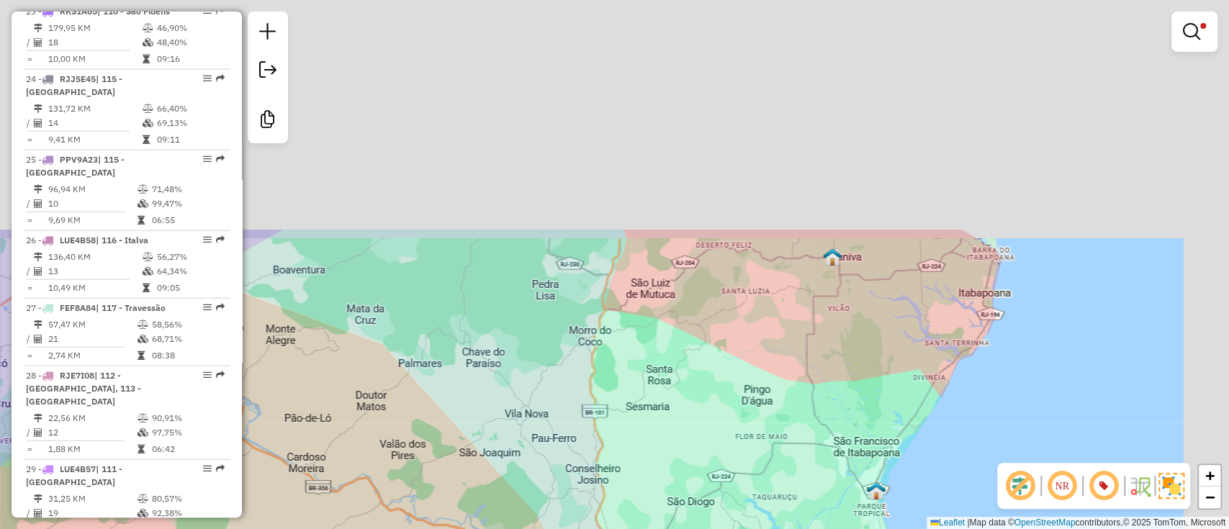
drag, startPoint x: 801, startPoint y: 148, endPoint x: 731, endPoint y: 423, distance: 283.8
click at [731, 423] on div "Limpar filtros Janela de atendimento Grade de atendimento Capacidade Transporta…" at bounding box center [614, 264] width 1229 height 529
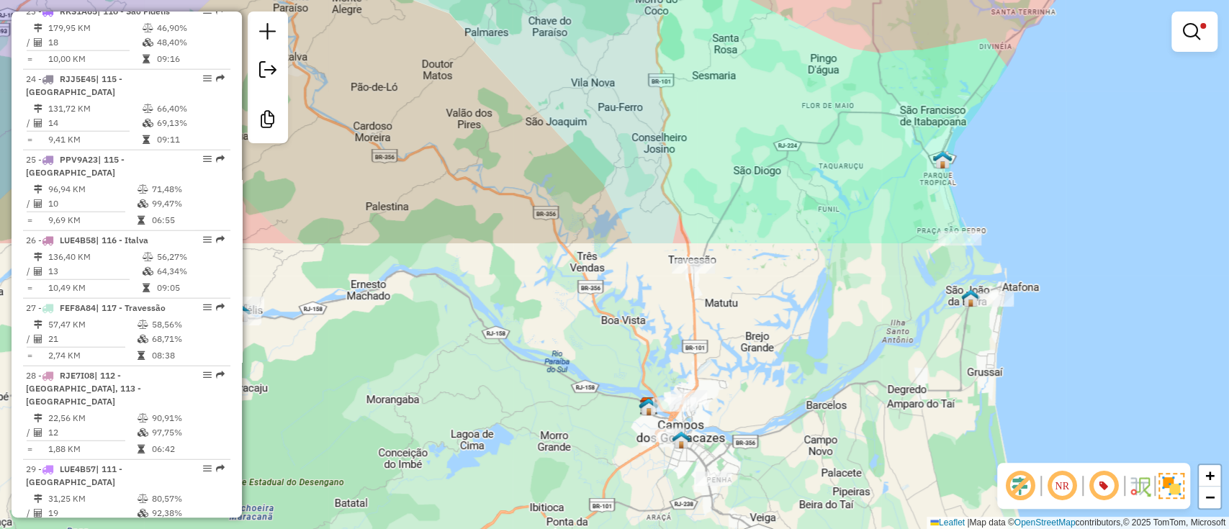
drag, startPoint x: 752, startPoint y: 343, endPoint x: 835, endPoint y: -71, distance: 422.3
click at [835, 0] on html "Aplicando filtros Pop-up bloqueado! Seu navegador bloqueou automáticamente a ab…" at bounding box center [614, 264] width 1229 height 529
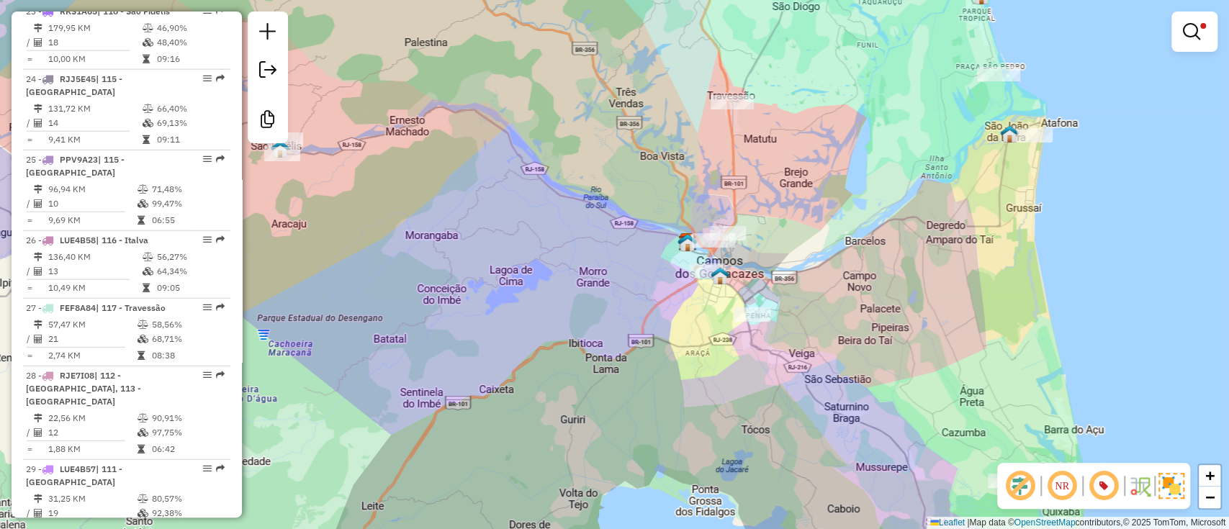
drag, startPoint x: 881, startPoint y: 125, endPoint x: 881, endPoint y: 110, distance: 14.4
click at [881, 110] on div "Limpar filtros Janela de atendimento Grade de atendimento Capacidade Transporta…" at bounding box center [614, 264] width 1229 height 529
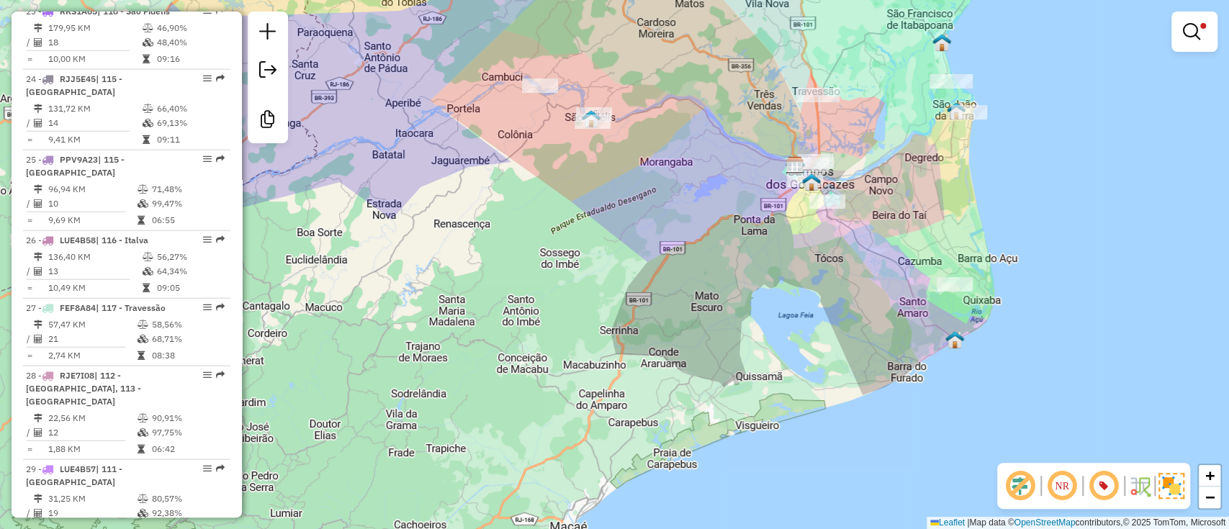
drag, startPoint x: 901, startPoint y: 168, endPoint x: 686, endPoint y: 213, distance: 220.0
click at [865, 307] on div "Limpar filtros Janela de atendimento Grade de atendimento Capacidade Transporta…" at bounding box center [614, 264] width 1229 height 529
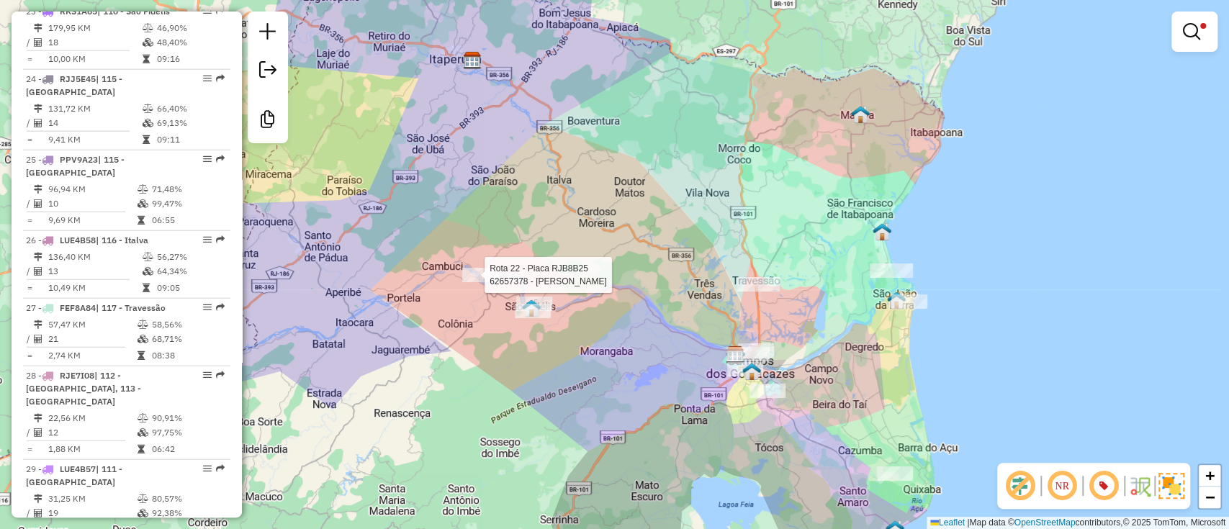
select select "**********"
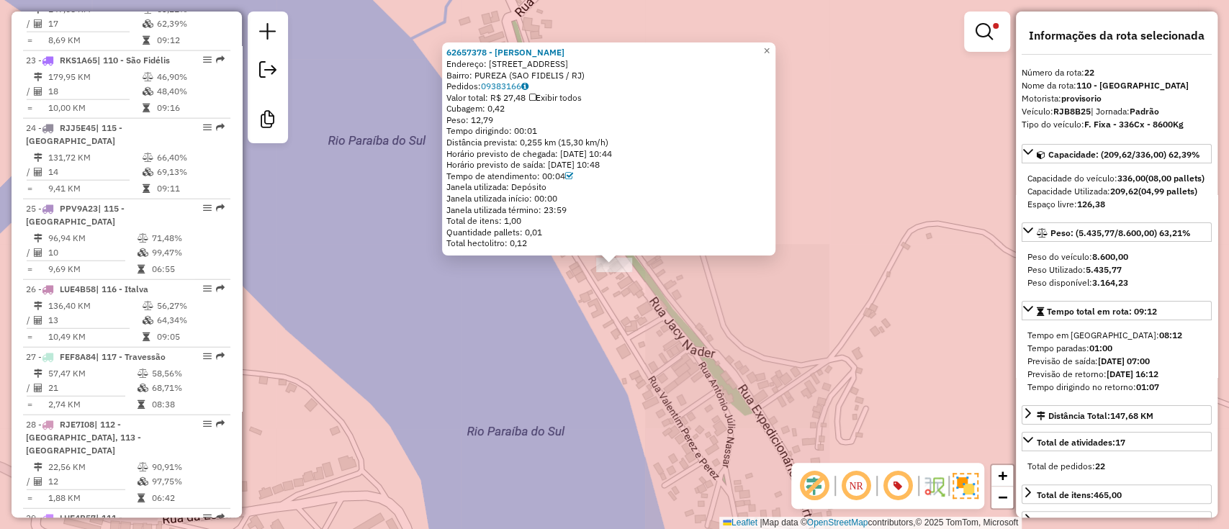
scroll to position [2326, 0]
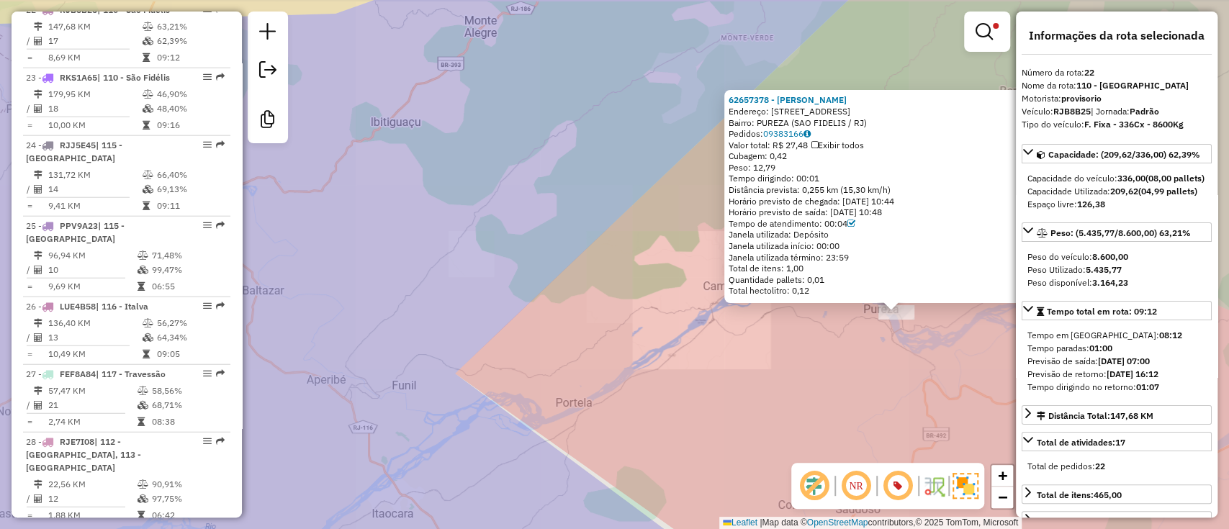
click at [877, 392] on div "62657378 - HUGO PAIVA Endereço: avenida Jacy nader 405 Bairro: PUREZA (SAO FIDE…" at bounding box center [614, 264] width 1229 height 529
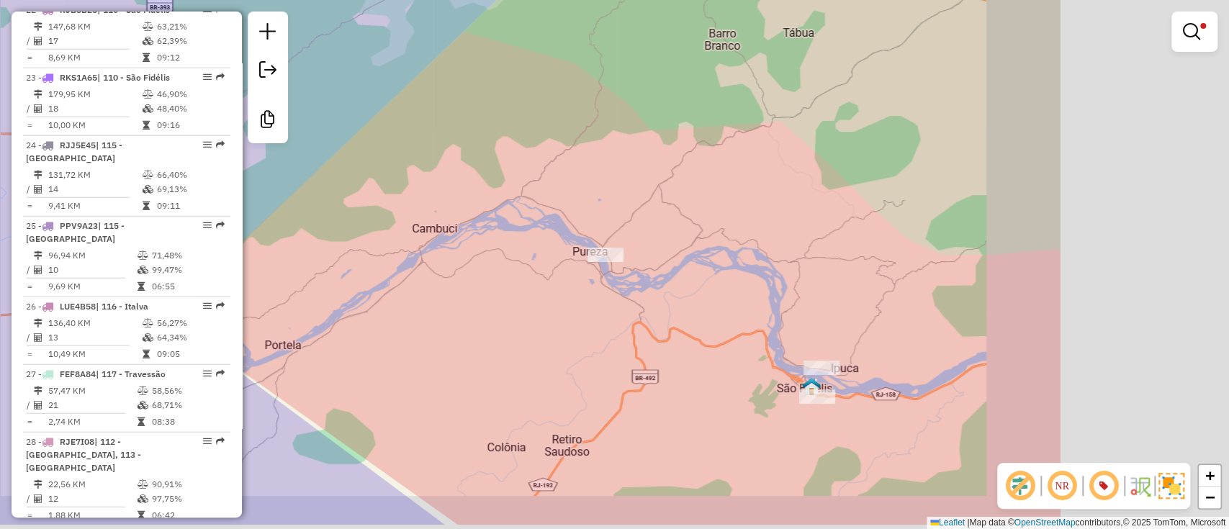
drag, startPoint x: 929, startPoint y: 400, endPoint x: 442, endPoint y: 294, distance: 498.3
click at [445, 300] on div "Limpar filtros Janela de atendimento Grade de atendimento Capacidade Transporta…" at bounding box center [614, 264] width 1229 height 529
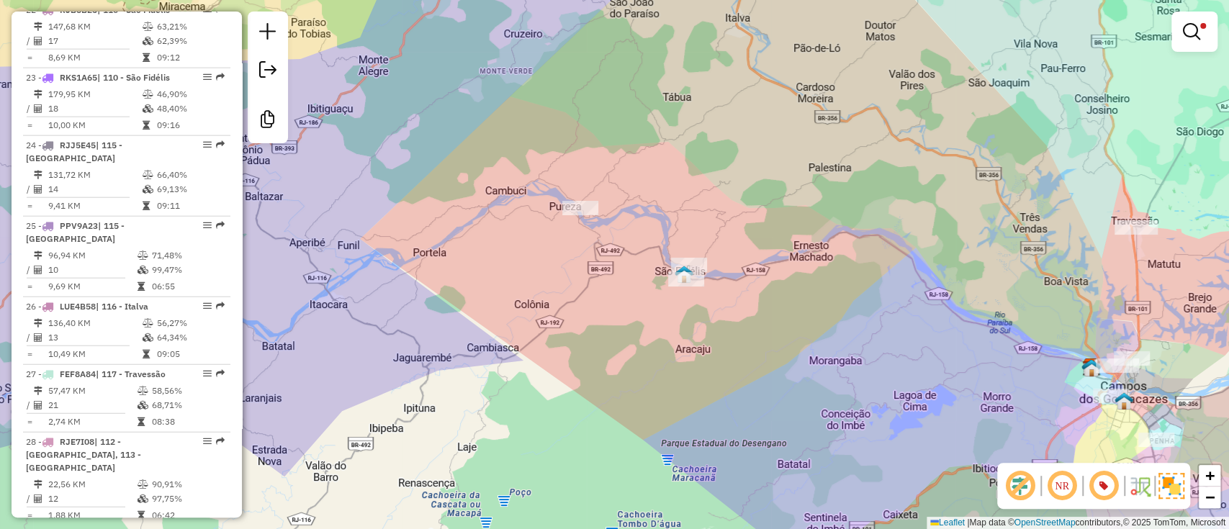
drag, startPoint x: 929, startPoint y: 284, endPoint x: 621, endPoint y: 199, distance: 318.8
click at [621, 199] on div "Limpar filtros Janela de atendimento Grade de atendimento Capacidade Transporta…" at bounding box center [614, 264] width 1229 height 529
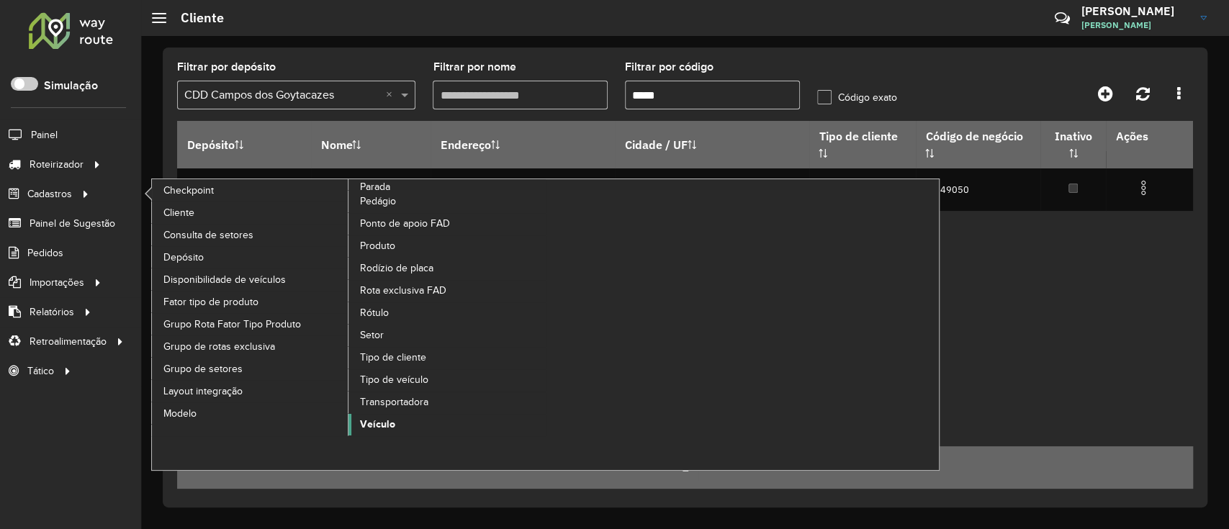
click at [388, 418] on span "Veículo" at bounding box center [377, 424] width 35 height 15
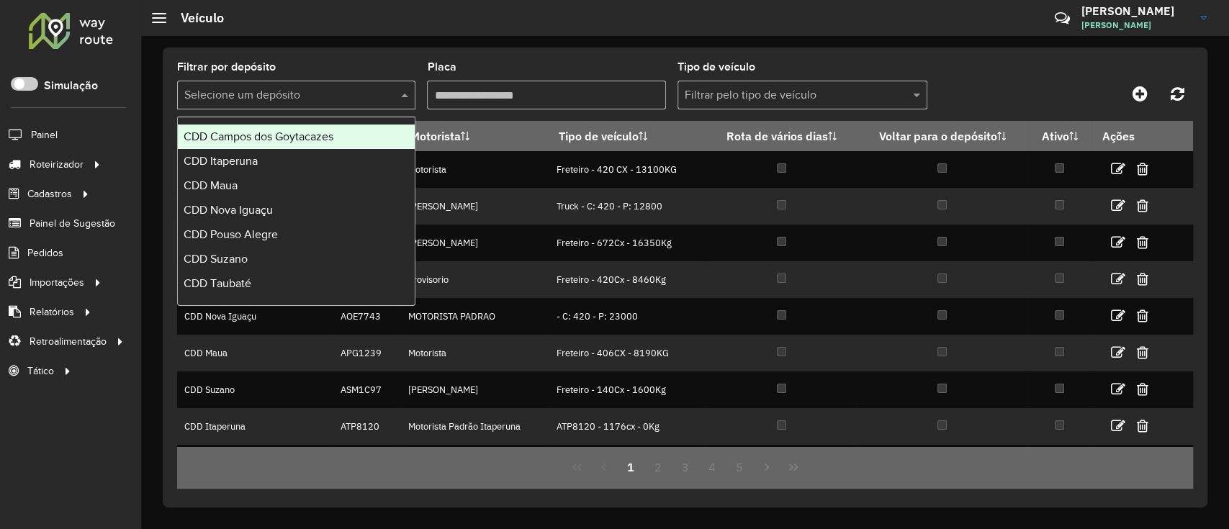
drag, startPoint x: 288, startPoint y: 102, endPoint x: 288, endPoint y: 119, distance: 17.3
click at [288, 103] on input "text" at bounding box center [281, 95] width 195 height 17
click at [277, 138] on span "CDD Campos dos Goytacazes" at bounding box center [259, 136] width 150 height 12
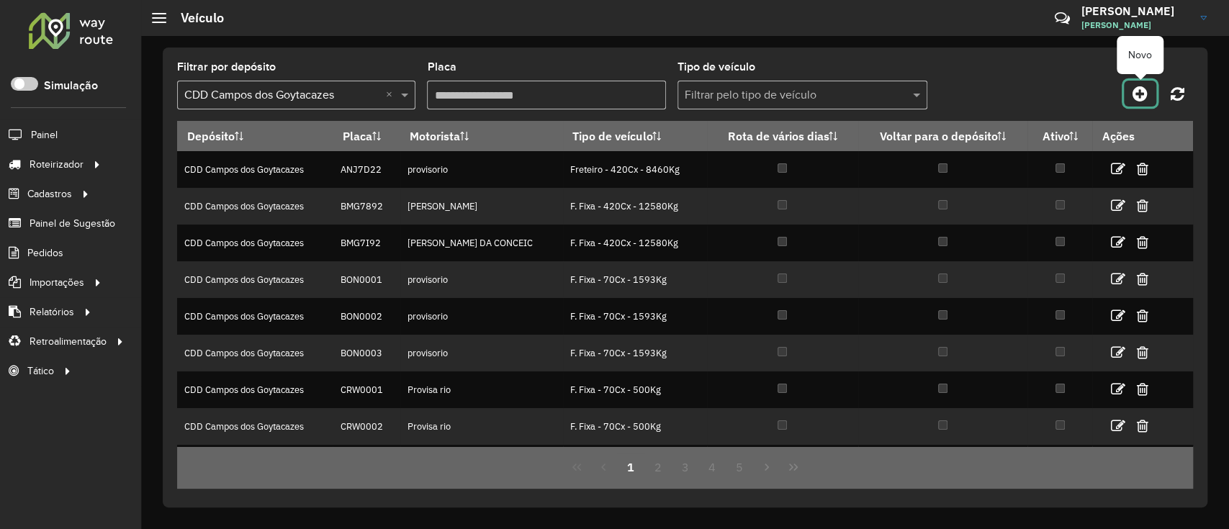
click at [1141, 89] on icon at bounding box center [1140, 93] width 15 height 17
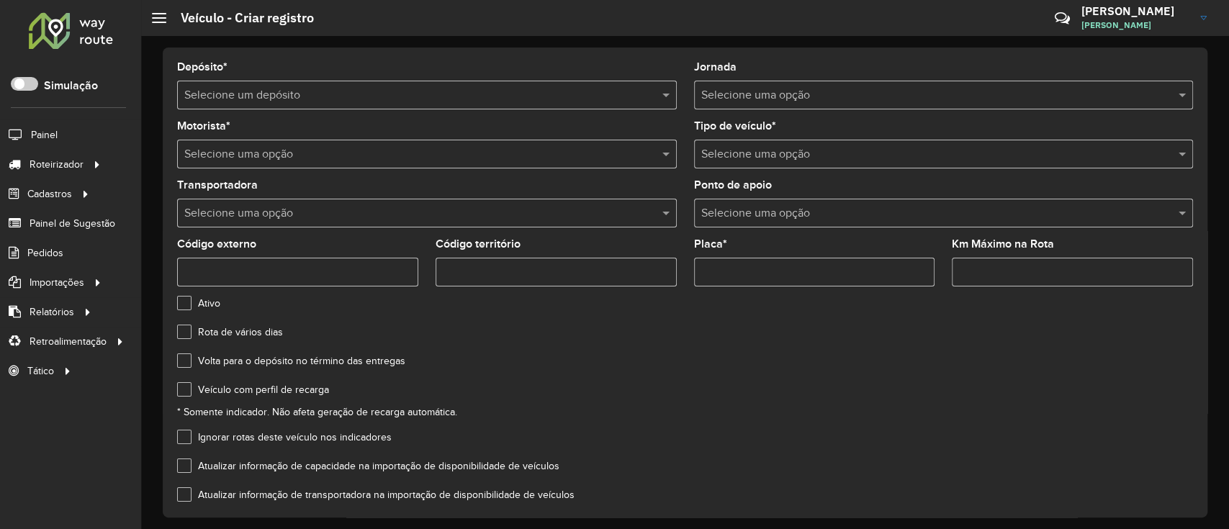
click at [313, 88] on input "text" at bounding box center [412, 95] width 457 height 17
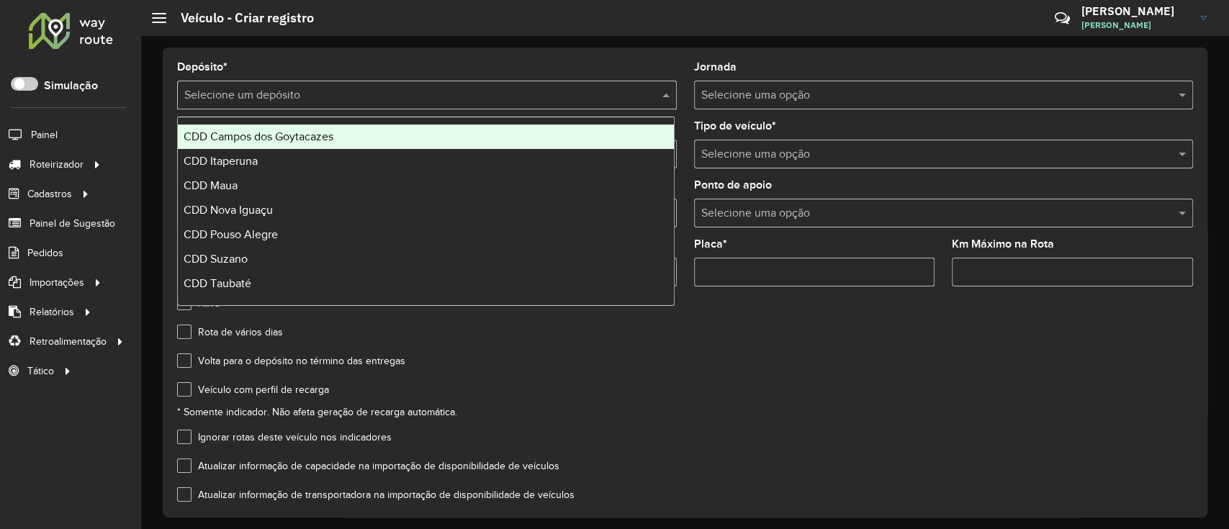
click at [326, 135] on span "CDD Campos dos Goytacazes" at bounding box center [259, 136] width 150 height 12
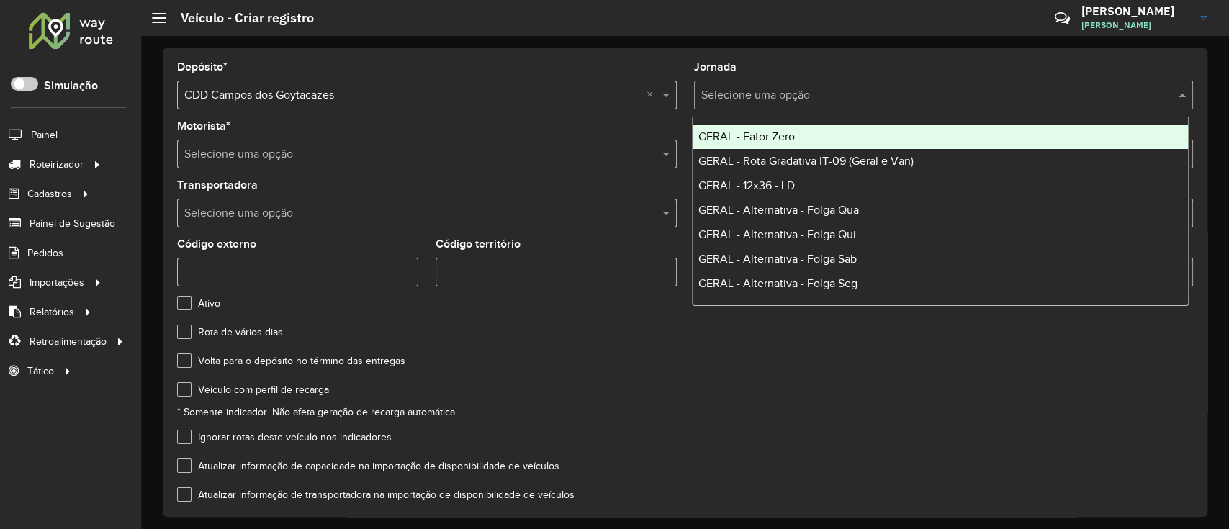
click at [728, 104] on div "Selecione uma opção" at bounding box center [944, 95] width 500 height 29
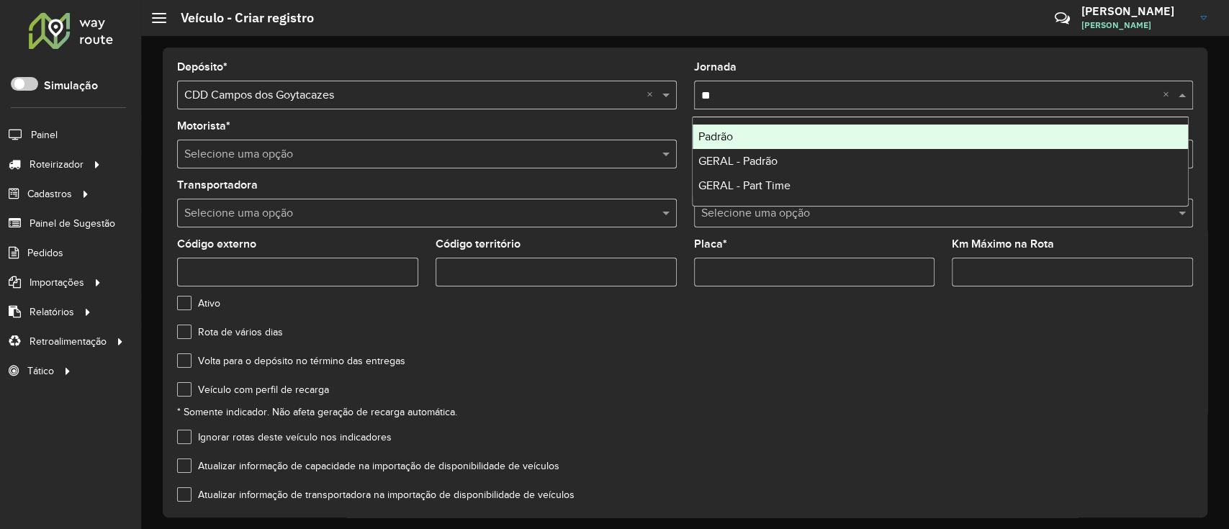
type input "***"
click at [728, 128] on div "Padrão" at bounding box center [941, 137] width 496 height 24
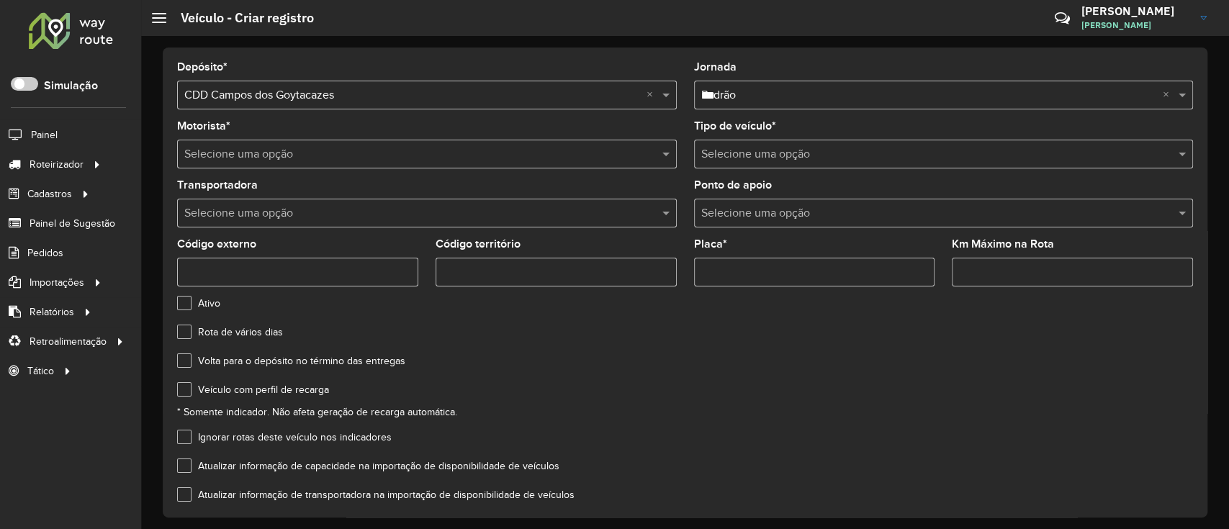
click at [534, 148] on input "text" at bounding box center [412, 154] width 457 height 17
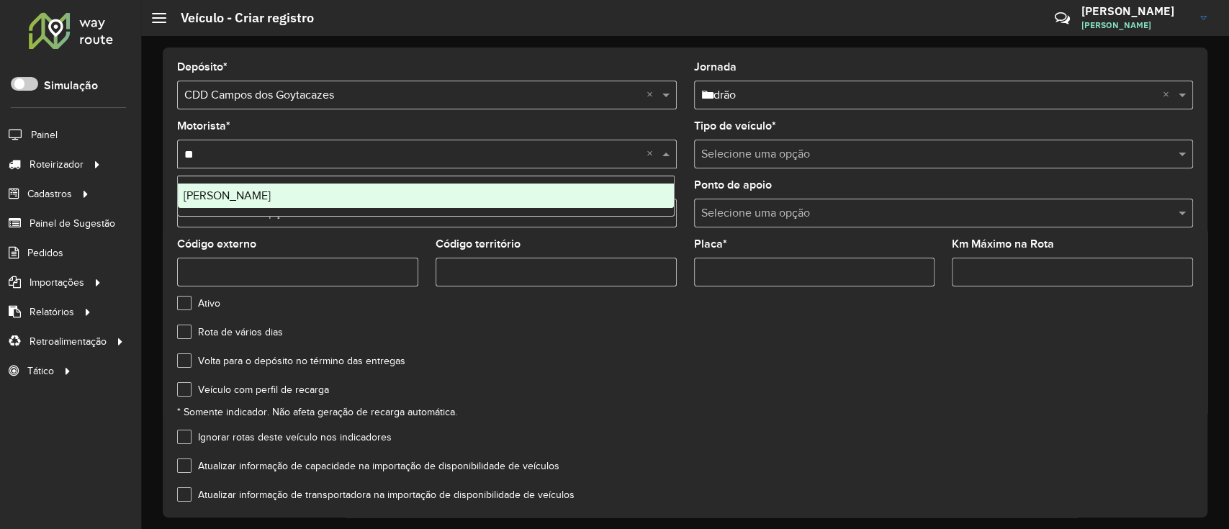
type input "*"
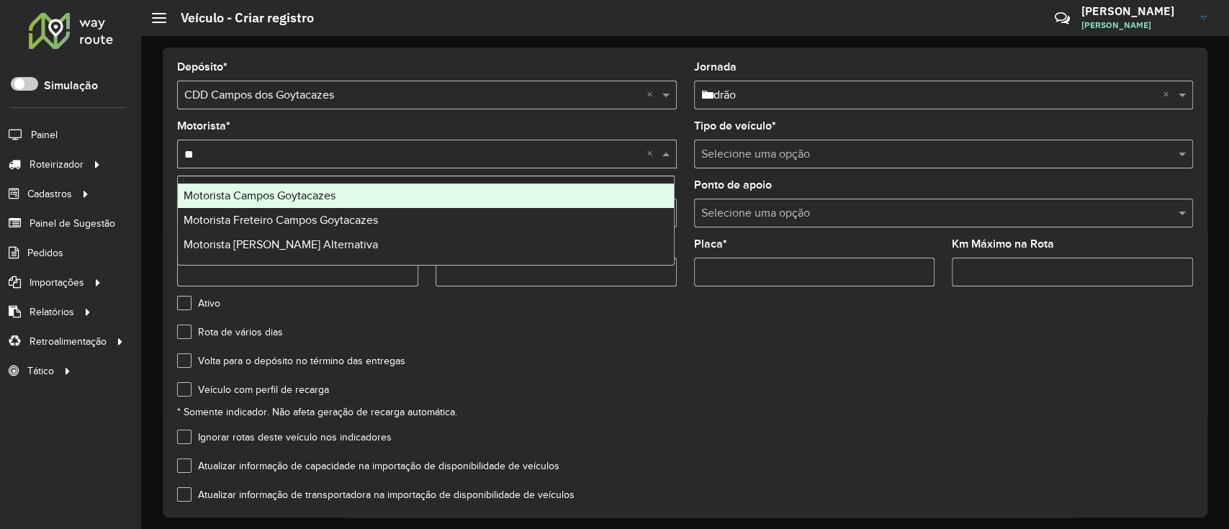
type input "*"
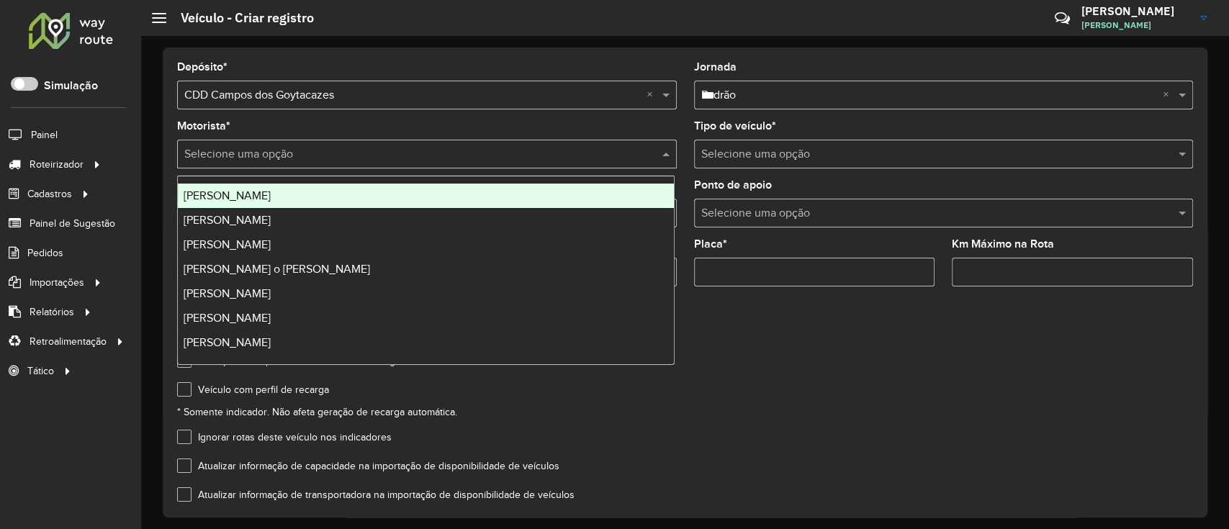
click at [749, 140] on div "Selecione uma opção" at bounding box center [944, 154] width 500 height 29
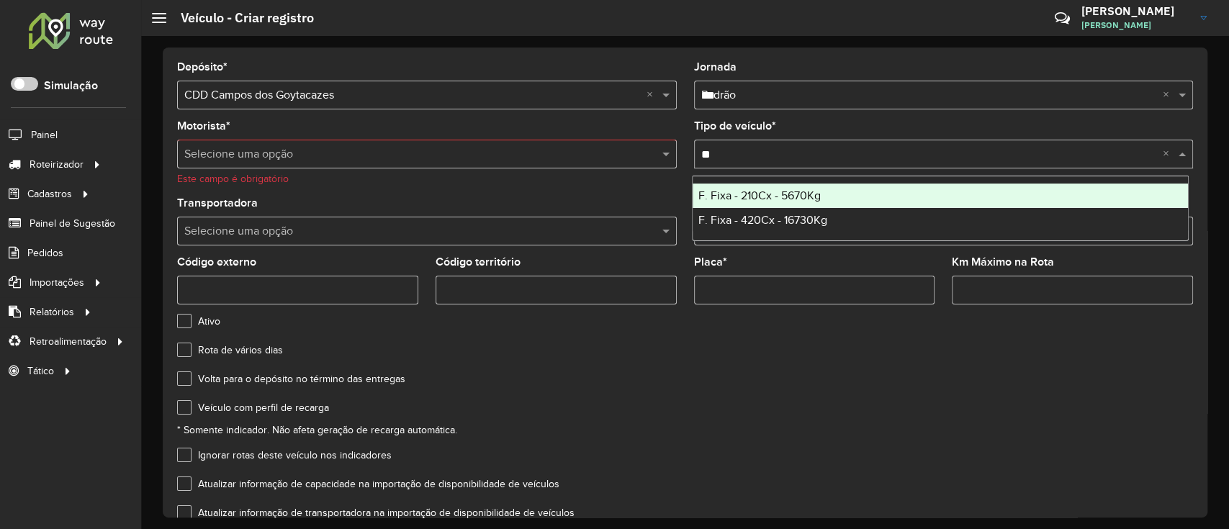
type input "*"
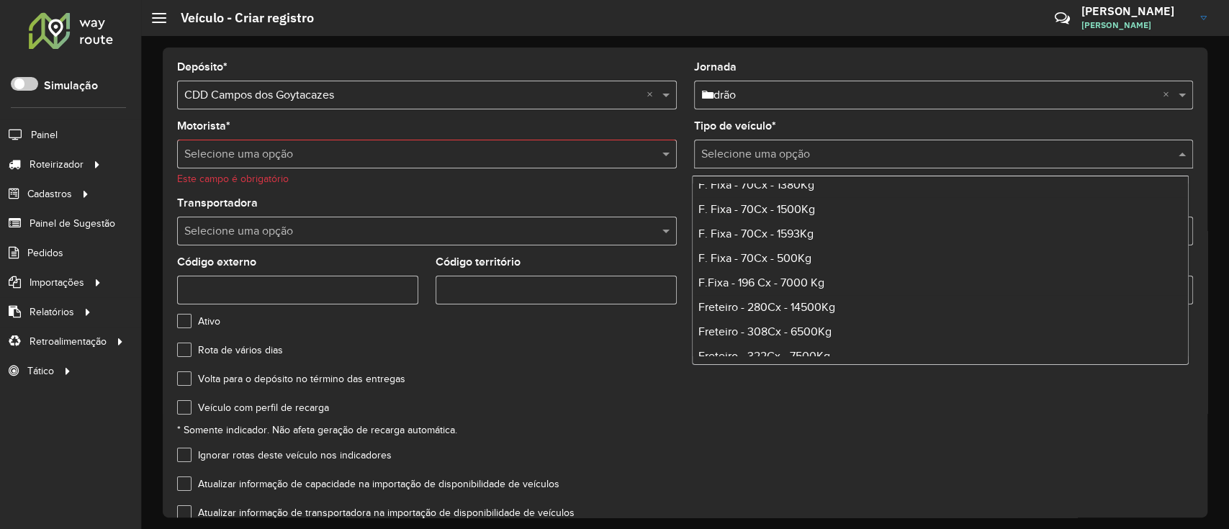
scroll to position [2494, 0]
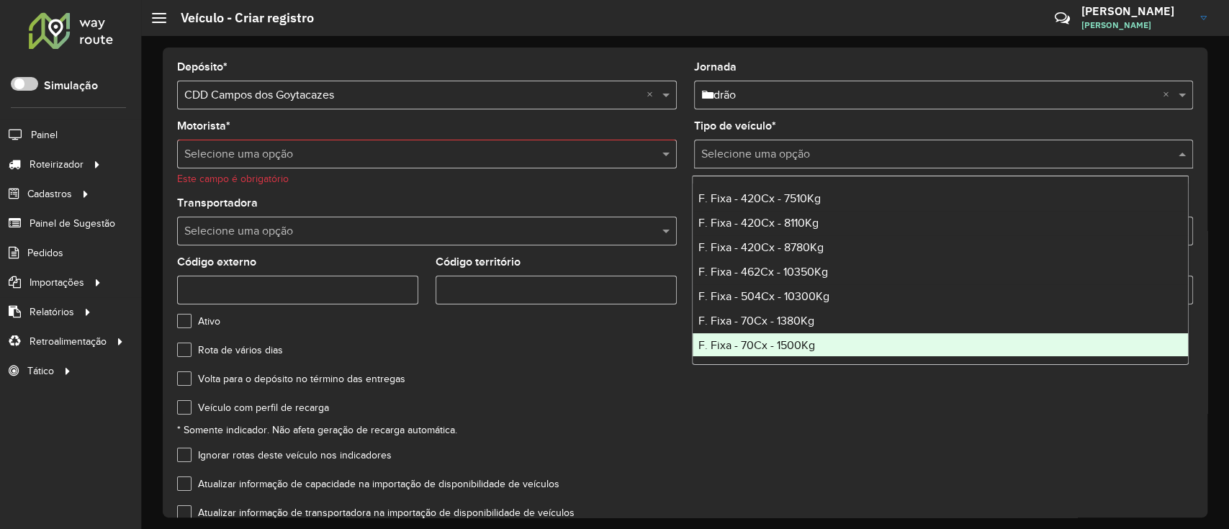
click at [616, 368] on formly-field "Rota de vários dias" at bounding box center [685, 359] width 1033 height 29
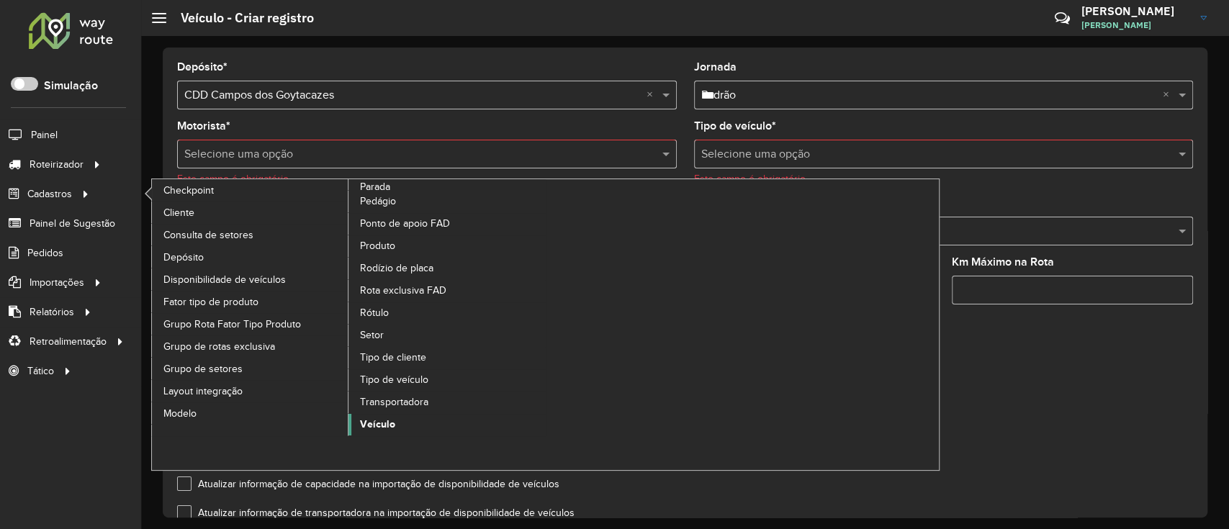
click at [372, 423] on span "Veículo" at bounding box center [377, 424] width 35 height 15
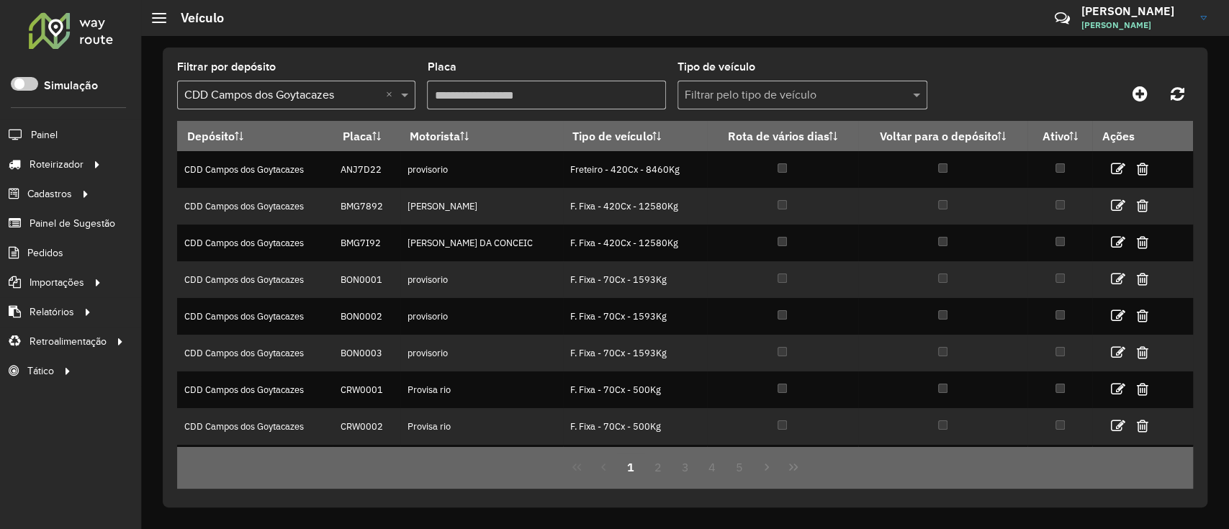
click at [385, 103] on div at bounding box center [296, 95] width 238 height 18
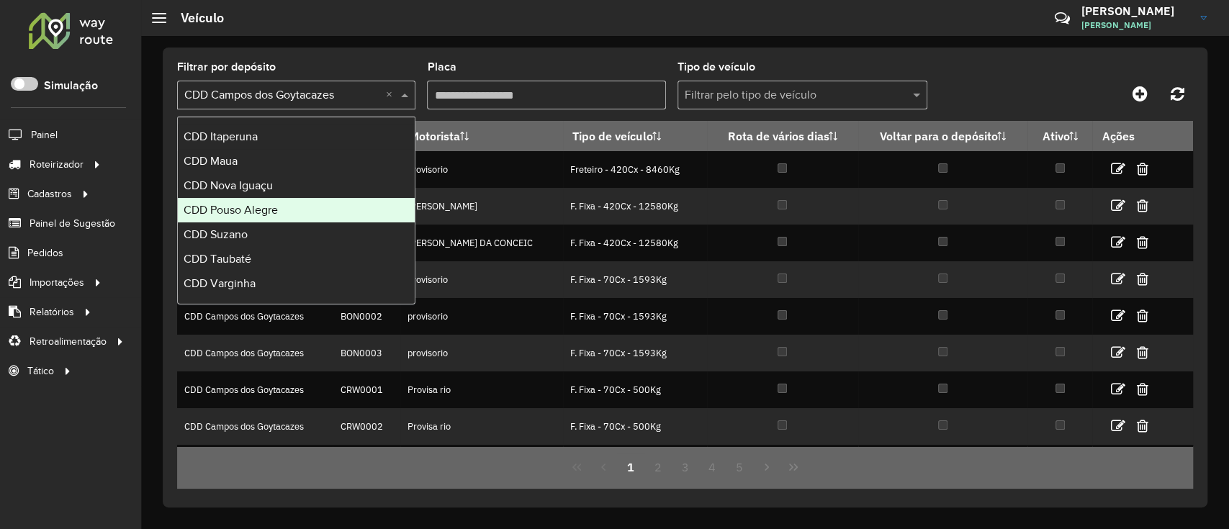
click at [293, 207] on div "CDD Pouso Alegre" at bounding box center [296, 210] width 237 height 24
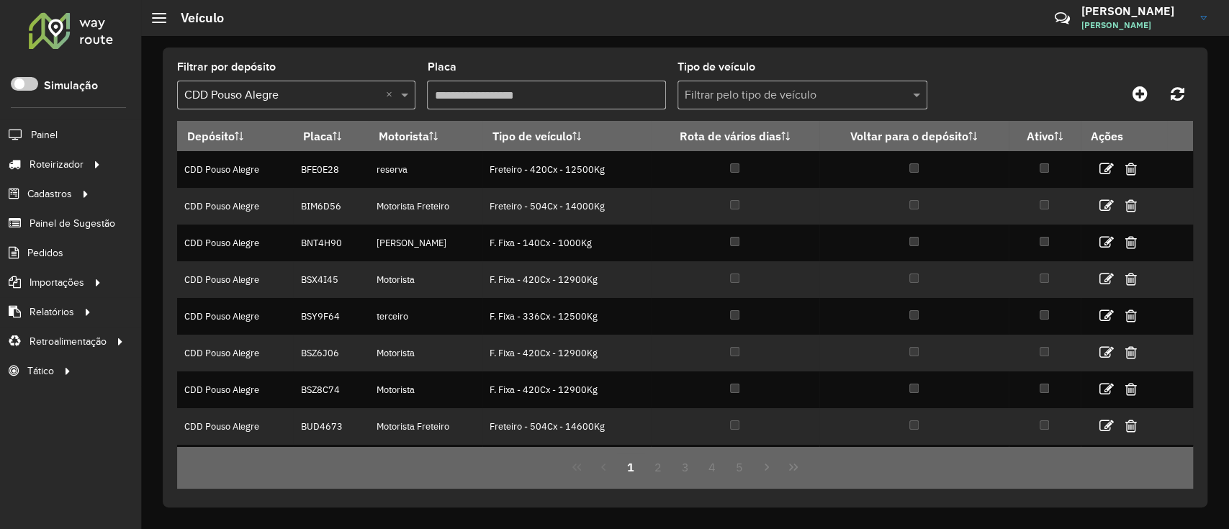
click at [560, 87] on input "Placa" at bounding box center [546, 95] width 238 height 29
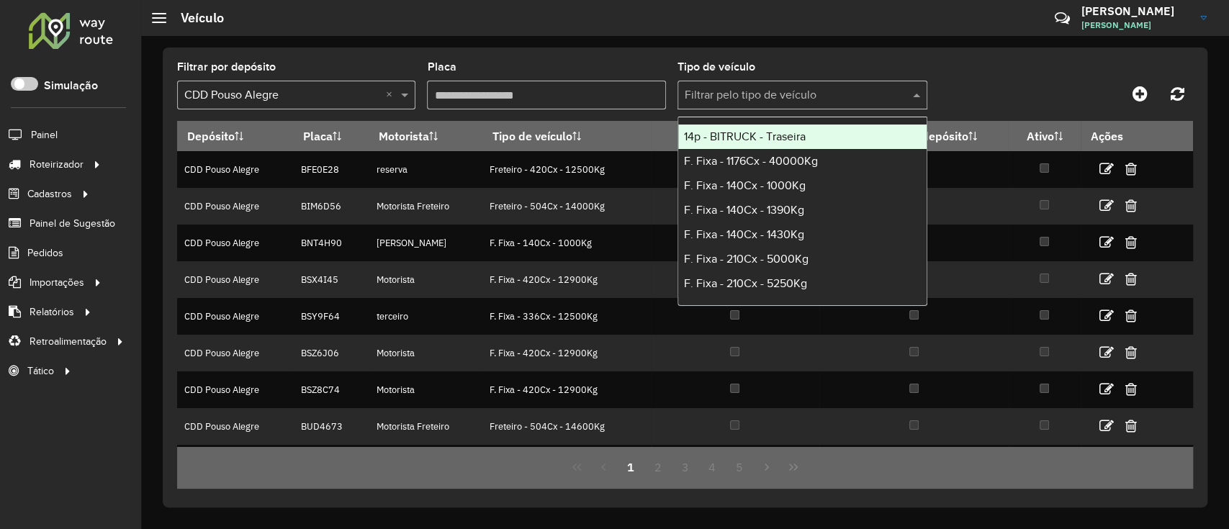
click at [735, 89] on input "text" at bounding box center [788, 95] width 207 height 17
click at [834, 140] on div "14p - BITRUCK - Traseira" at bounding box center [802, 137] width 248 height 24
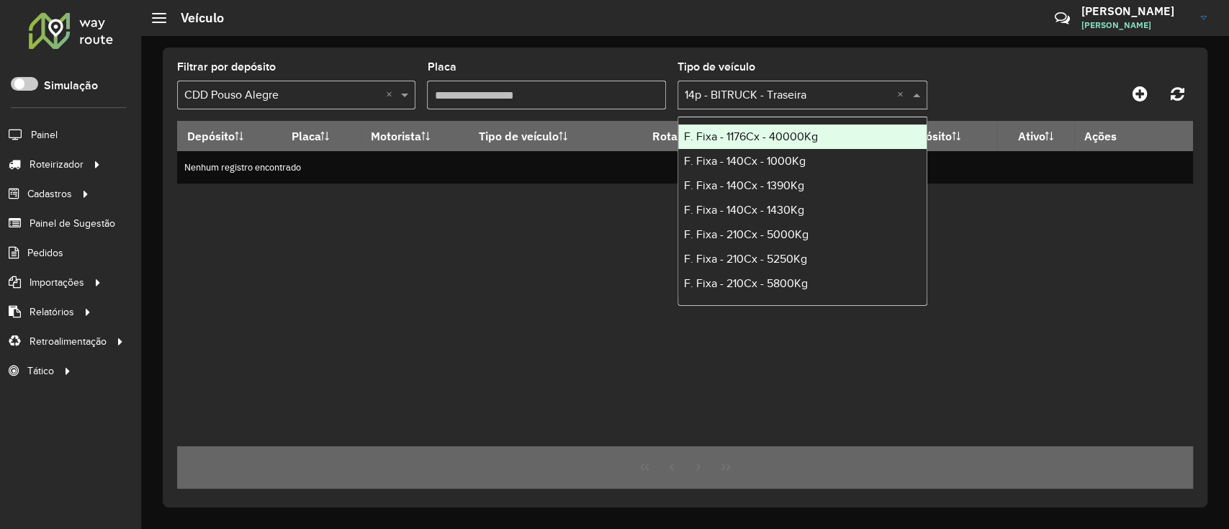
click at [877, 87] on input "text" at bounding box center [788, 95] width 207 height 17
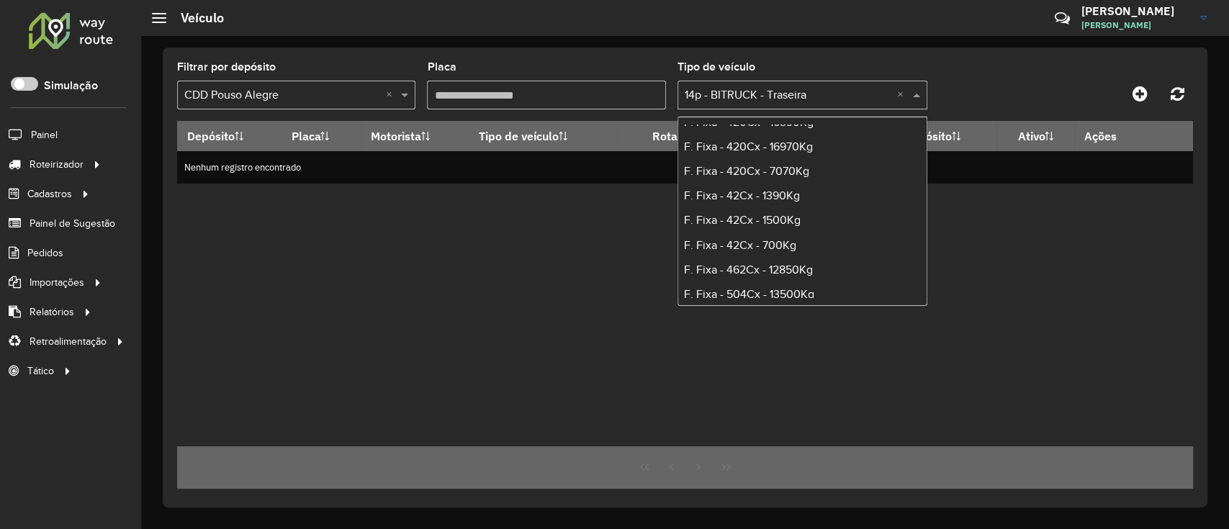
scroll to position [1824, 0]
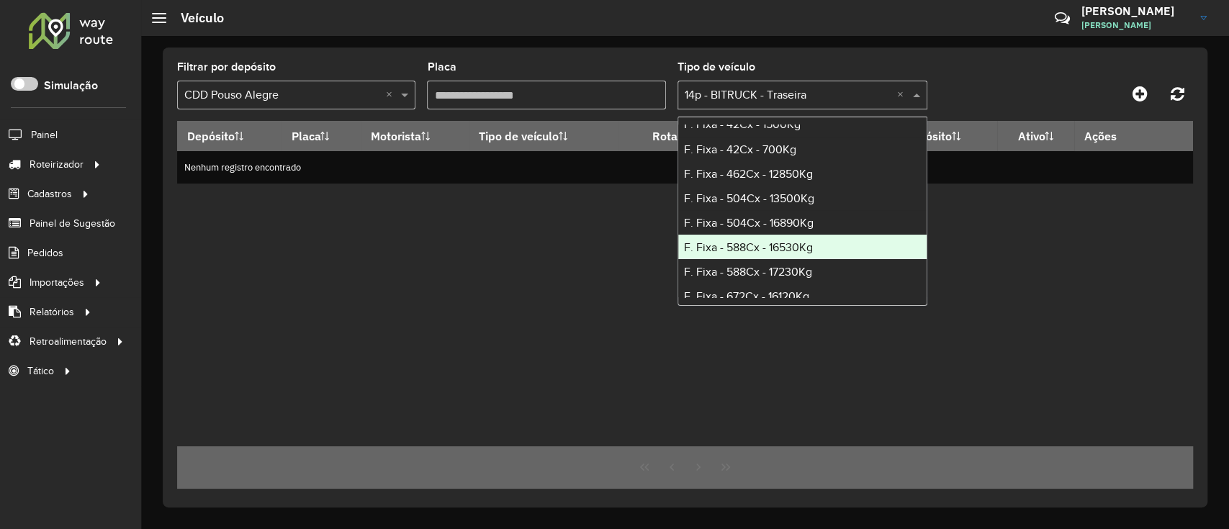
click at [830, 241] on div "F. Fixa - 588Cx - 16530Kg" at bounding box center [802, 247] width 248 height 24
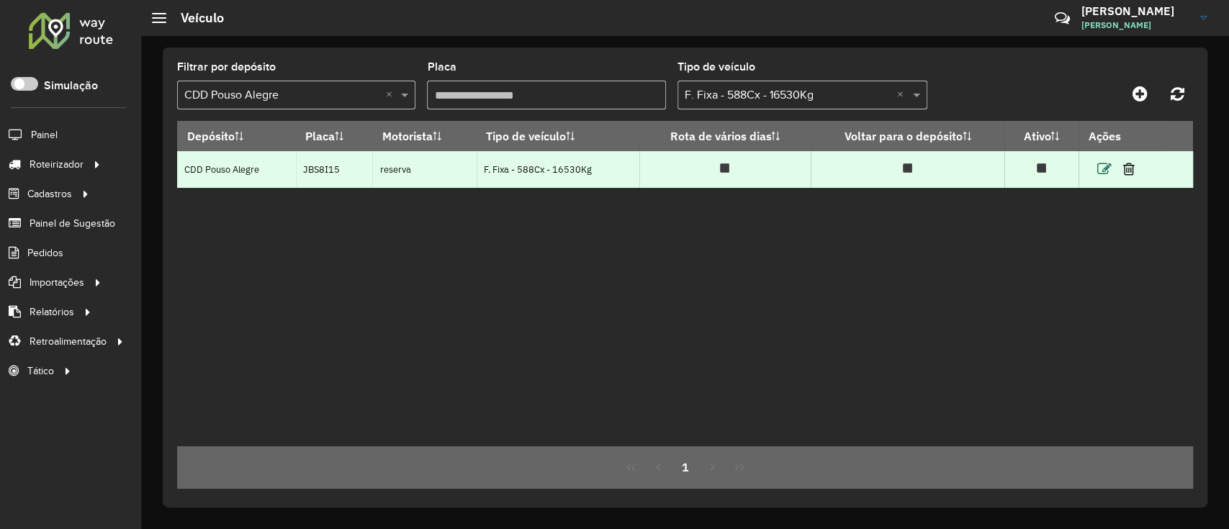
click at [1101, 166] on icon at bounding box center [1104, 169] width 14 height 14
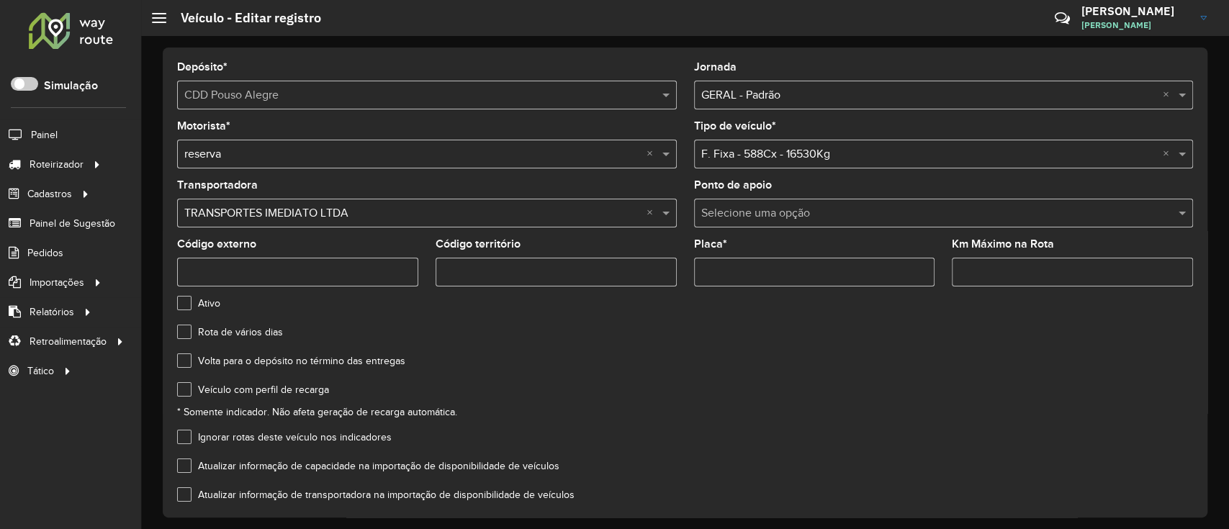
click at [833, 153] on input "text" at bounding box center [929, 154] width 457 height 17
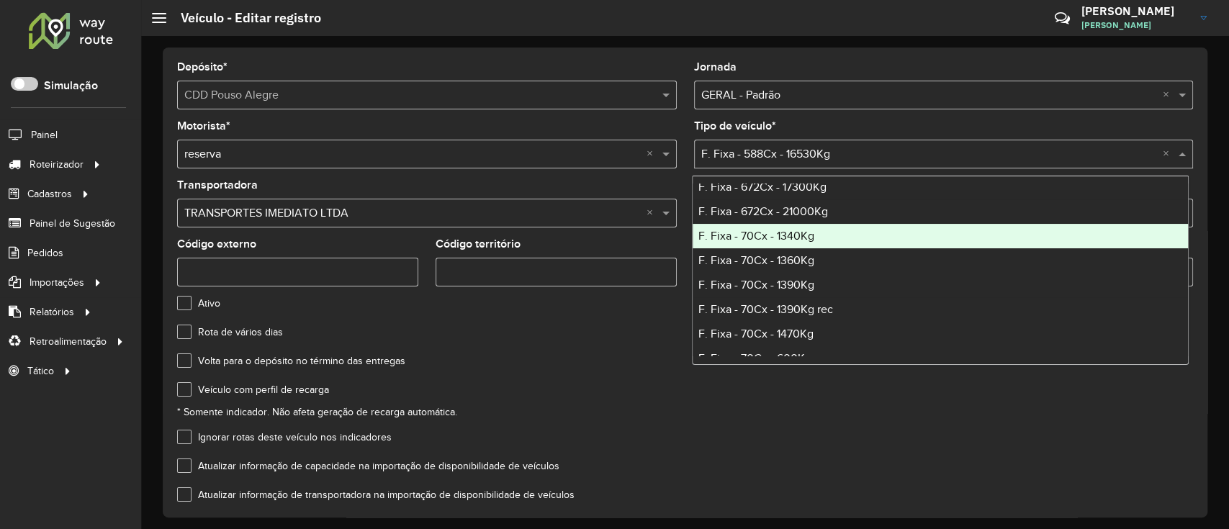
scroll to position [1920, 0]
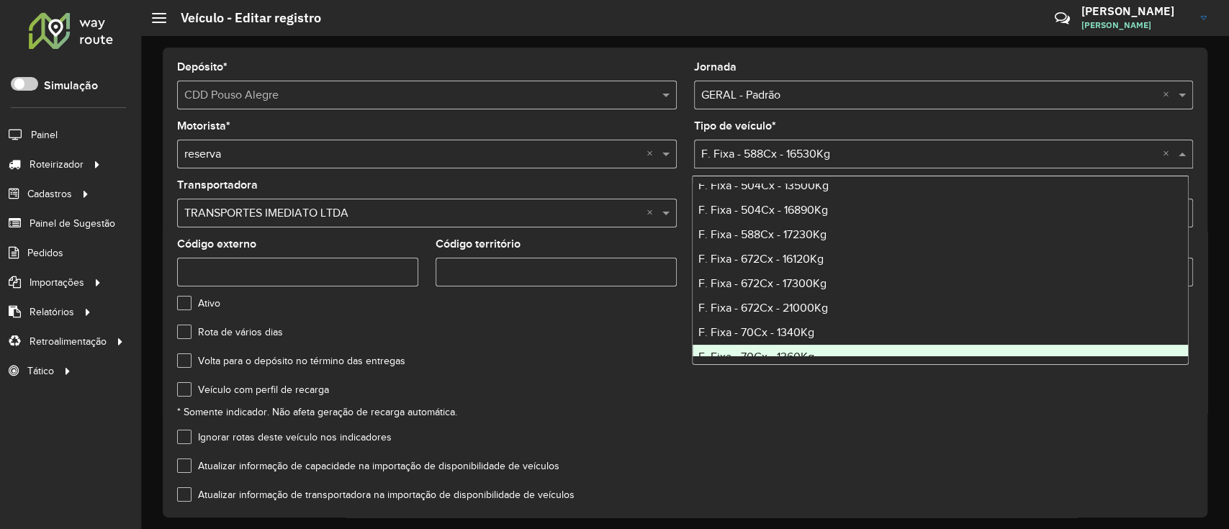
click at [896, 408] on div "Veículo com perfil de recarga * Somente indicador. Não afeta geração de recarga…" at bounding box center [685, 403] width 1016 height 36
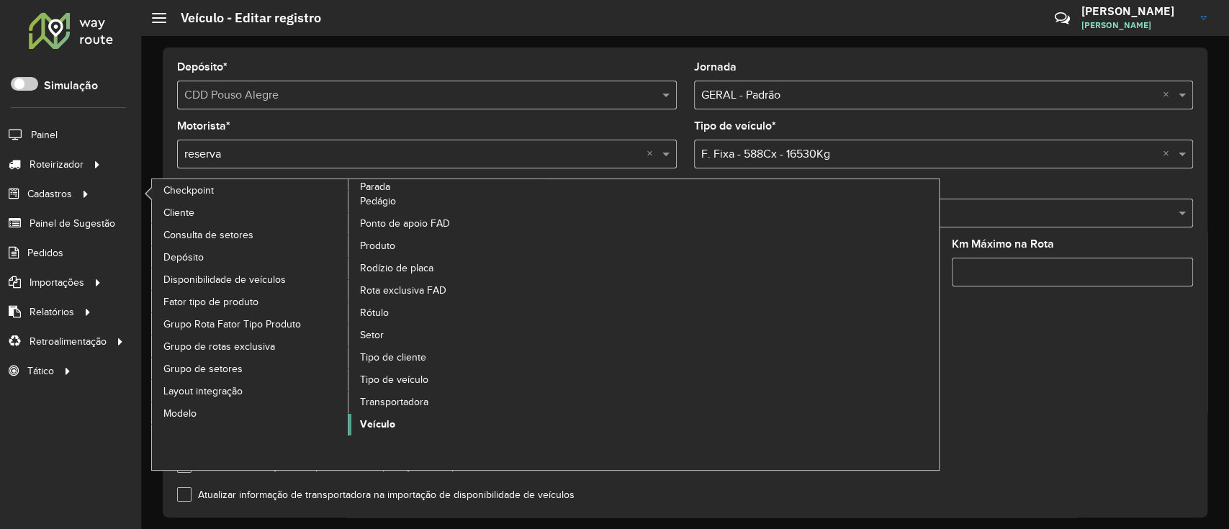
click at [382, 427] on span "Veículo" at bounding box center [377, 424] width 35 height 15
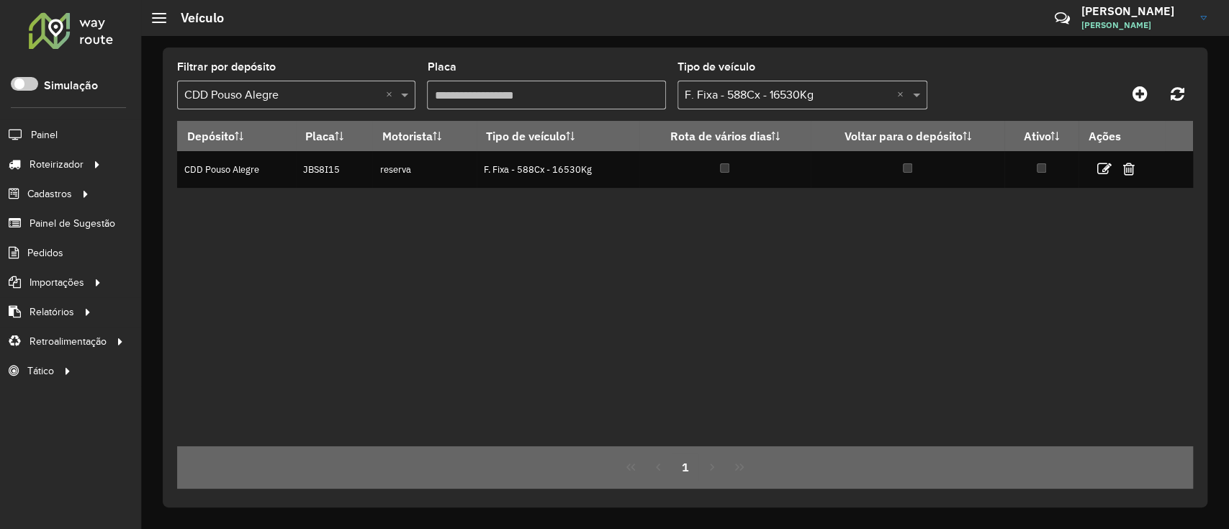
click at [368, 78] on div "Filtrar por depósito Selecione um depósito × CDD Pouso Alegre ×" at bounding box center [296, 86] width 238 height 48
click at [356, 79] on div "Filtrar por depósito Selecione um depósito × CDD Pouso Alegre ×" at bounding box center [296, 86] width 238 height 48
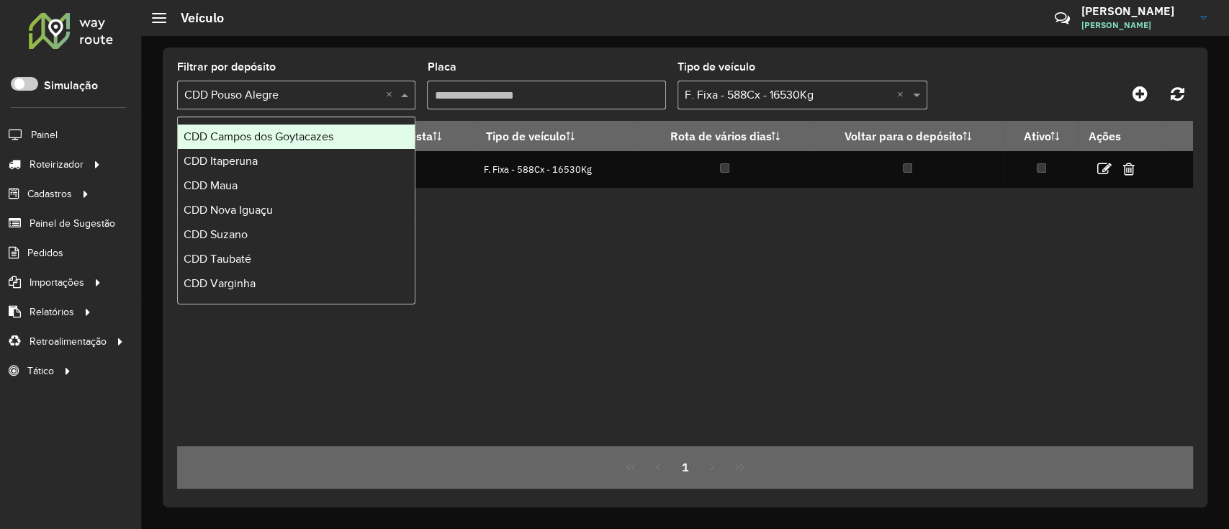
click at [329, 89] on input "text" at bounding box center [281, 95] width 195 height 17
click at [324, 122] on ng-dropdown-panel "CDD Campos dos Goytacazes CDD Itaperuna CDD Maua CDD Nova Iguaçu CDD Suzano CDD…" at bounding box center [296, 211] width 238 height 188
click at [324, 135] on span "CDD Campos dos Goytacazes" at bounding box center [259, 136] width 150 height 12
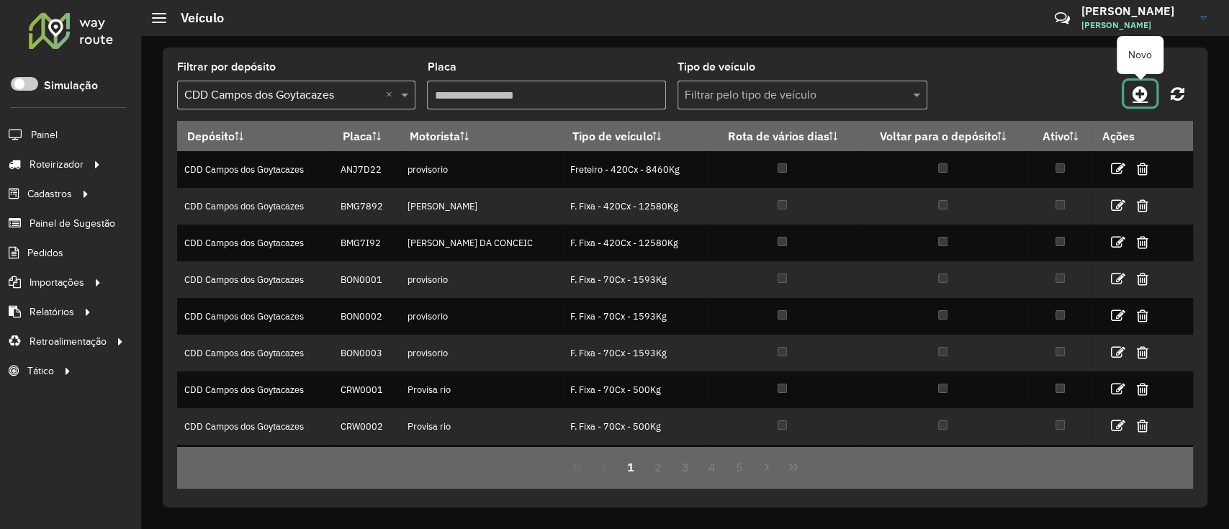
click at [1148, 95] on link at bounding box center [1140, 94] width 32 height 26
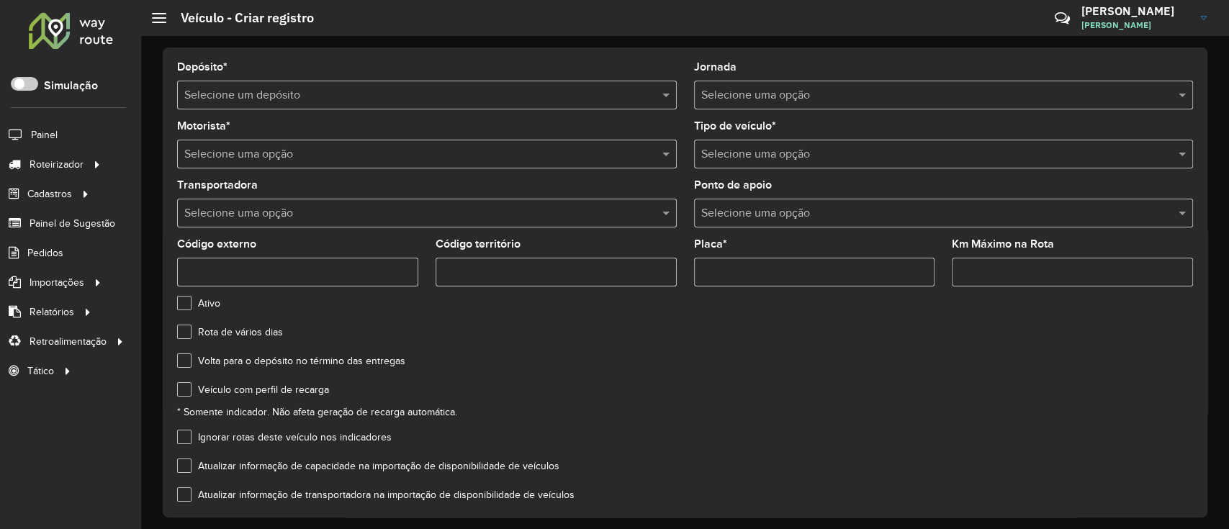
click at [795, 262] on input "Placa *" at bounding box center [814, 272] width 241 height 29
click at [798, 155] on input "text" at bounding box center [929, 154] width 457 height 17
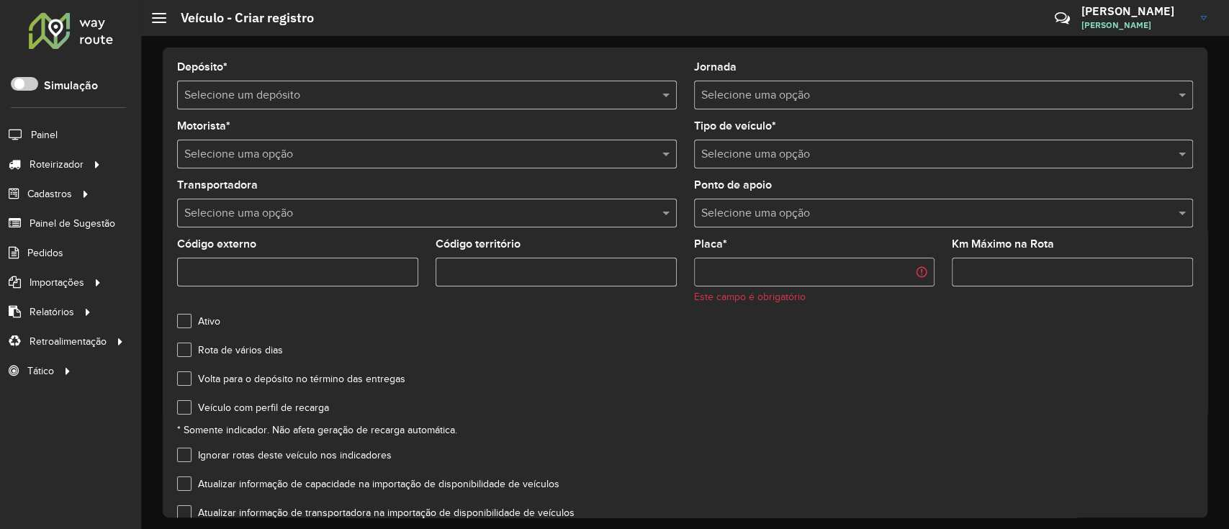
click at [798, 155] on input "text" at bounding box center [929, 154] width 457 height 17
click at [804, 155] on input "text" at bounding box center [929, 154] width 457 height 17
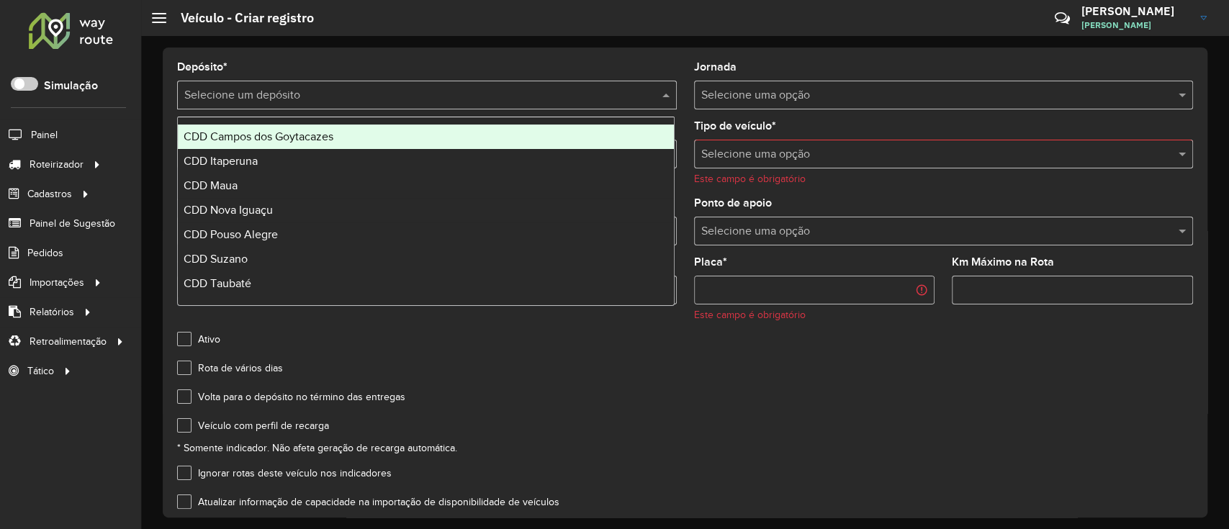
click at [516, 105] on div "Selecione um depósito" at bounding box center [427, 95] width 500 height 29
click at [483, 135] on div "CDD Campos dos Goytacazes" at bounding box center [426, 137] width 496 height 24
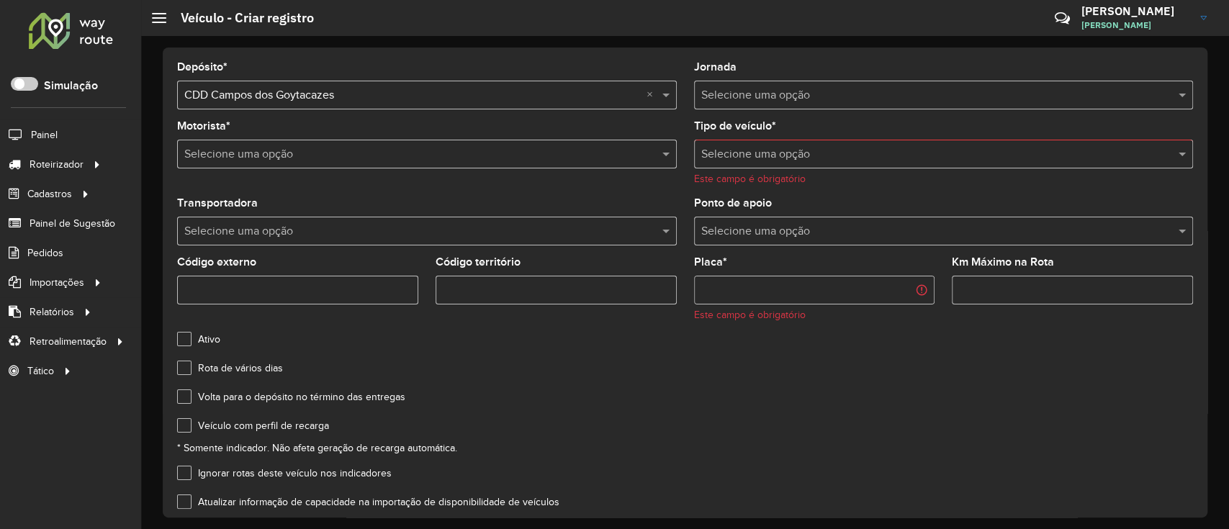
click at [766, 160] on input "text" at bounding box center [929, 154] width 457 height 17
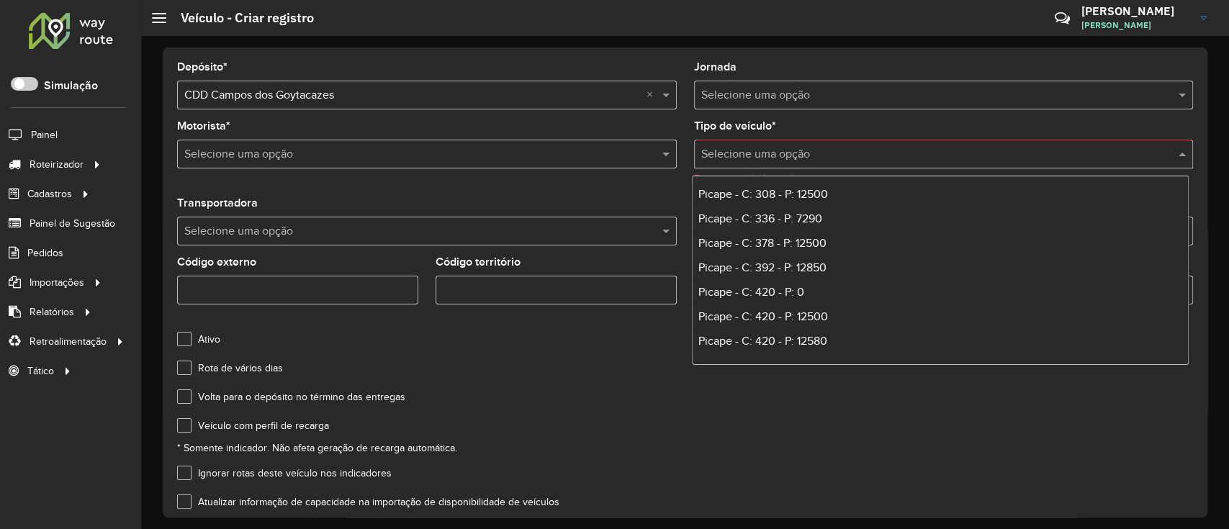
scroll to position [4895, 0]
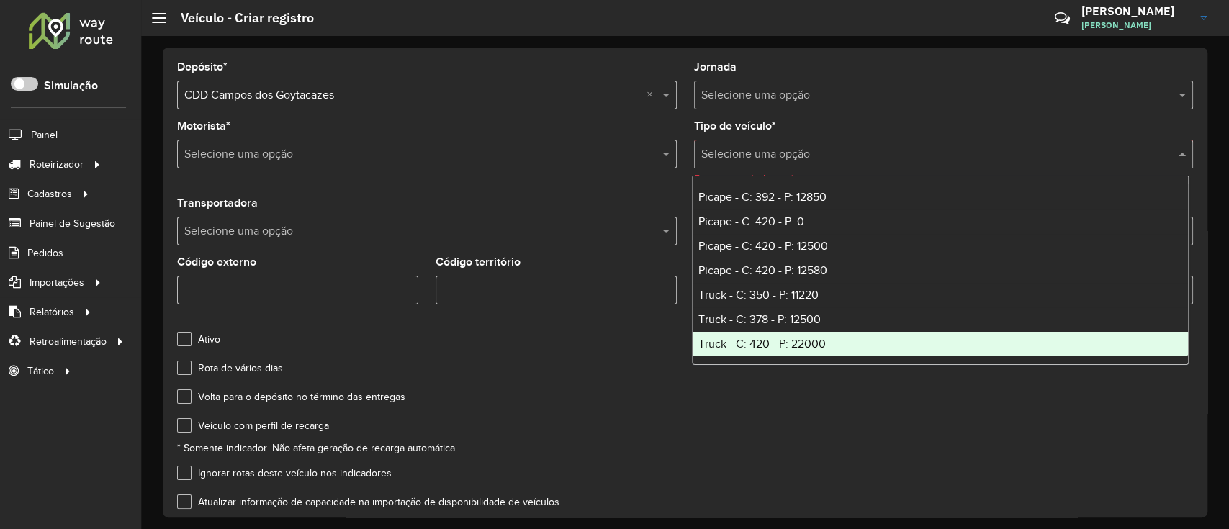
click at [588, 395] on div "Volta para o depósito no término das entregas" at bounding box center [685, 400] width 1016 height 17
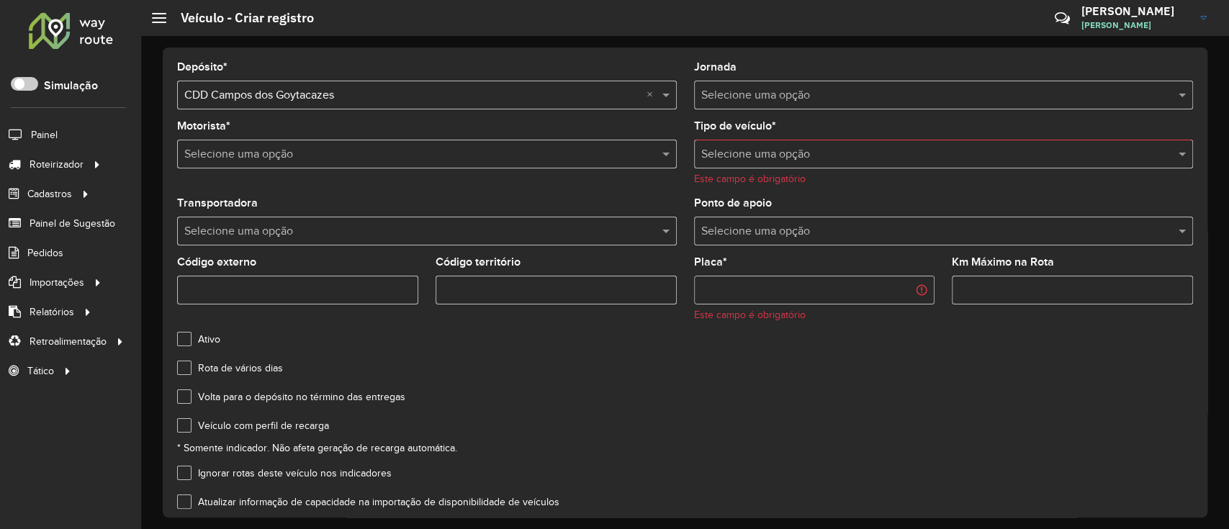
click at [732, 156] on input "text" at bounding box center [929, 154] width 457 height 17
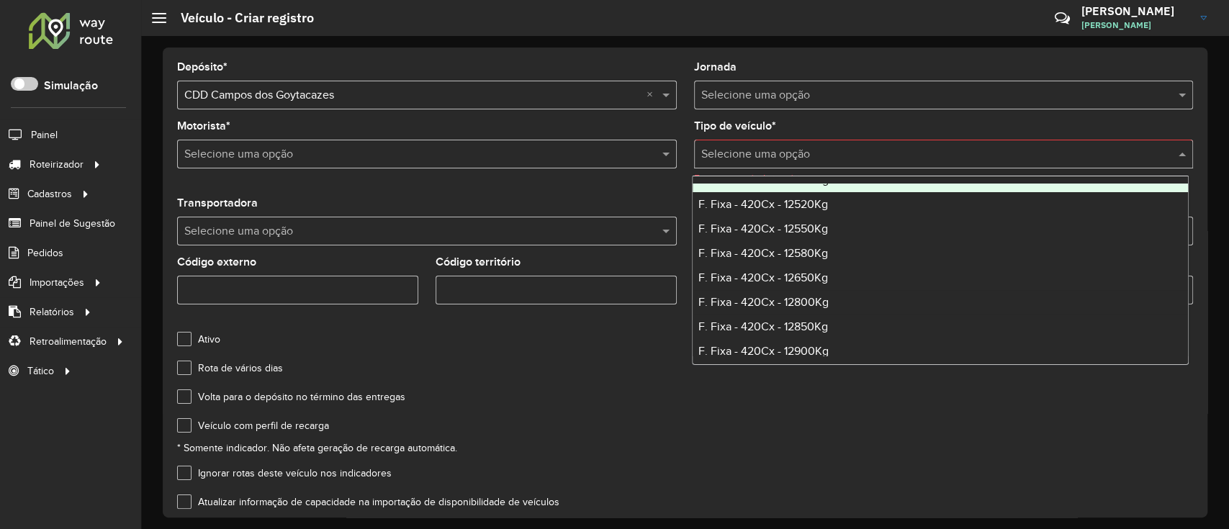
scroll to position [2304, 0]
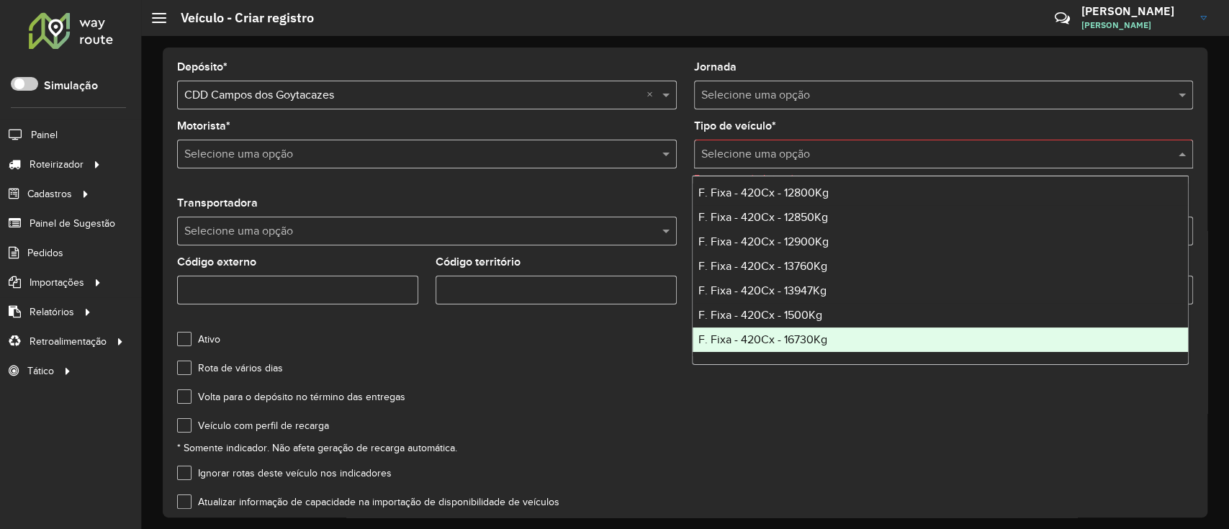
click at [783, 421] on div "Veículo com perfil de recarga" at bounding box center [685, 429] width 1016 height 17
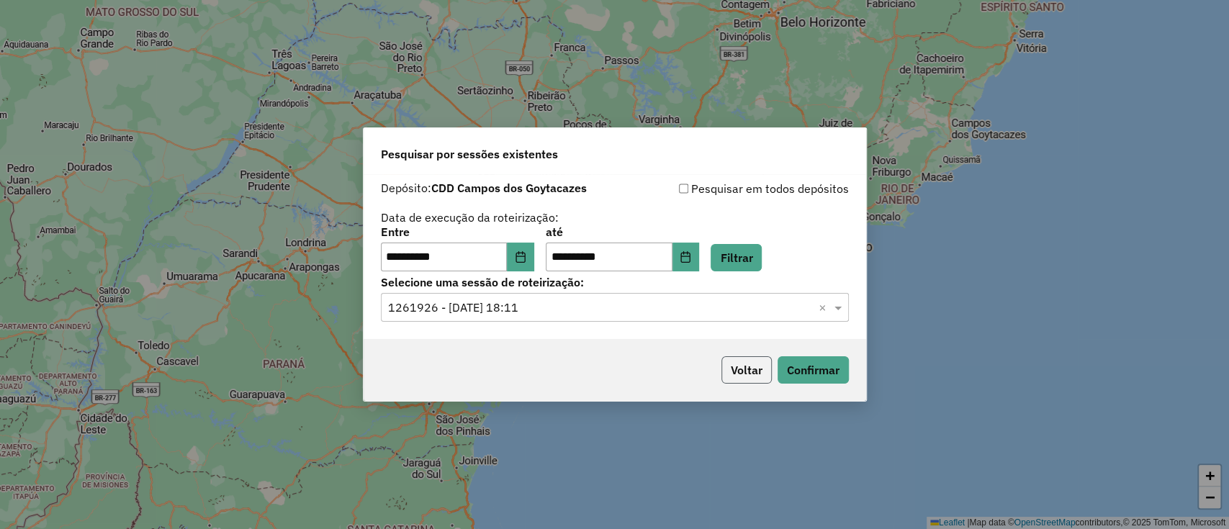
click at [749, 380] on button "Voltar" at bounding box center [747, 369] width 50 height 27
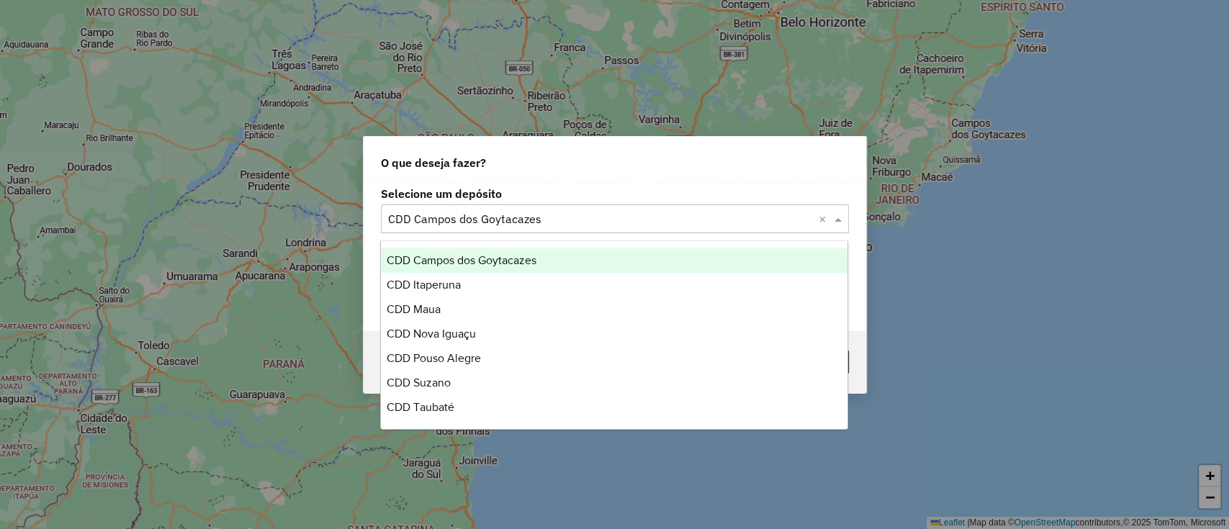
click at [570, 219] on input "text" at bounding box center [600, 219] width 425 height 17
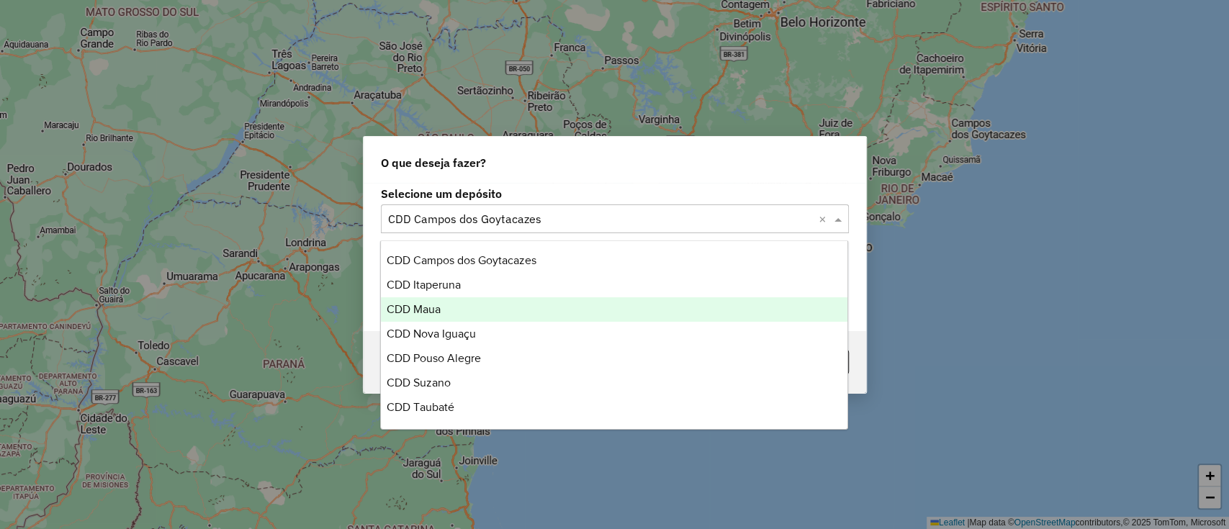
click at [460, 310] on div "CDD Maua" at bounding box center [614, 309] width 467 height 24
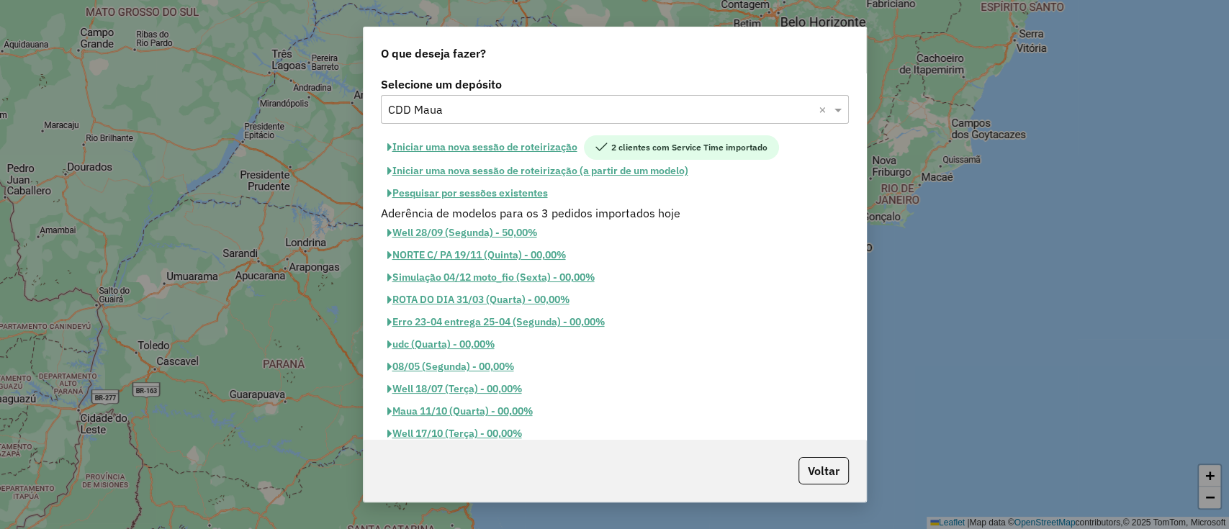
click at [530, 194] on button "Pesquisar por sessões existentes" at bounding box center [468, 193] width 174 height 22
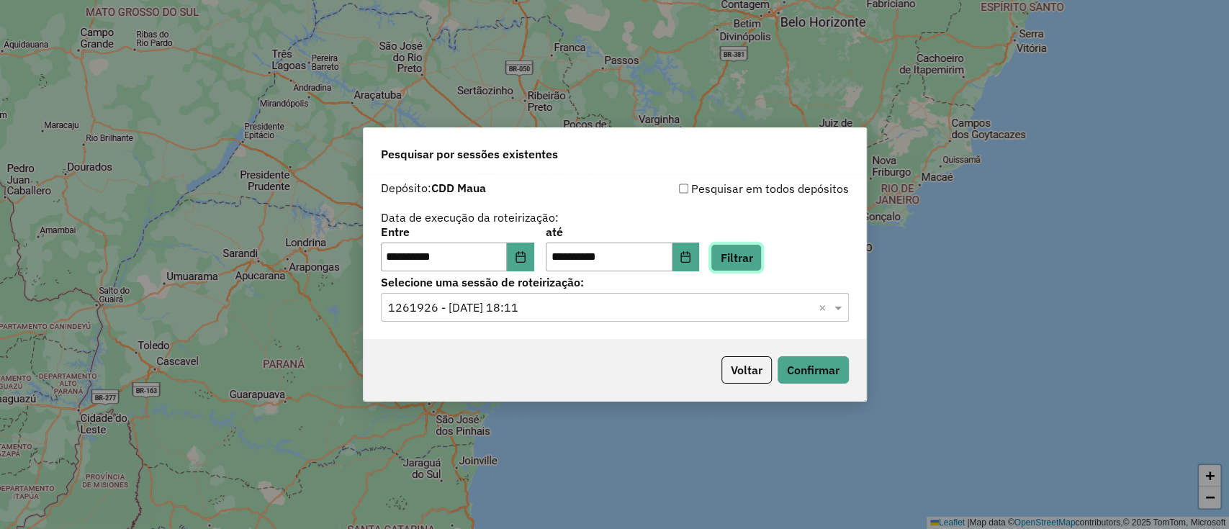
click at [747, 254] on button "Filtrar" at bounding box center [736, 257] width 51 height 27
click at [766, 325] on div "**********" at bounding box center [615, 256] width 503 height 165
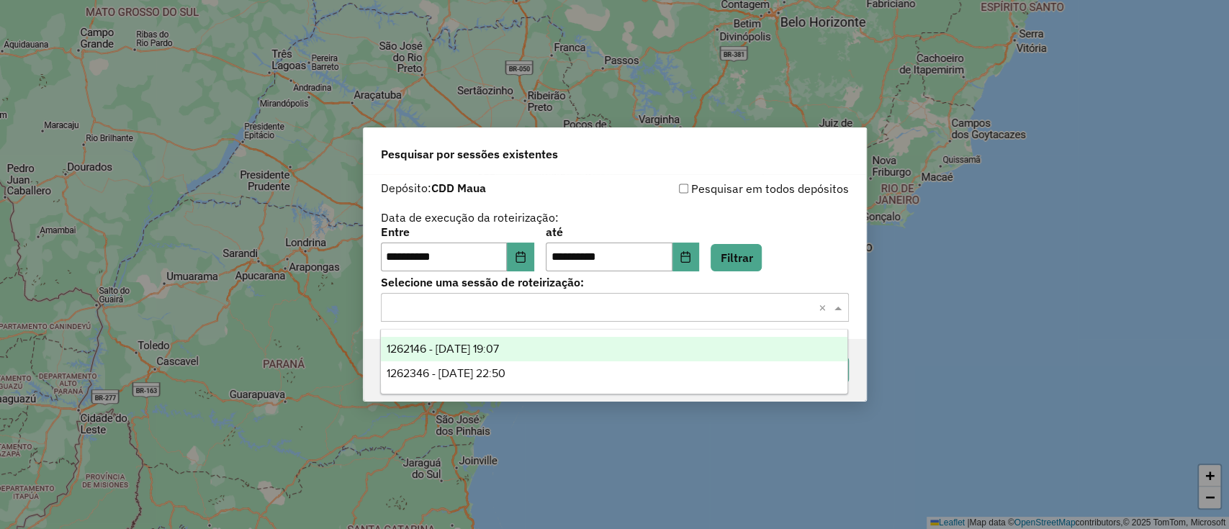
click at [762, 307] on input "text" at bounding box center [600, 308] width 425 height 17
click at [649, 349] on div "1262146 - 09/09/2025 19:07" at bounding box center [614, 349] width 467 height 24
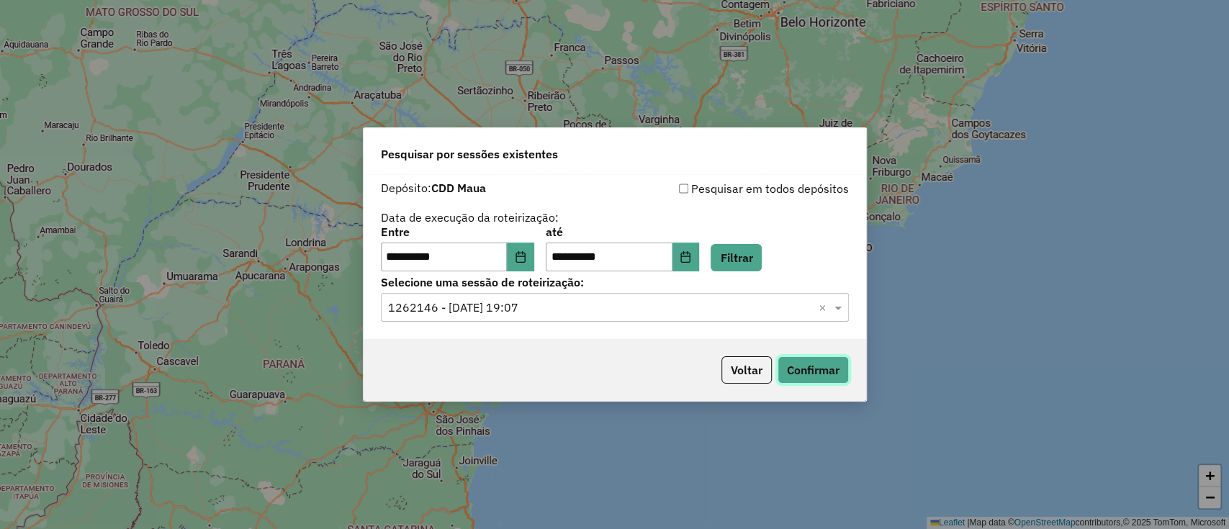
click at [799, 367] on button "Confirmar" at bounding box center [813, 369] width 71 height 27
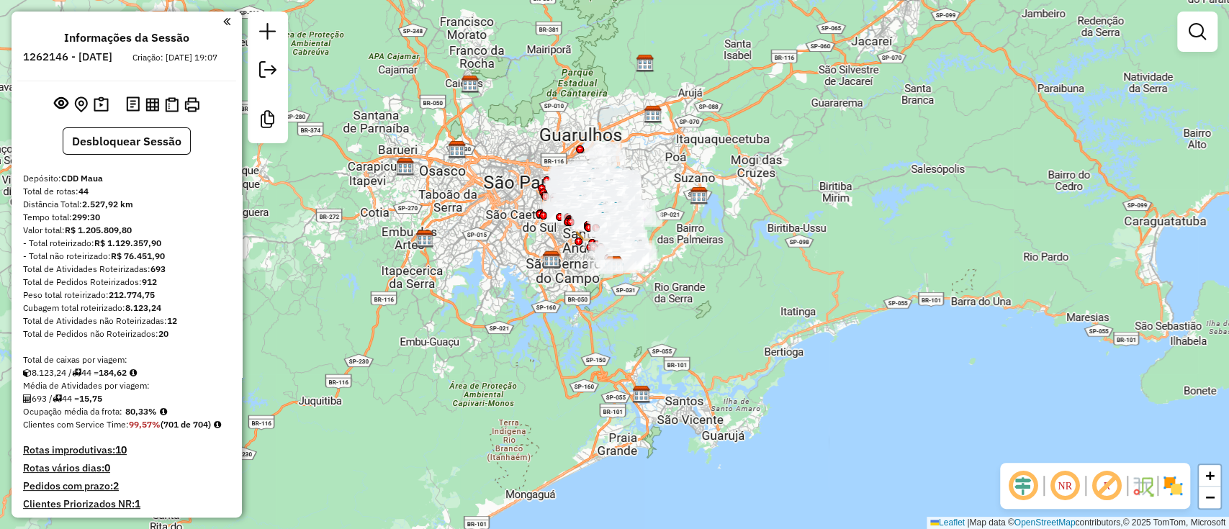
scroll to position [390, 0]
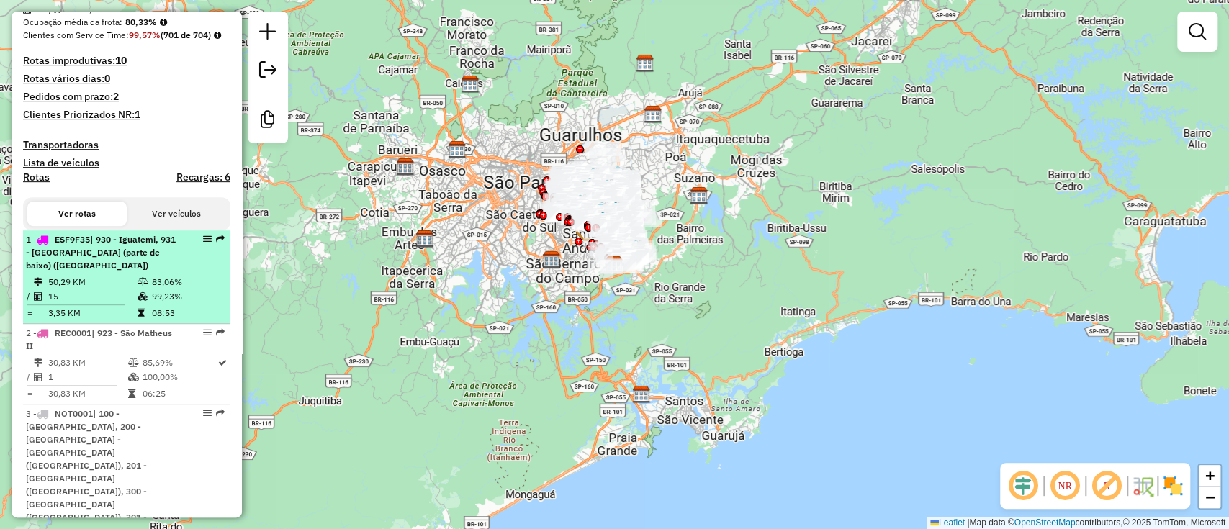
click at [190, 272] on div "1 - ESF9F35 | 930 - Iguatemi, 931 - [GEOGRAPHIC_DATA] (parte de baixo) ([GEOGRA…" at bounding box center [127, 252] width 202 height 39
select select "**********"
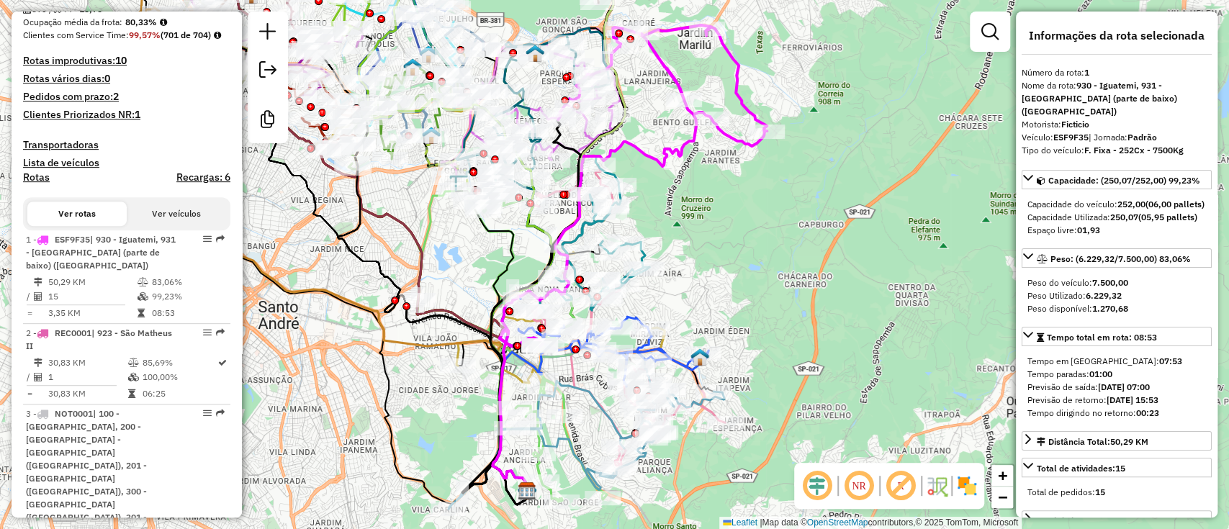
click at [818, 482] on em at bounding box center [817, 486] width 35 height 35
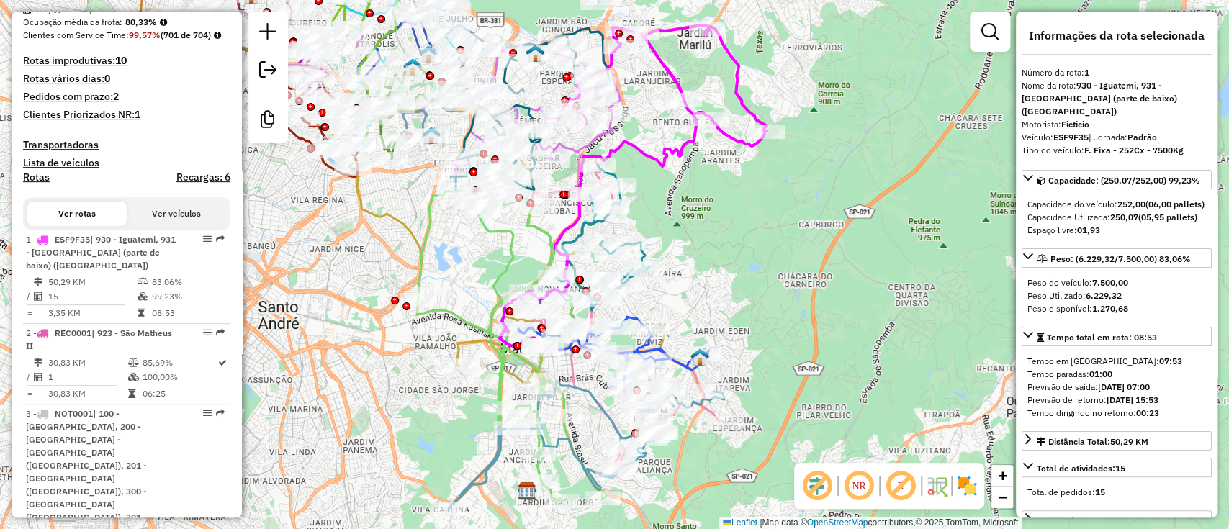
click at [899, 485] on em at bounding box center [901, 486] width 35 height 35
click at [971, 488] on img at bounding box center [967, 486] width 23 height 23
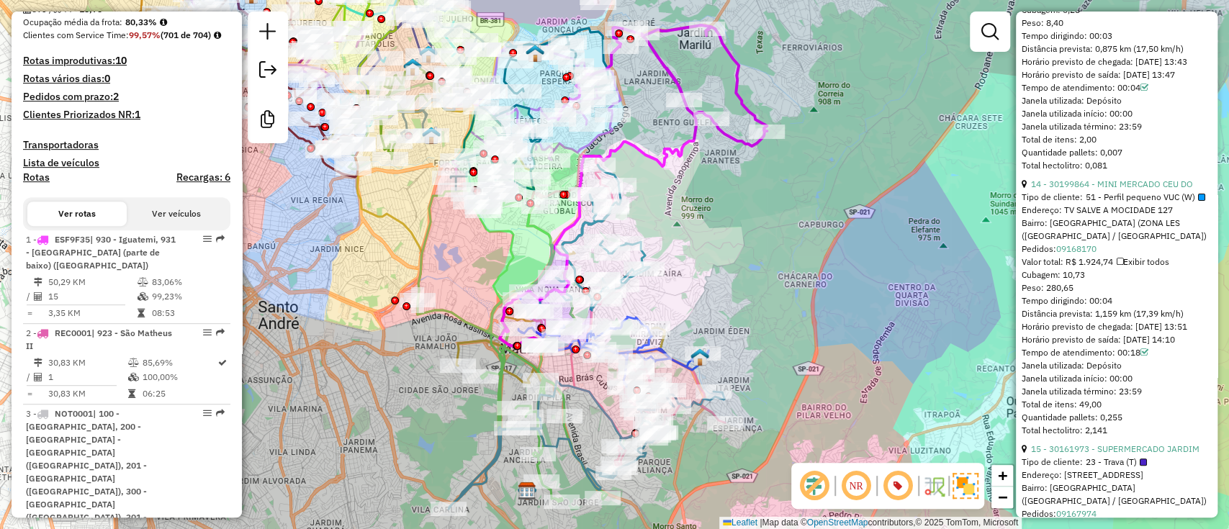
scroll to position [4162, 0]
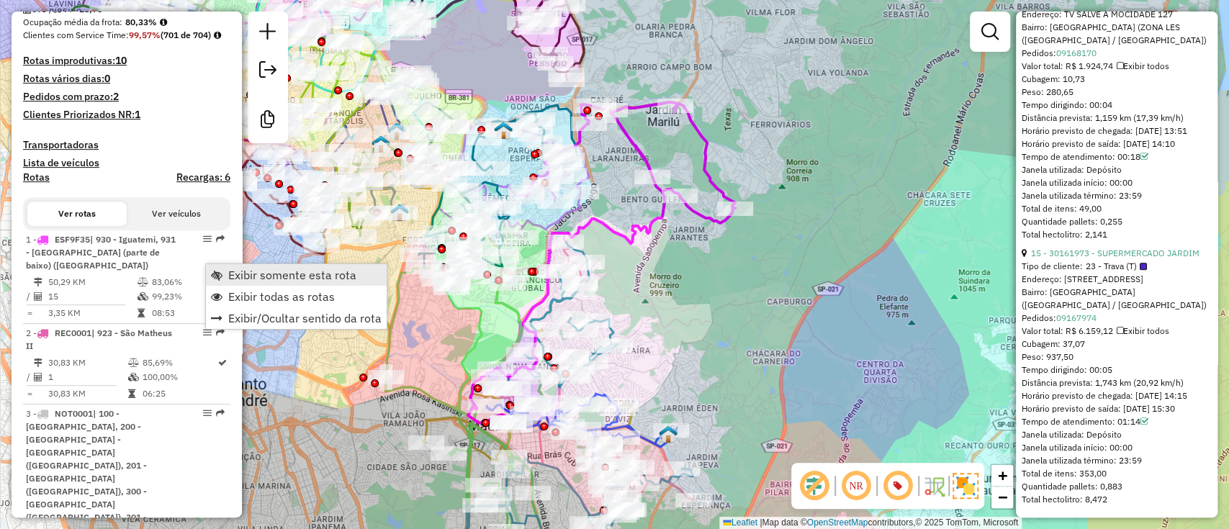
click at [278, 283] on link "Exibir somente esta rota" at bounding box center [296, 275] width 181 height 22
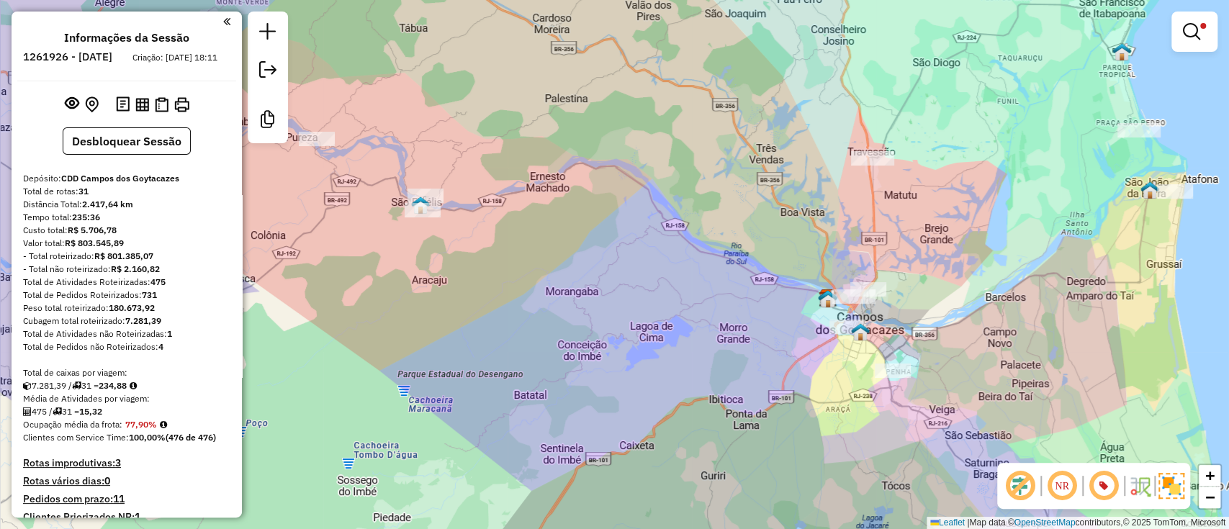
scroll to position [2326, 0]
